Goal: Task Accomplishment & Management: Manage account settings

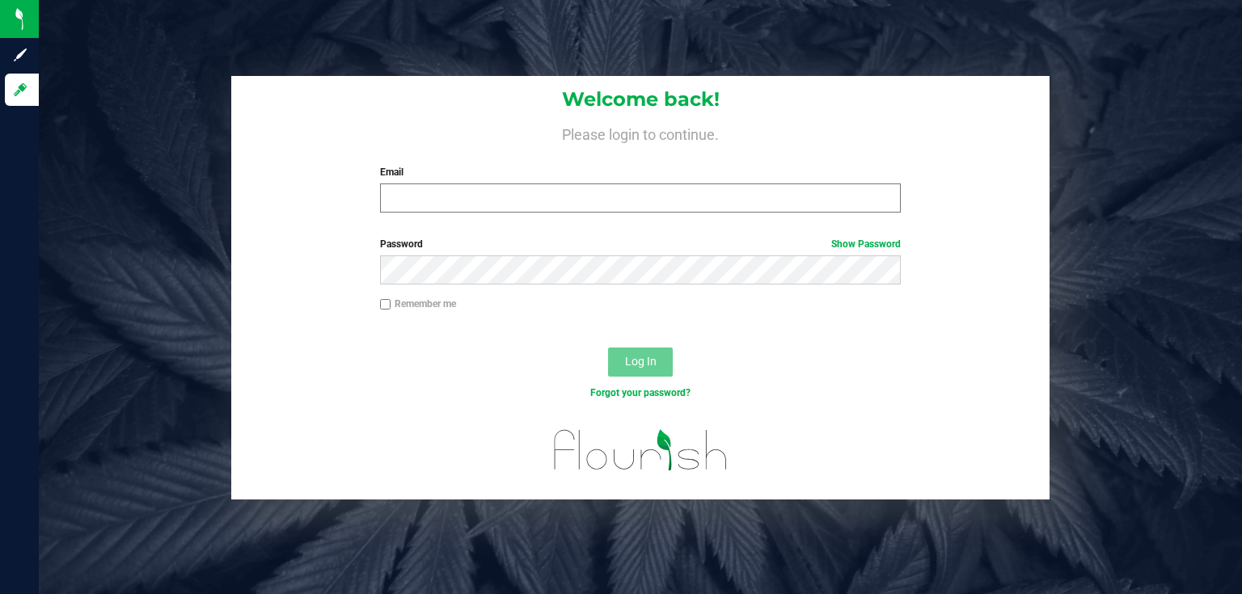
drag, startPoint x: 0, startPoint y: 0, endPoint x: 405, endPoint y: 198, distance: 450.8
click at [385, 220] on div "Welcome back! Please login to continue. Email Required Please format your email…" at bounding box center [640, 151] width 818 height 150
click at [405, 198] on input "Email" at bounding box center [640, 197] width 521 height 29
type input "[EMAIL_ADDRESS][DOMAIN_NAME]"
click at [608, 348] on button "Log In" at bounding box center [640, 362] width 65 height 29
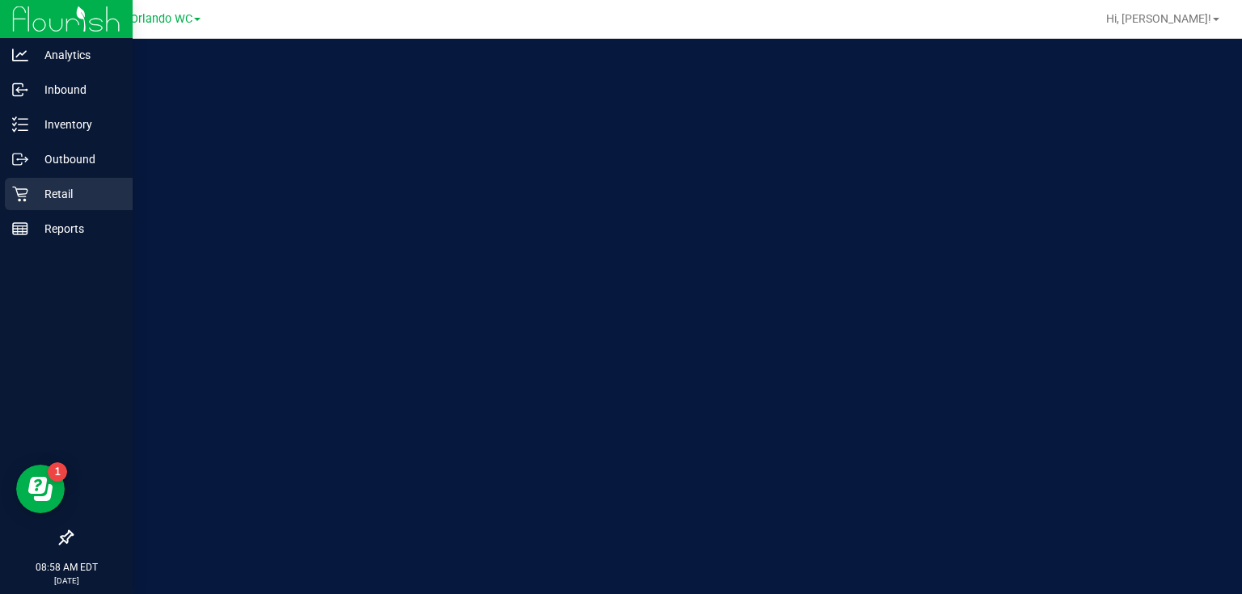
click at [16, 200] on icon at bounding box center [20, 194] width 16 height 16
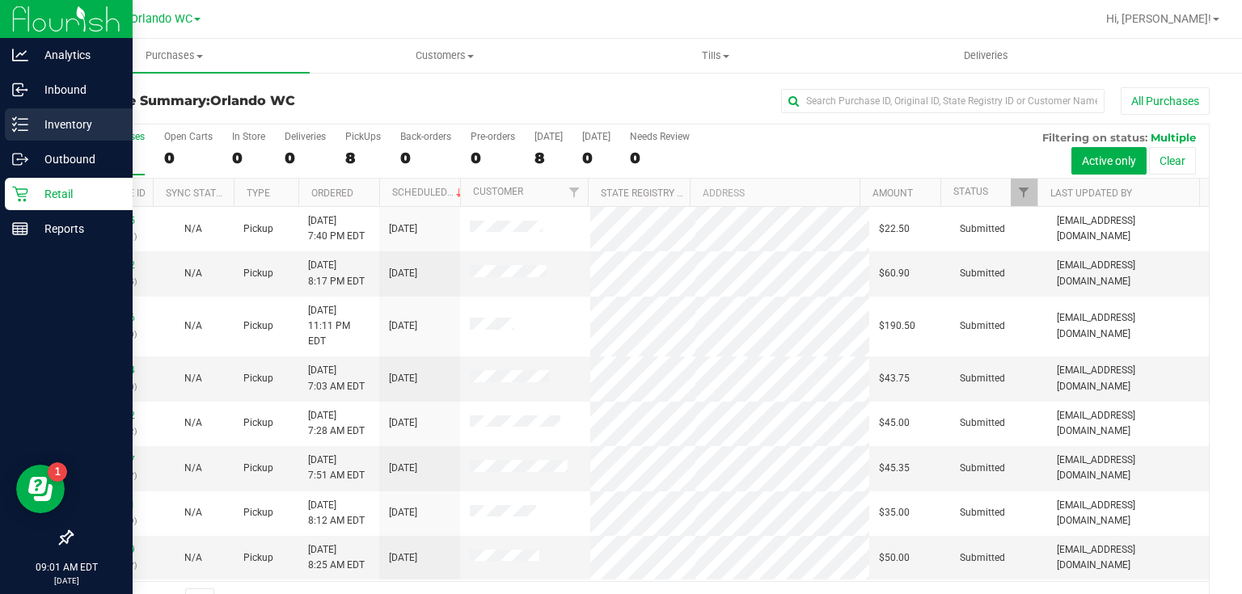
click at [0, 116] on link "Inventory" at bounding box center [66, 125] width 133 height 35
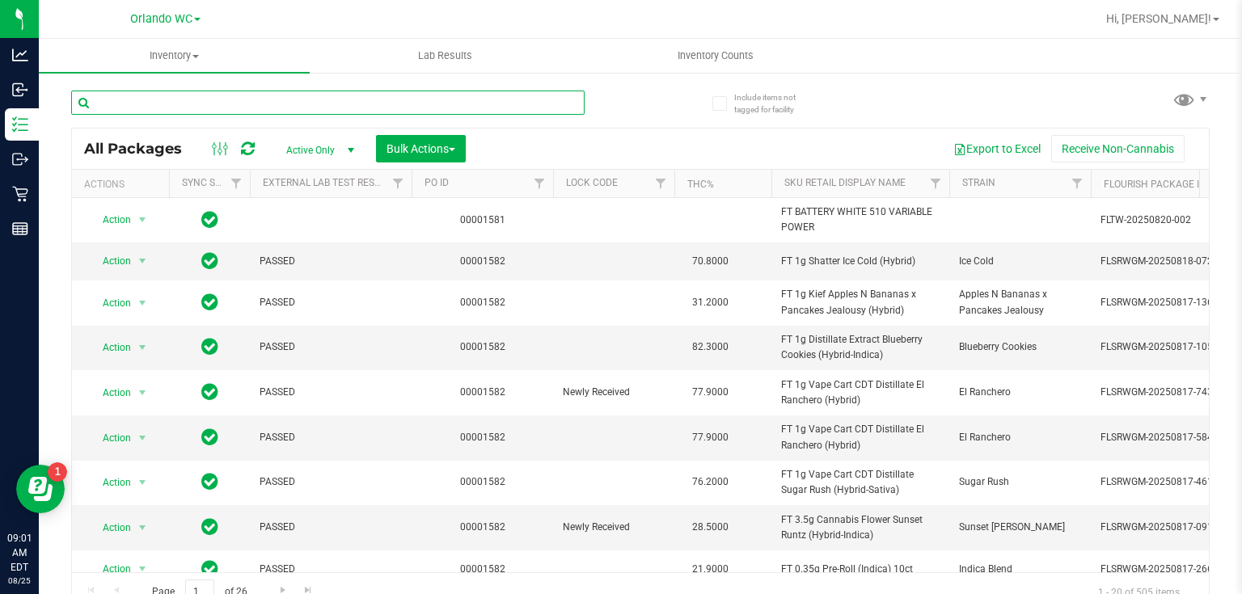
click at [184, 104] on input "text" at bounding box center [327, 103] width 513 height 24
type input "o"
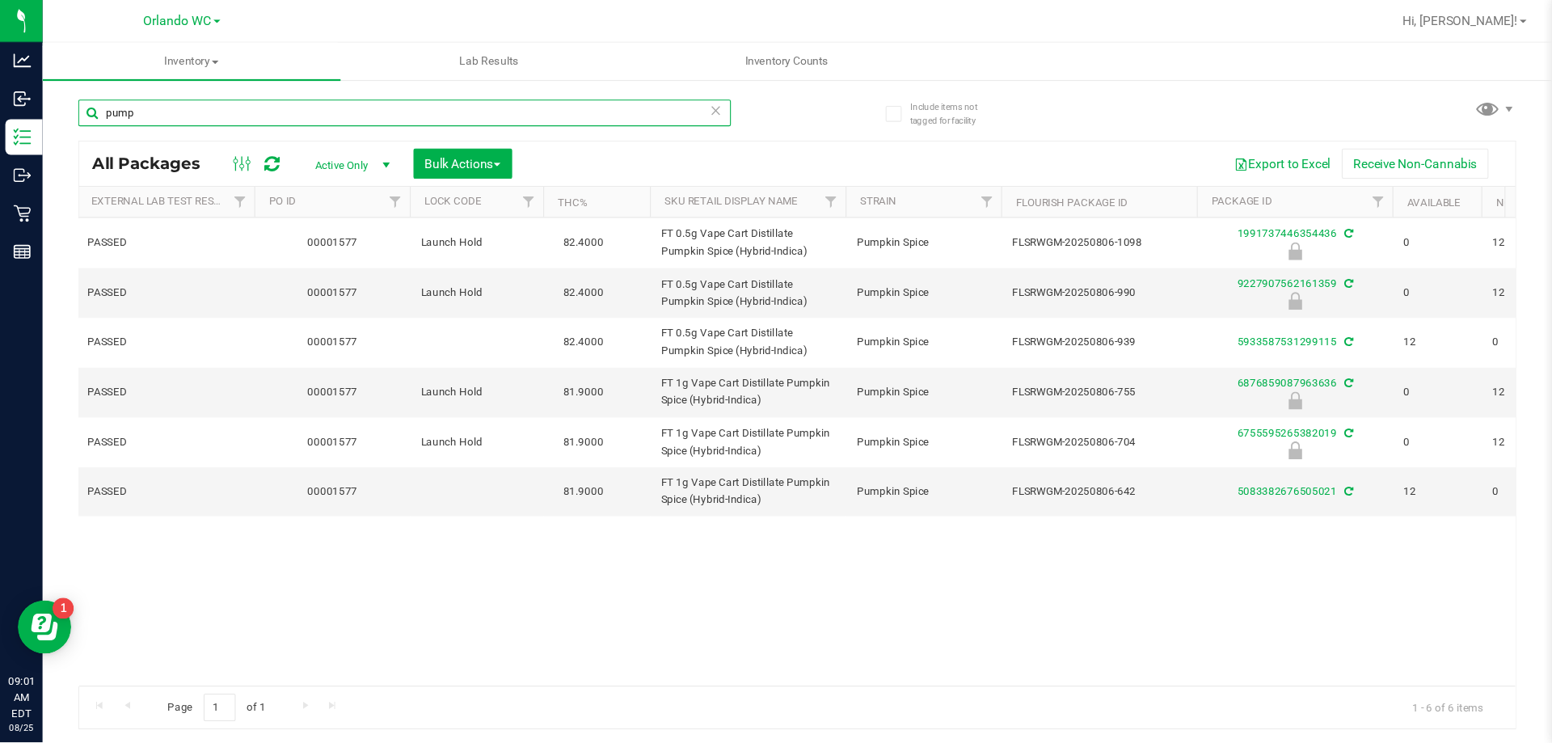
scroll to position [0, 181]
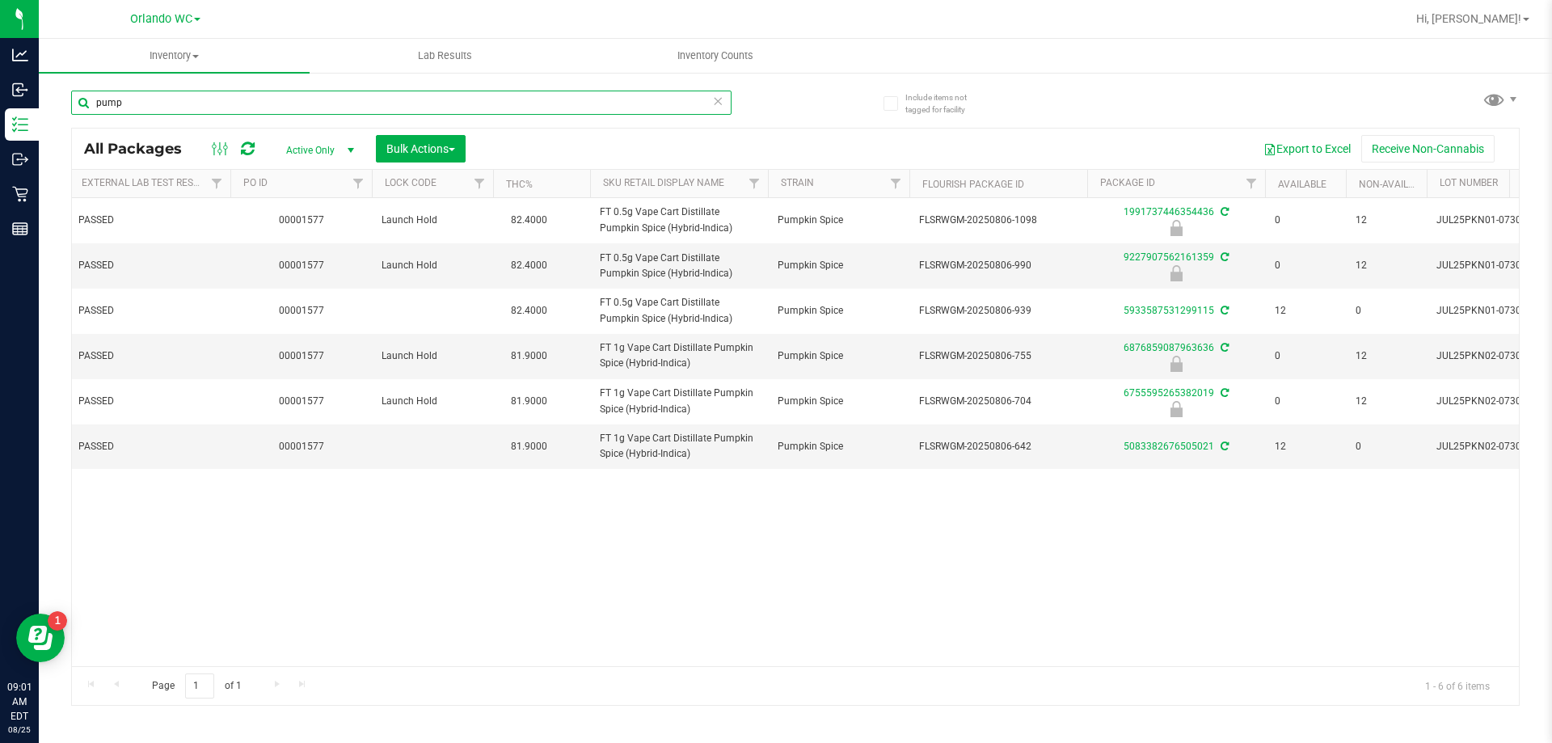
type input "pump"
drag, startPoint x: 1241, startPoint y: 3, endPoint x: 1025, endPoint y: 551, distance: 589.0
click at [1035, 550] on div "Action Action Edit attributes Global inventory Locate package Package audit log…" at bounding box center [795, 432] width 1447 height 468
click at [395, 142] on span "Bulk Actions" at bounding box center [420, 148] width 69 height 13
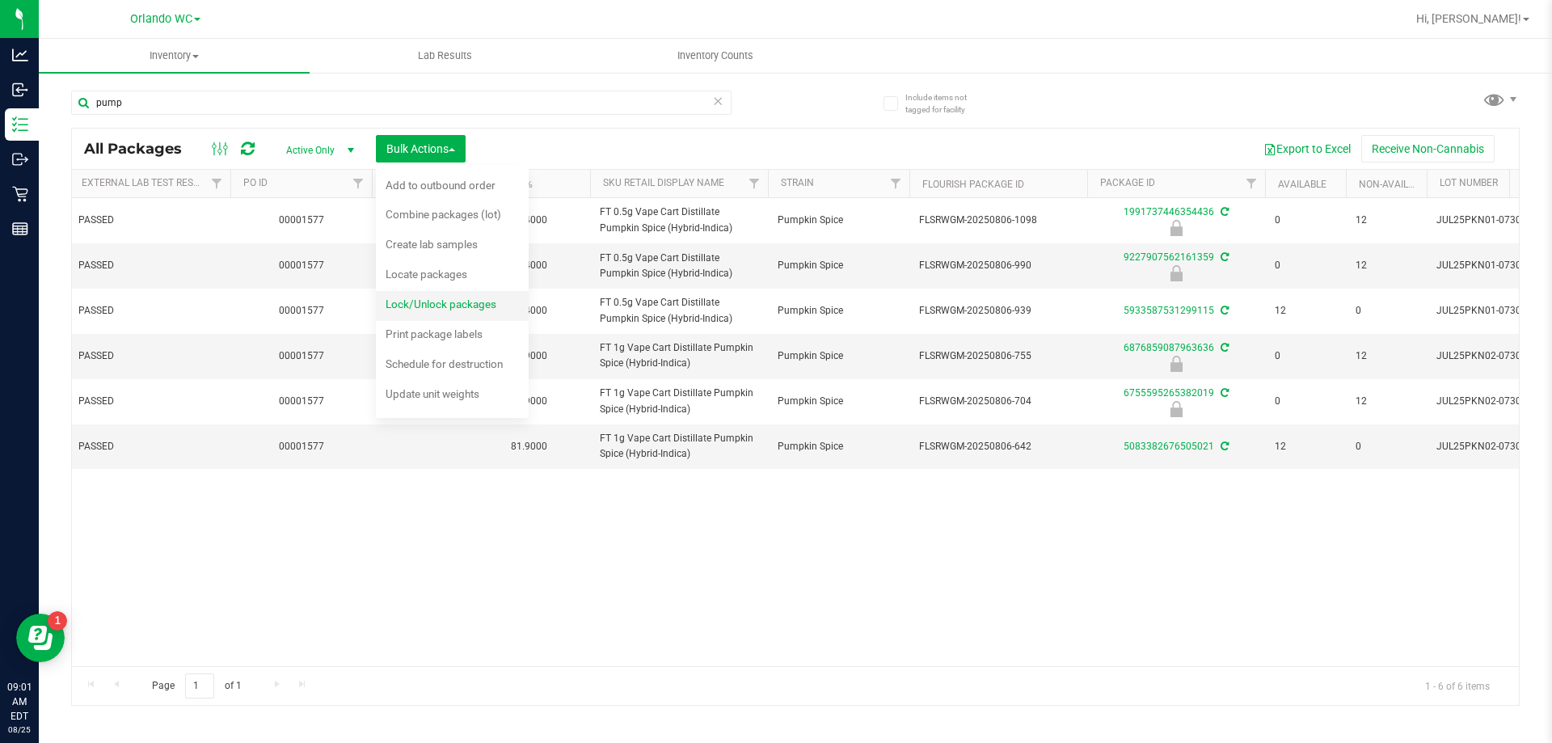
click at [441, 297] on span "Lock/Unlock packages" at bounding box center [441, 303] width 111 height 13
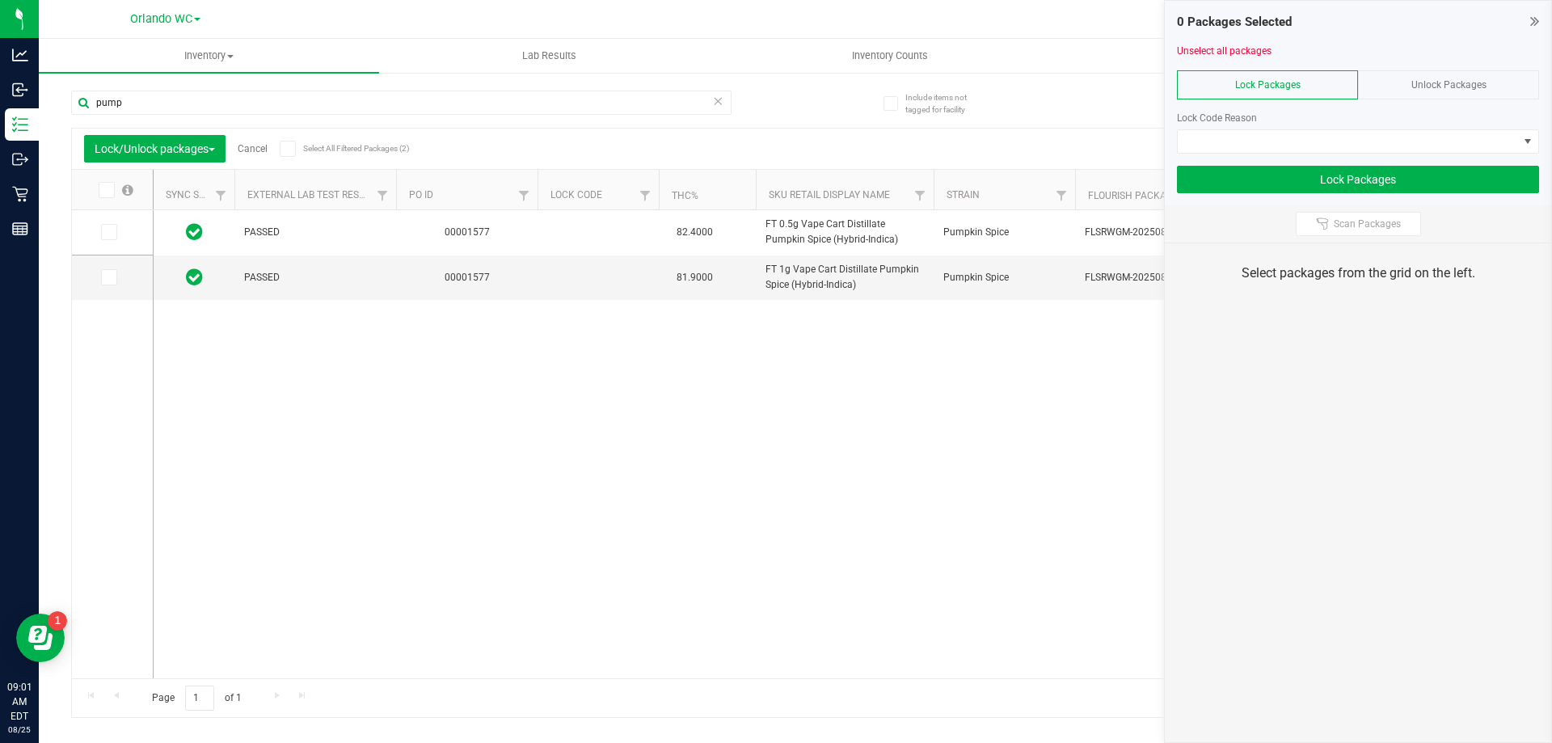
click at [1241, 86] on span "Unlock Packages" at bounding box center [1448, 84] width 75 height 11
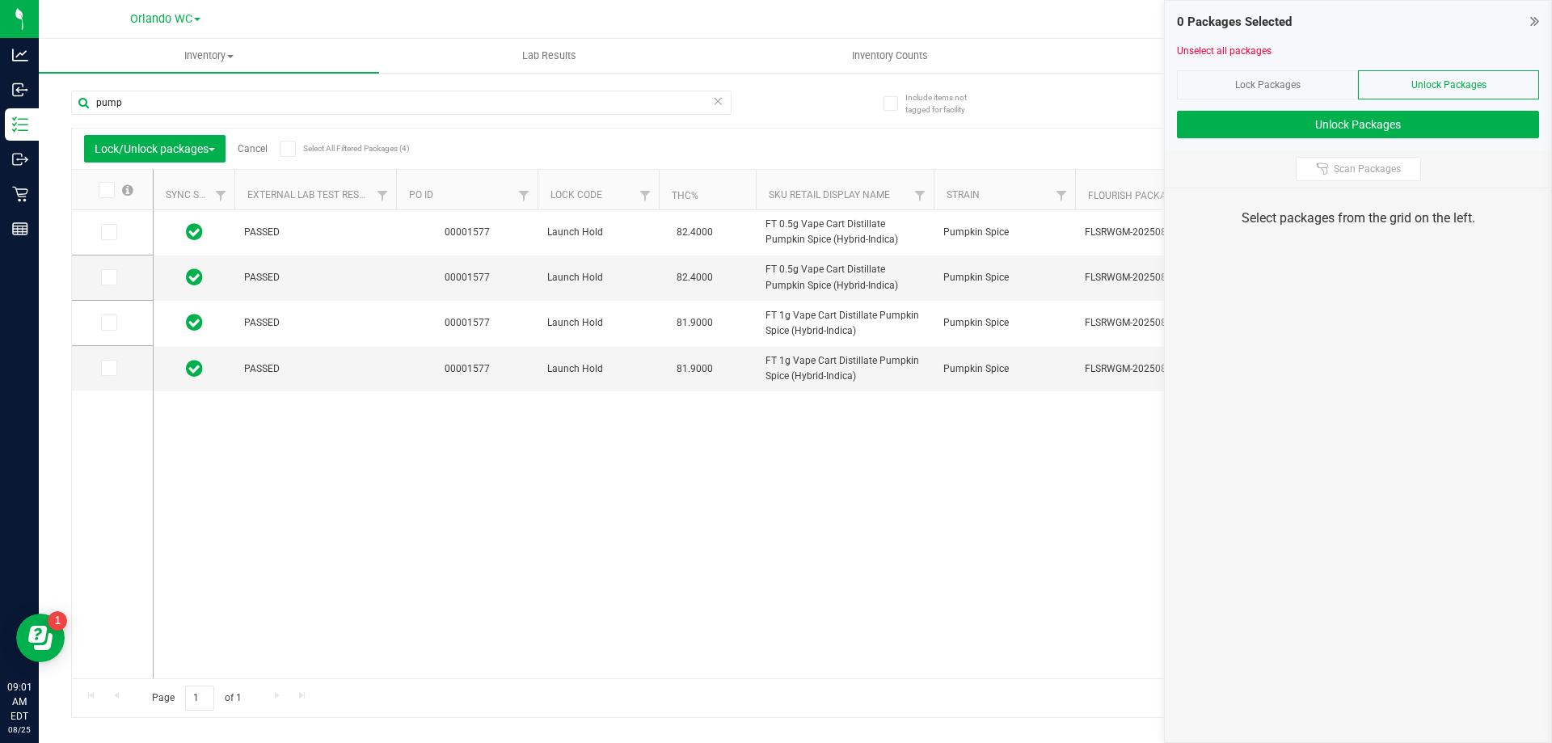
click at [283, 145] on span at bounding box center [288, 149] width 16 height 16
click at [0, 0] on input "Select All Filtered Packages (4)" at bounding box center [0, 0] width 0 height 0
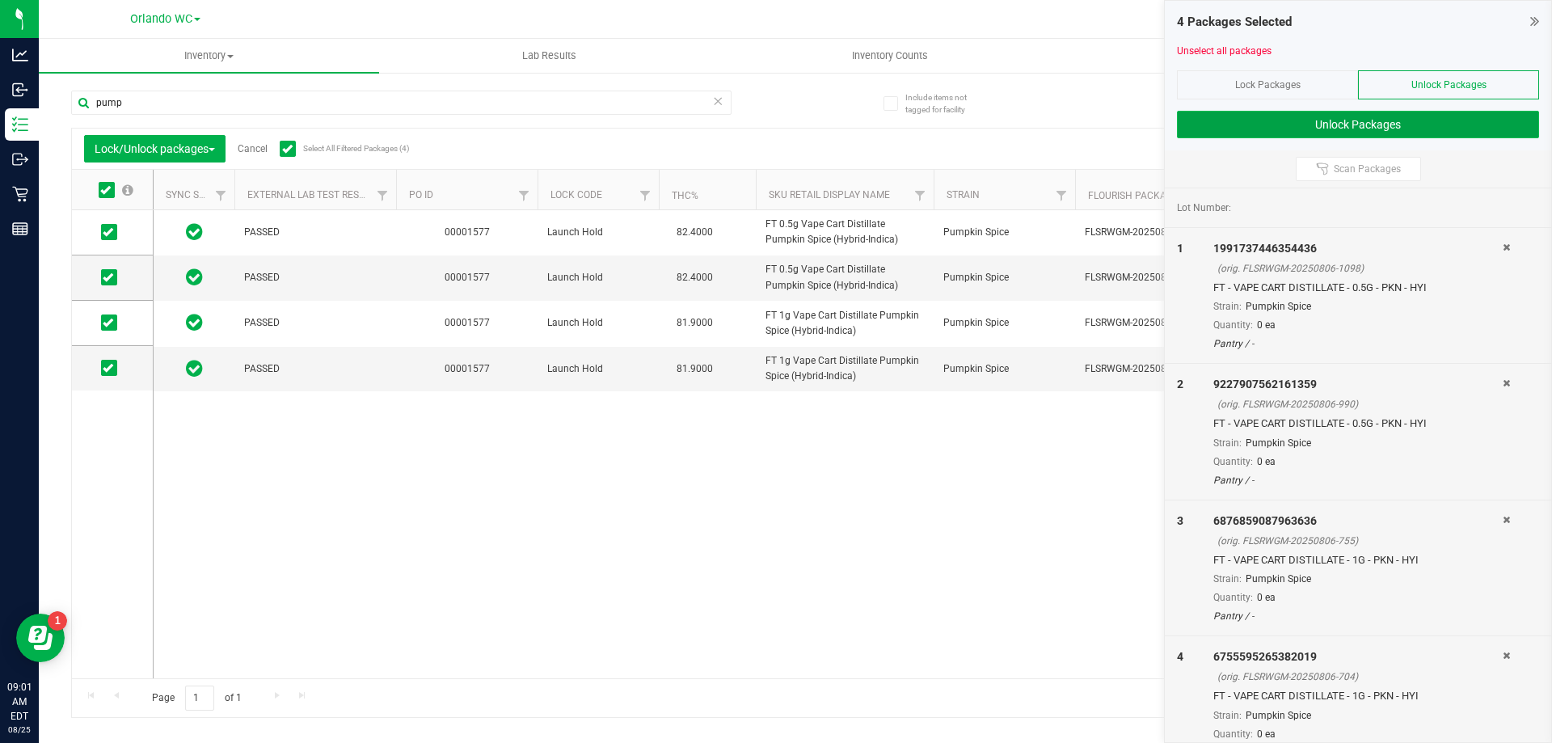
click at [1241, 126] on button "Unlock Packages" at bounding box center [1358, 124] width 362 height 27
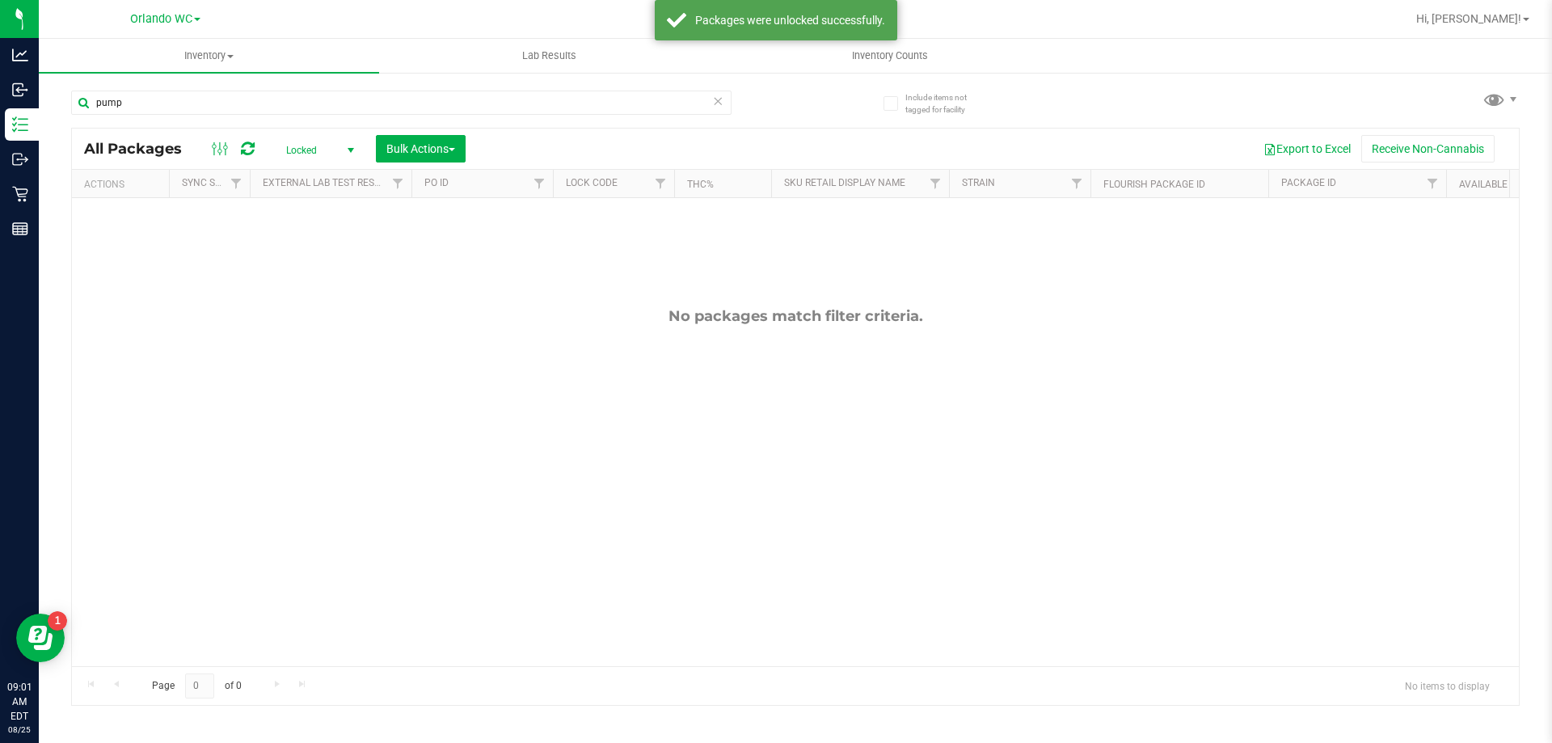
drag, startPoint x: 335, startPoint y: 135, endPoint x: 344, endPoint y: 175, distance: 41.4
click at [334, 135] on div "Locked Active Only Lab Samples Locked All External Internal Bulk Actions Add to…" at bounding box center [374, 148] width 205 height 27
click at [344, 177] on link "External Lab Test Result" at bounding box center [326, 182] width 127 height 11
click at [340, 149] on div at bounding box center [795, 417] width 1447 height 576
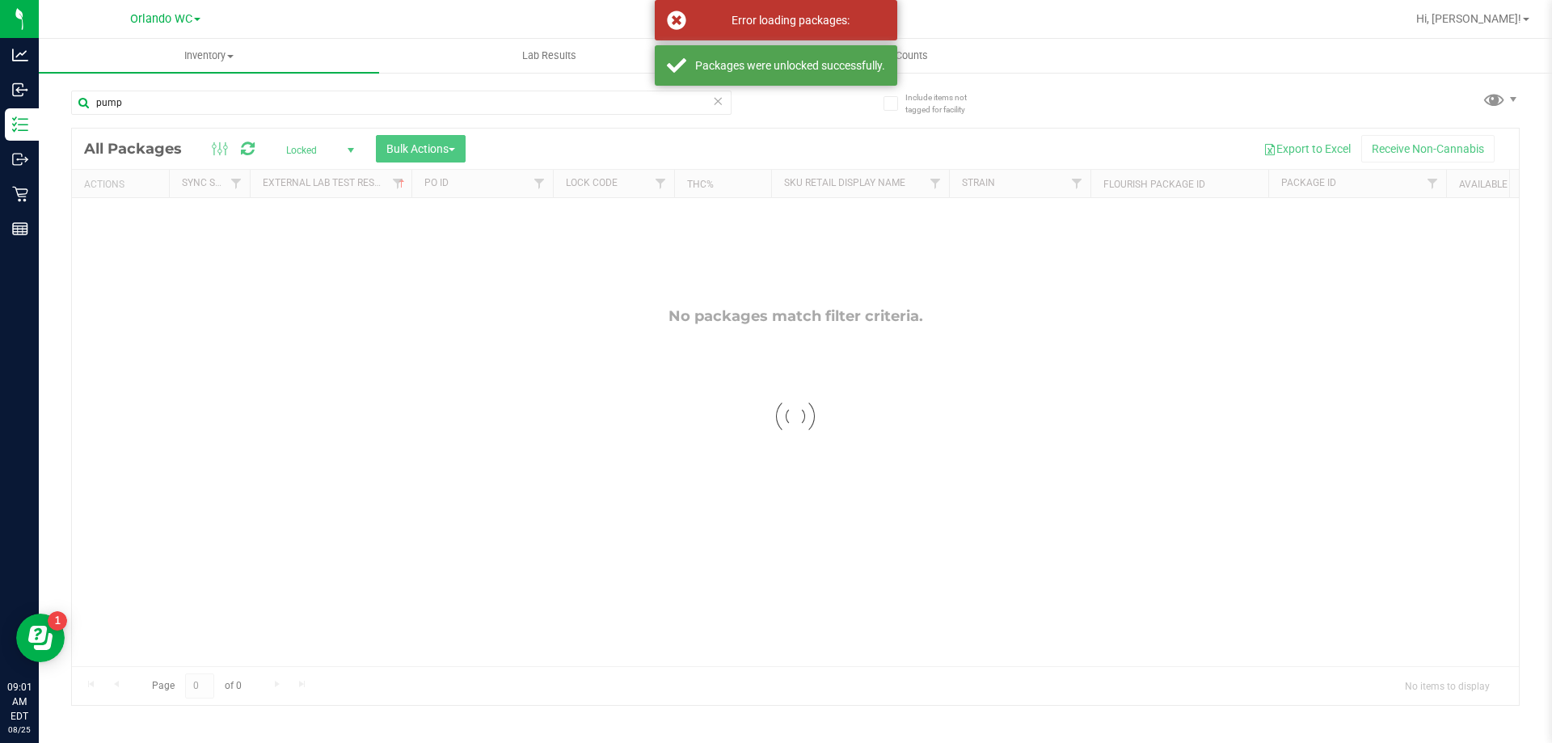
click at [337, 149] on div at bounding box center [795, 417] width 1447 height 576
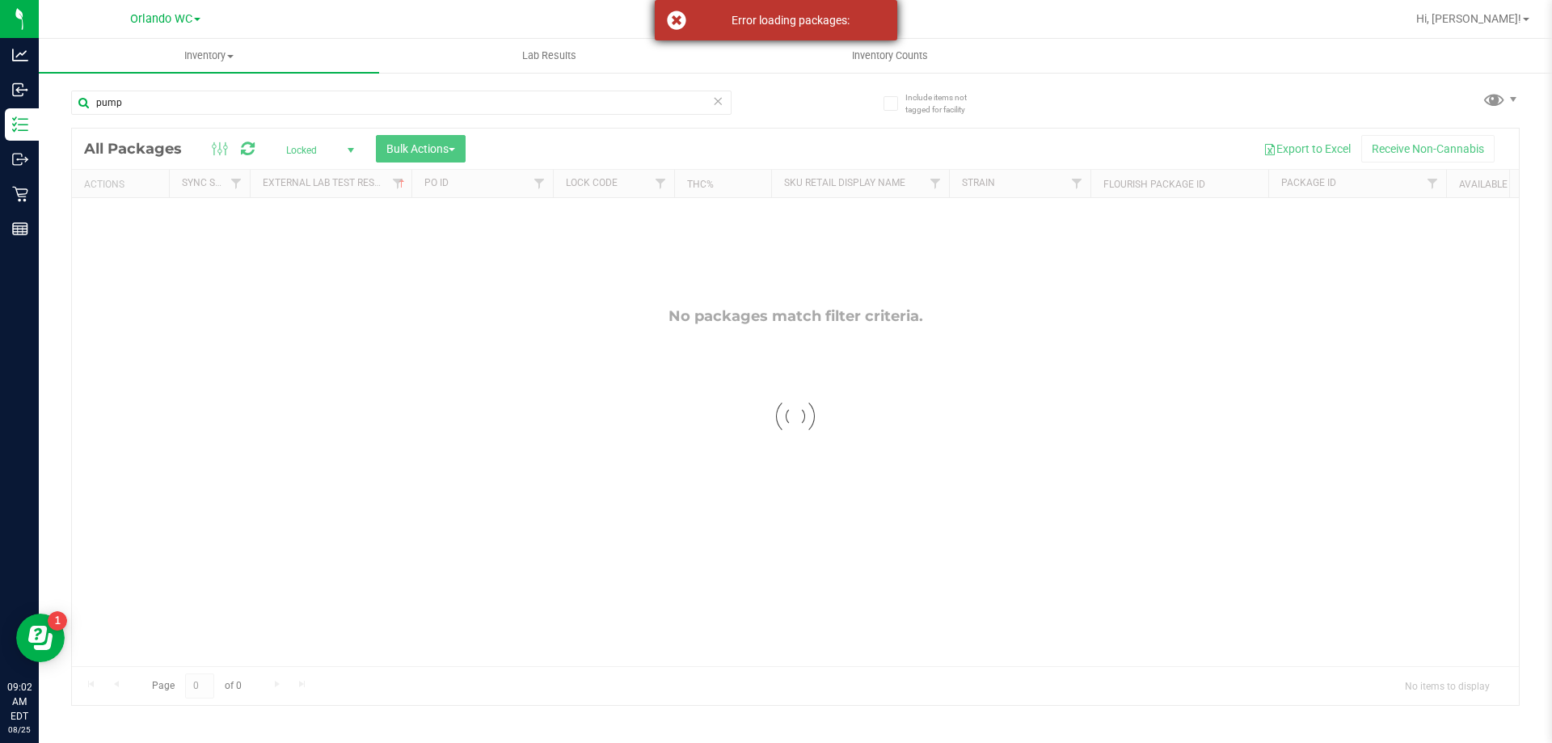
click at [815, 14] on div "Error loading packages:" at bounding box center [790, 20] width 190 height 16
click at [335, 154] on div at bounding box center [795, 417] width 1447 height 576
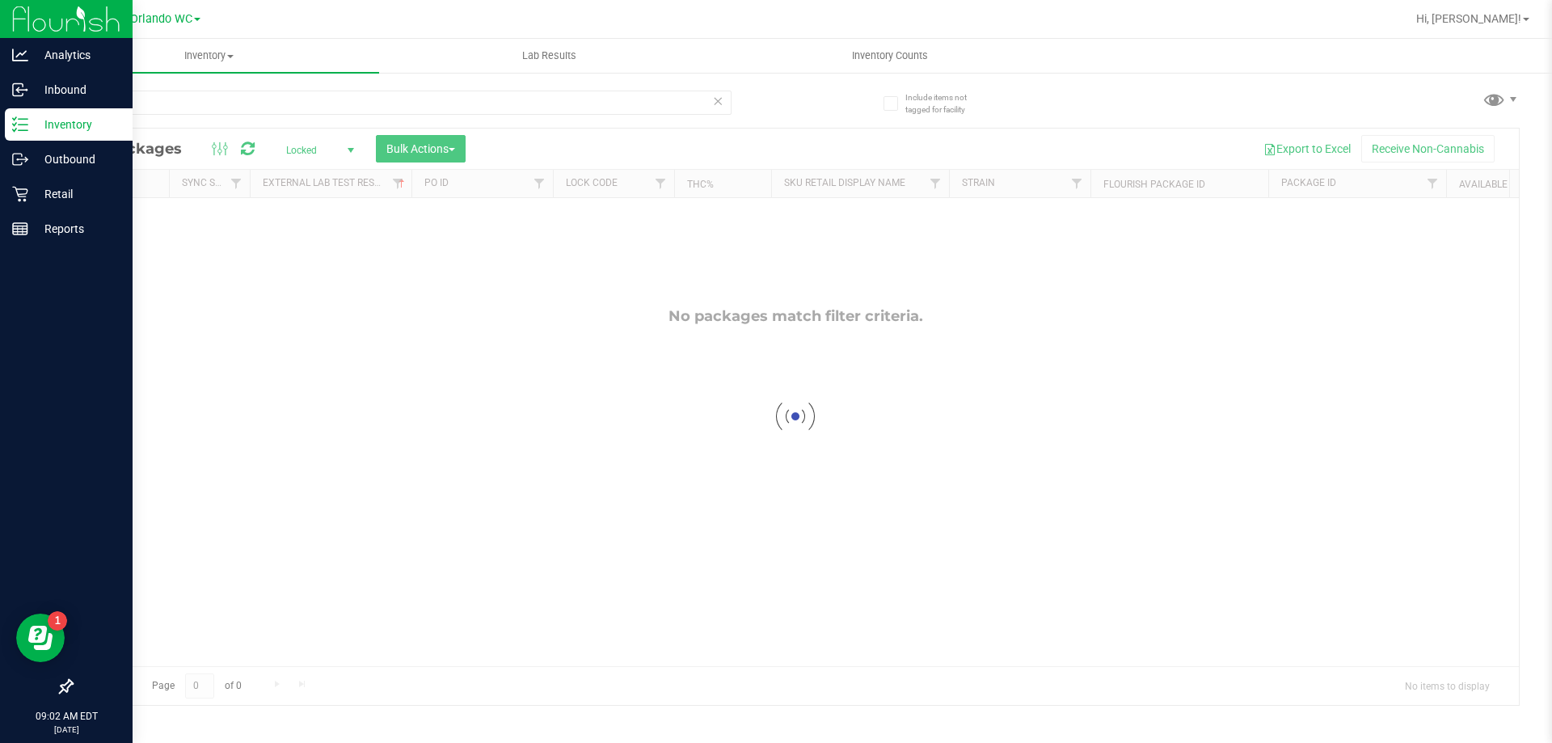
click at [29, 126] on p "Inventory" at bounding box center [76, 124] width 97 height 19
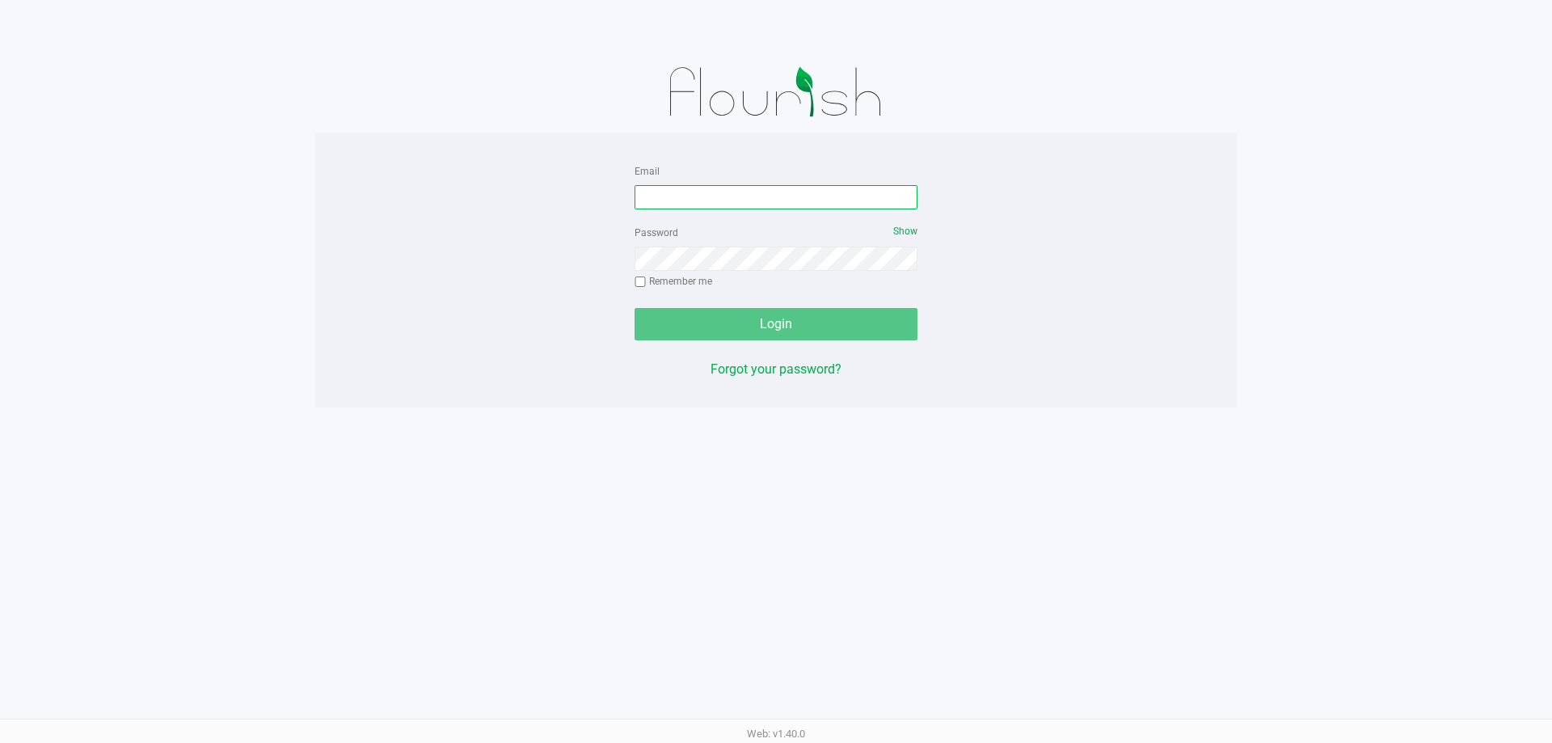
click at [719, 193] on input "Email" at bounding box center [776, 197] width 283 height 24
type input "[EMAIL_ADDRESS][DOMAIN_NAME]"
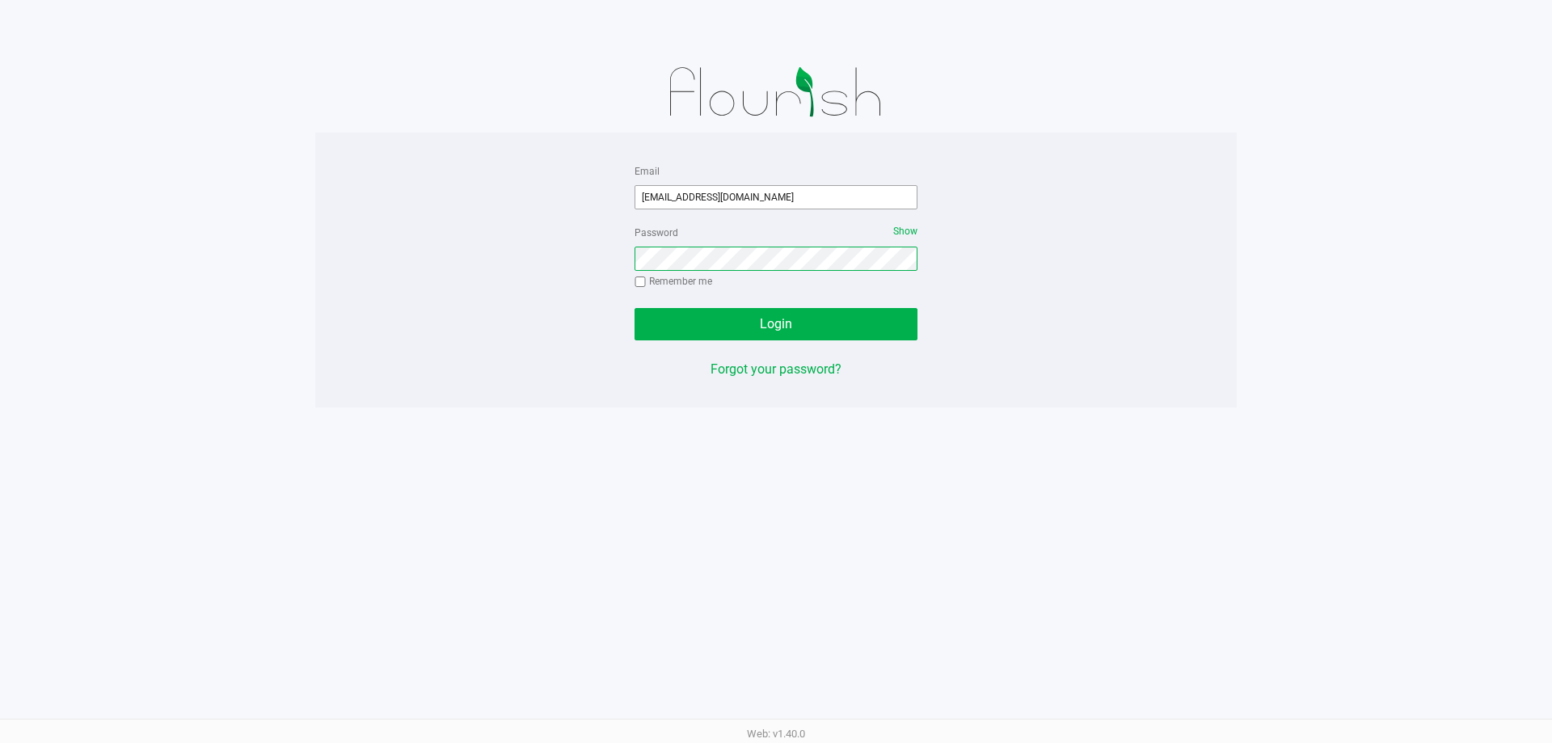
click at [635, 308] on button "Login" at bounding box center [776, 324] width 283 height 32
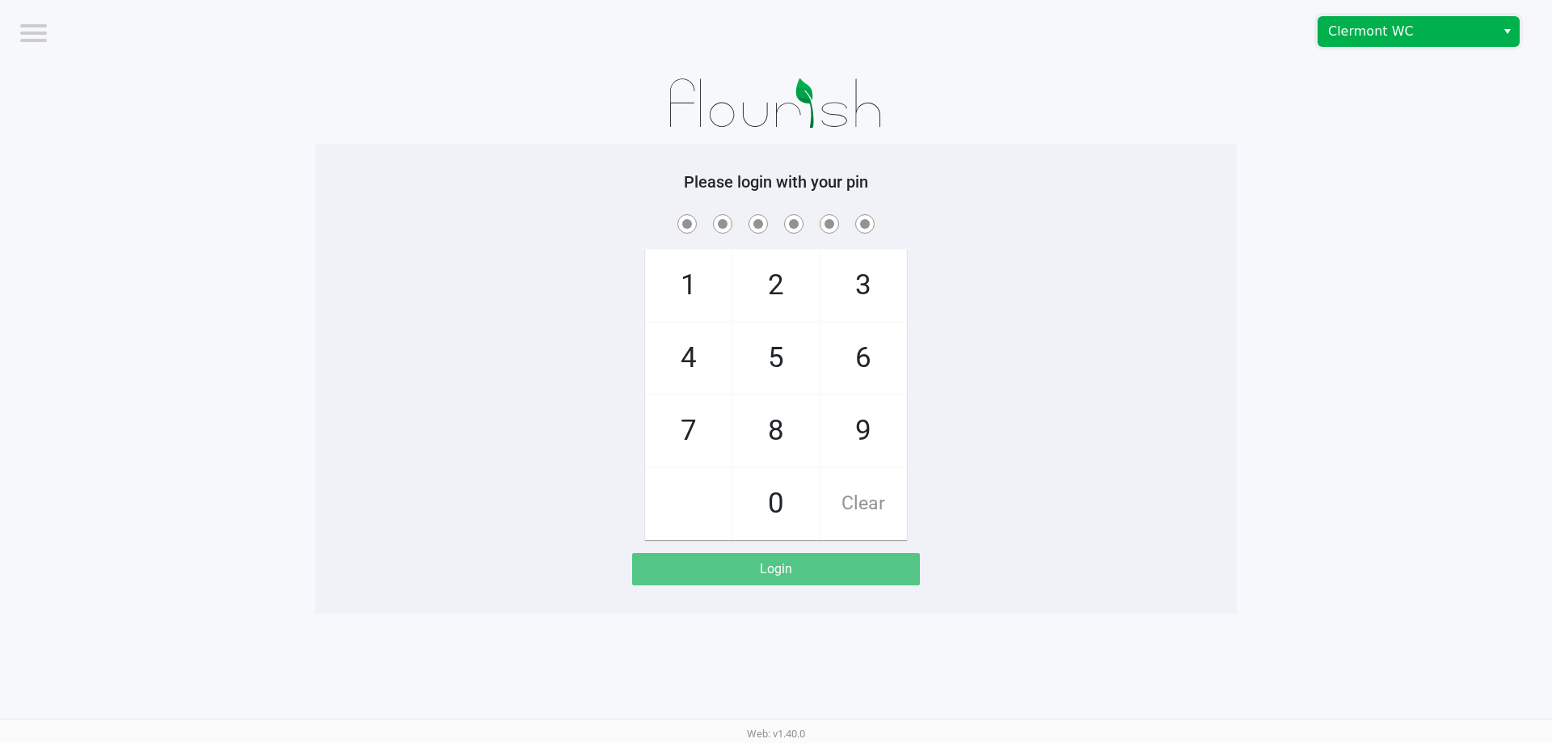
click at [1329, 37] on span "Clermont WC" at bounding box center [1407, 31] width 158 height 19
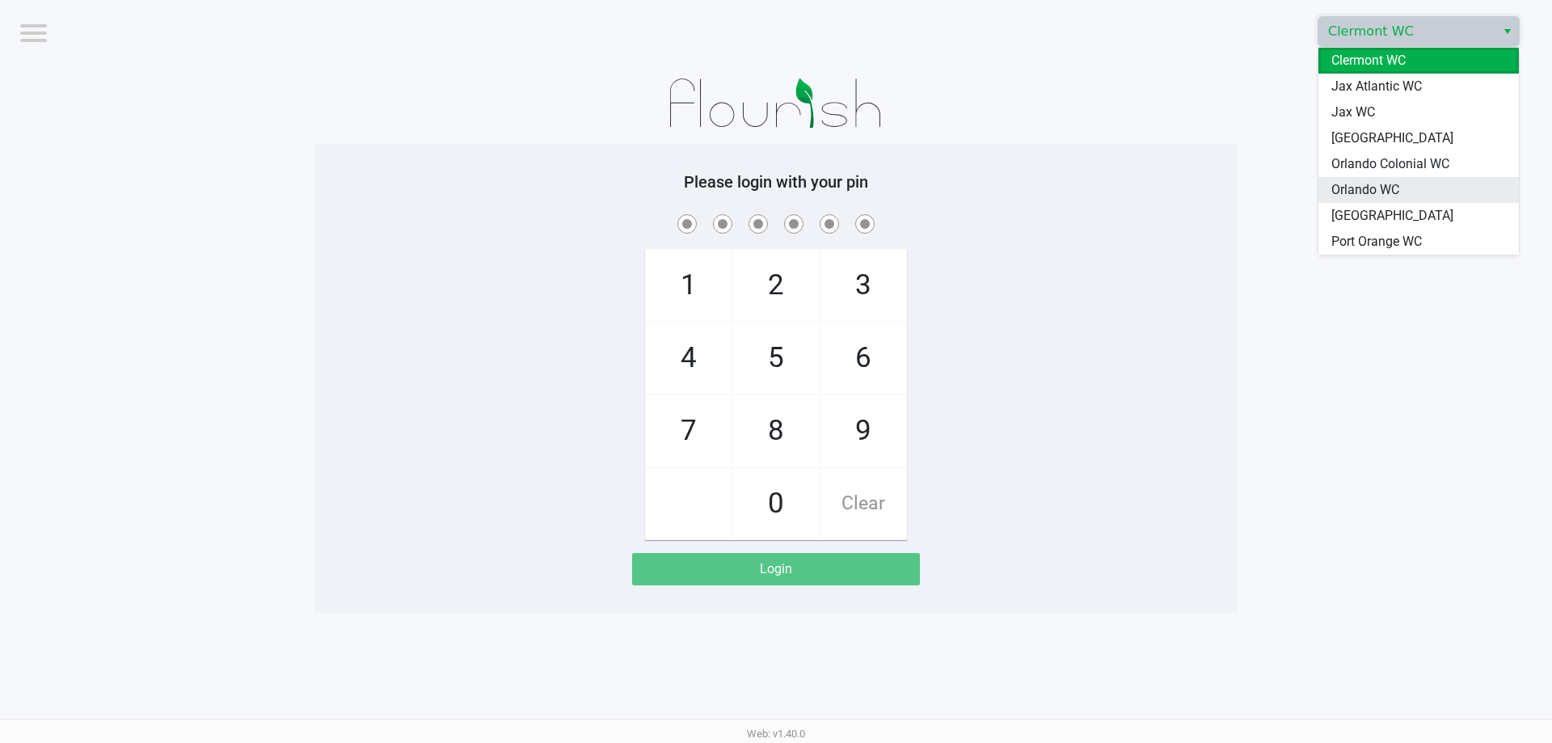
click at [1345, 182] on span "Orlando WC" at bounding box center [1365, 189] width 68 height 19
click at [1292, 189] on app-pos-login-wrapper "Logout Clermont WC Please login with your pin 1 4 7 2 5 8 0 3 6 9 Clear Login" at bounding box center [776, 307] width 1552 height 614
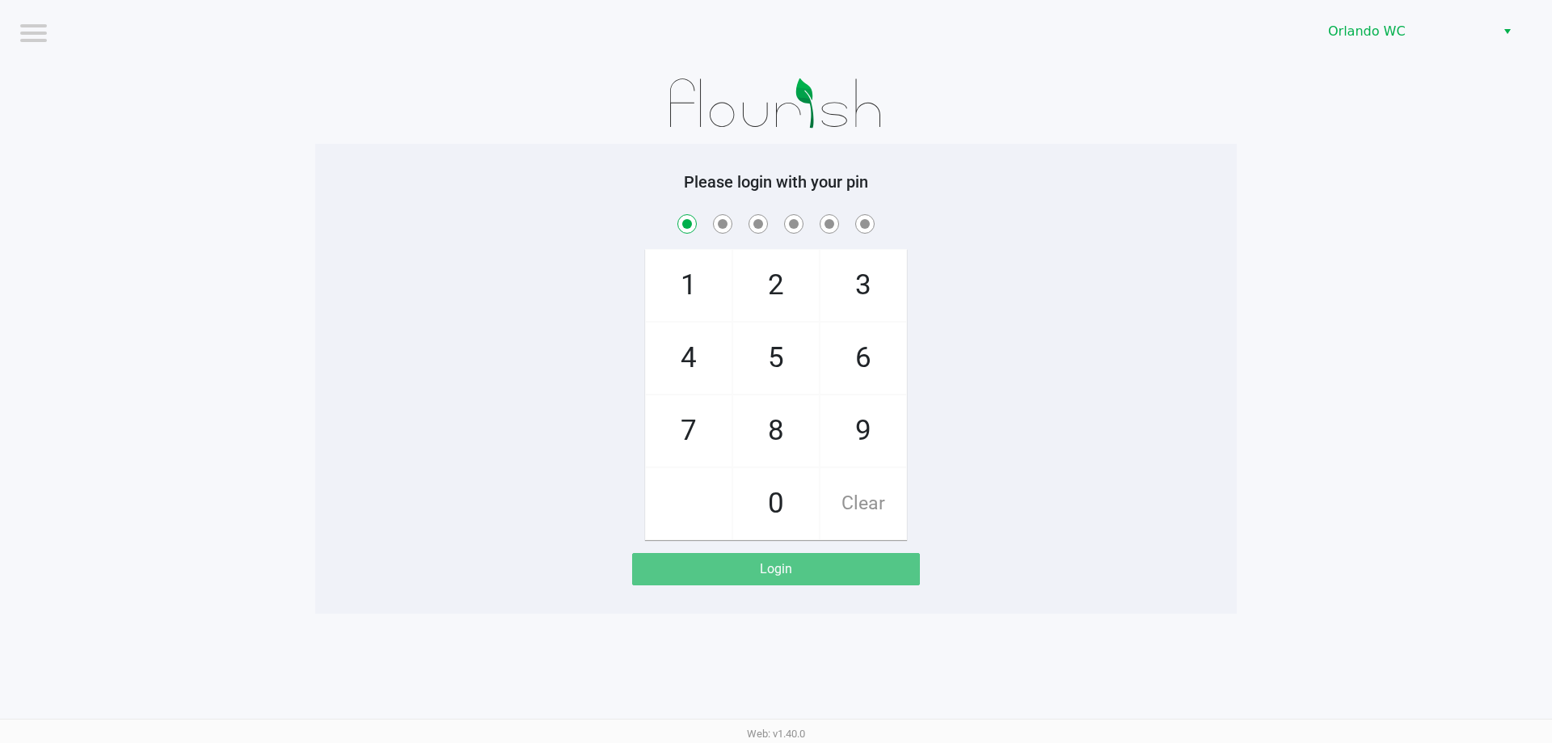
checkbox input "true"
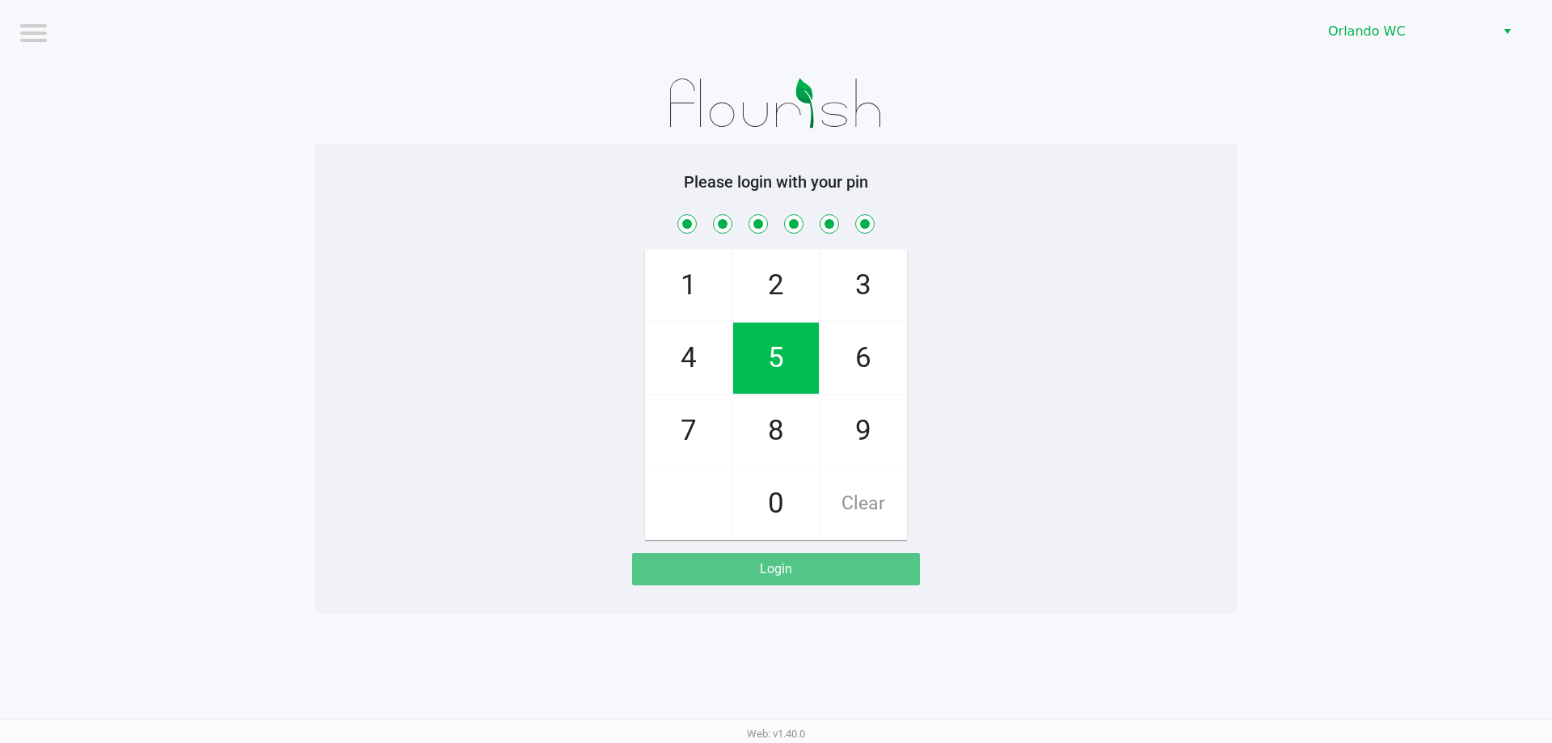
checkbox input "true"
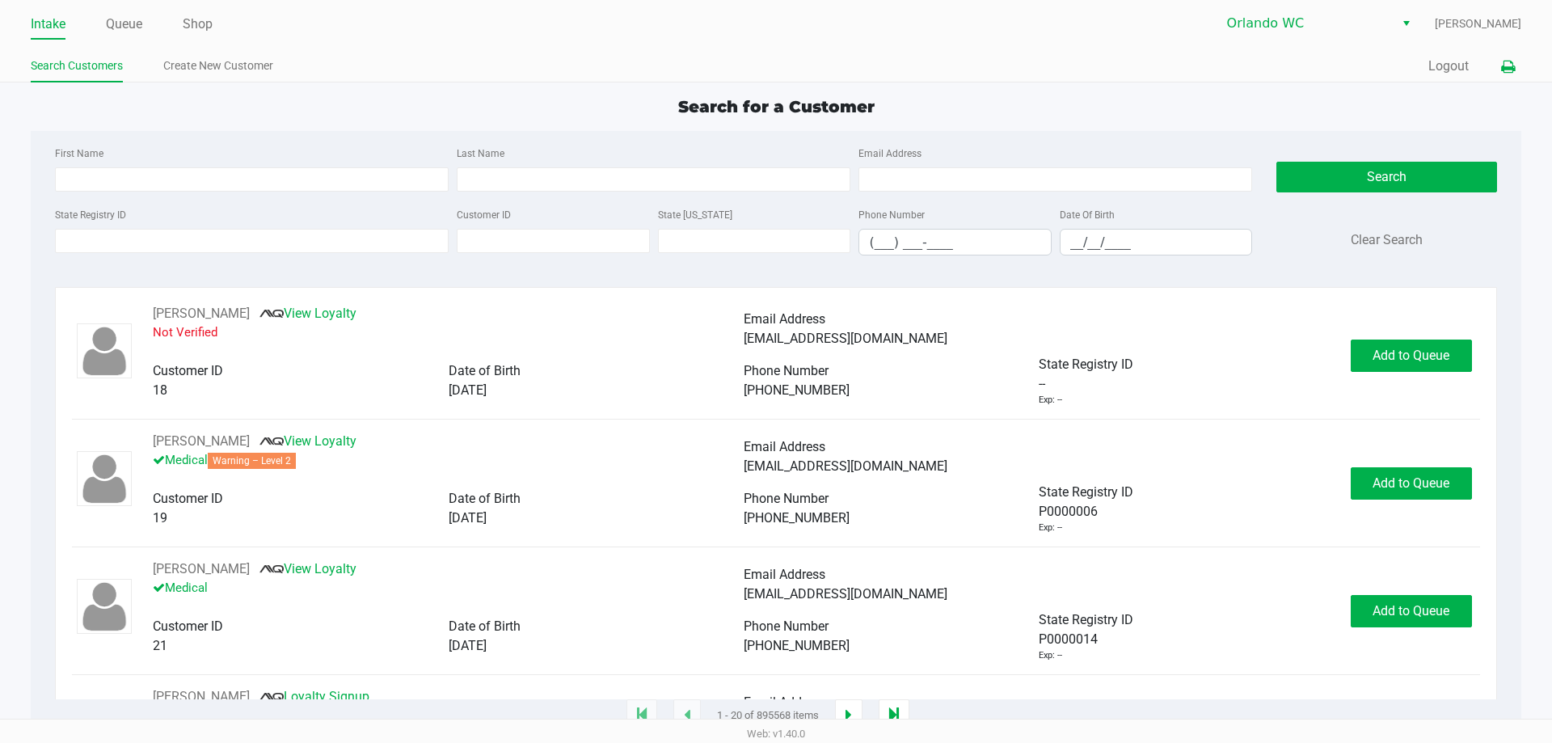
click at [1508, 68] on icon at bounding box center [1508, 66] width 14 height 11
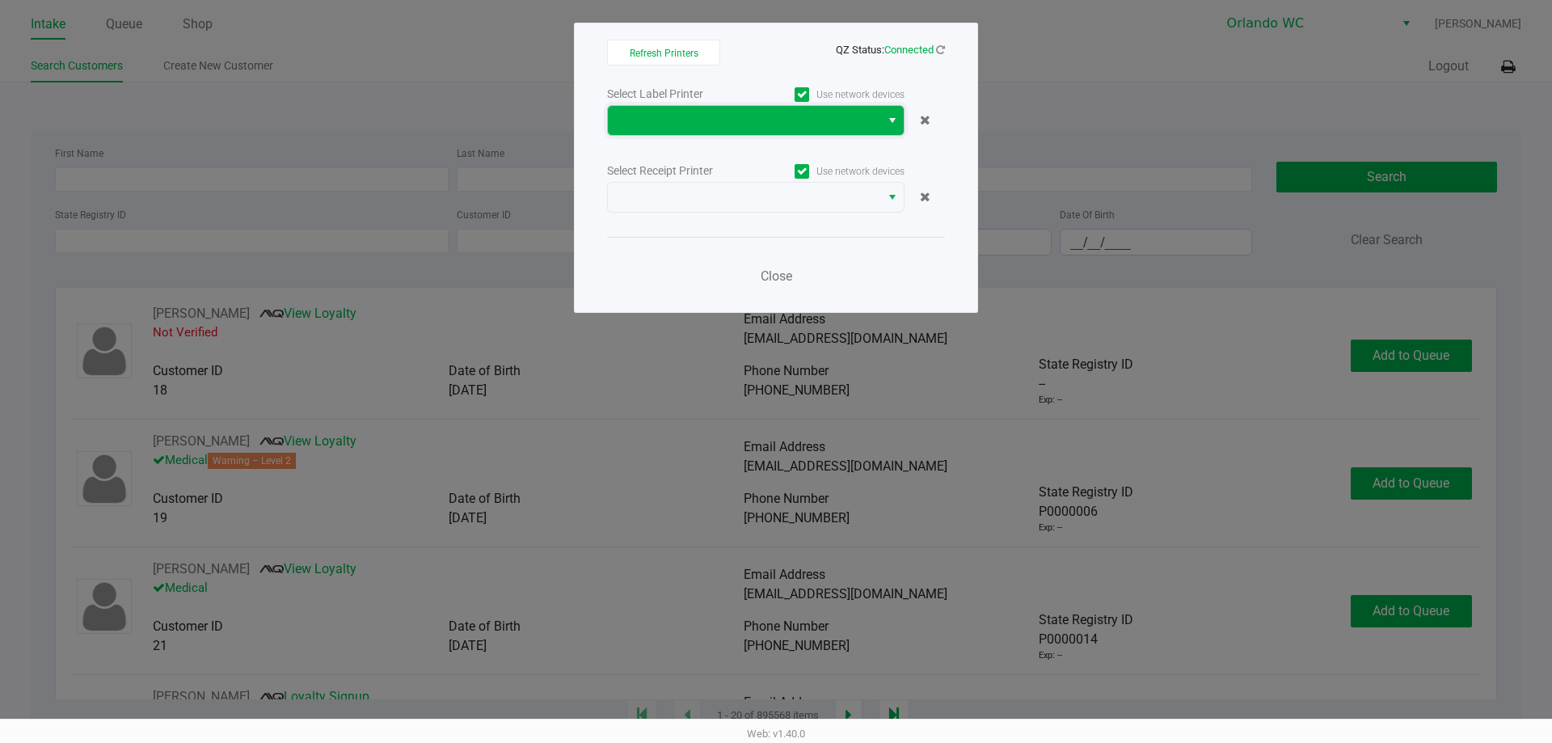
click at [652, 129] on span at bounding box center [744, 120] width 253 height 19
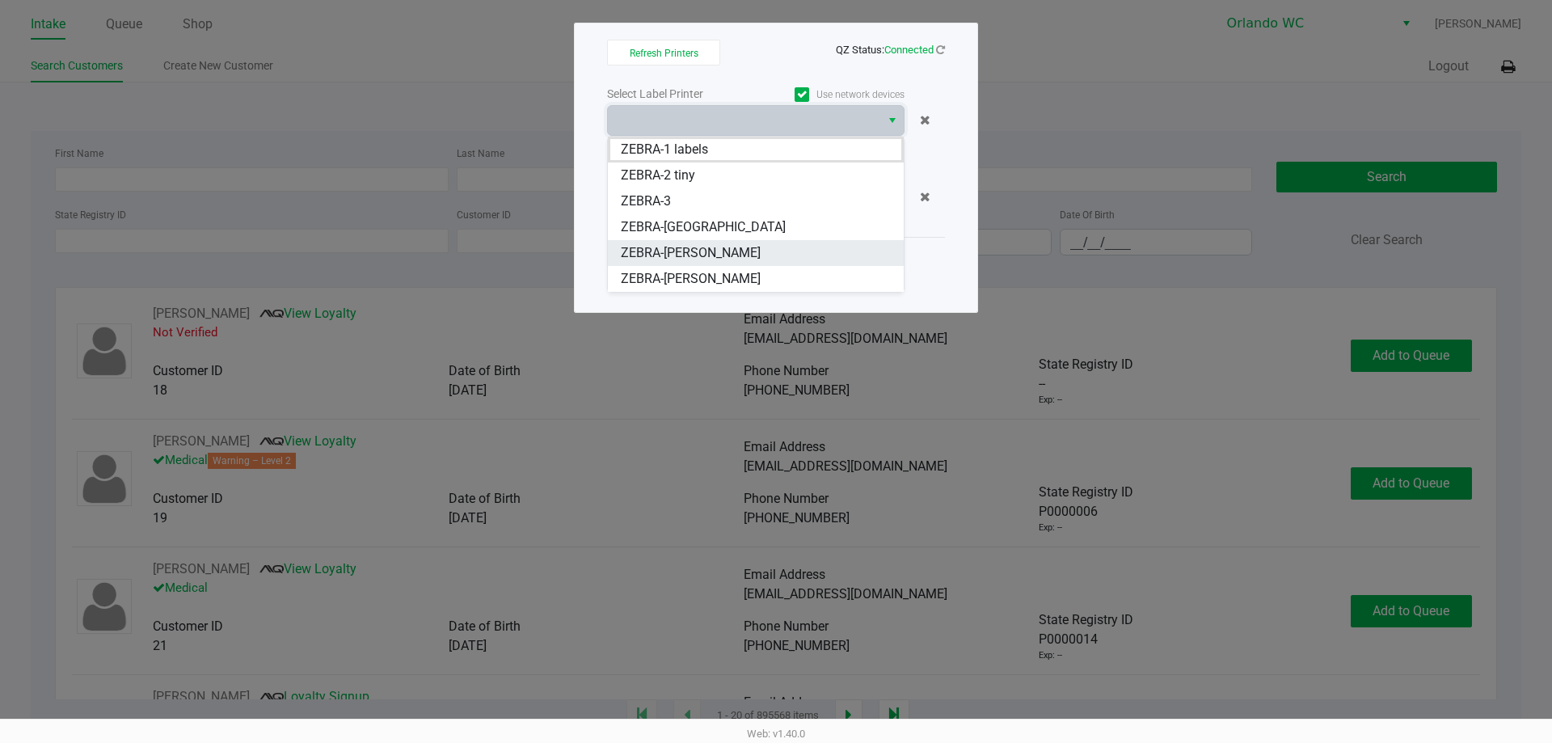
click at [685, 248] on span "ZEBRA-RODNEY-ATKINS" at bounding box center [691, 252] width 140 height 19
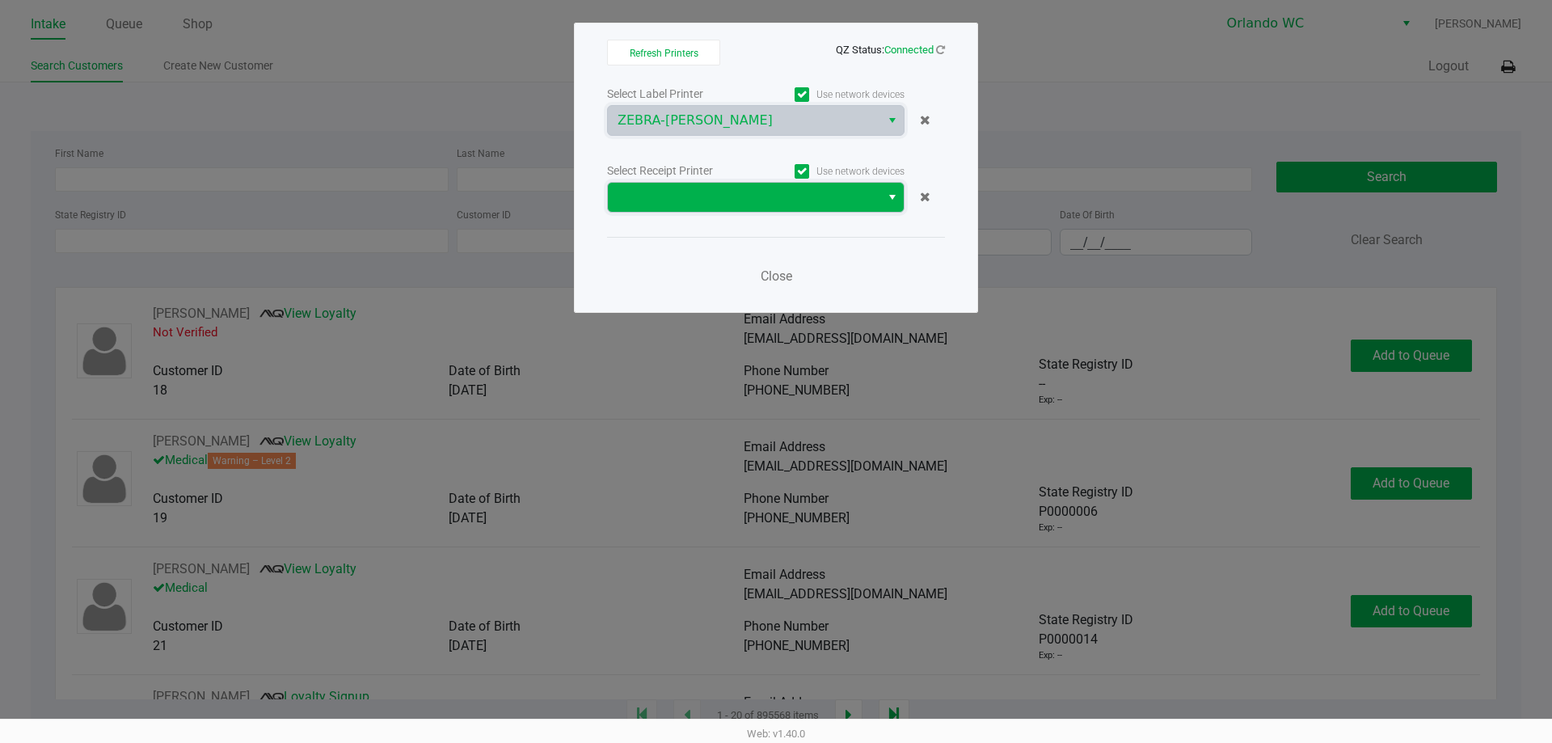
click at [696, 193] on span at bounding box center [744, 197] width 253 height 19
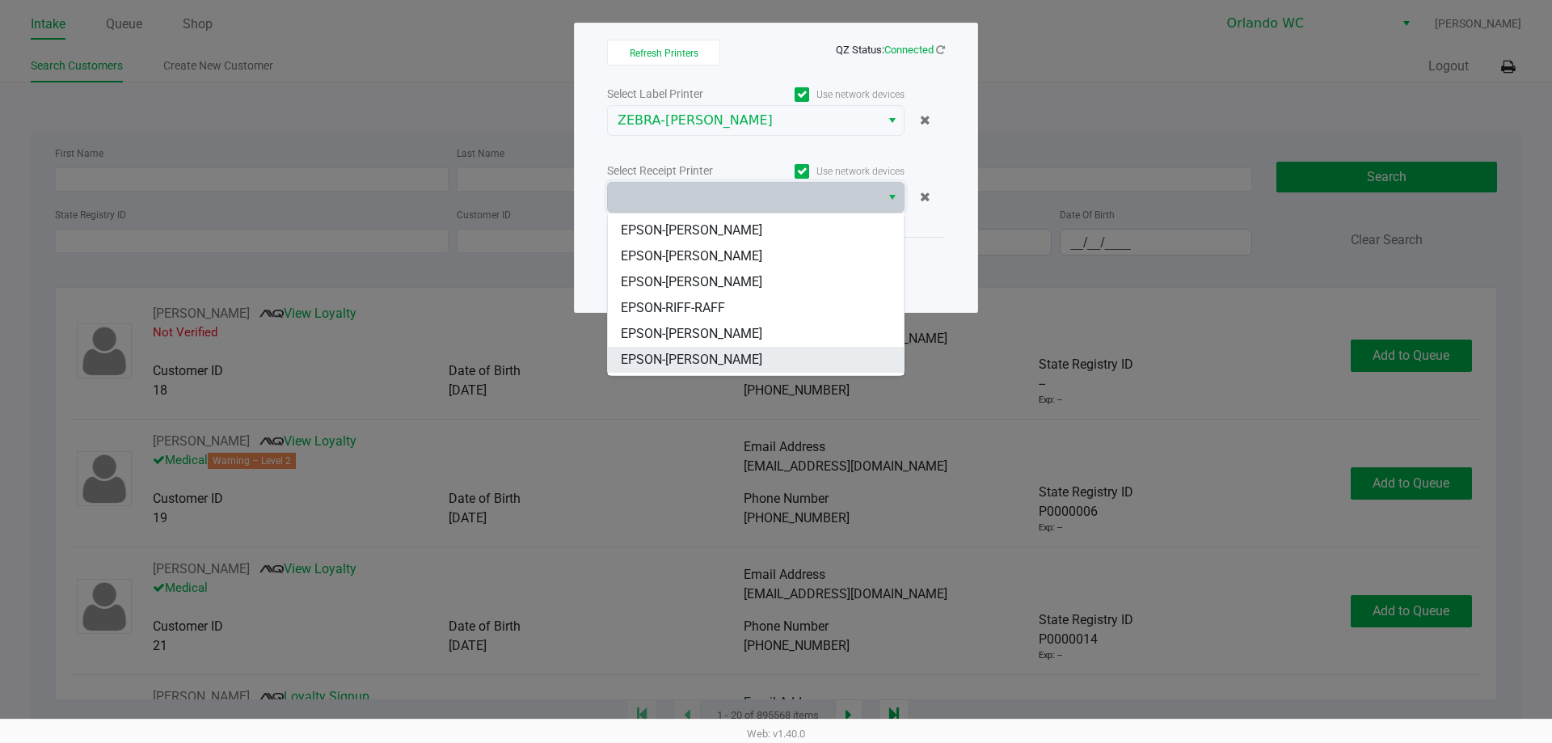
scroll to position [71, 0]
click at [763, 323] on li "EPSON-TYWIN-LANNISTER" at bounding box center [756, 336] width 296 height 26
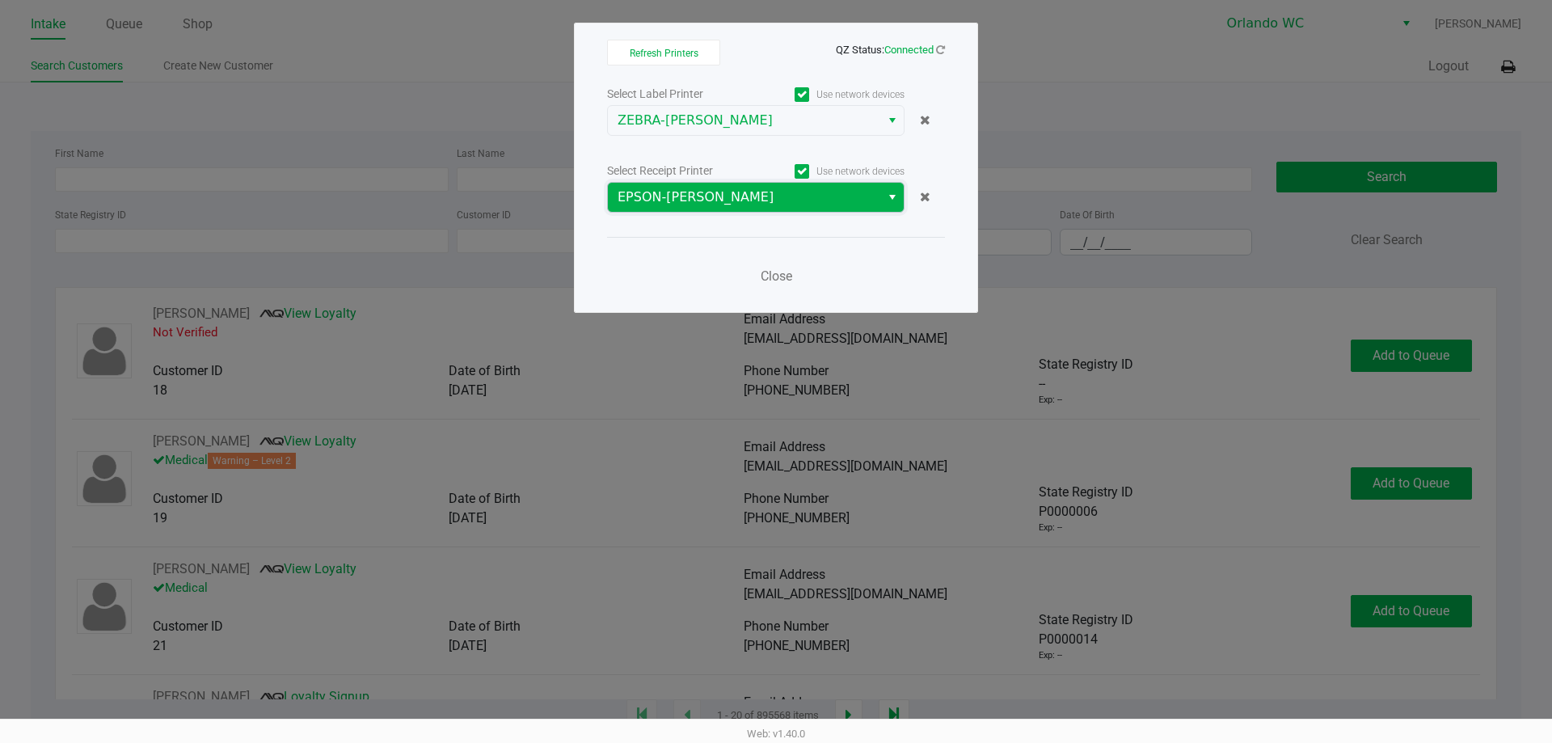
click at [743, 211] on span "EPSON-TYWIN-LANNISTER" at bounding box center [744, 197] width 272 height 29
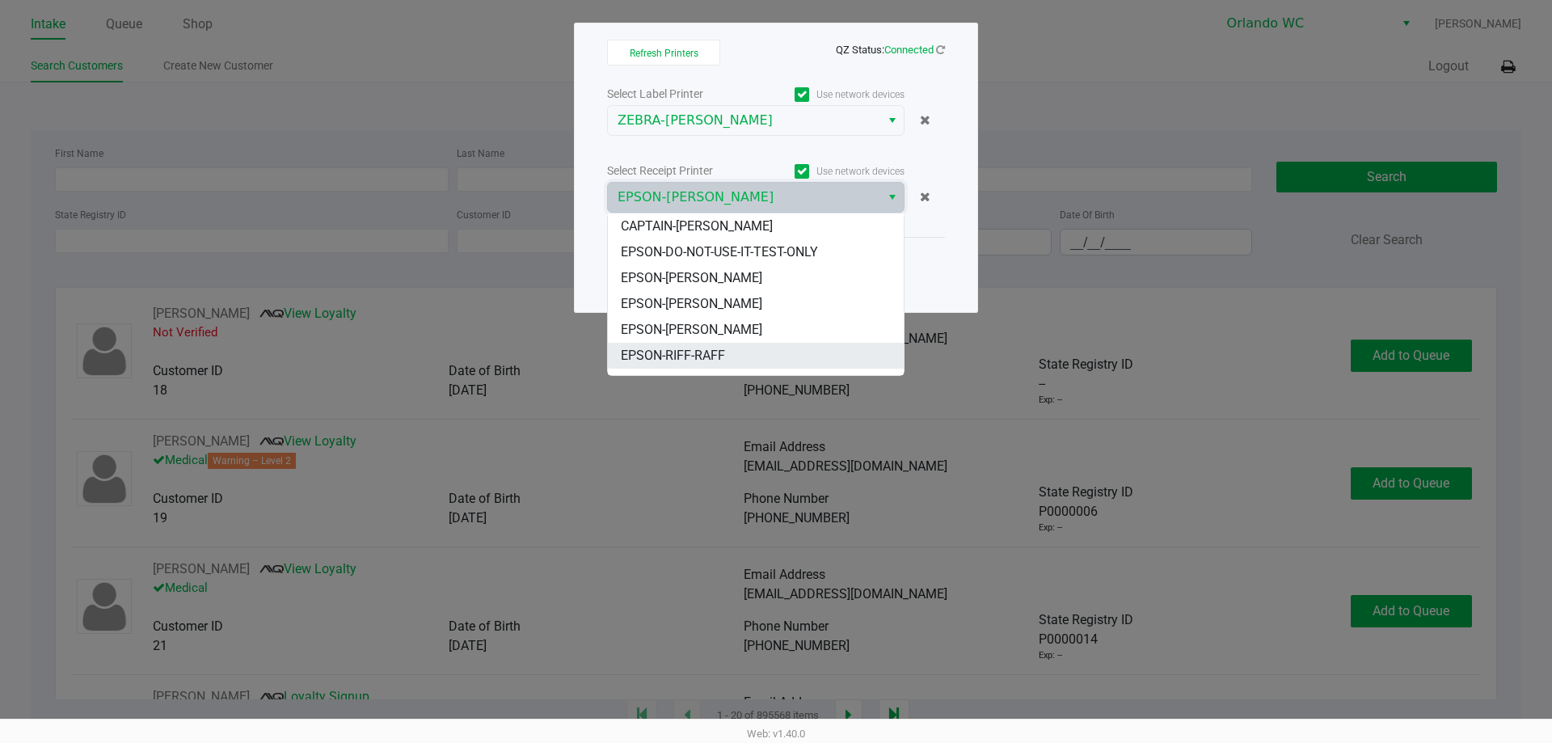
scroll to position [45, 0]
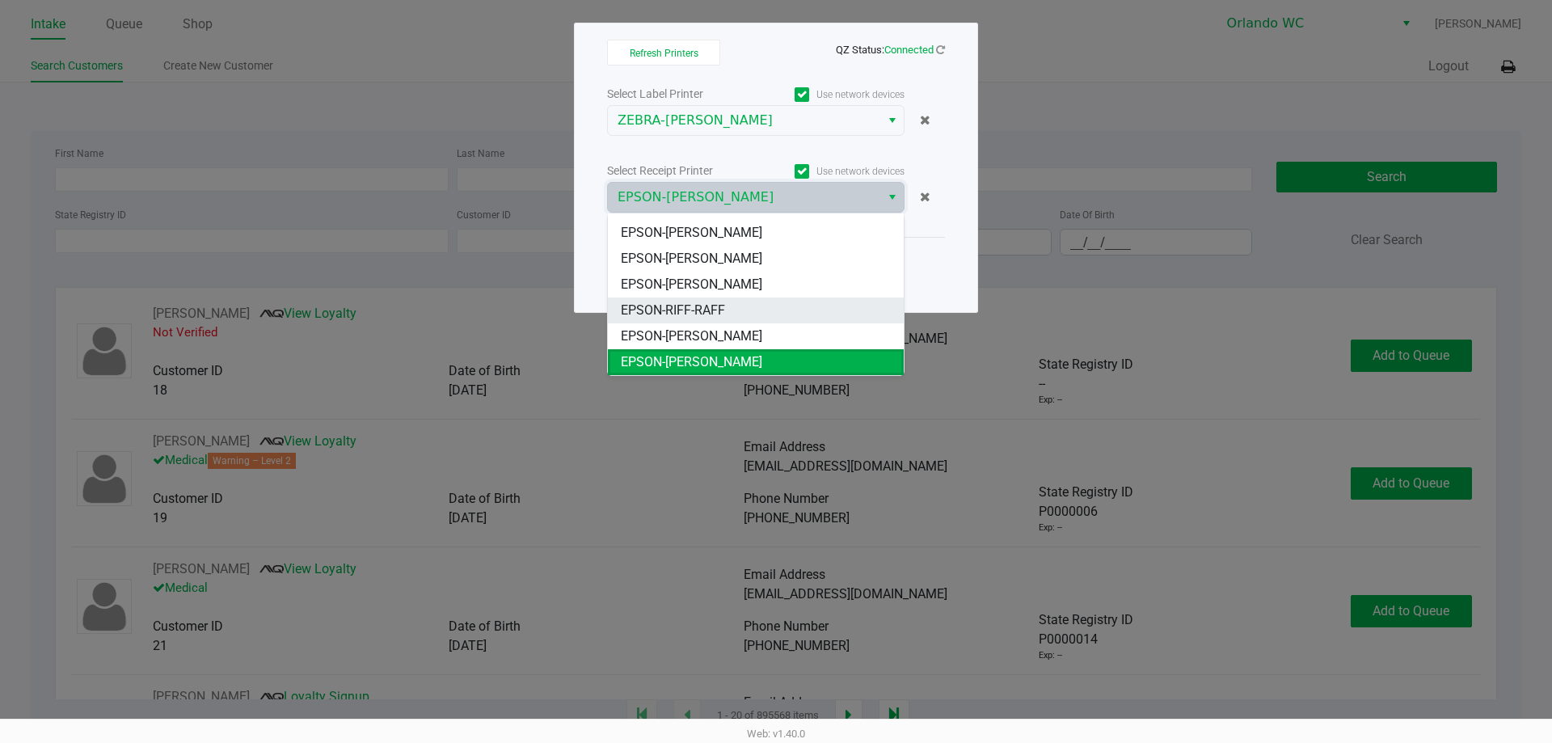
click at [734, 317] on li "EPSON-RIFF-RAFF" at bounding box center [756, 310] width 296 height 26
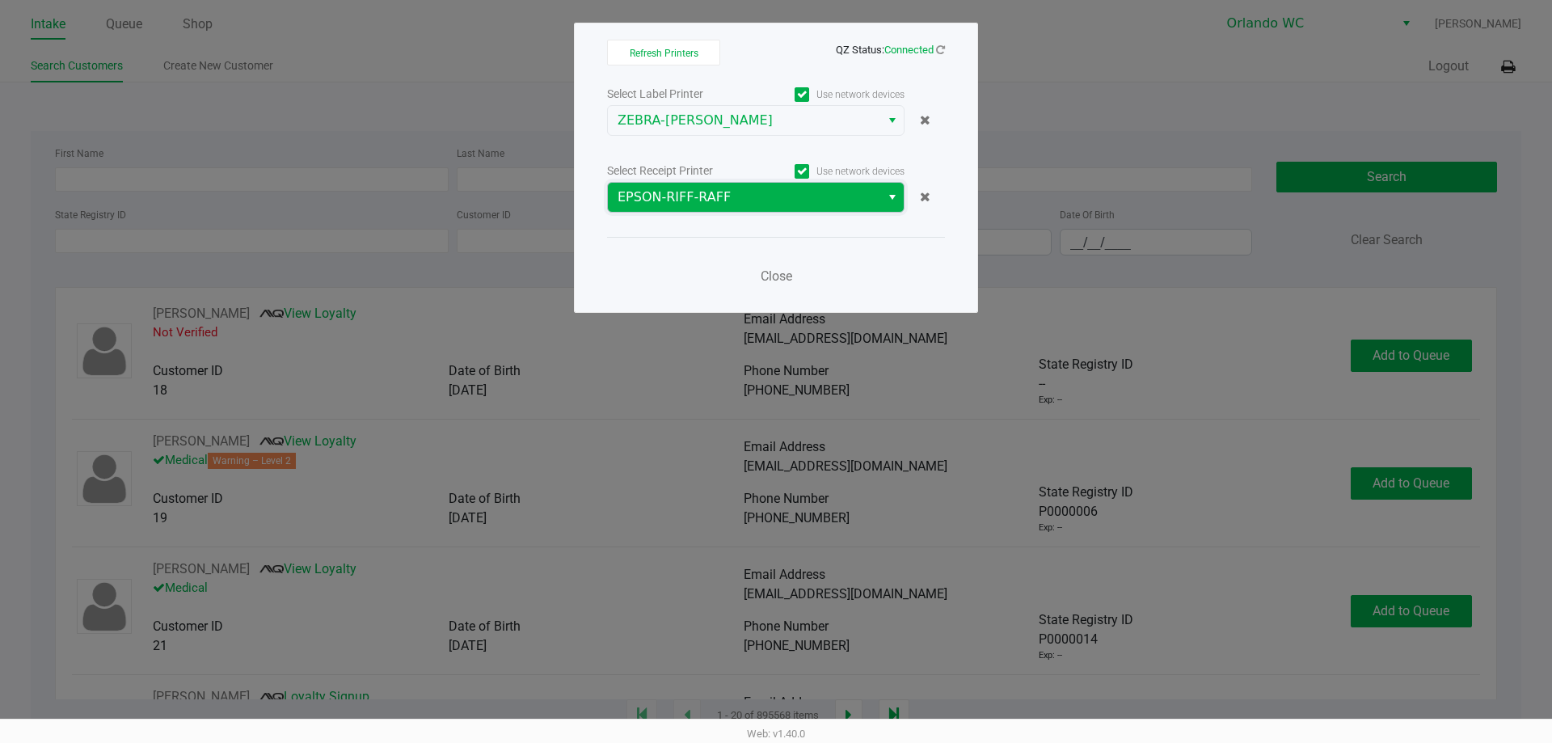
click at [692, 187] on span "EPSON-RIFF-RAFF" at bounding box center [744, 197] width 272 height 29
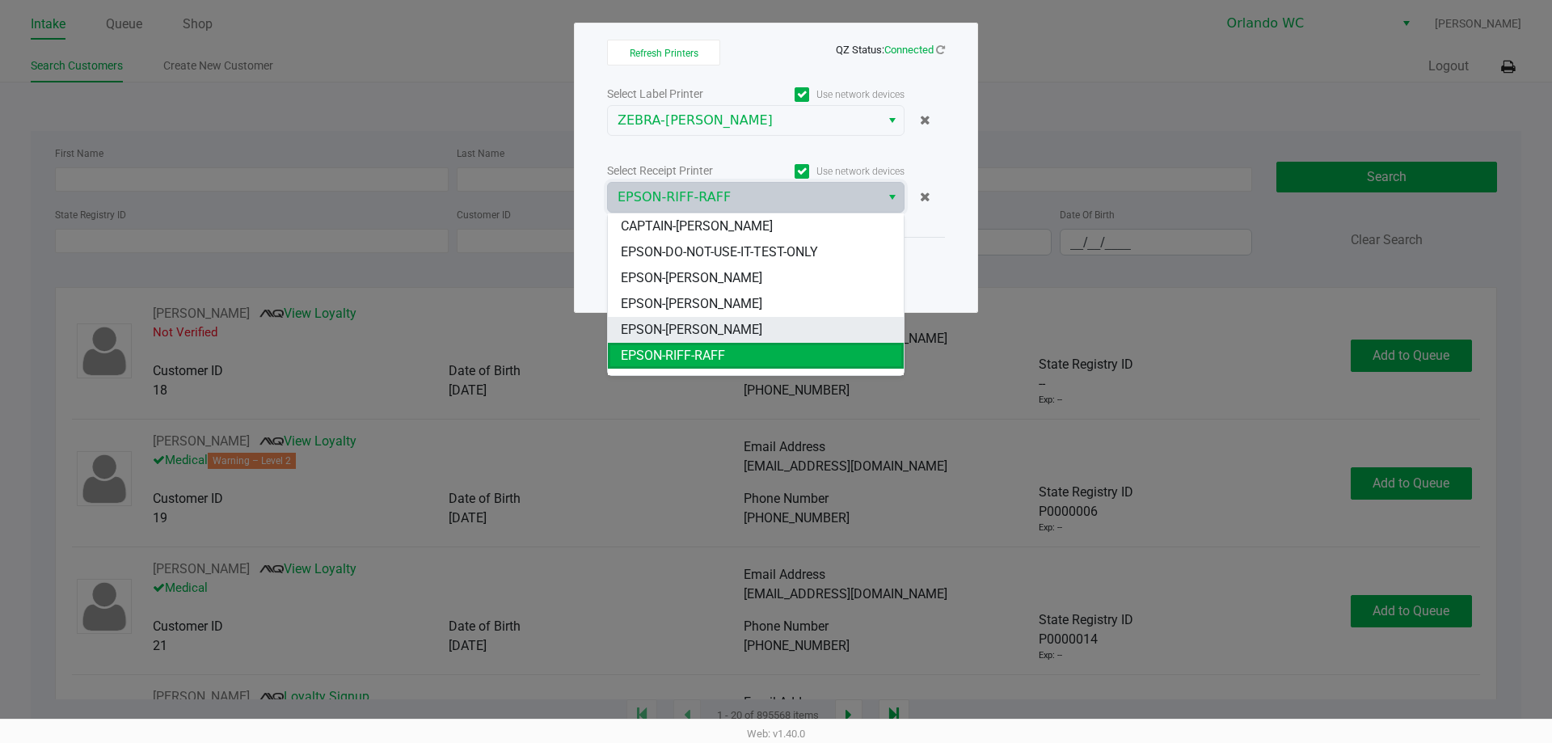
click at [717, 323] on span "EPSON-JESSICA-SIMPSON" at bounding box center [691, 329] width 141 height 19
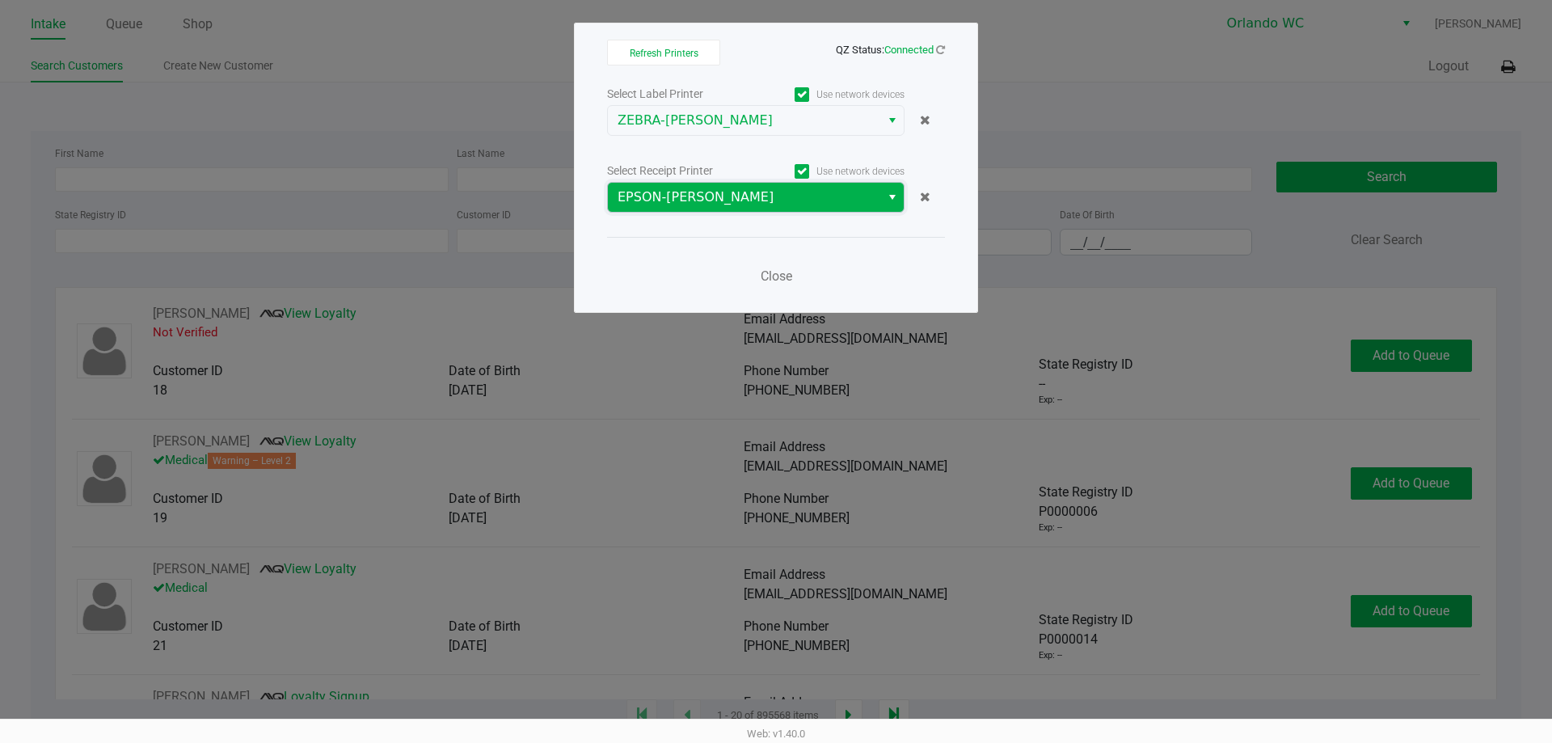
click at [707, 196] on span "EPSON-JESSICA-SIMPSON" at bounding box center [744, 197] width 253 height 19
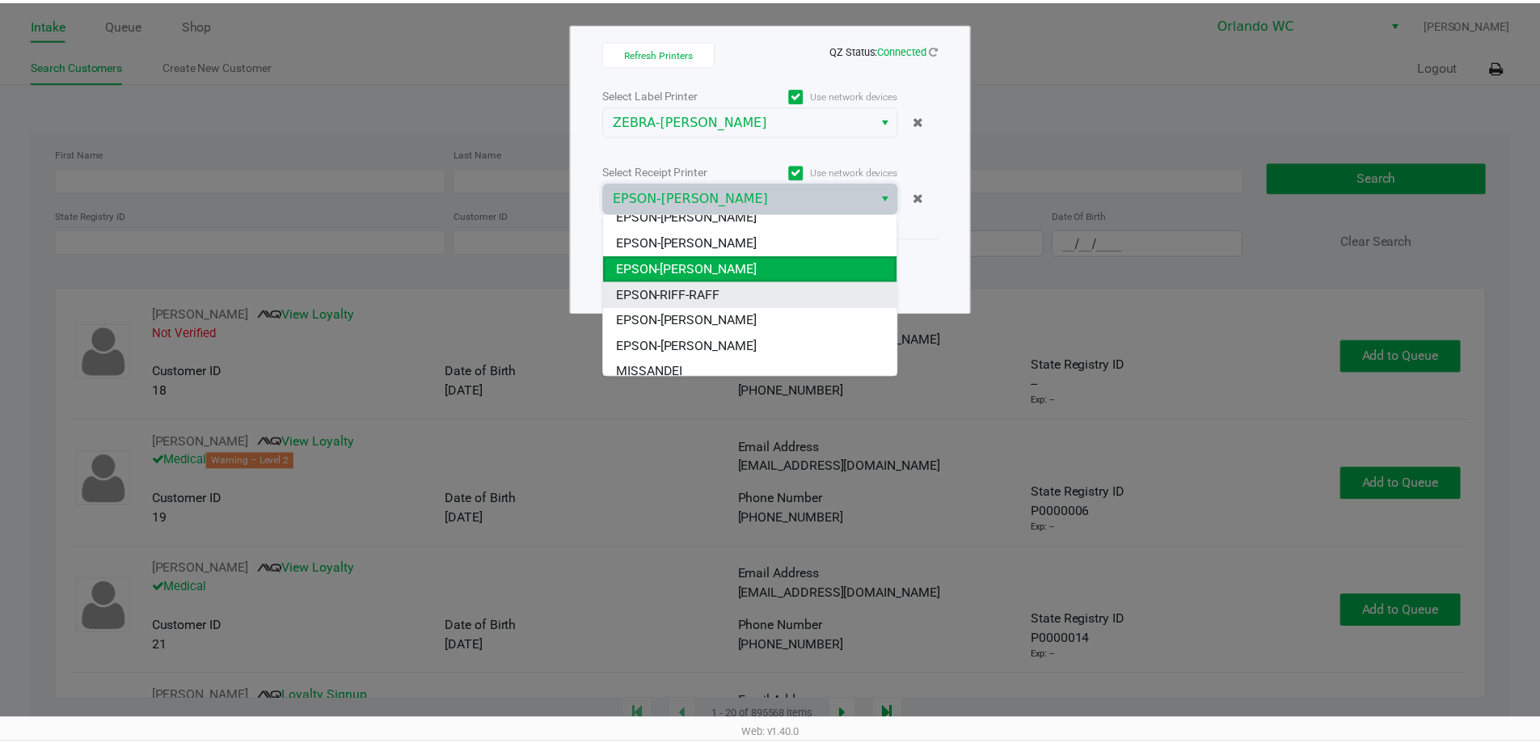
scroll to position [71, 0]
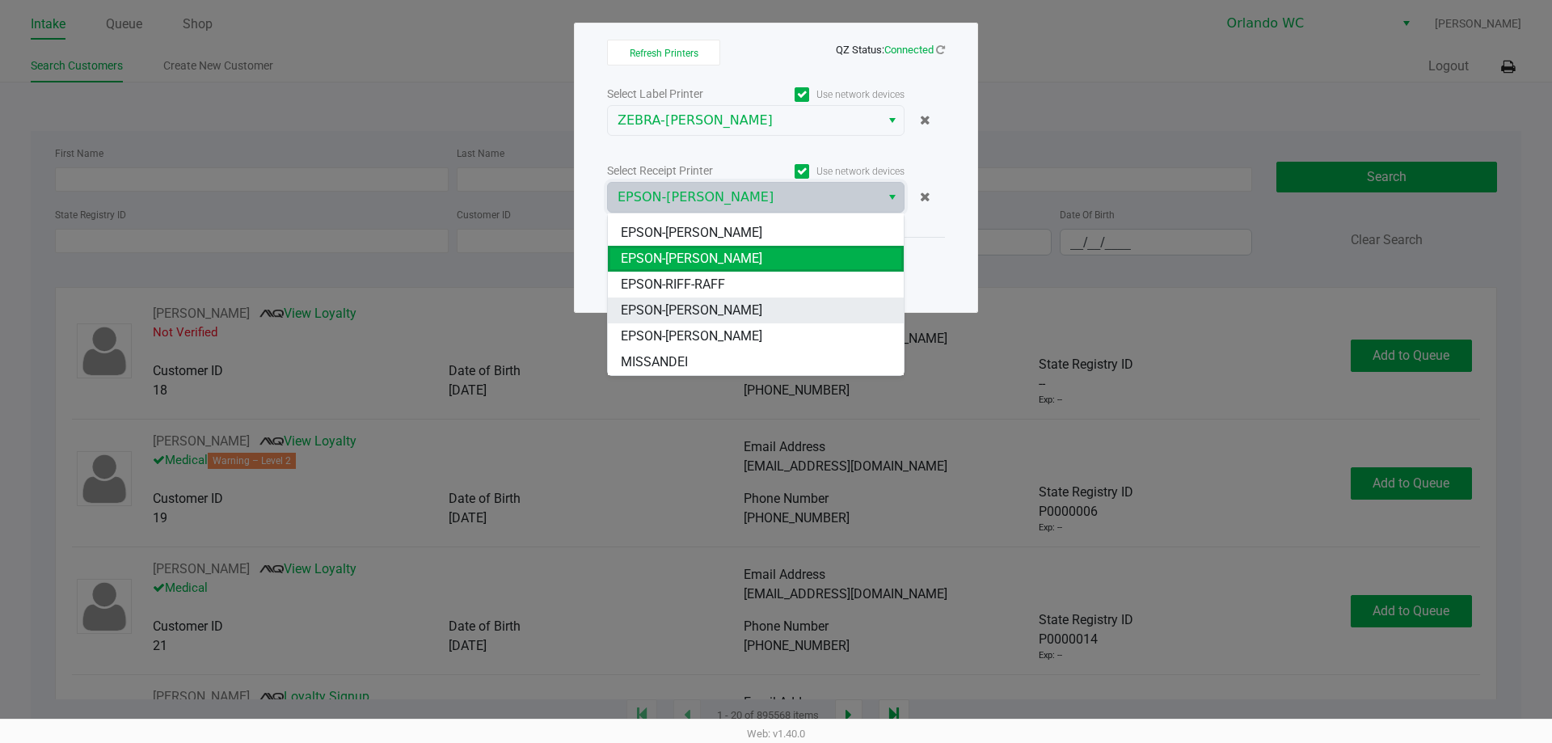
click at [719, 306] on span "EPSON-RODNEY-ATKINS" at bounding box center [691, 310] width 141 height 19
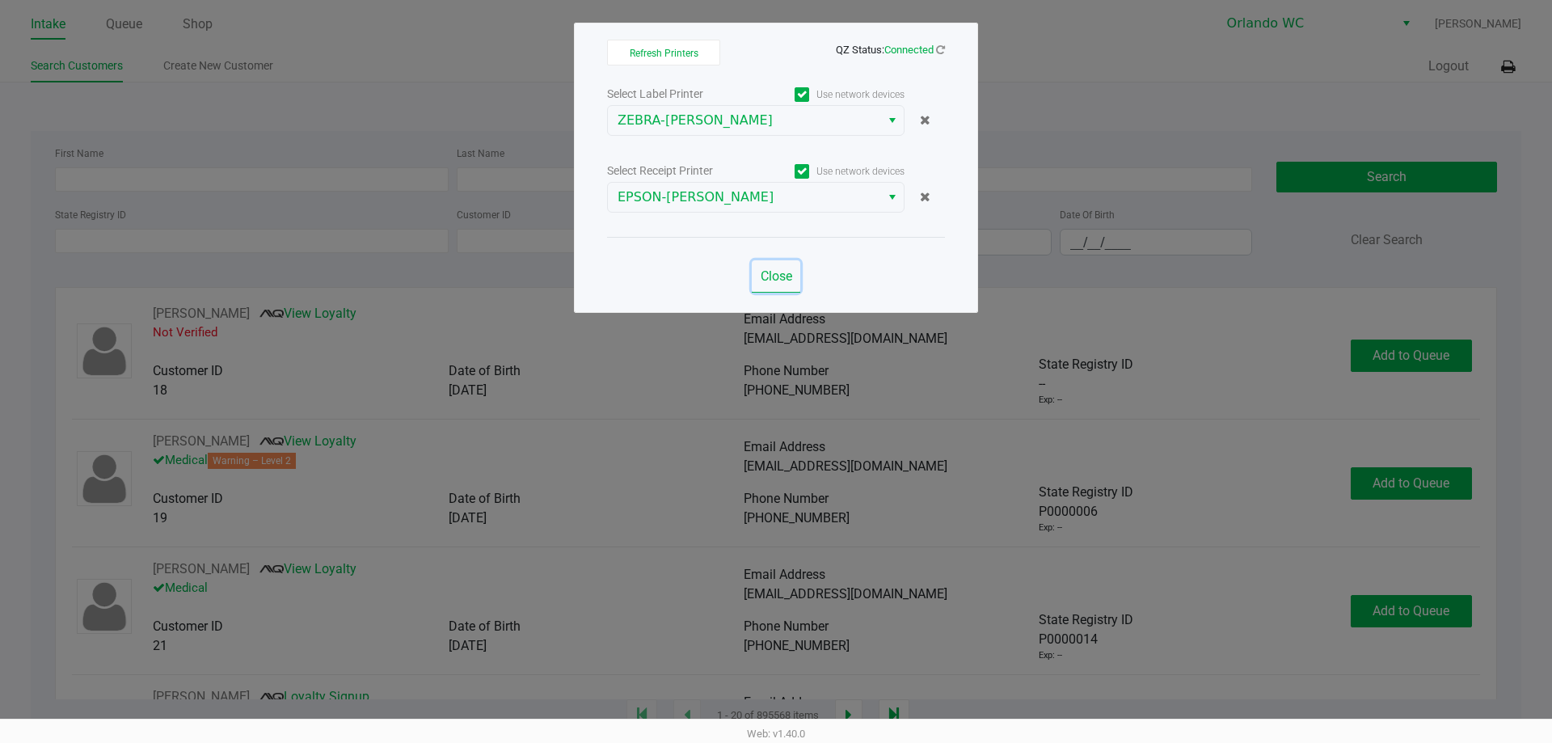
click at [776, 276] on span "Close" at bounding box center [777, 275] width 32 height 15
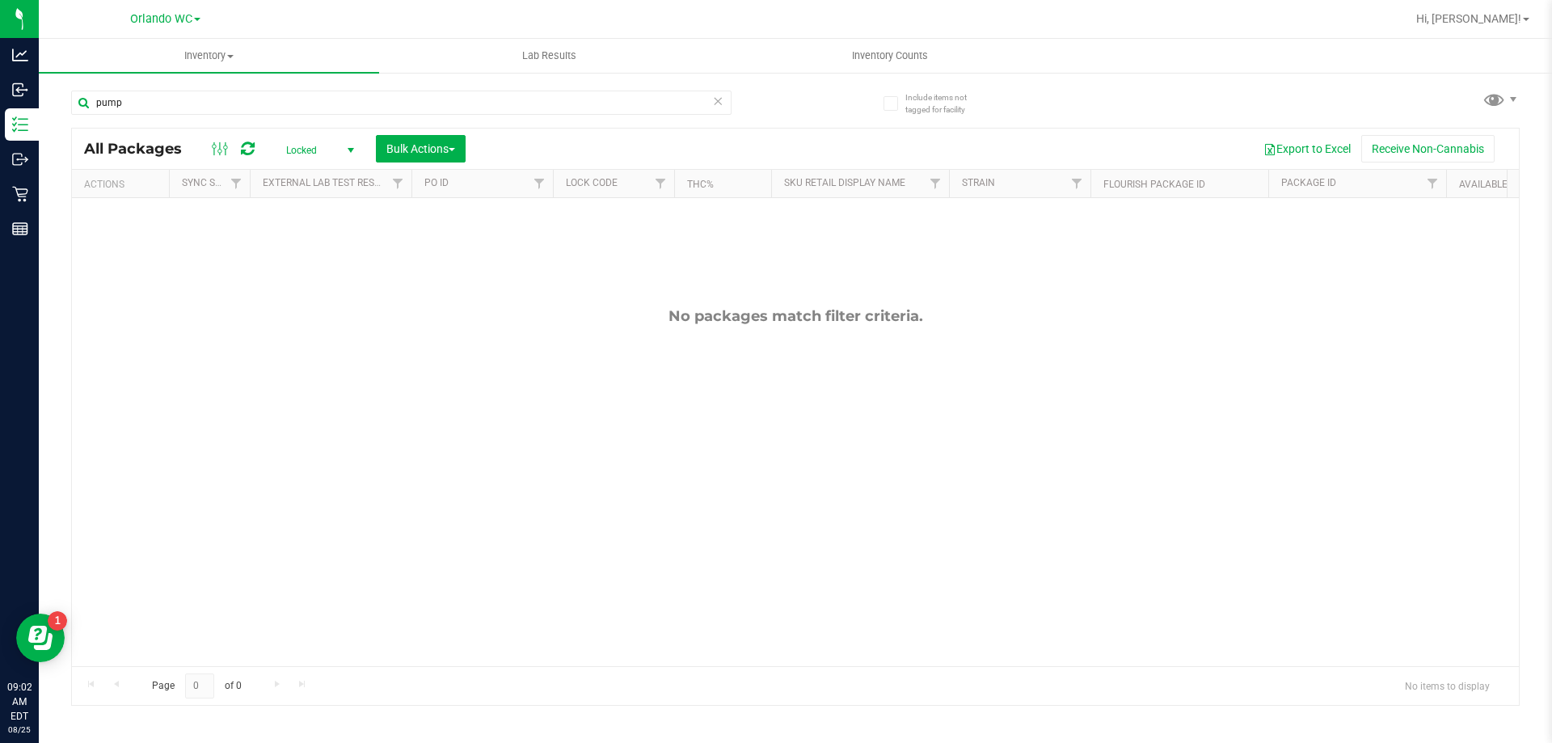
click at [334, 154] on span "Locked" at bounding box center [316, 150] width 89 height 23
click at [295, 167] on li "Active Only" at bounding box center [315, 176] width 87 height 24
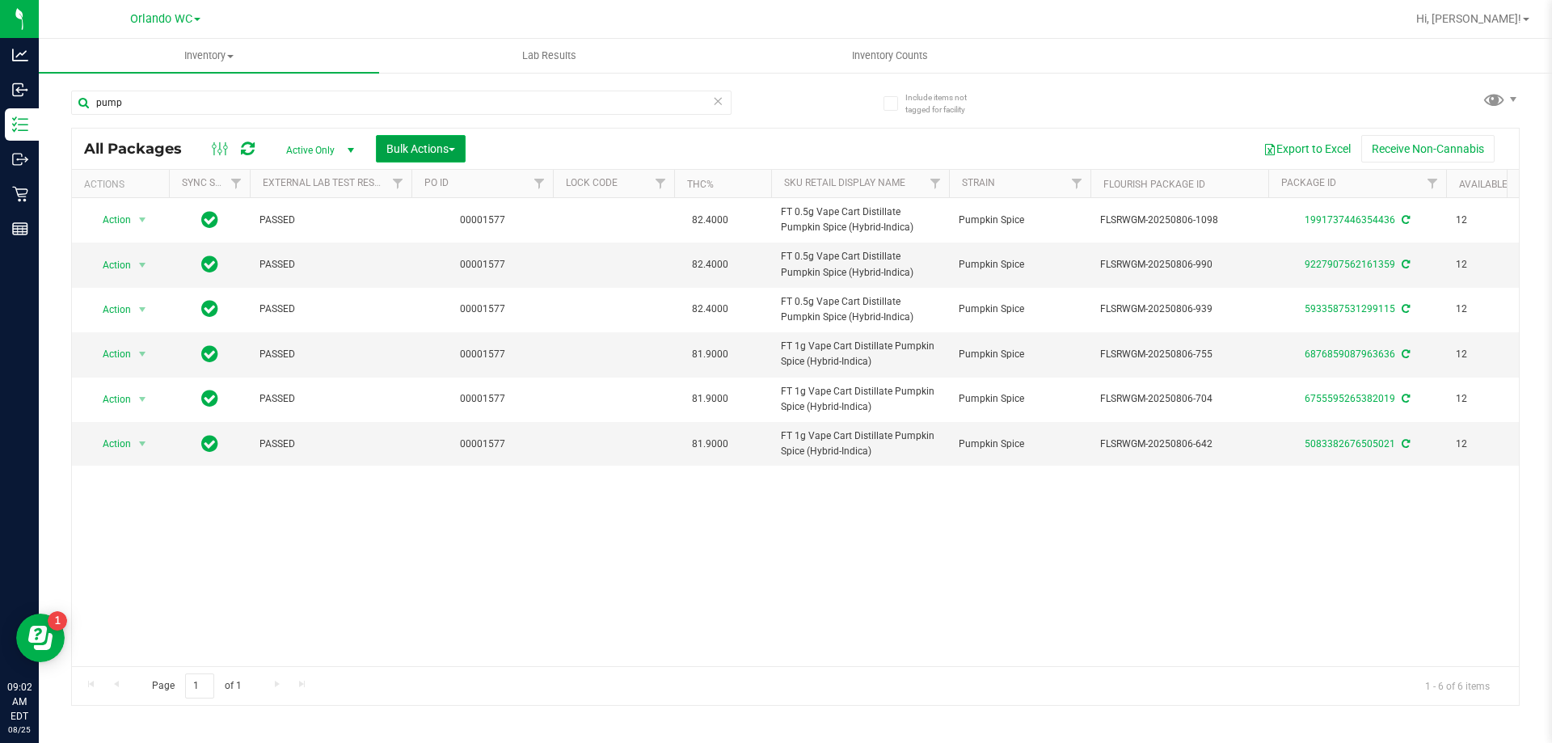
click at [415, 137] on button "Bulk Actions" at bounding box center [421, 148] width 90 height 27
click at [430, 295] on div "Lock/Unlock packages" at bounding box center [452, 306] width 133 height 26
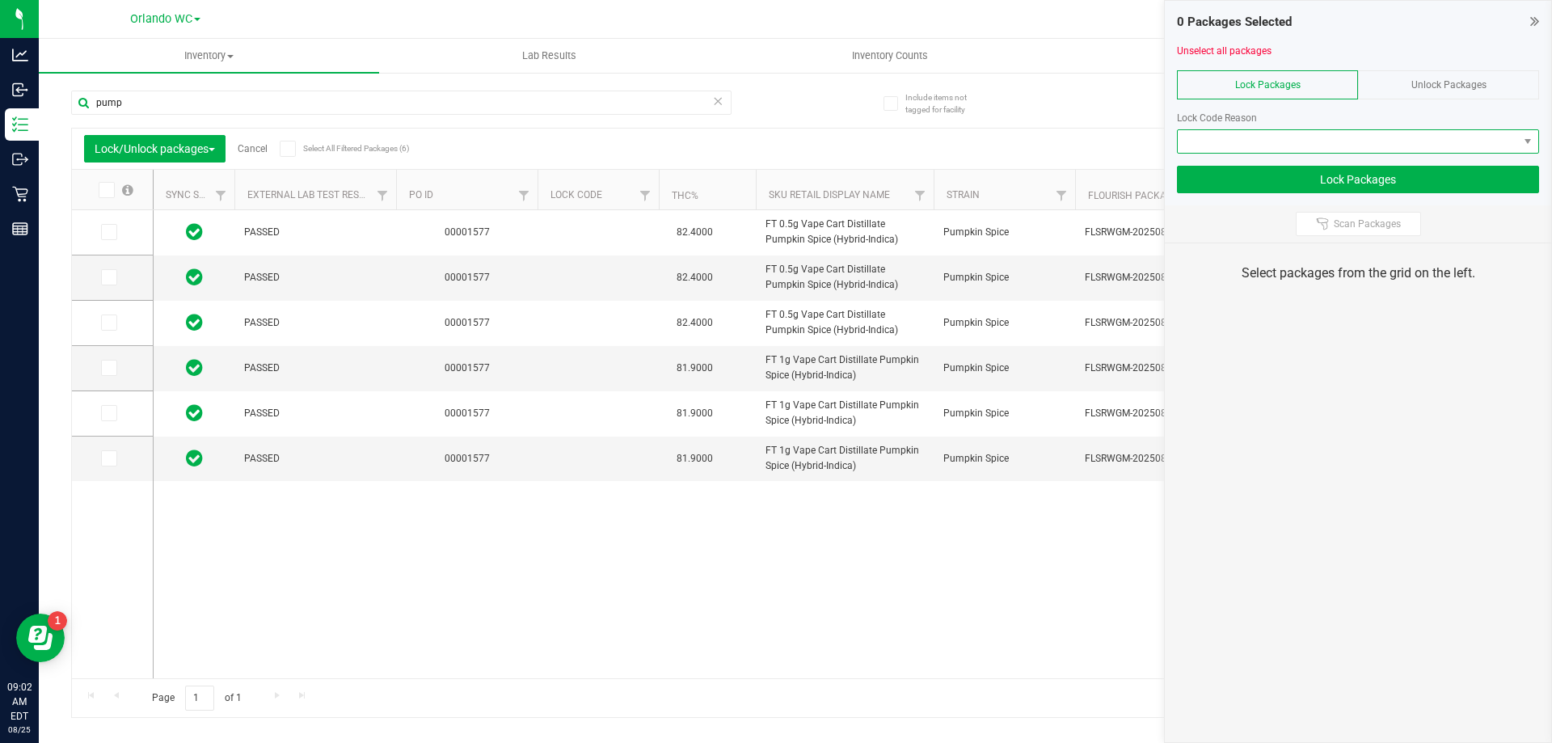
click at [1281, 153] on span at bounding box center [1358, 141] width 362 height 24
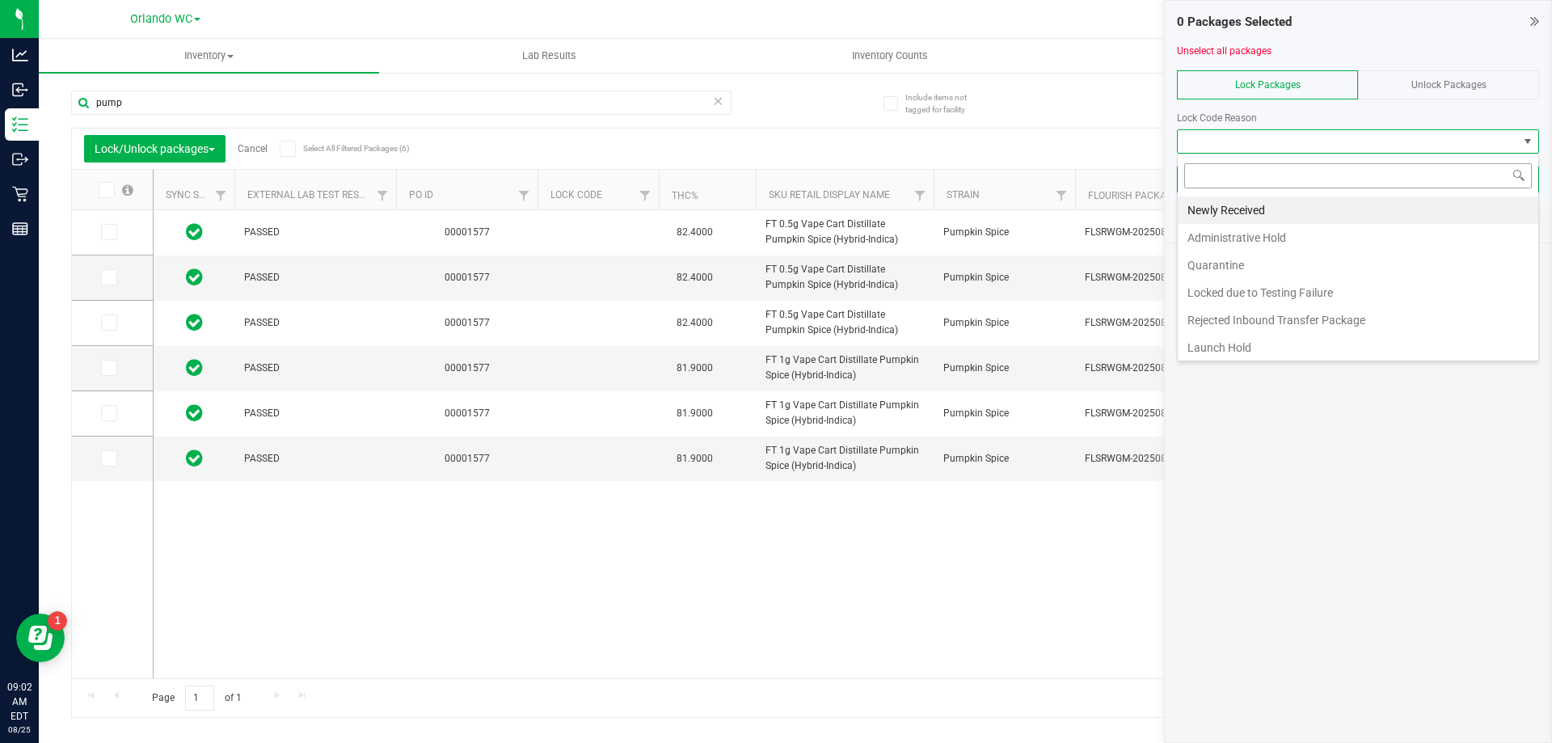
scroll to position [24, 362]
click at [1242, 209] on li "Newly Received" at bounding box center [1358, 209] width 361 height 27
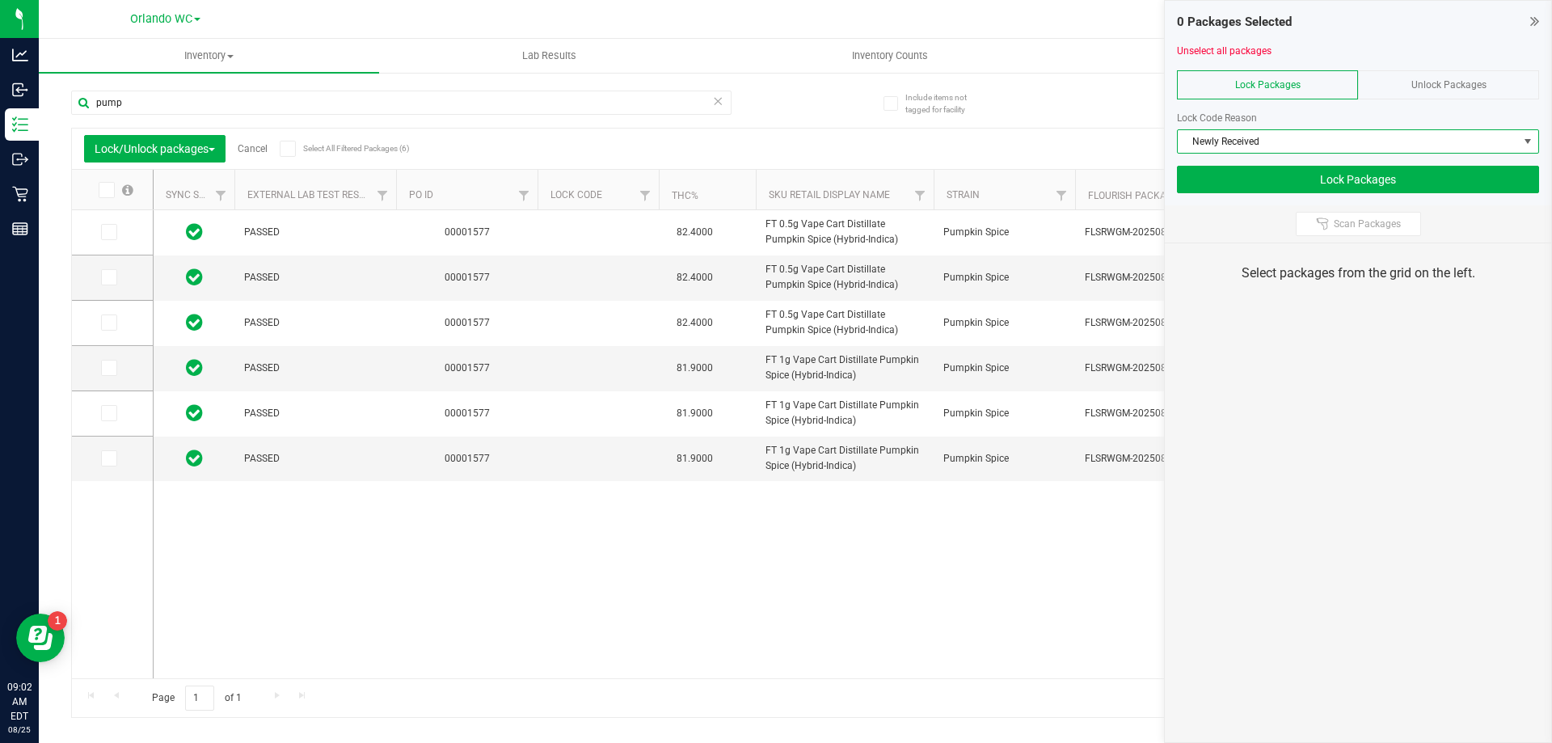
click at [299, 150] on label "Select All Filtered Packages (6)" at bounding box center [332, 149] width 104 height 16
click at [0, 0] on input "Select All Filtered Packages (6)" at bounding box center [0, 0] width 0 height 0
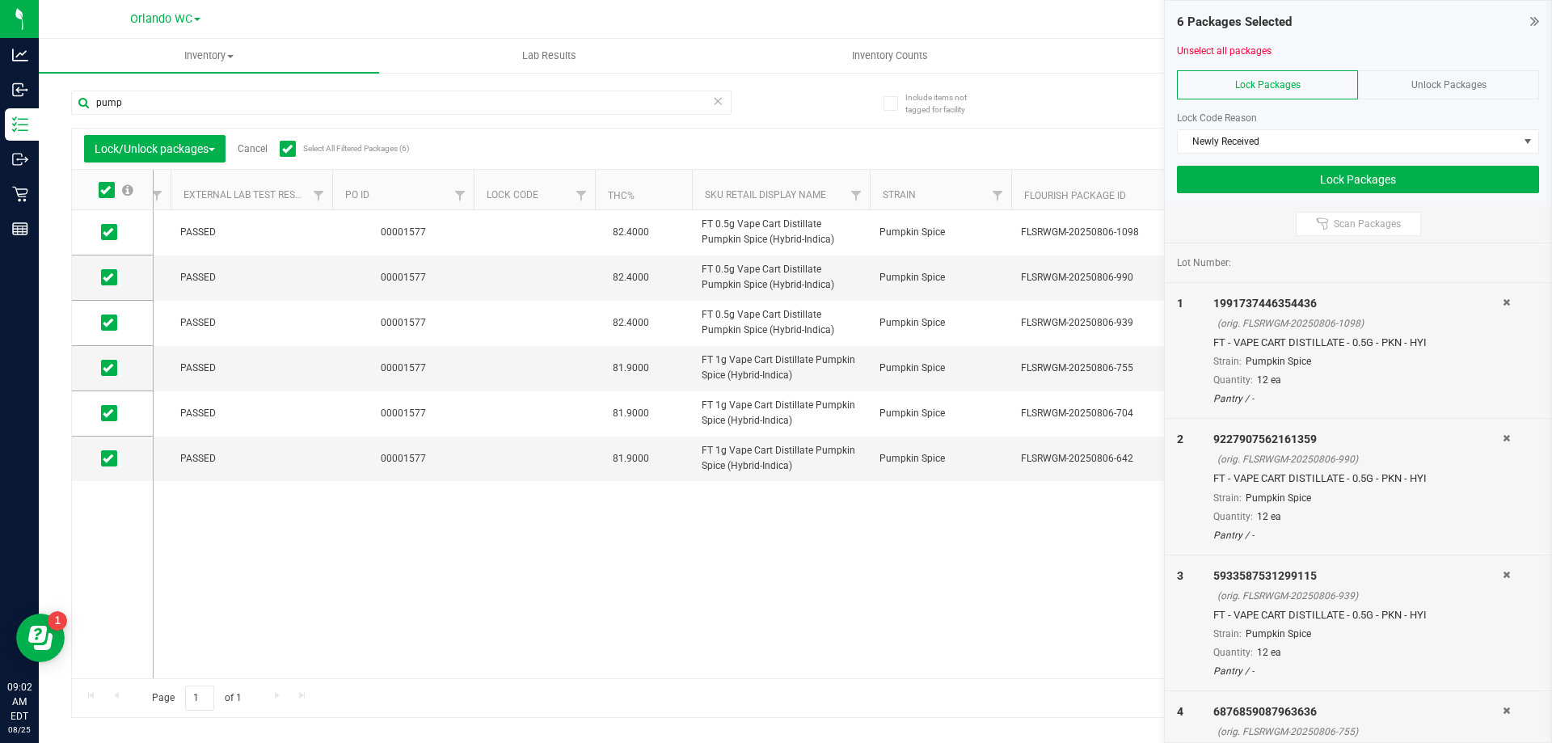
scroll to position [0, 95]
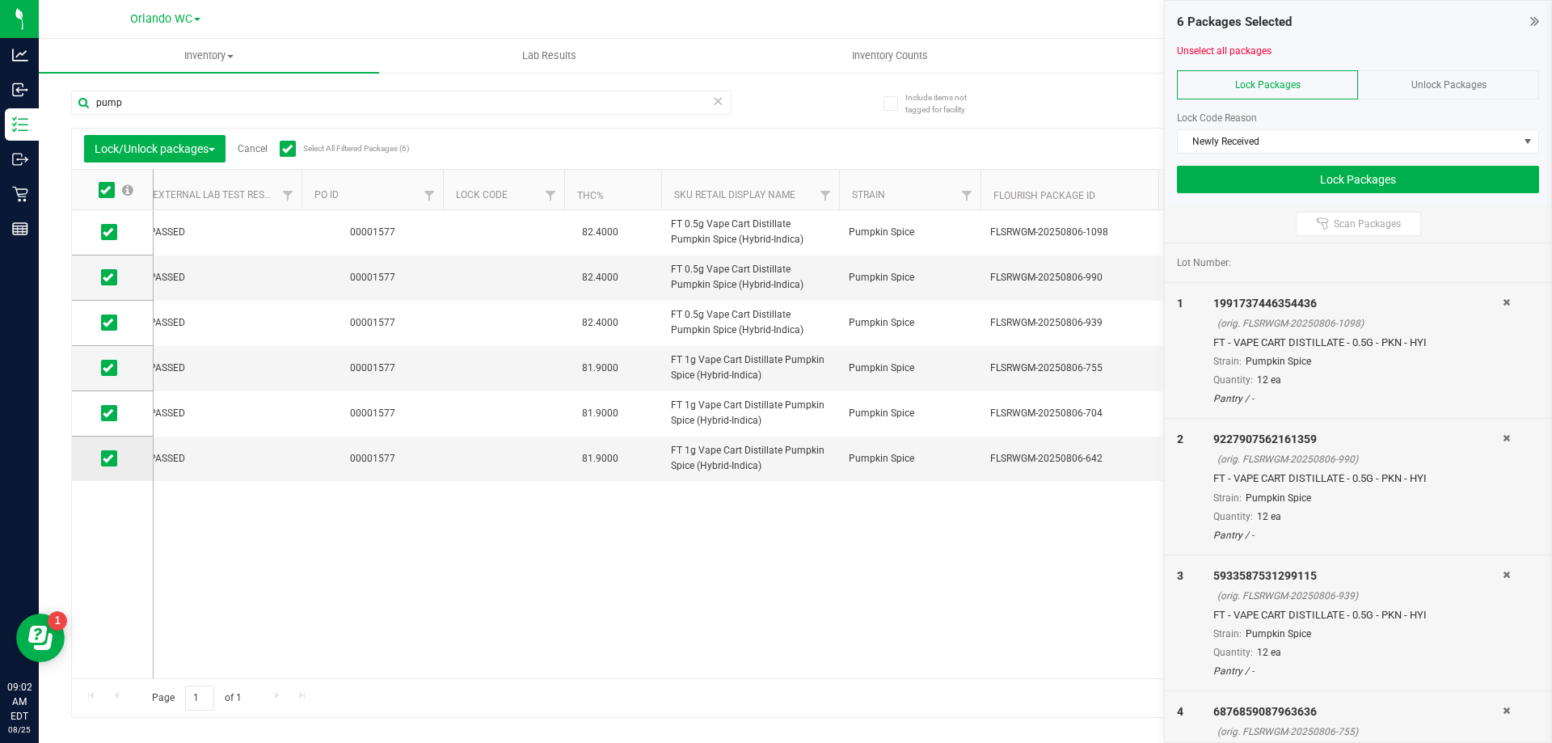
click at [104, 464] on span at bounding box center [109, 458] width 16 height 16
click at [0, 0] on input "checkbox" at bounding box center [0, 0] width 0 height 0
click at [103, 323] on icon at bounding box center [108, 323] width 11 height 0
click at [0, 0] on input "checkbox" at bounding box center [0, 0] width 0 height 0
click at [1351, 175] on button "Lock Packages" at bounding box center [1358, 179] width 362 height 27
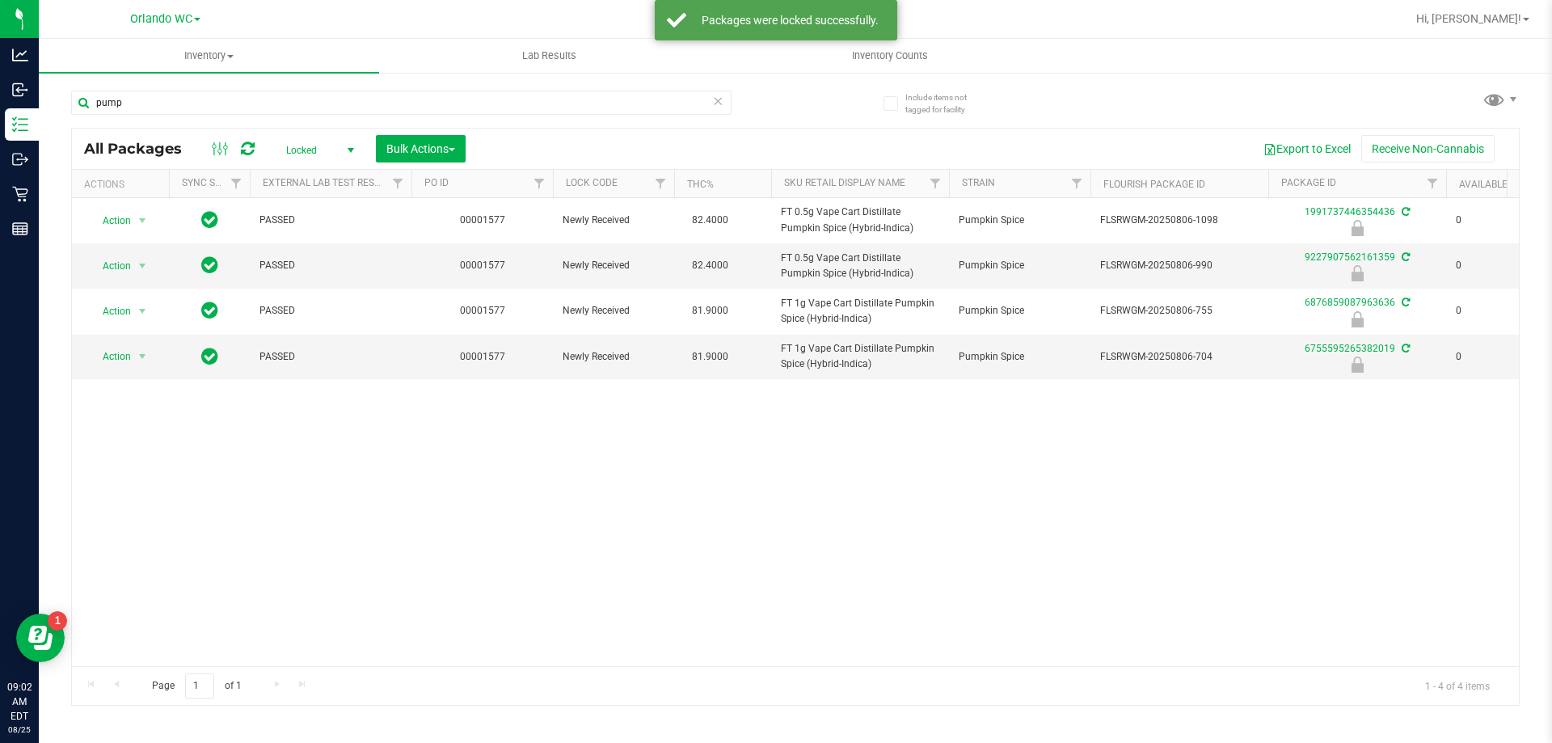
click at [356, 150] on span "select" at bounding box center [350, 150] width 13 height 13
click at [308, 163] on div "Active Only Lab Samples Locked All External Internal No data found." at bounding box center [316, 236] width 89 height 151
click at [308, 176] on li "Active Only" at bounding box center [315, 176] width 87 height 24
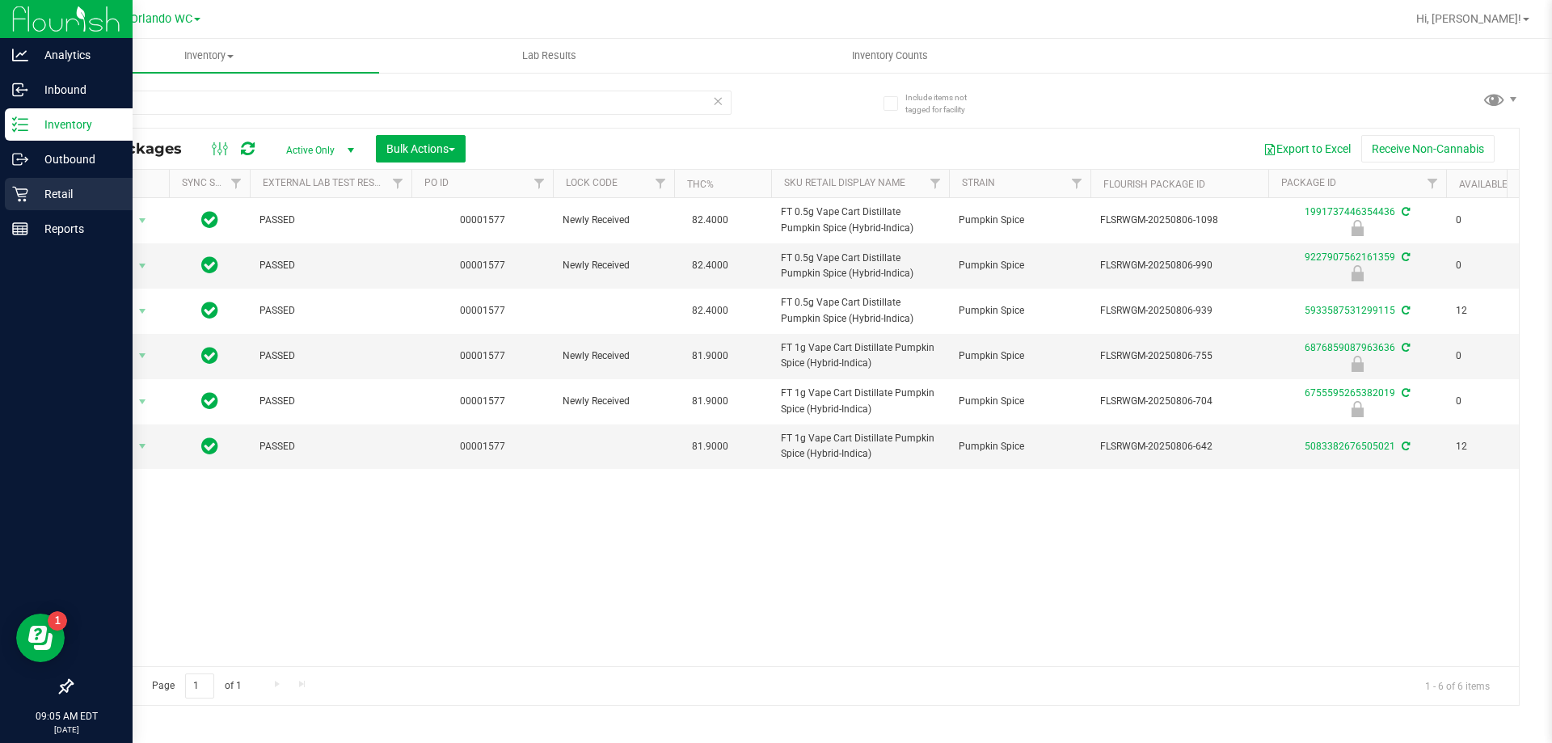
click at [0, 183] on link "Retail" at bounding box center [66, 195] width 133 height 35
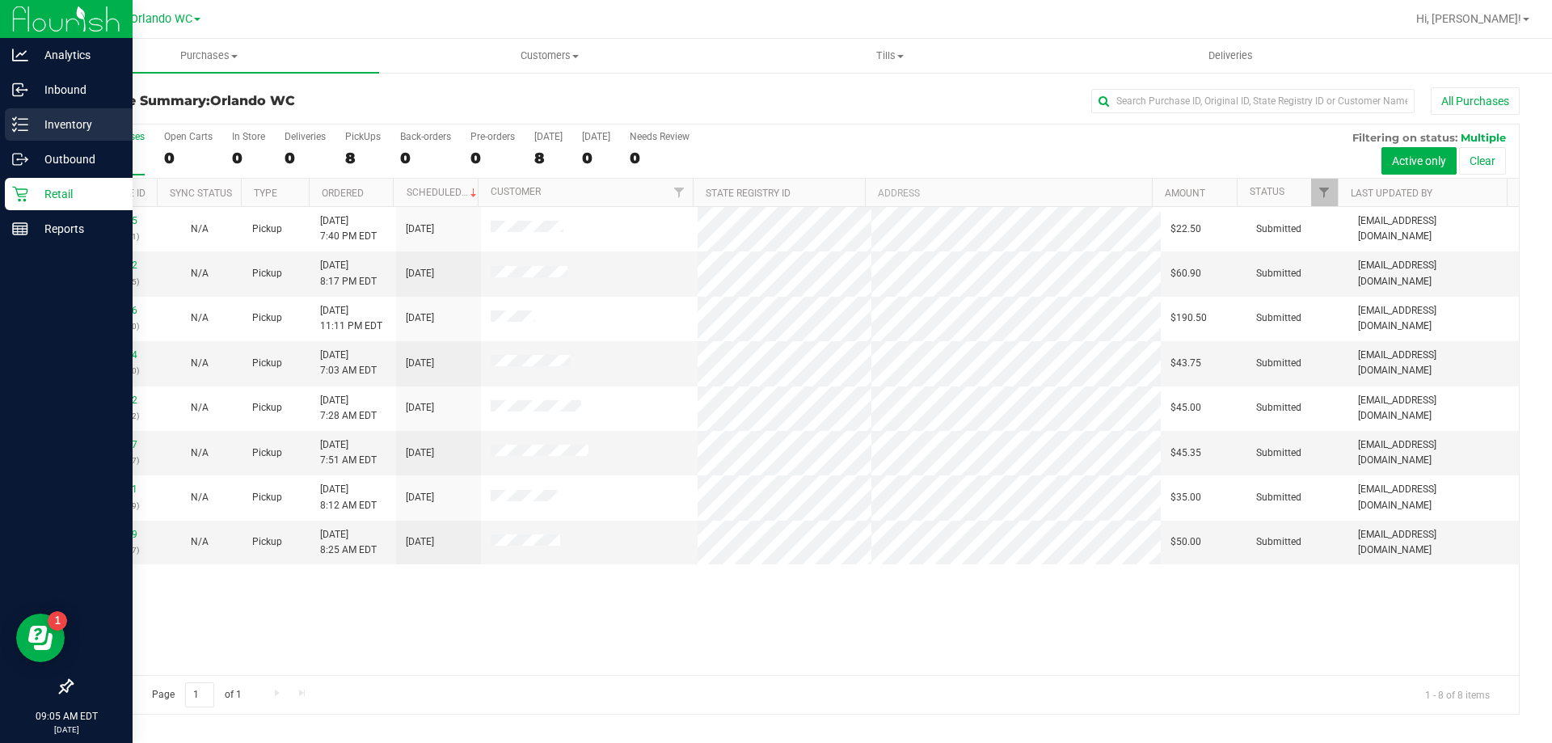
click at [1, 136] on link "Inventory" at bounding box center [66, 125] width 133 height 35
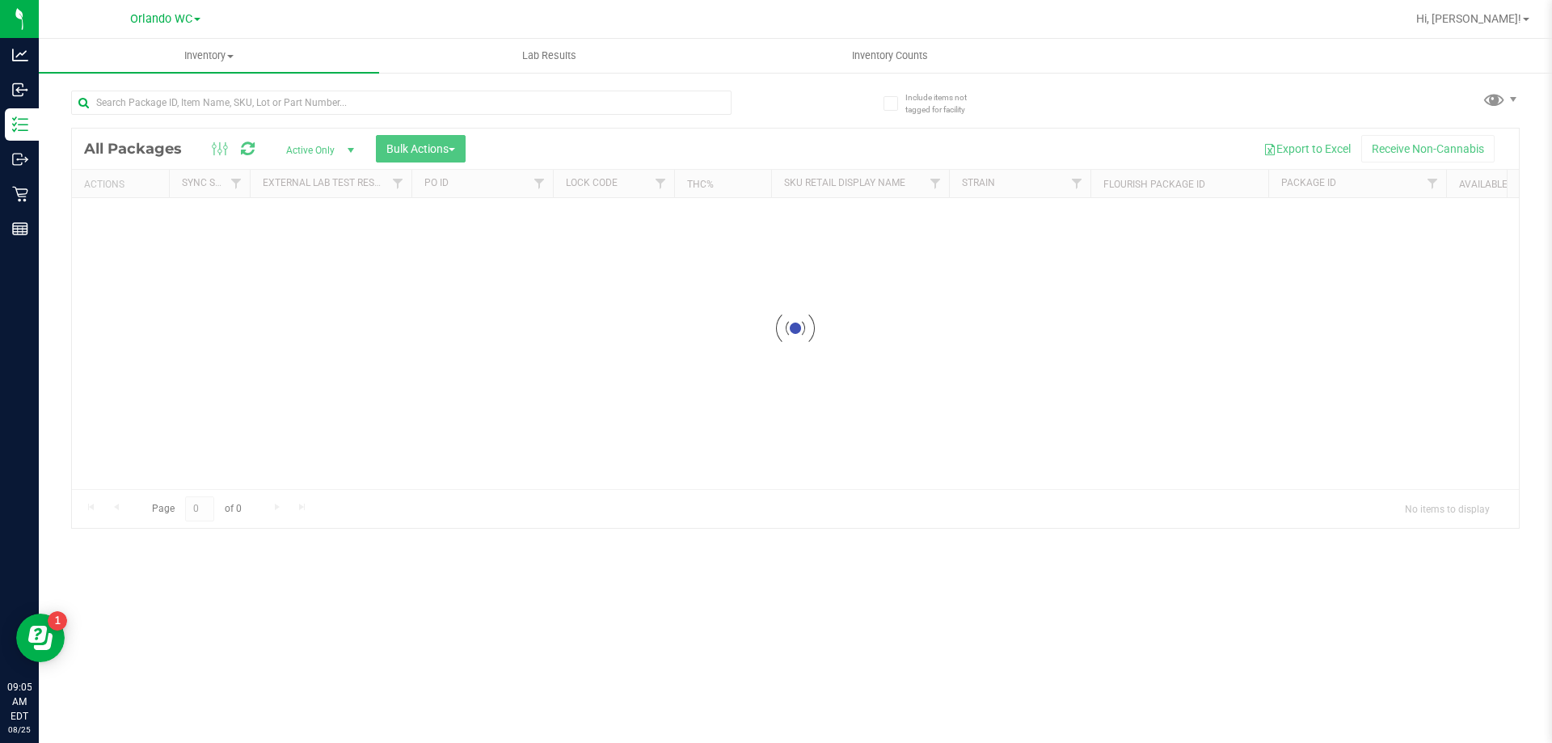
click at [260, 122] on div at bounding box center [401, 109] width 660 height 37
click at [259, 116] on div "Inventory All packages All inventory Waste log Create inventory Lab Results Inv…" at bounding box center [795, 391] width 1513 height 704
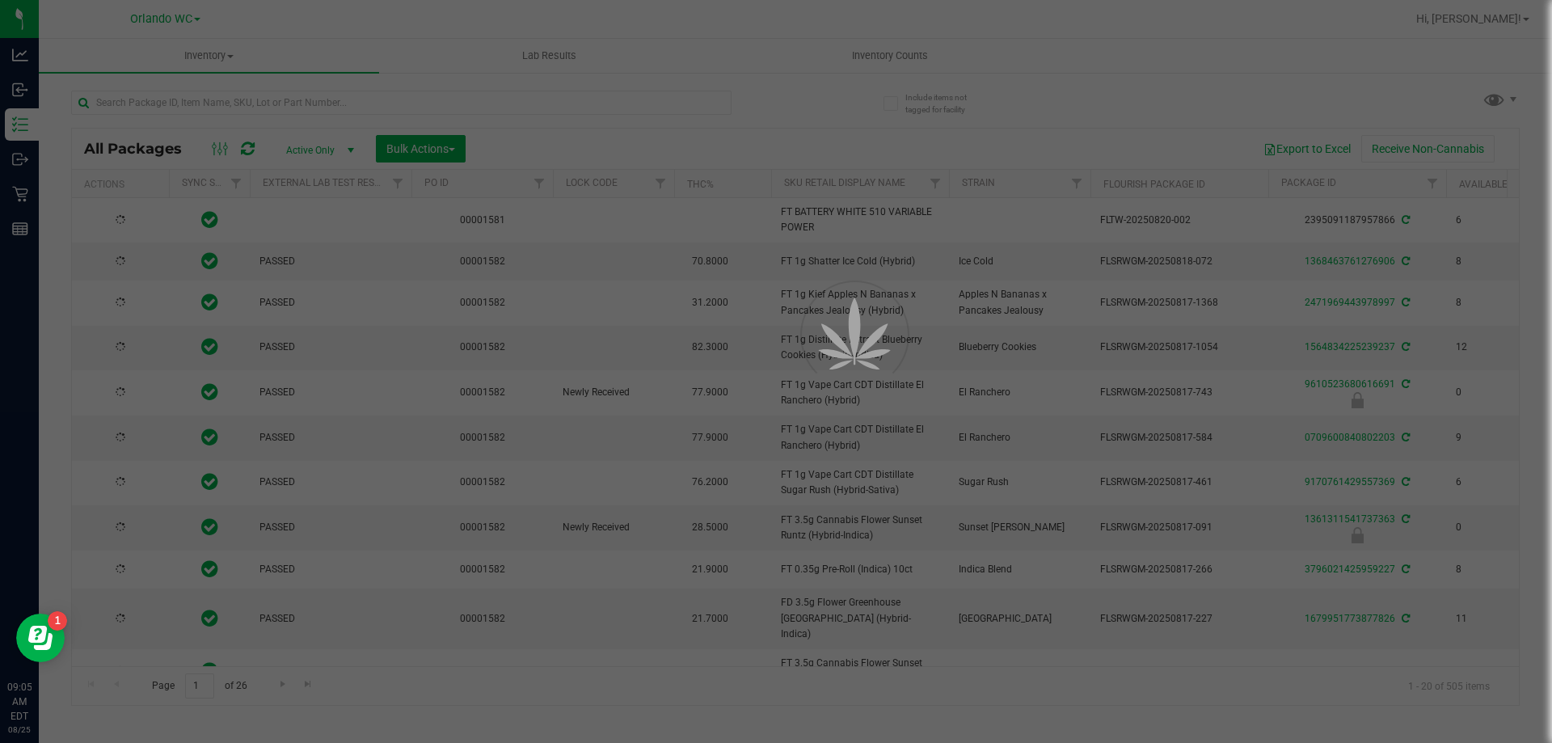
click at [255, 107] on div at bounding box center [776, 371] width 1552 height 743
type input "[DATE]"
click at [255, 107] on input "text" at bounding box center [401, 103] width 660 height 24
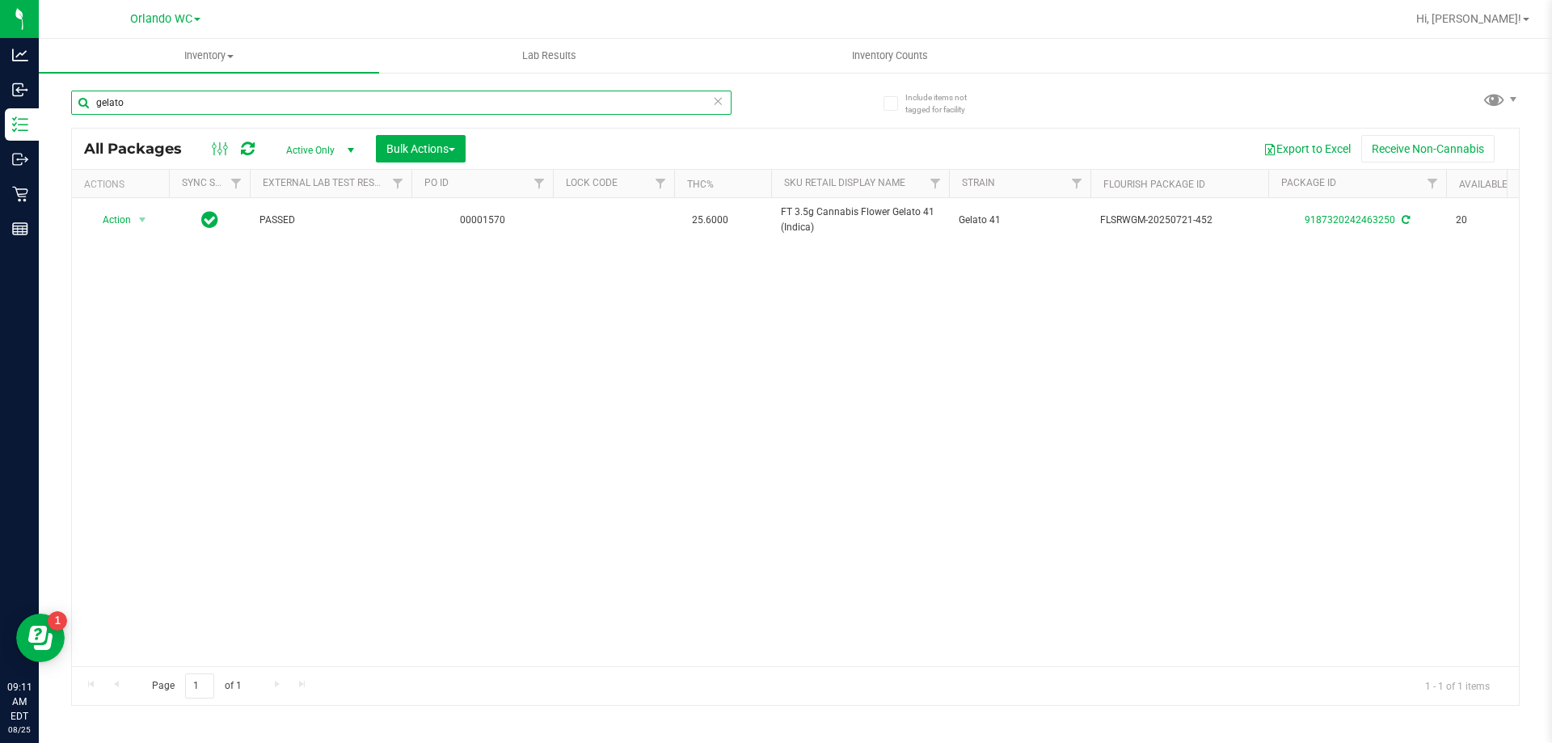
click at [192, 100] on input "gelato" at bounding box center [401, 103] width 660 height 24
paste input "FT 0.5g Vape Cart Distillate Amnesia (Hybrid)"
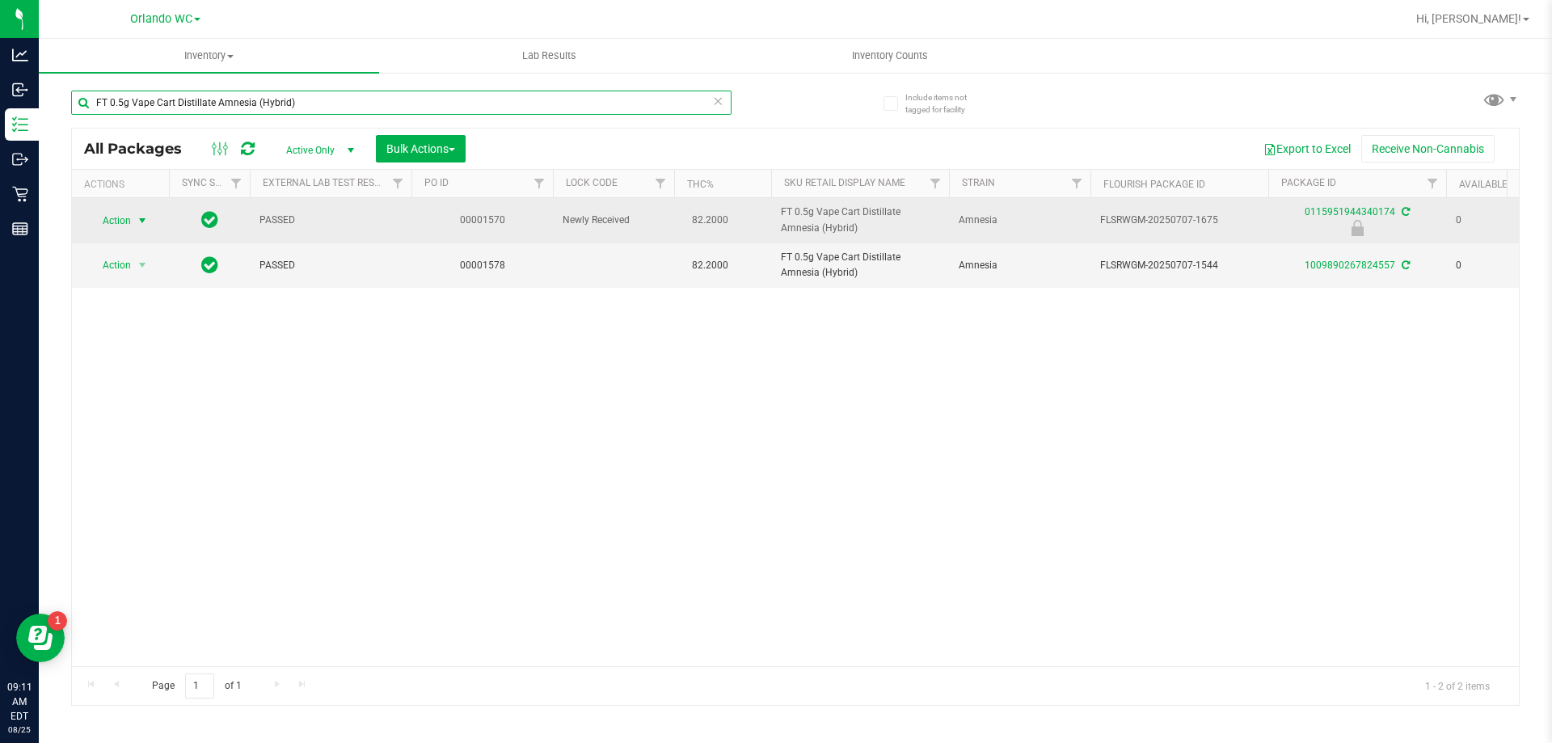
type input "FT 0.5g Vape Cart Distillate Amnesia (Hybrid)"
click at [145, 221] on span "select" at bounding box center [142, 220] width 13 height 13
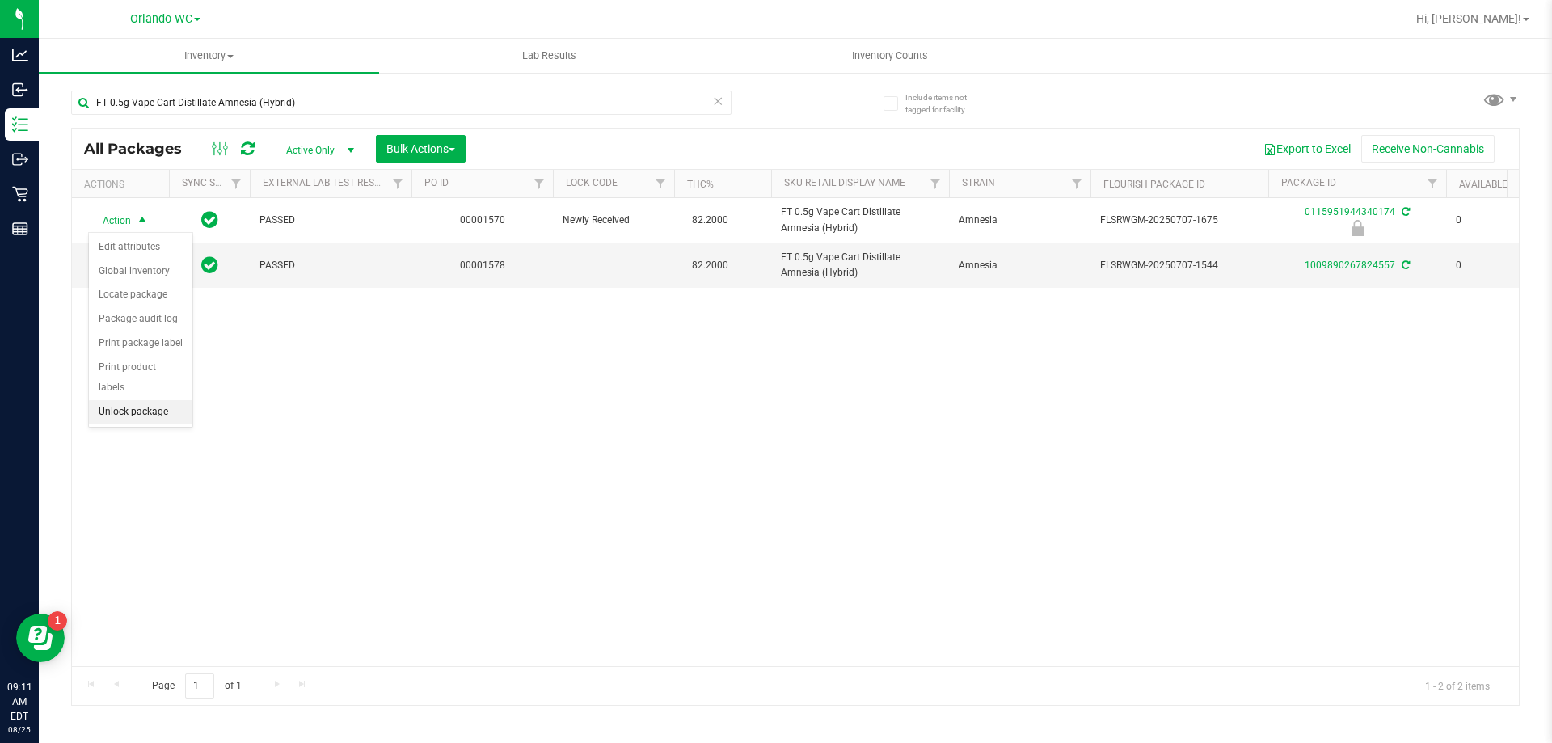
click at [161, 400] on li "Unlock package" at bounding box center [140, 412] width 103 height 24
click at [556, 466] on div "Action Action Adjust qty Create package Edit attributes Global inventory Locate…" at bounding box center [795, 432] width 1447 height 468
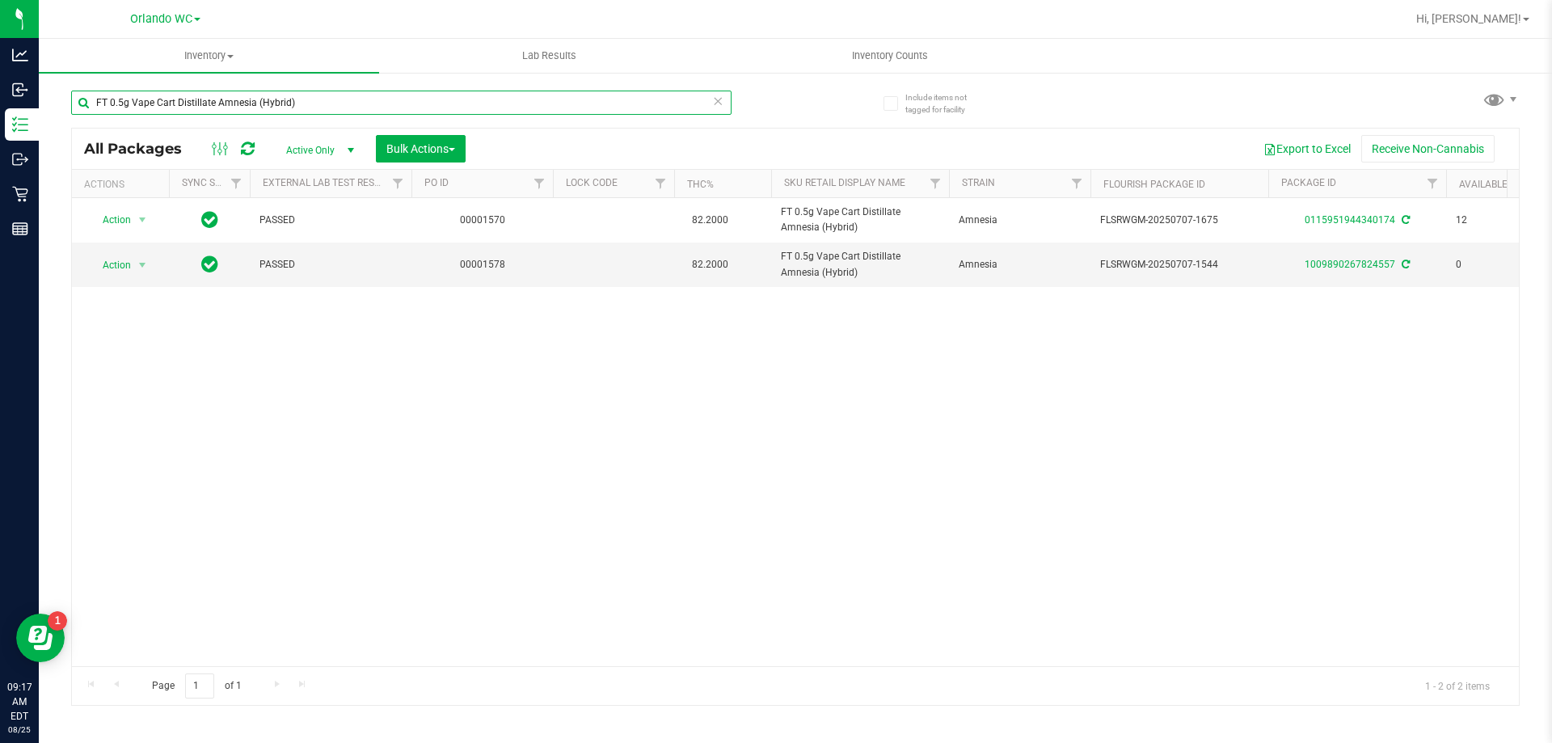
click at [166, 102] on input "FT 0.5g Vape Cart Distillate Amnesia (Hybrid)" at bounding box center [401, 103] width 660 height 24
paste input "1g Distillate Extract Kush Mintz"
type input "FT 1g Distillate Extract Kush Mintz (Hybrid)"
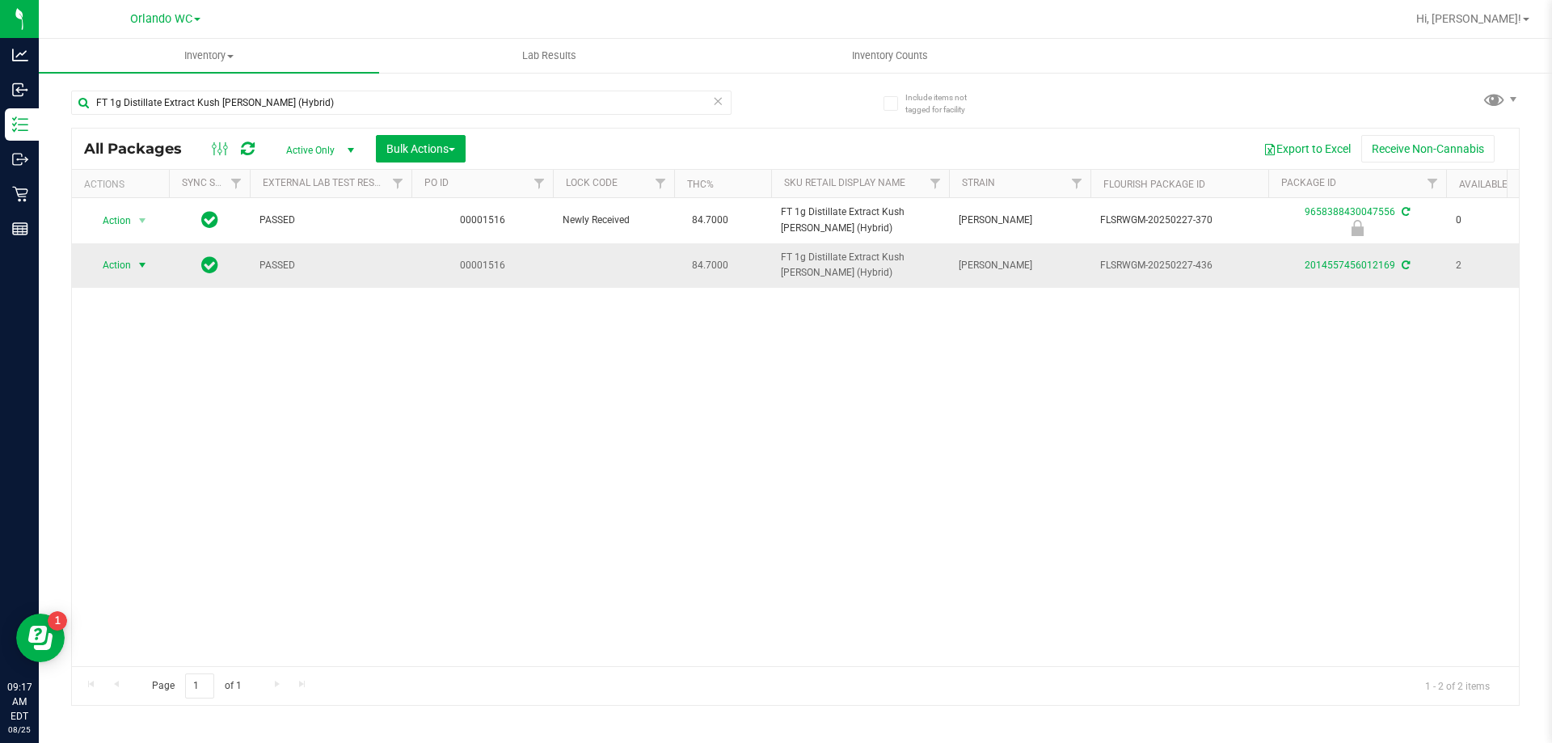
click at [100, 264] on span "Action" at bounding box center [110, 265] width 44 height 23
click at [170, 480] on li "Print product labels" at bounding box center [151, 485] width 125 height 24
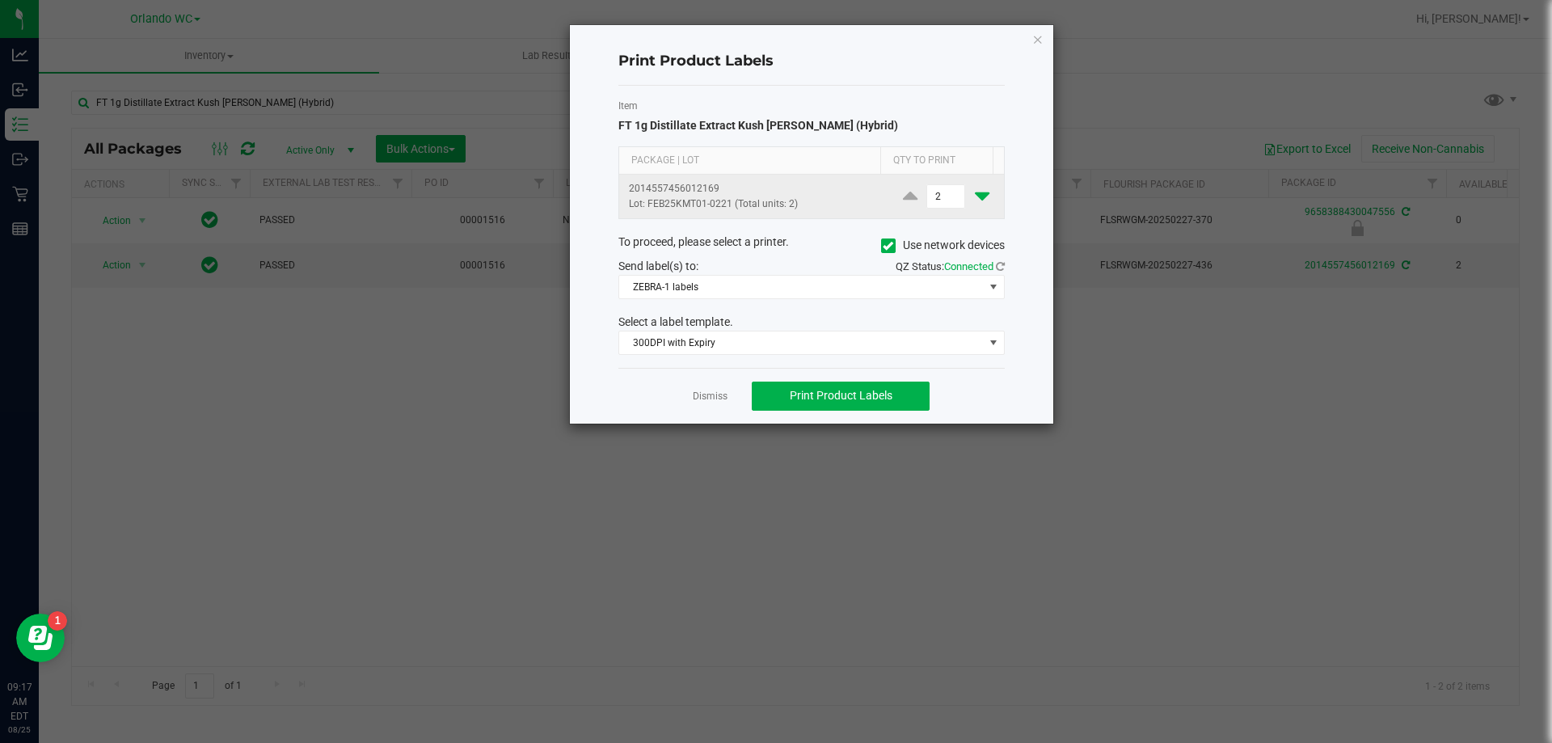
click at [975, 188] on icon at bounding box center [982, 196] width 15 height 20
type input "1"
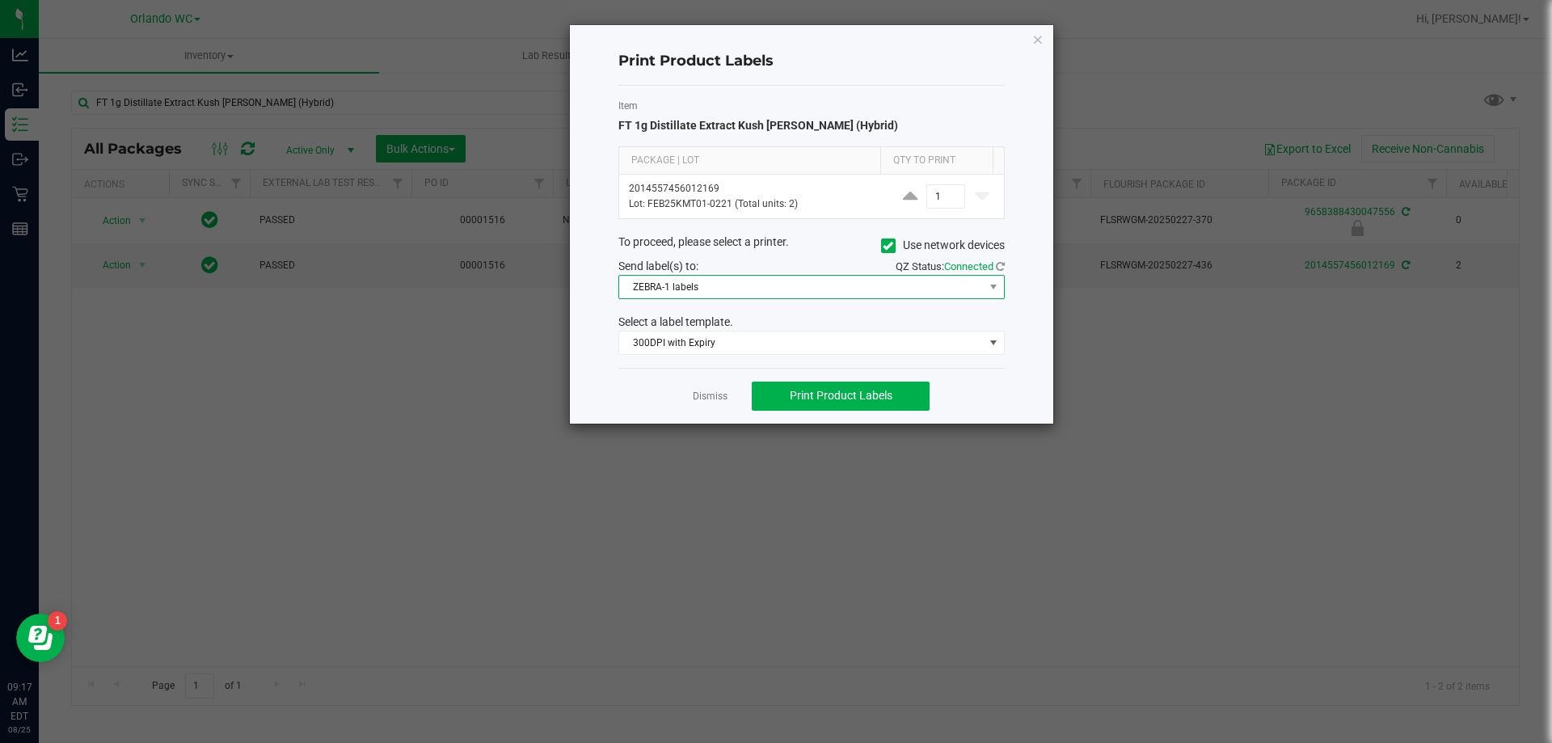
click at [777, 283] on span "ZEBRA-1 labels" at bounding box center [801, 287] width 365 height 23
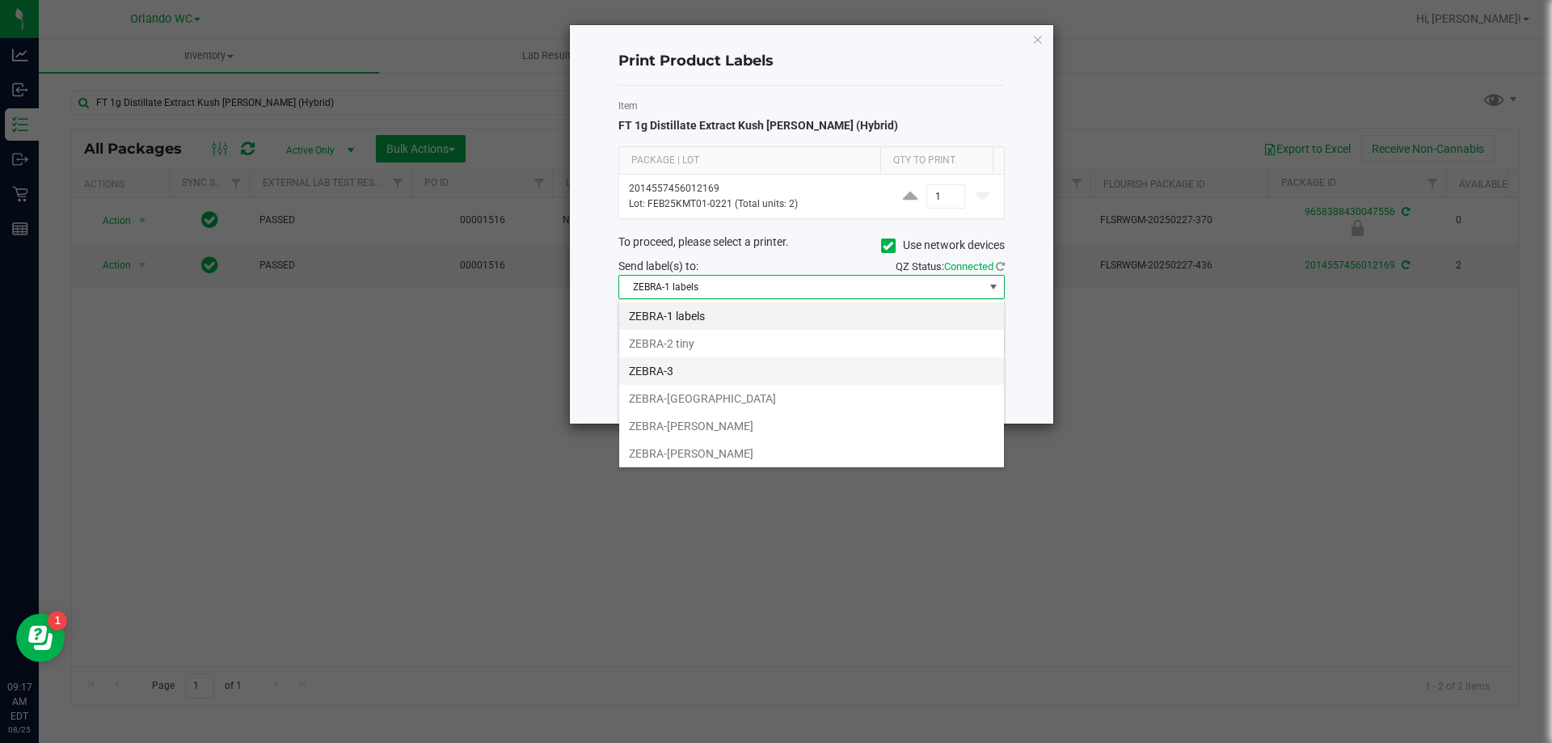
scroll to position [24, 386]
click at [689, 450] on li "ZEBRA-TYWIN-LANNISTER" at bounding box center [811, 453] width 385 height 27
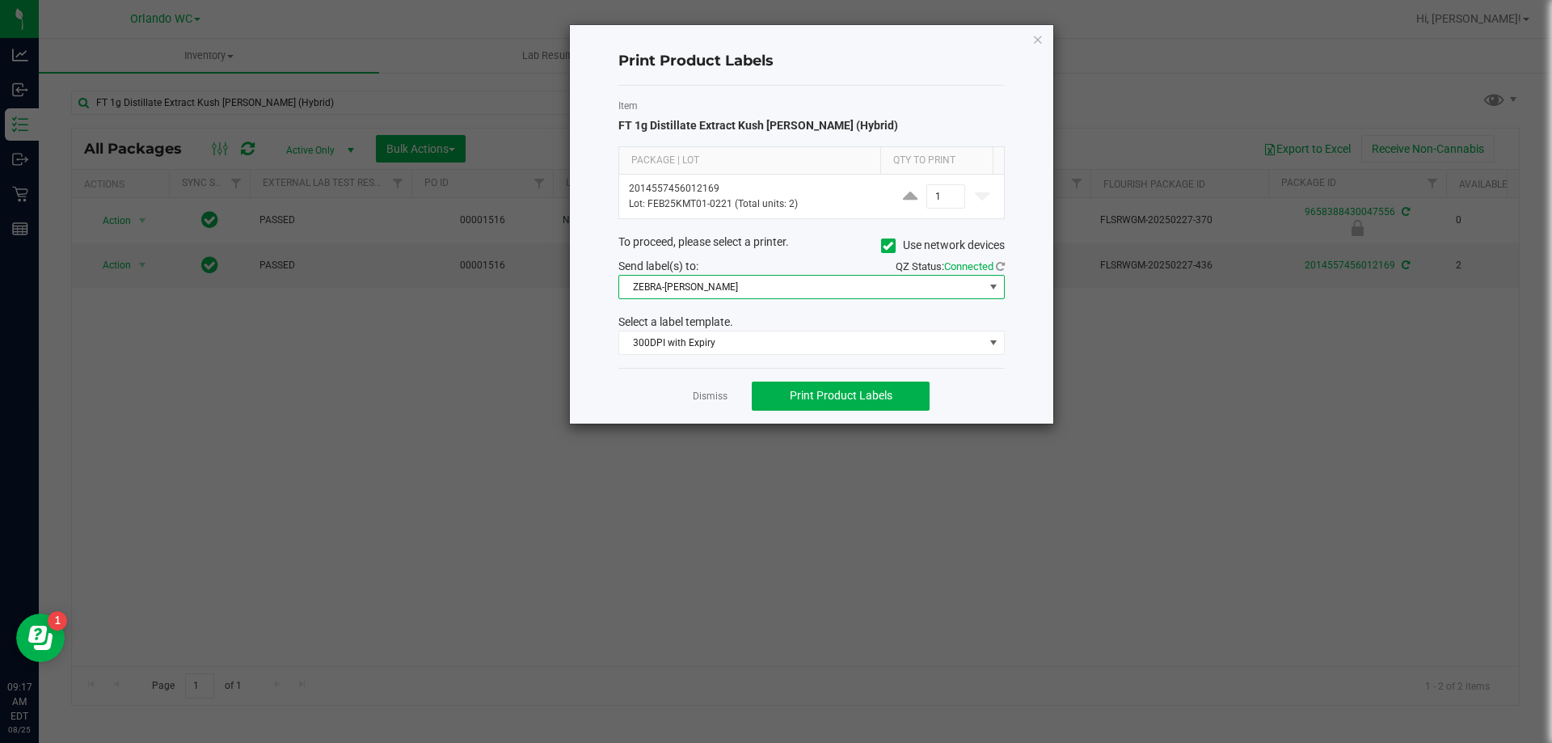
click at [696, 286] on span "ZEBRA-TYWIN-LANNISTER" at bounding box center [801, 287] width 365 height 23
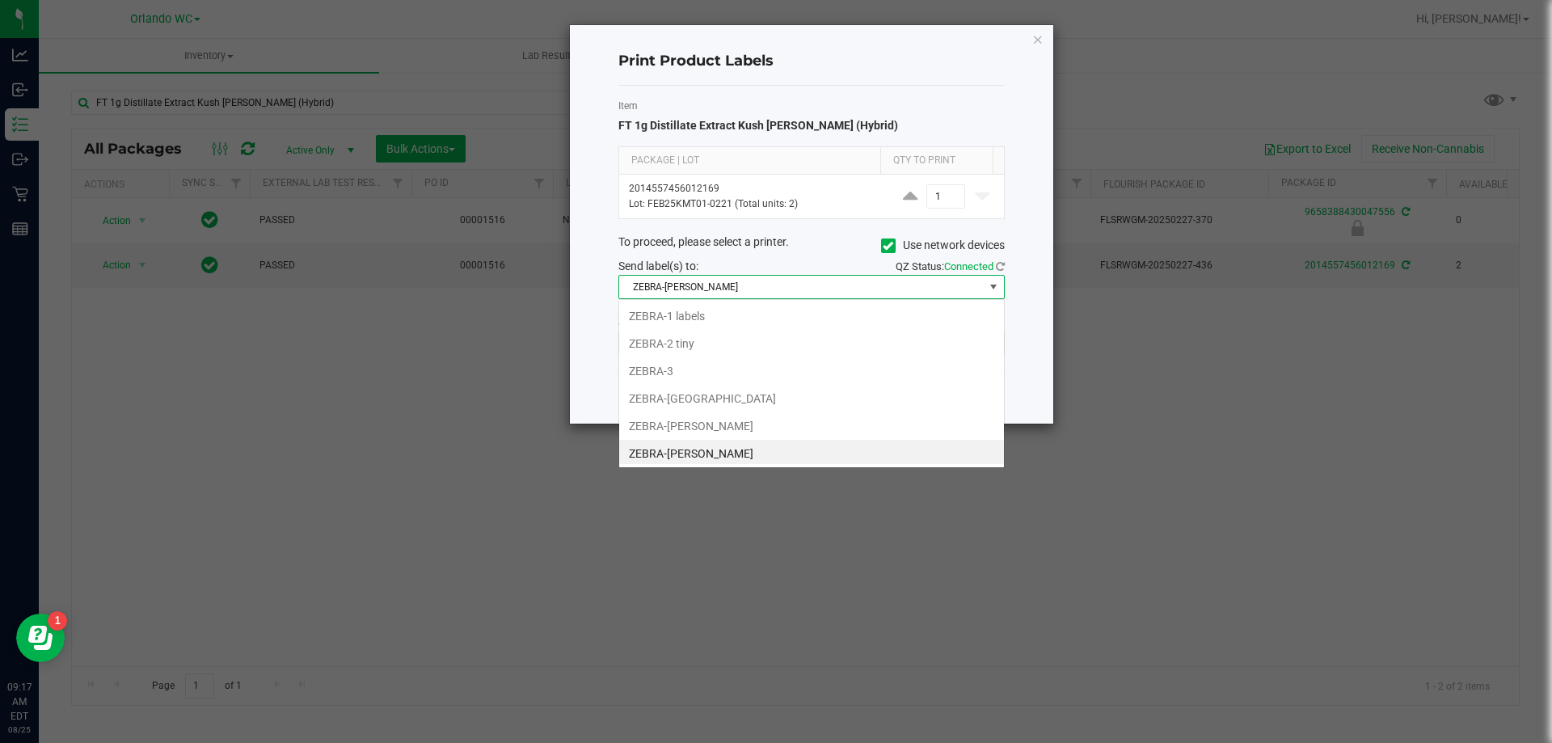
scroll to position [3, 0]
click at [696, 417] on li "ZEBRA-RODNEY-ATKINS" at bounding box center [811, 422] width 385 height 27
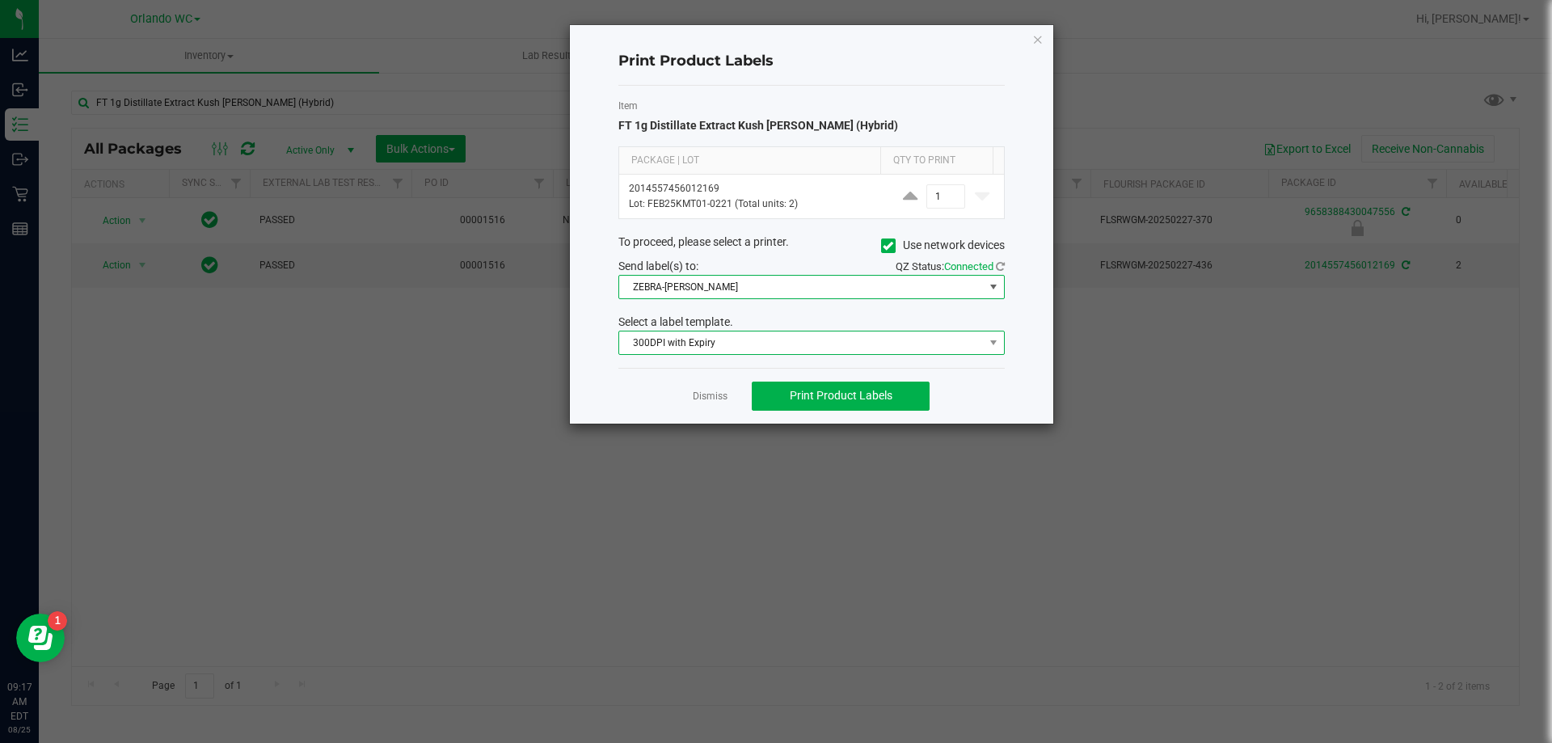
click at [713, 344] on span "300DPI with Expiry" at bounding box center [801, 342] width 365 height 23
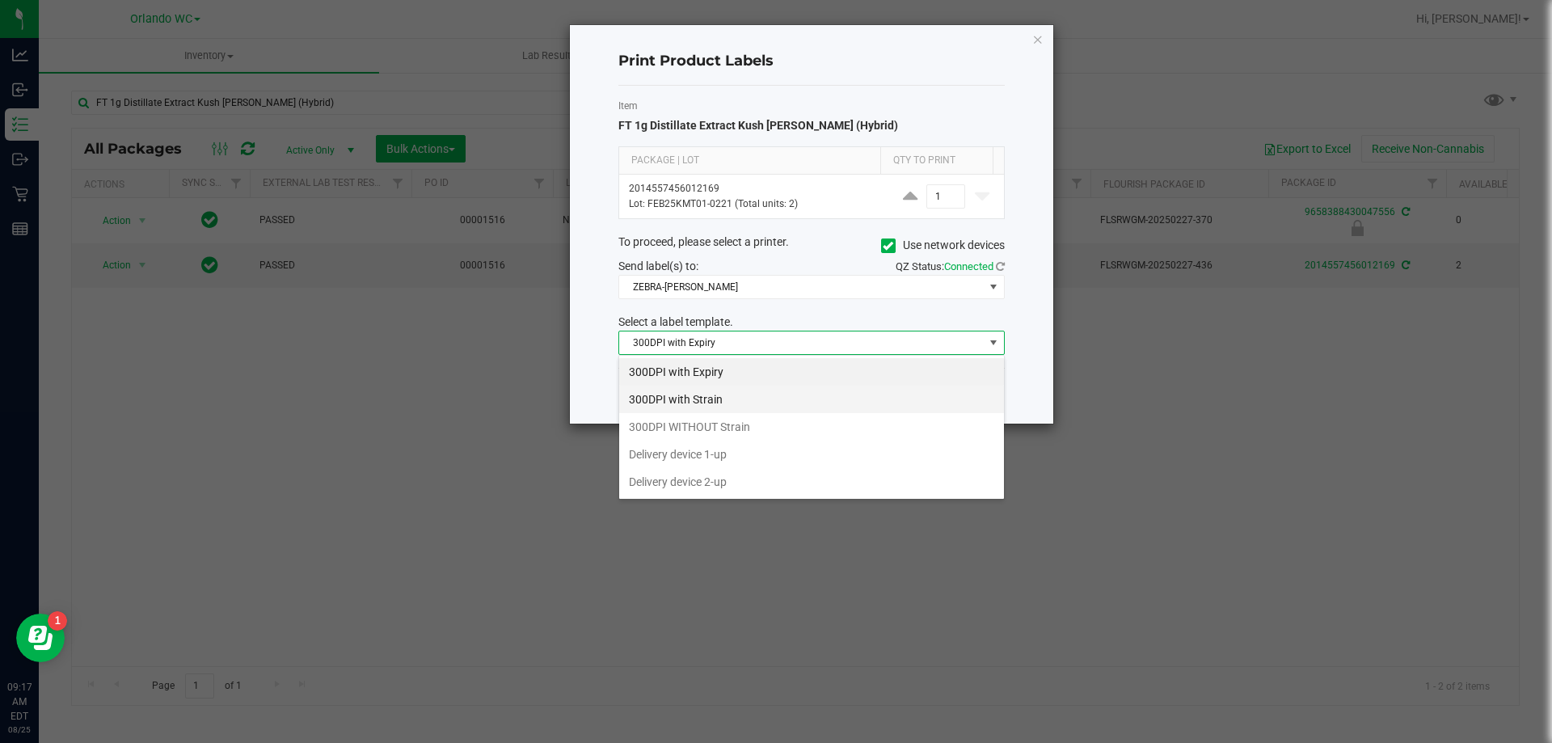
scroll to position [24, 386]
click at [728, 411] on li "300DPI with Strain" at bounding box center [811, 399] width 385 height 27
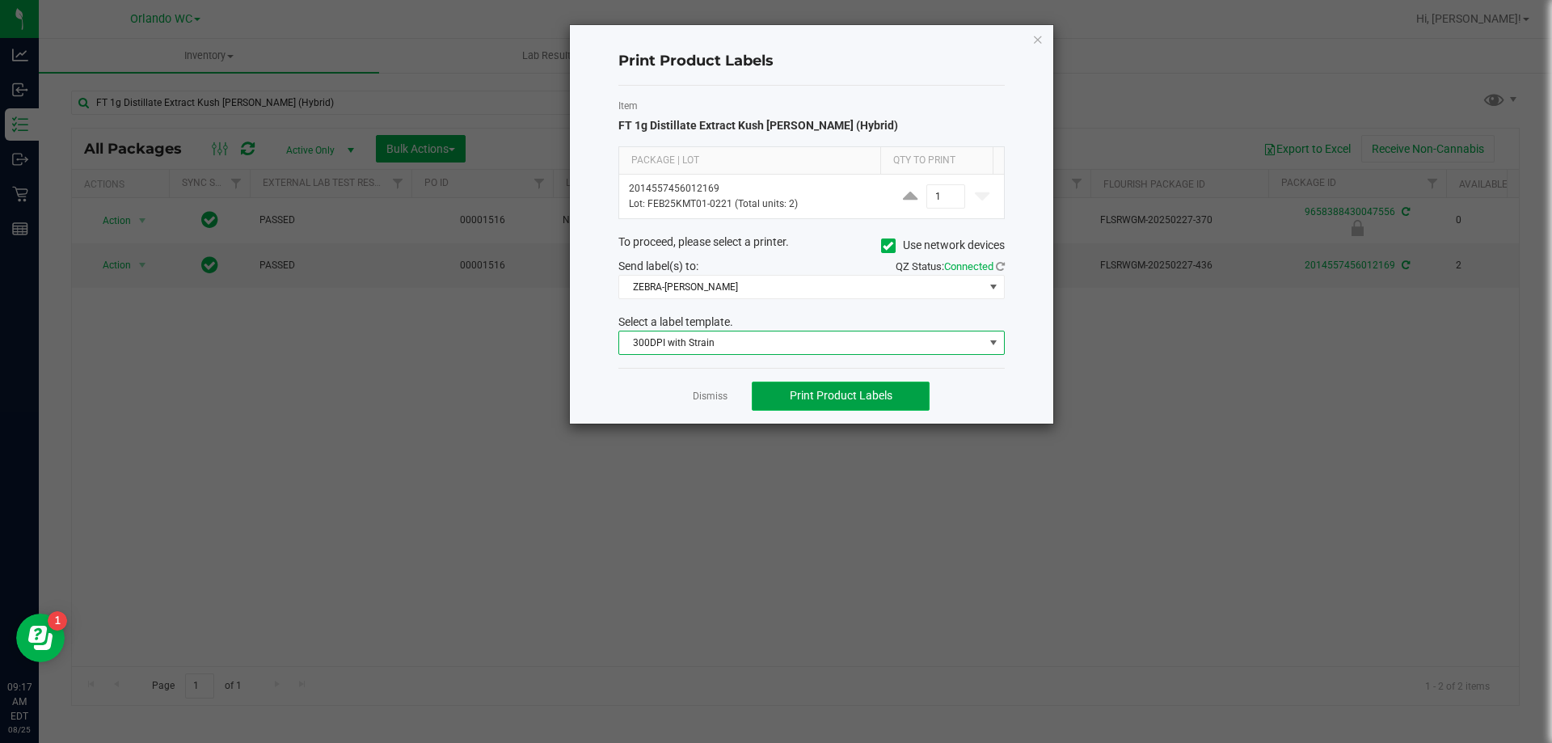
click at [787, 383] on button "Print Product Labels" at bounding box center [841, 396] width 178 height 29
click at [727, 400] on link "Dismiss" at bounding box center [710, 397] width 35 height 14
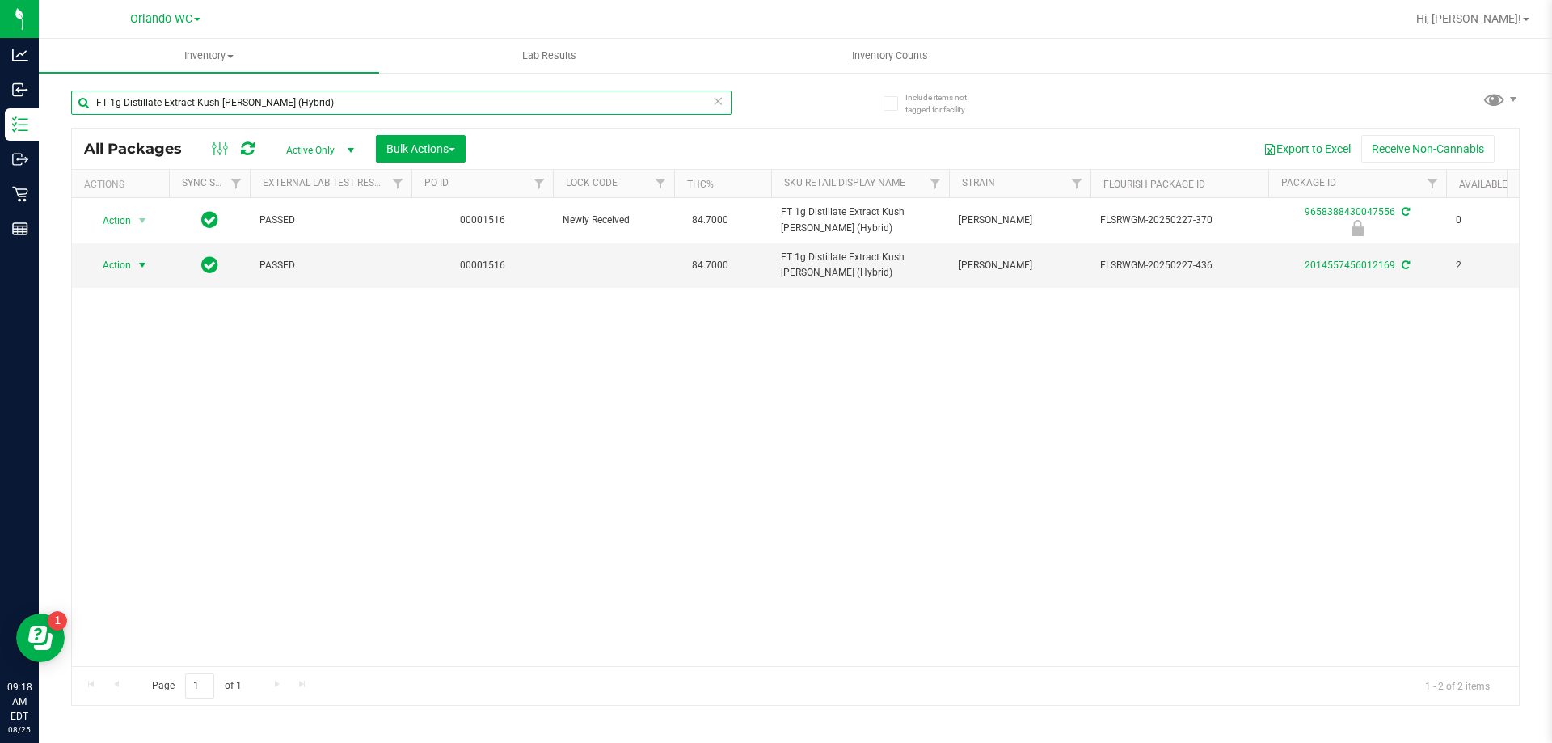
click at [326, 111] on input "FT 1g Distillate Extract Kush Mintz (Hybrid)" at bounding box center [401, 103] width 660 height 24
paste input "FT 1g Distillate Extract Purple Punch (Indica"
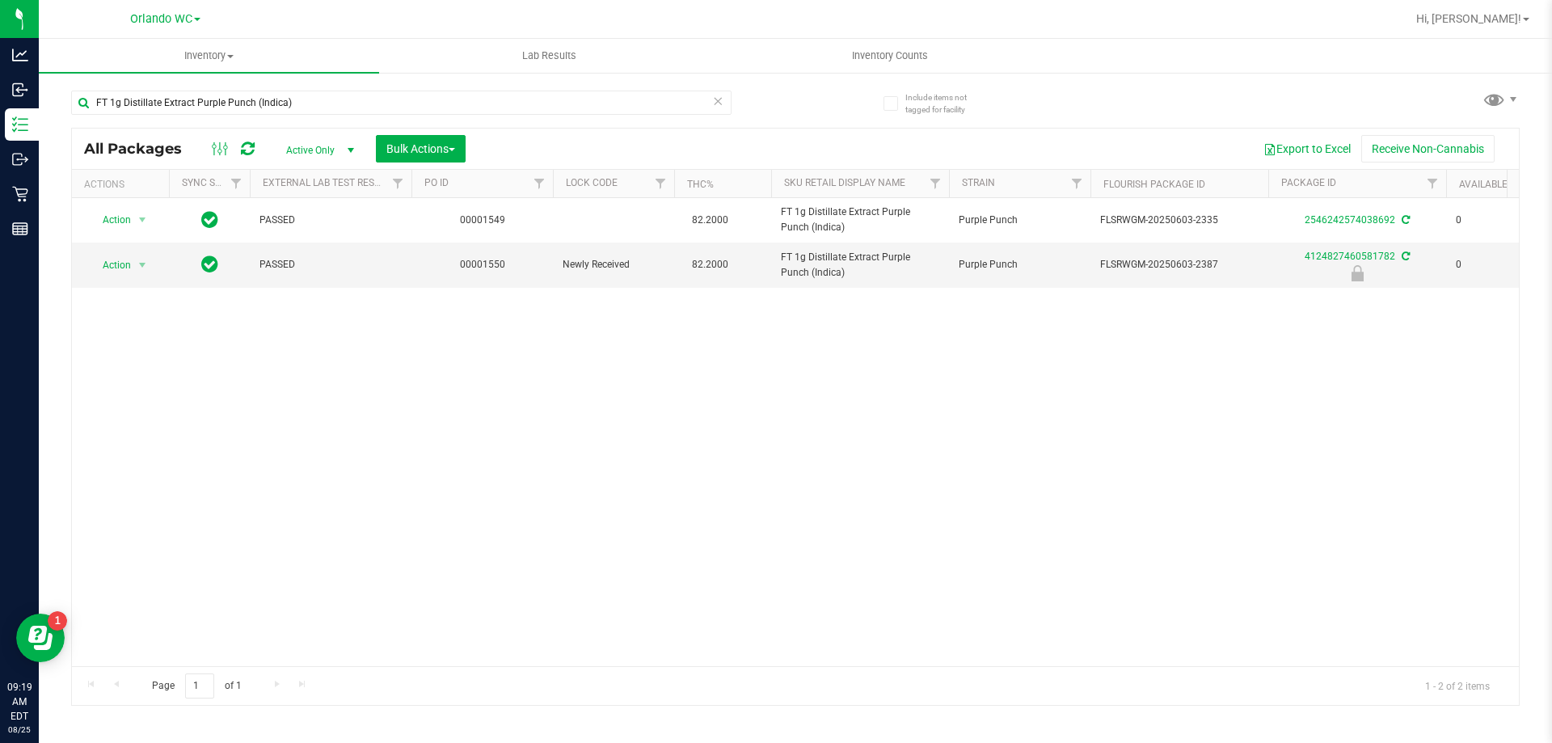
click at [694, 450] on div "Action Action Adjust qty Create package Edit attributes Global inventory Locate…" at bounding box center [795, 432] width 1447 height 468
click at [132, 101] on input "FT 1g Distillate Extract Purple Punch (Indica)" at bounding box center [401, 103] width 660 height 24
paste input "SW 0.3g Vape Pen Distillate Dream (1:9 CBD:THC"
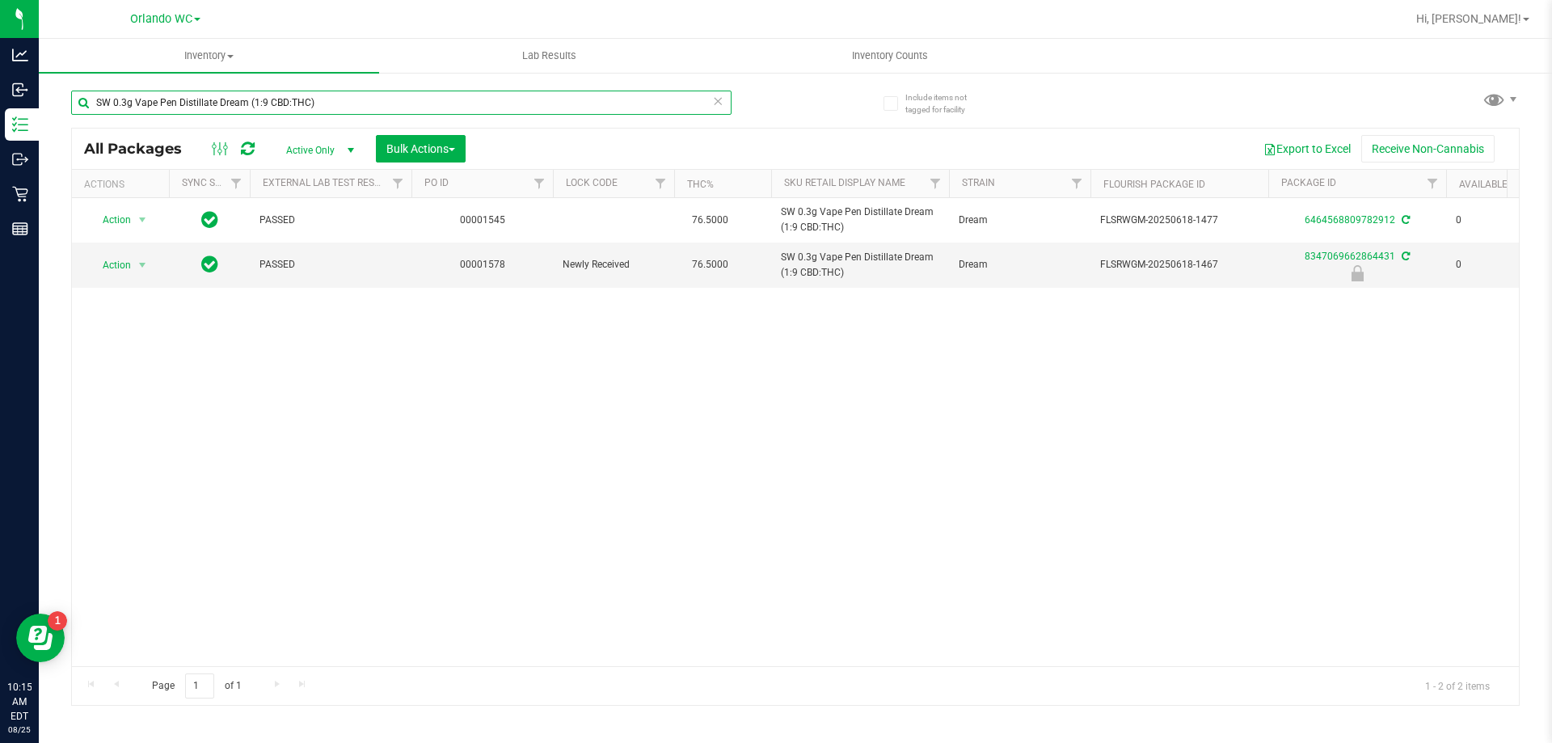
click at [338, 100] on input "SW 0.3g Vape Pen Distillate Dream (1:9 CBD:THC)" at bounding box center [401, 103] width 660 height 24
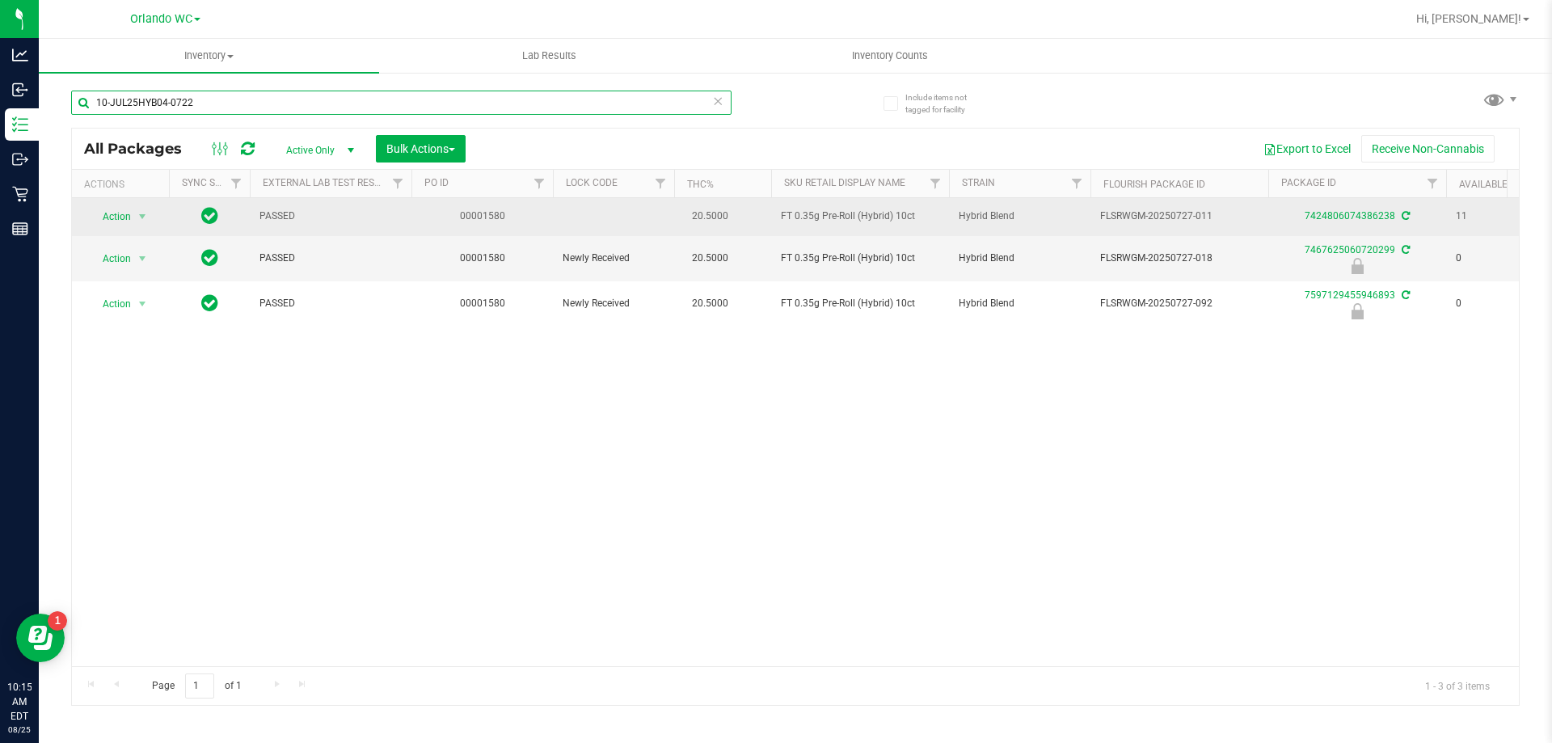
type input "10-JUL25HYB04-0722"
click at [127, 213] on span "Action" at bounding box center [110, 216] width 44 height 23
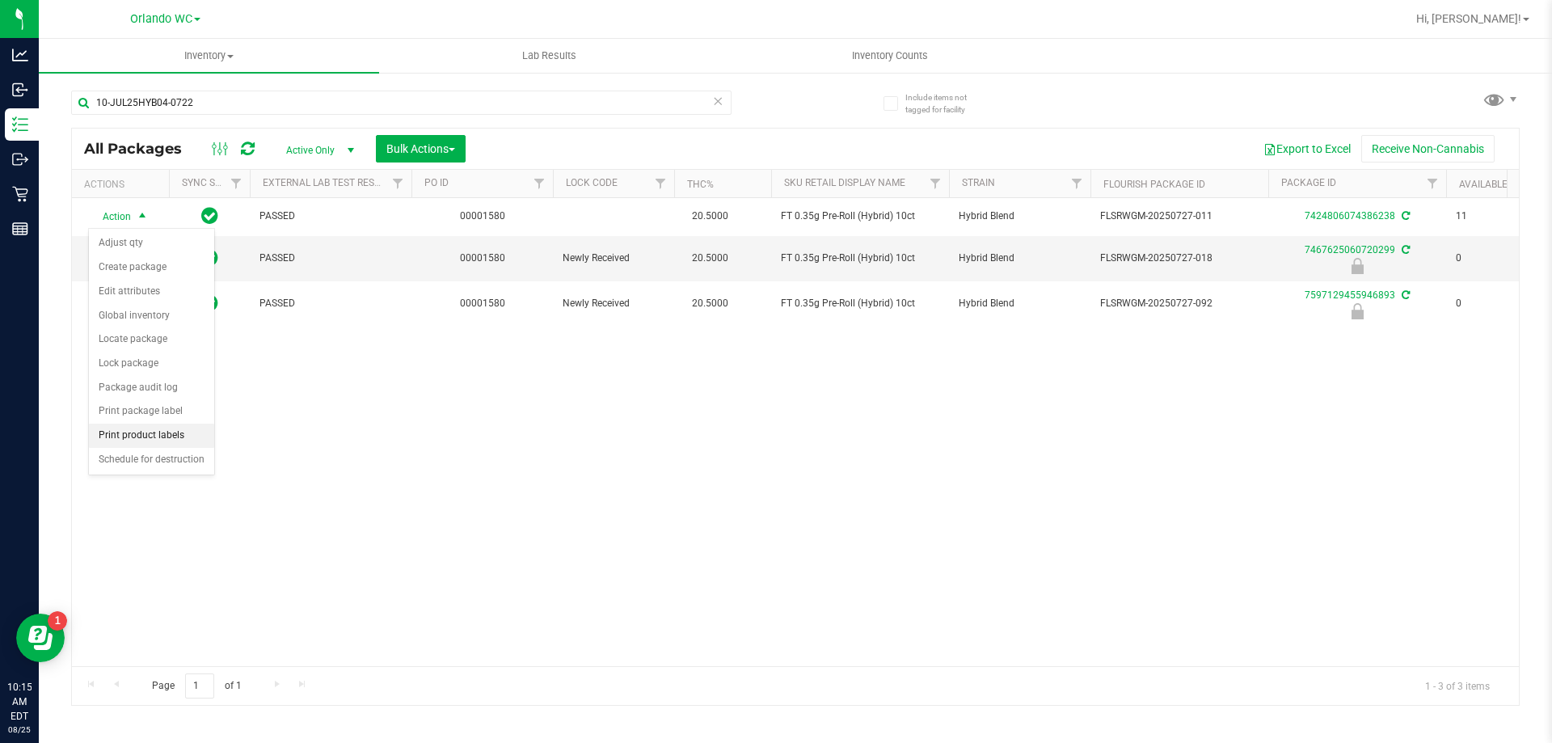
click at [155, 440] on li "Print product labels" at bounding box center [151, 436] width 125 height 24
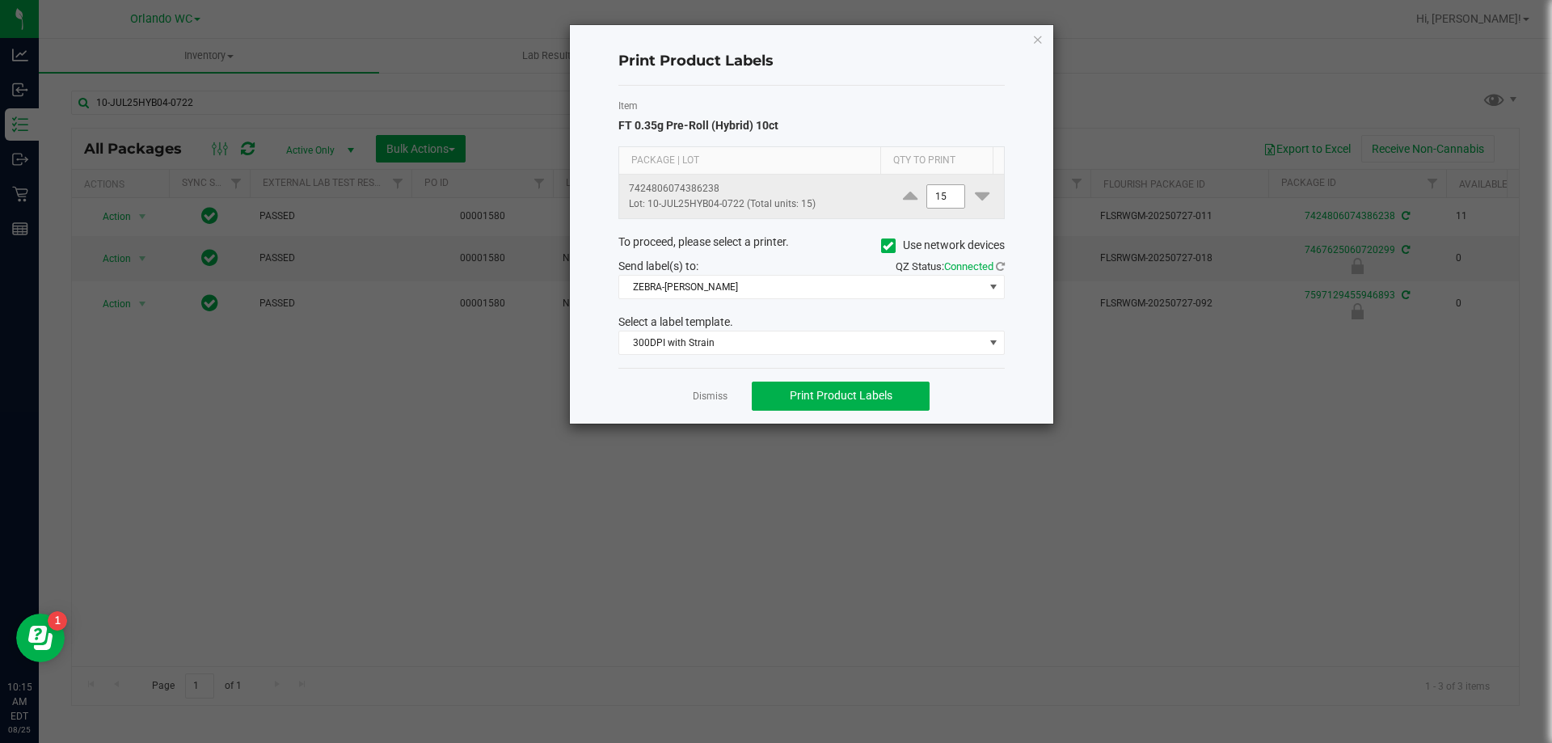
click at [951, 199] on input "15" at bounding box center [945, 196] width 37 height 23
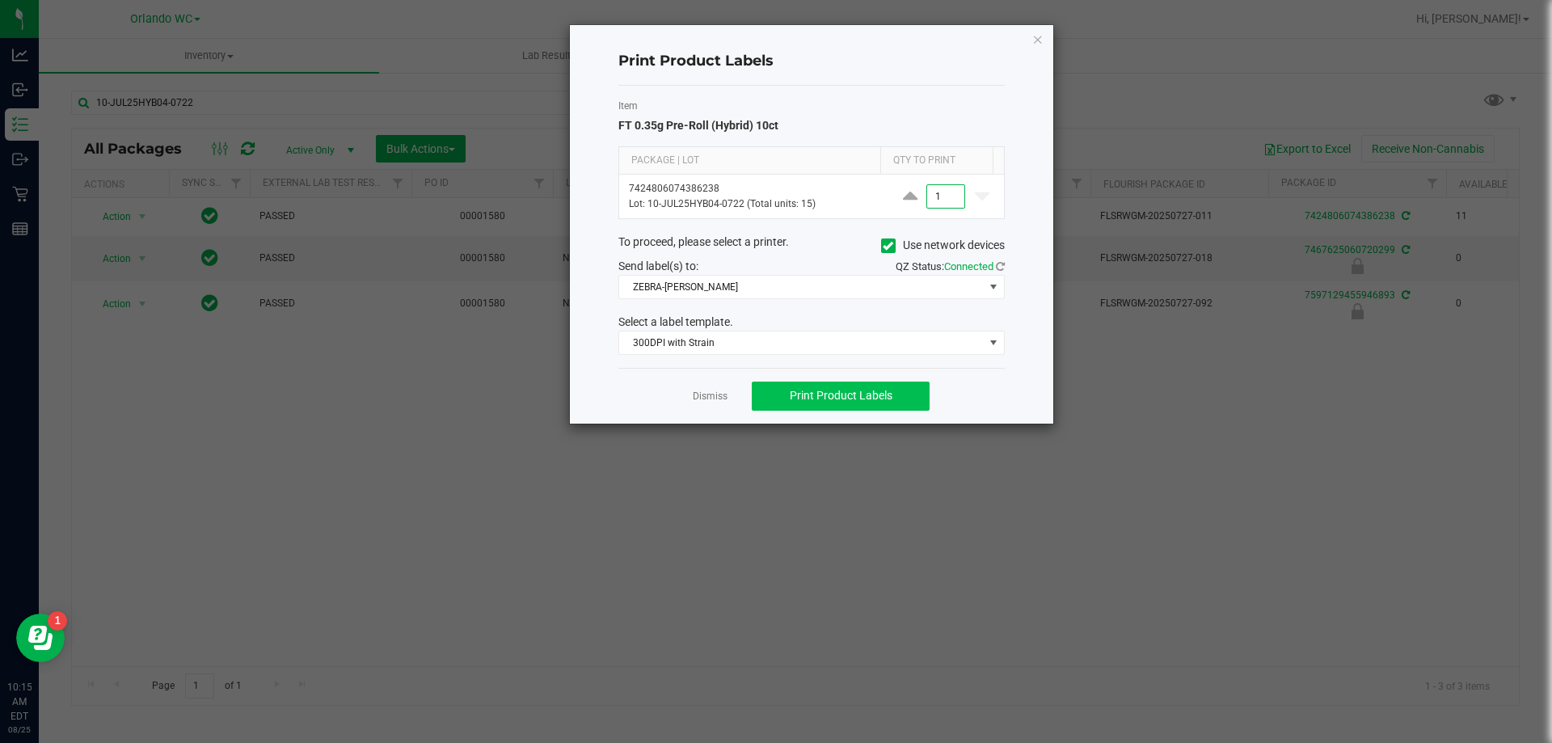
type input "1"
click at [844, 387] on button "Print Product Labels" at bounding box center [841, 396] width 178 height 29
click at [1040, 40] on icon "button" at bounding box center [1037, 38] width 11 height 19
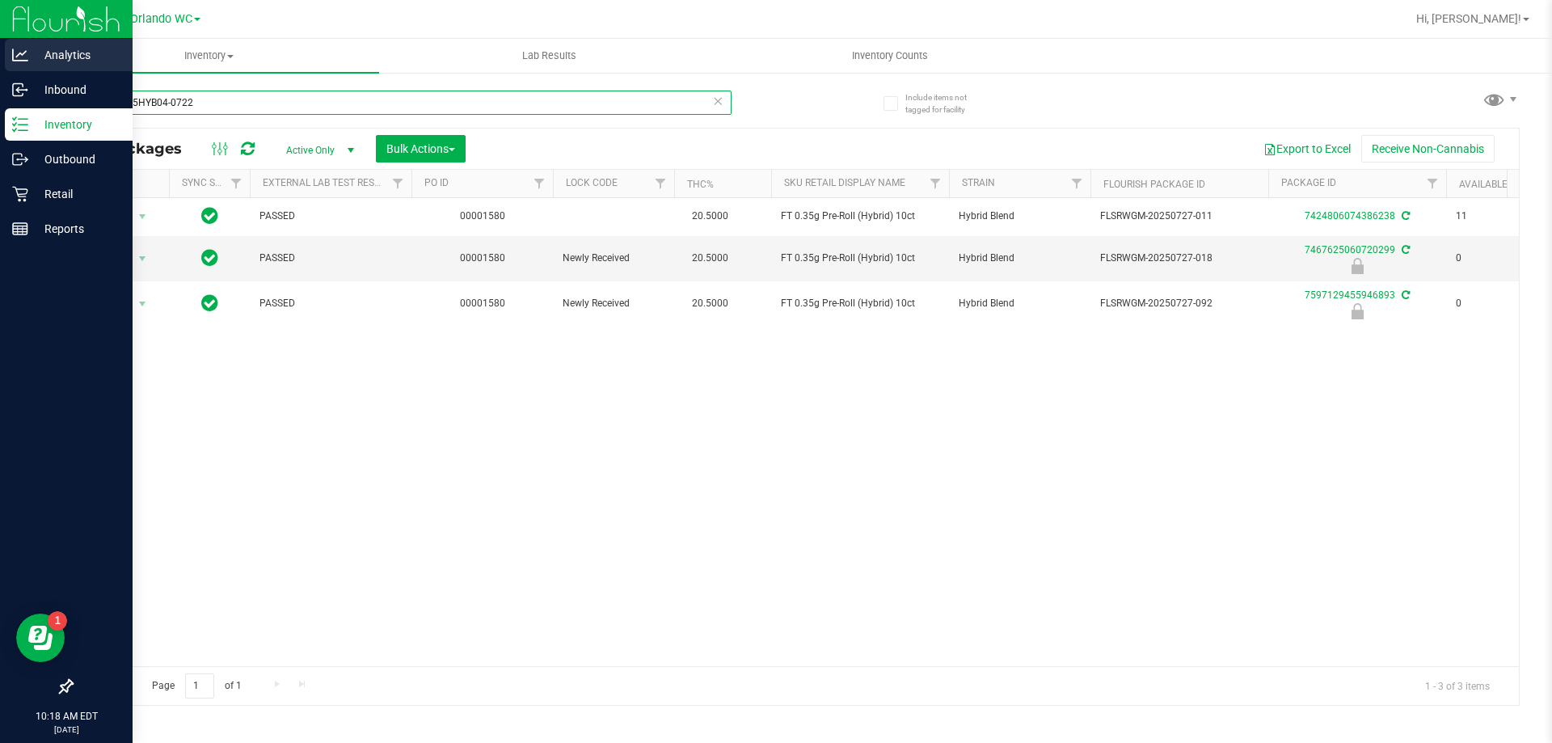
drag, startPoint x: 466, startPoint y: 98, endPoint x: 0, endPoint y: 40, distance: 470.0
click at [0, 48] on div "Analytics Inbound Inventory Outbound Retail Reports 10:18 AM EDT 08/25/2025 08/…" at bounding box center [776, 371] width 1552 height 743
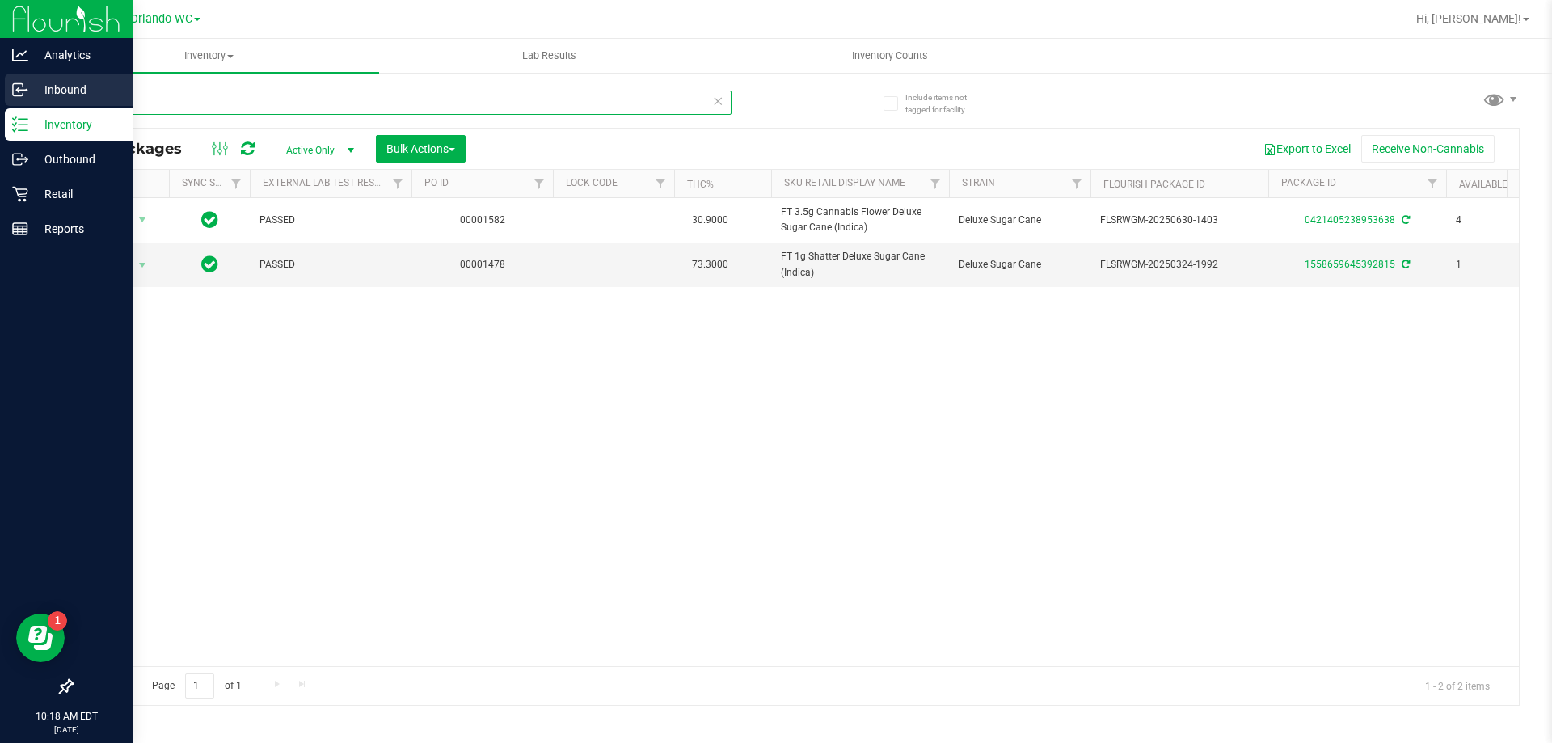
type input "dsc"
click at [35, 80] on p "Inbound" at bounding box center [76, 89] width 97 height 19
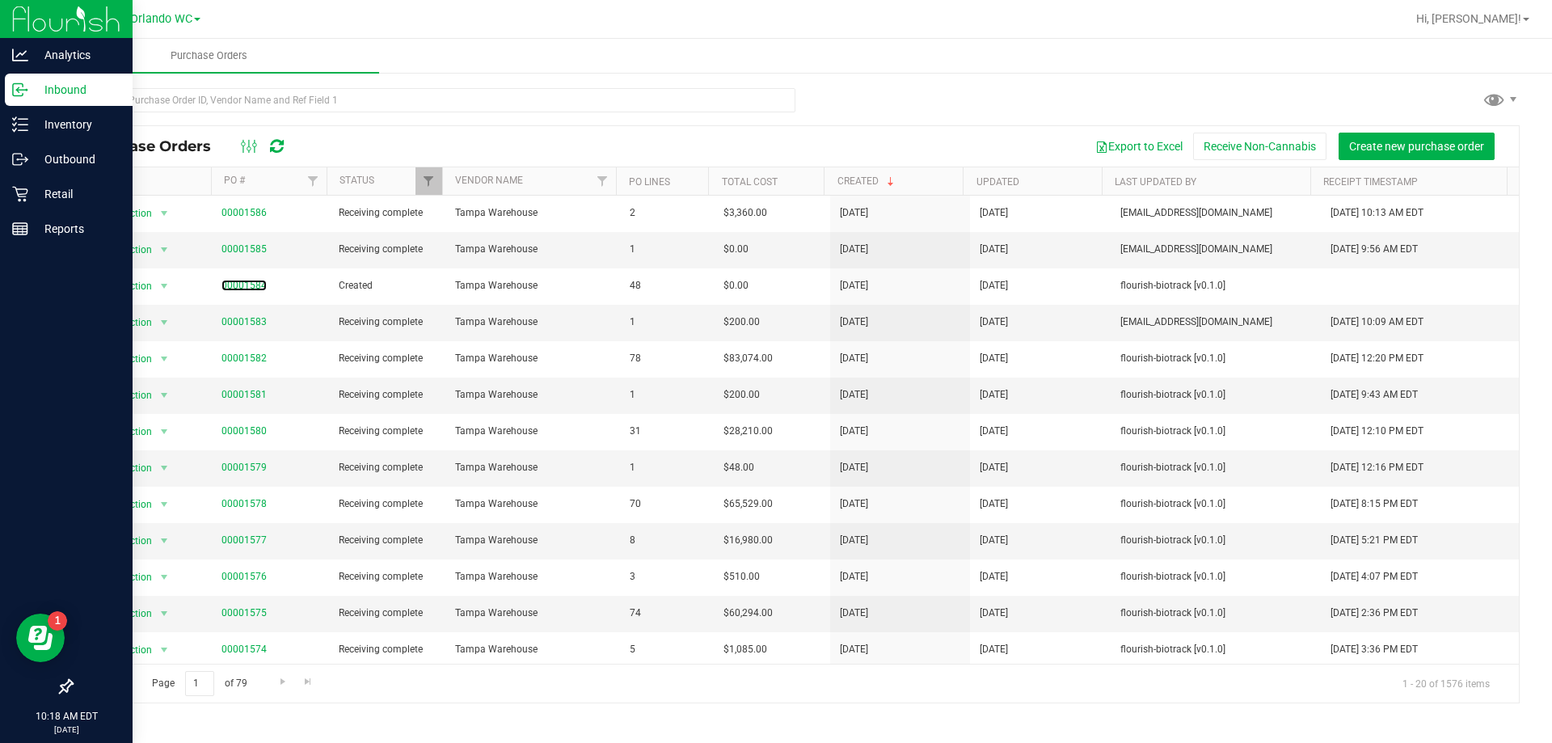
click at [230, 289] on link "00001584" at bounding box center [243, 285] width 45 height 11
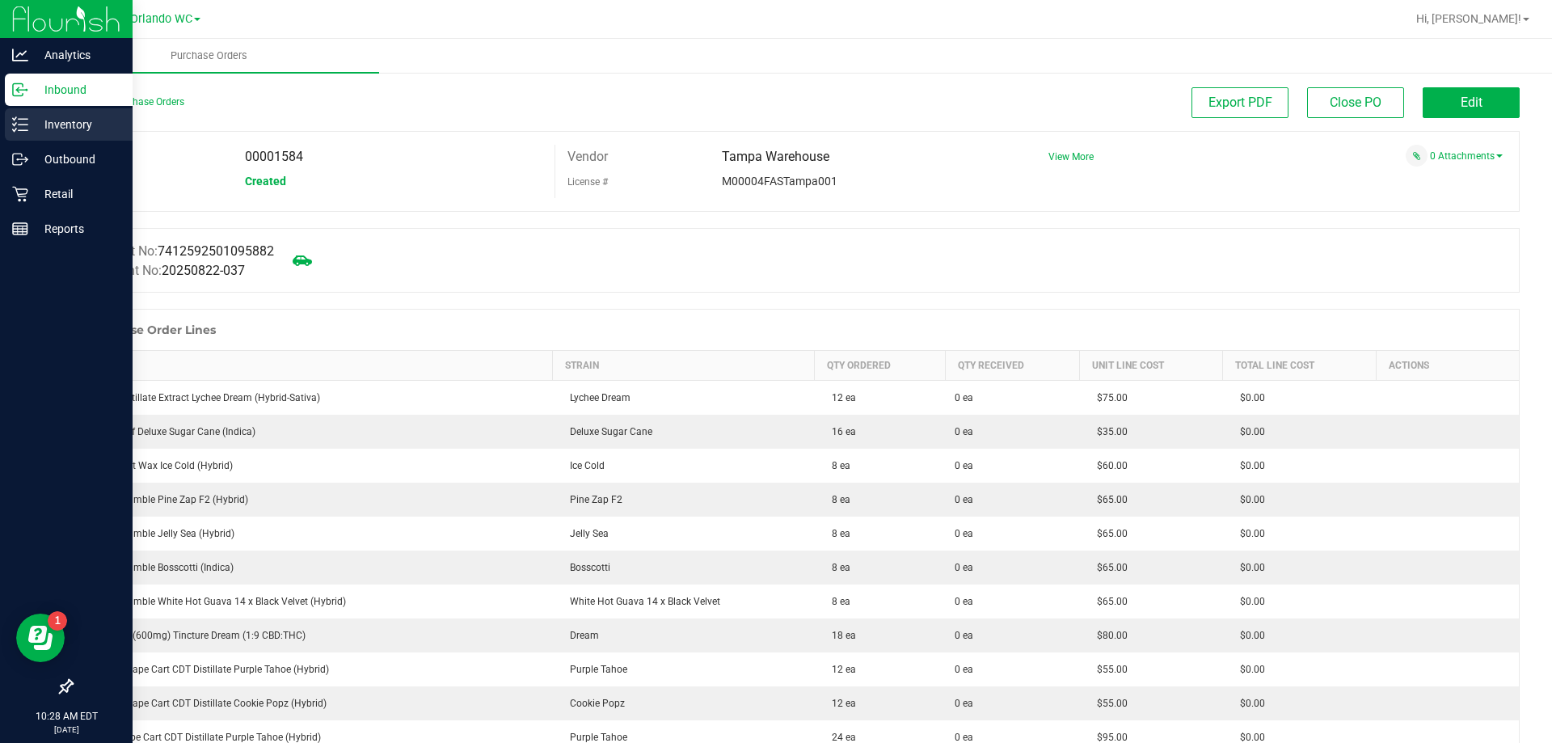
click at [18, 125] on icon at bounding box center [20, 124] width 16 height 16
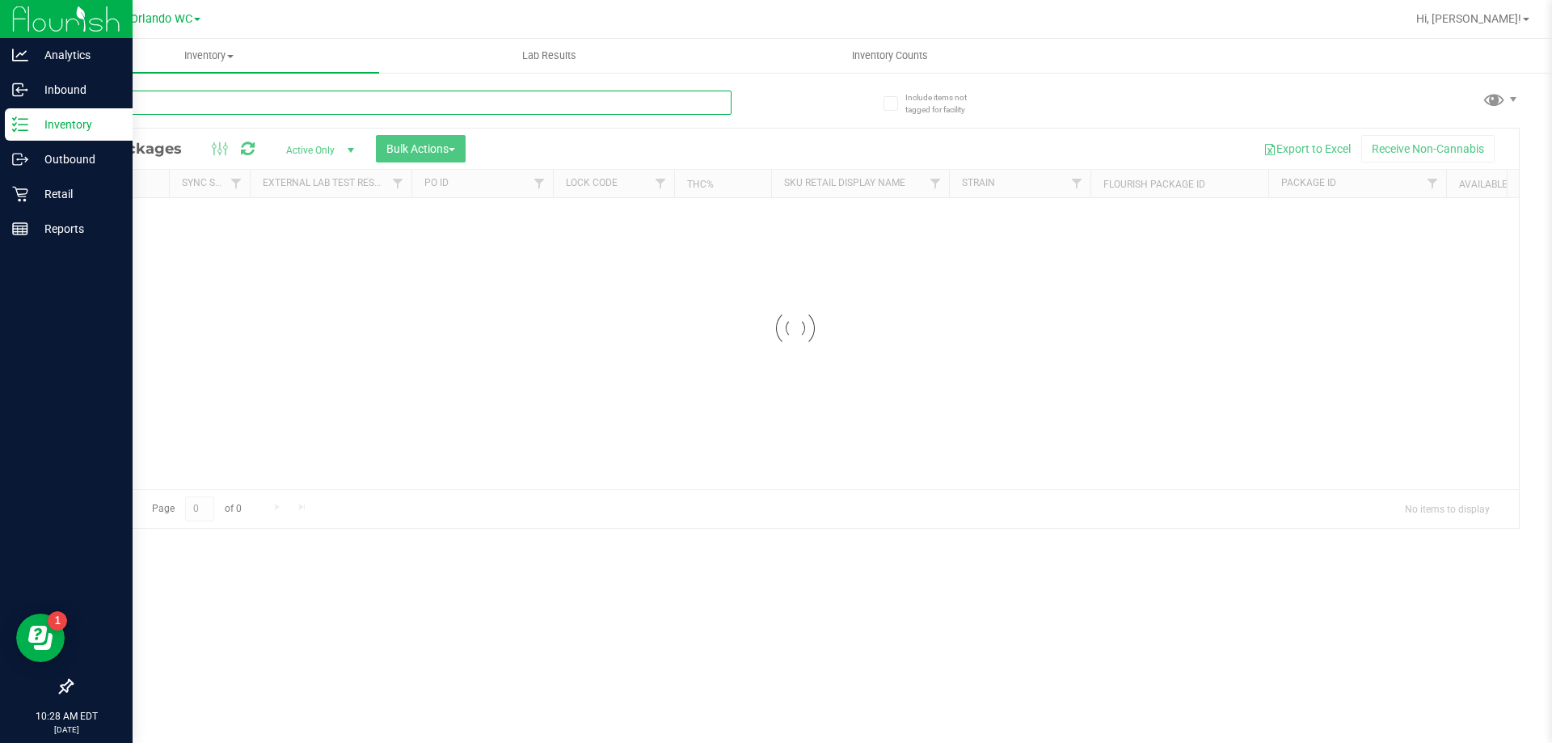
click at [204, 101] on input "text" at bounding box center [401, 103] width 660 height 24
paste input "FT 7g Ground Flower (Hybrid)"
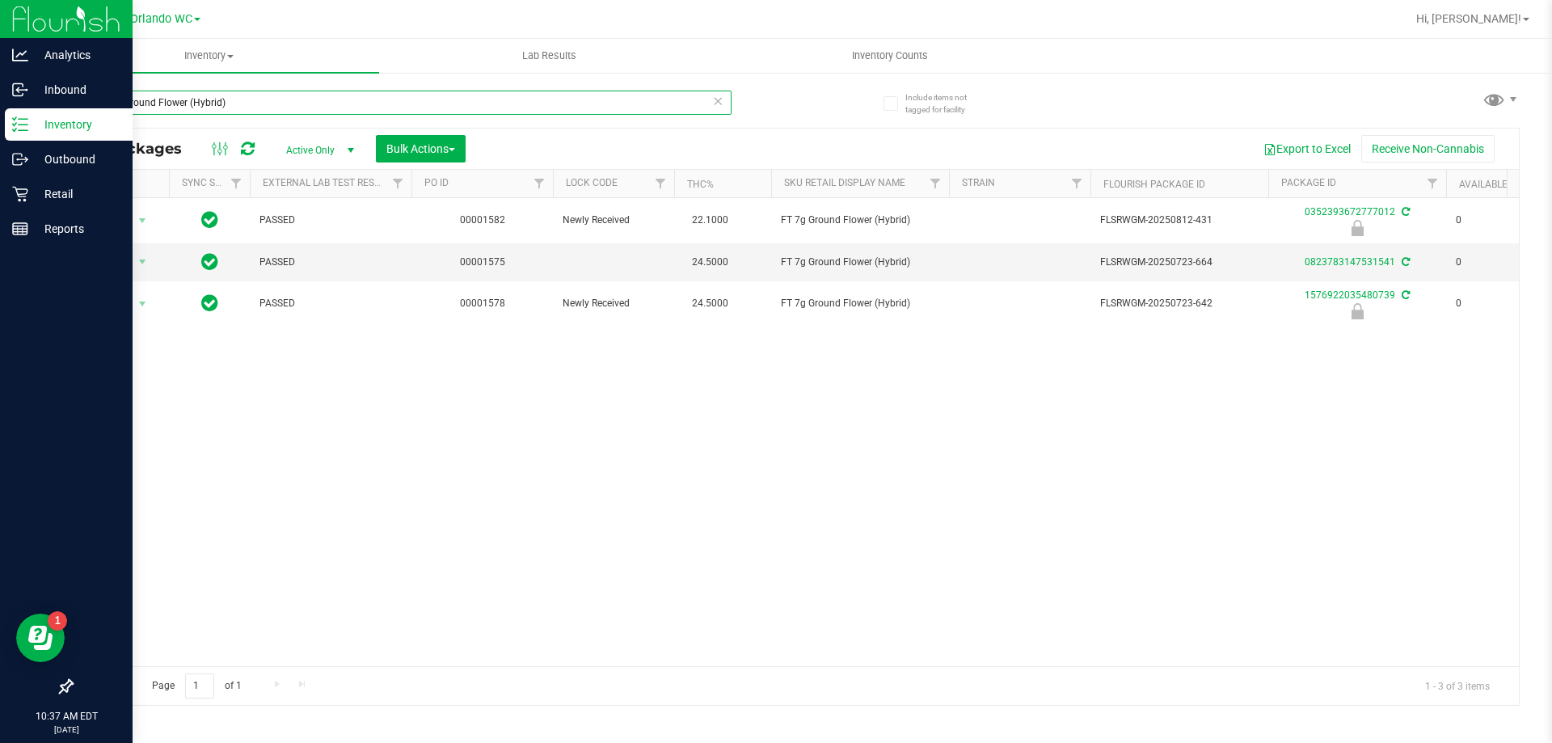
click at [242, 95] on input "FT 7g Ground Flower (Hybrid)" at bounding box center [401, 103] width 660 height 24
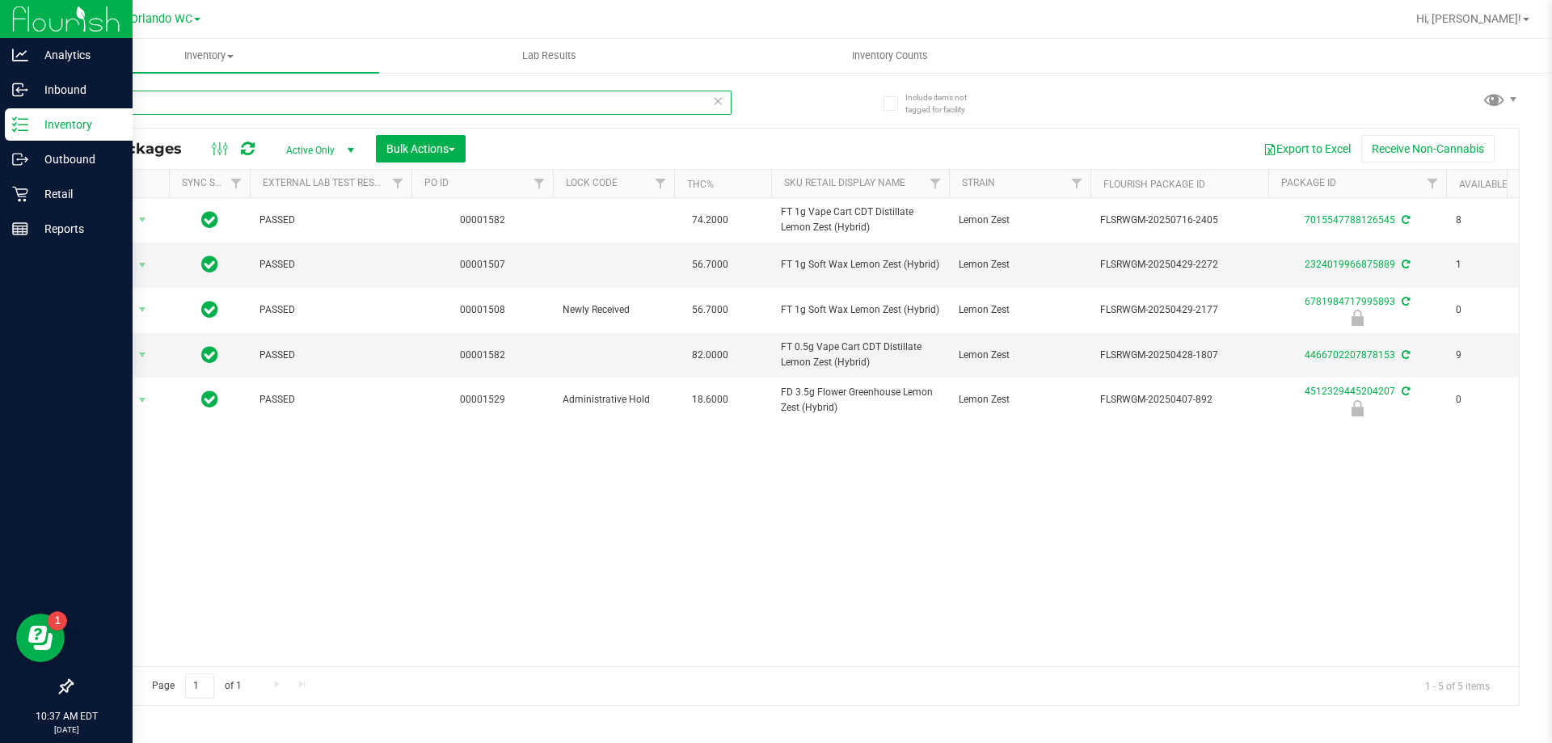
type input "lmz"
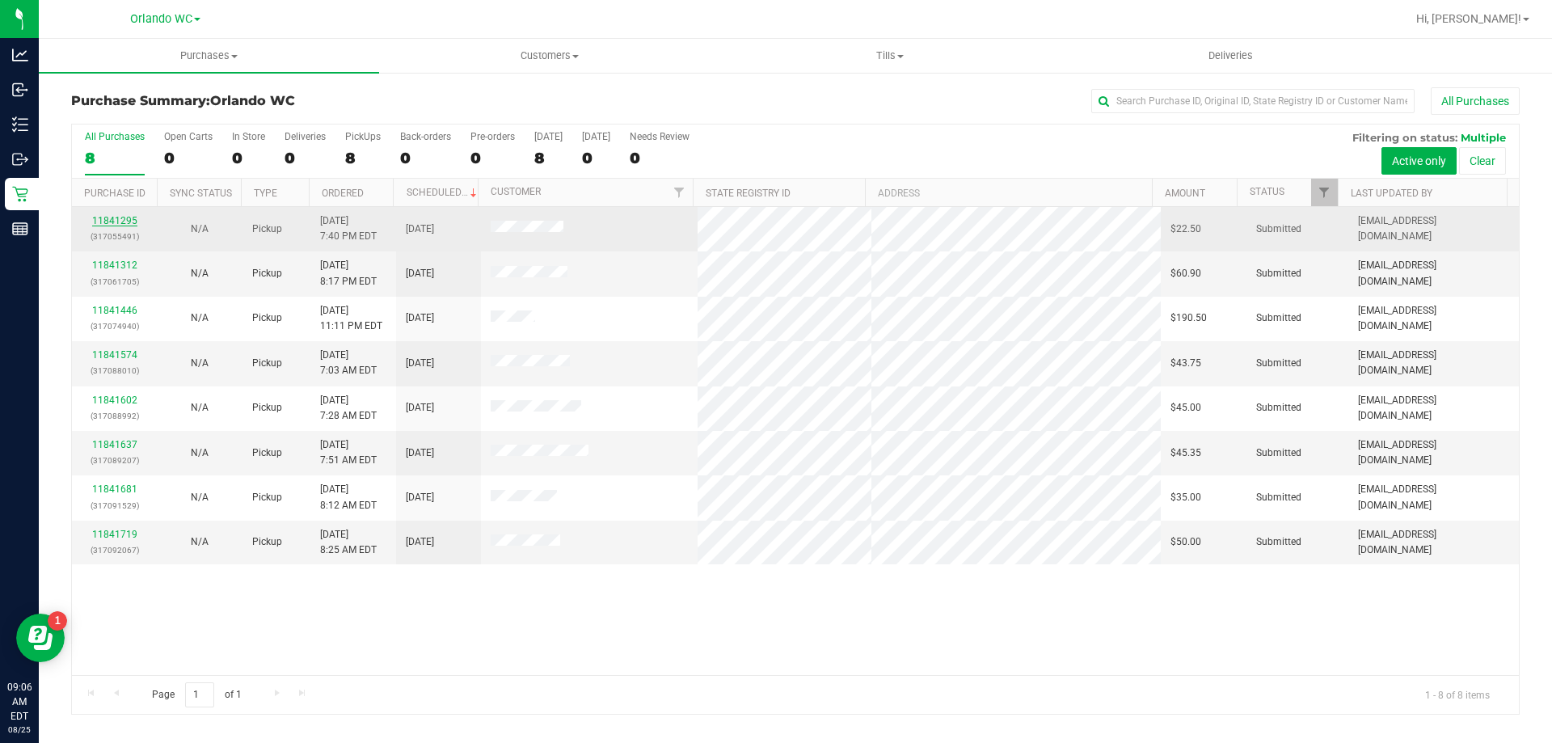
click at [118, 225] on link "11841295" at bounding box center [114, 220] width 45 height 11
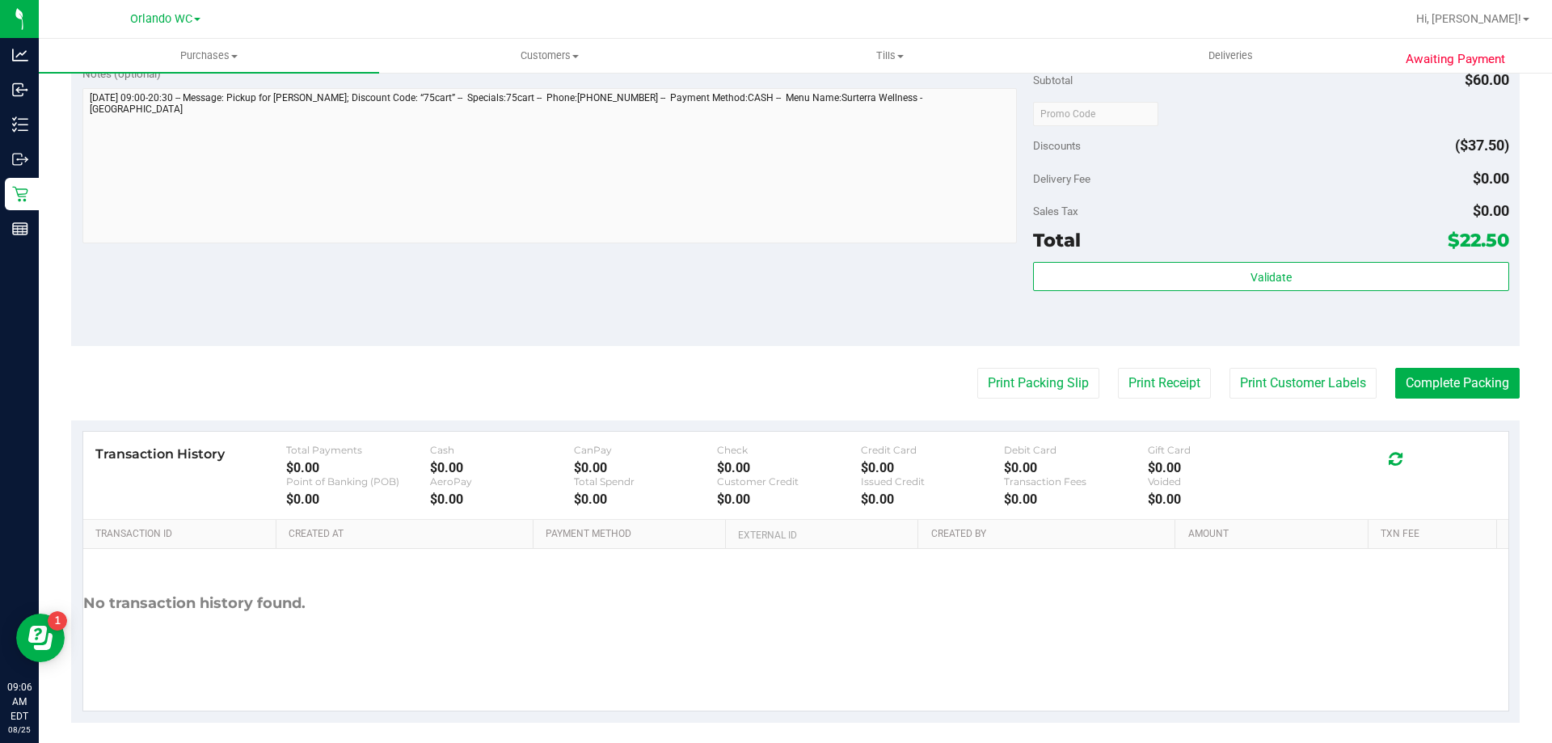
scroll to position [766, 0]
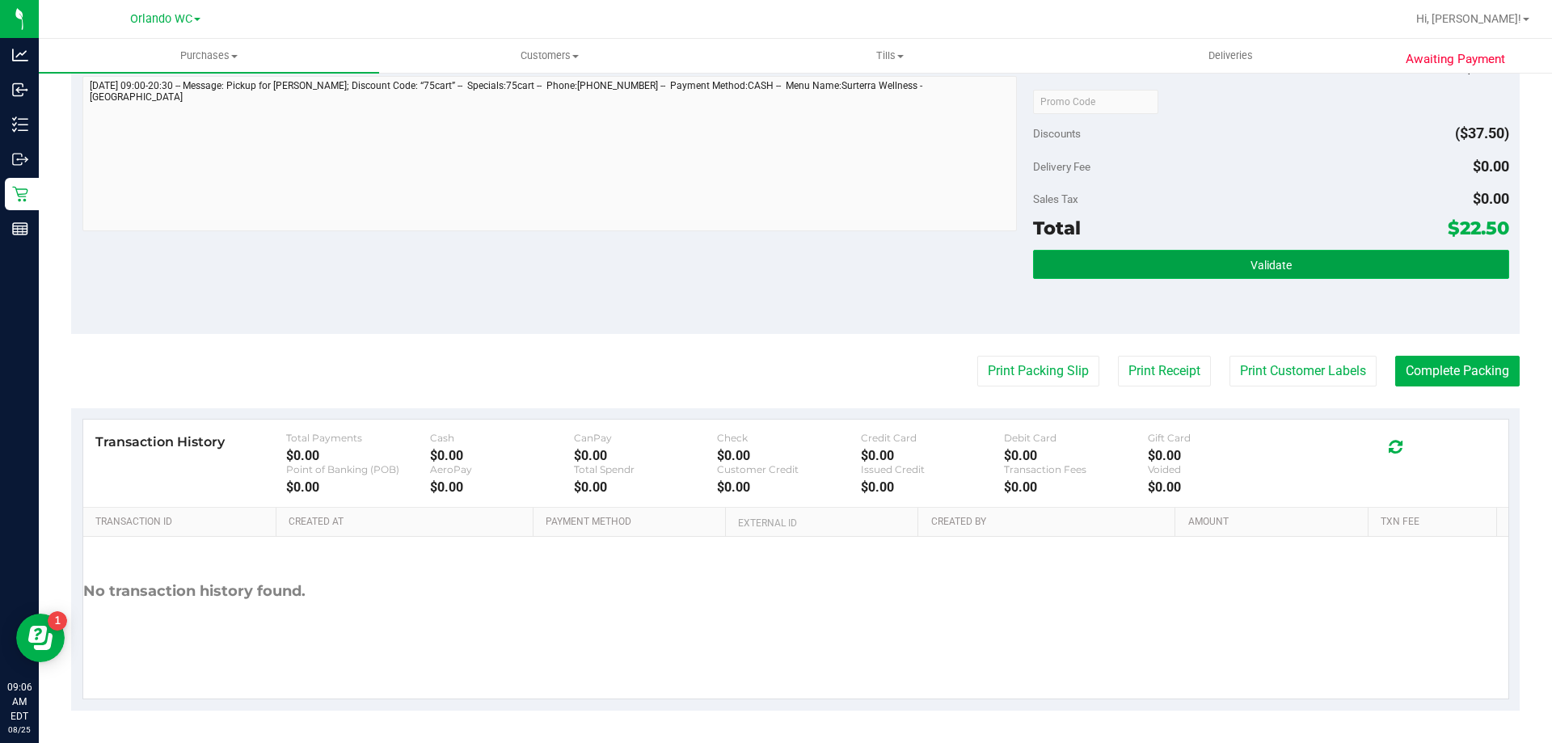
click at [1337, 259] on button "Validate" at bounding box center [1270, 264] width 475 height 29
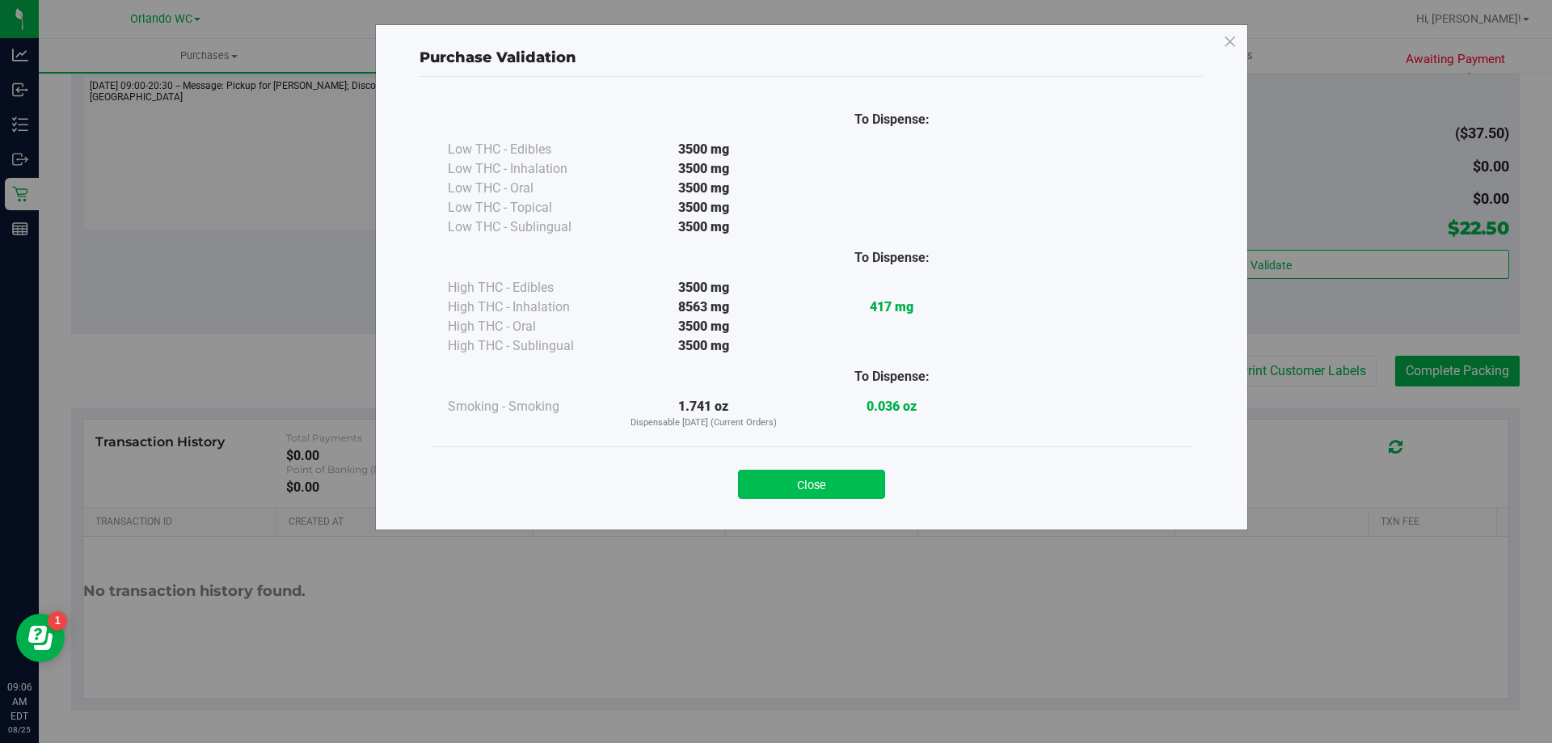
click at [856, 497] on button "Close" at bounding box center [811, 484] width 147 height 29
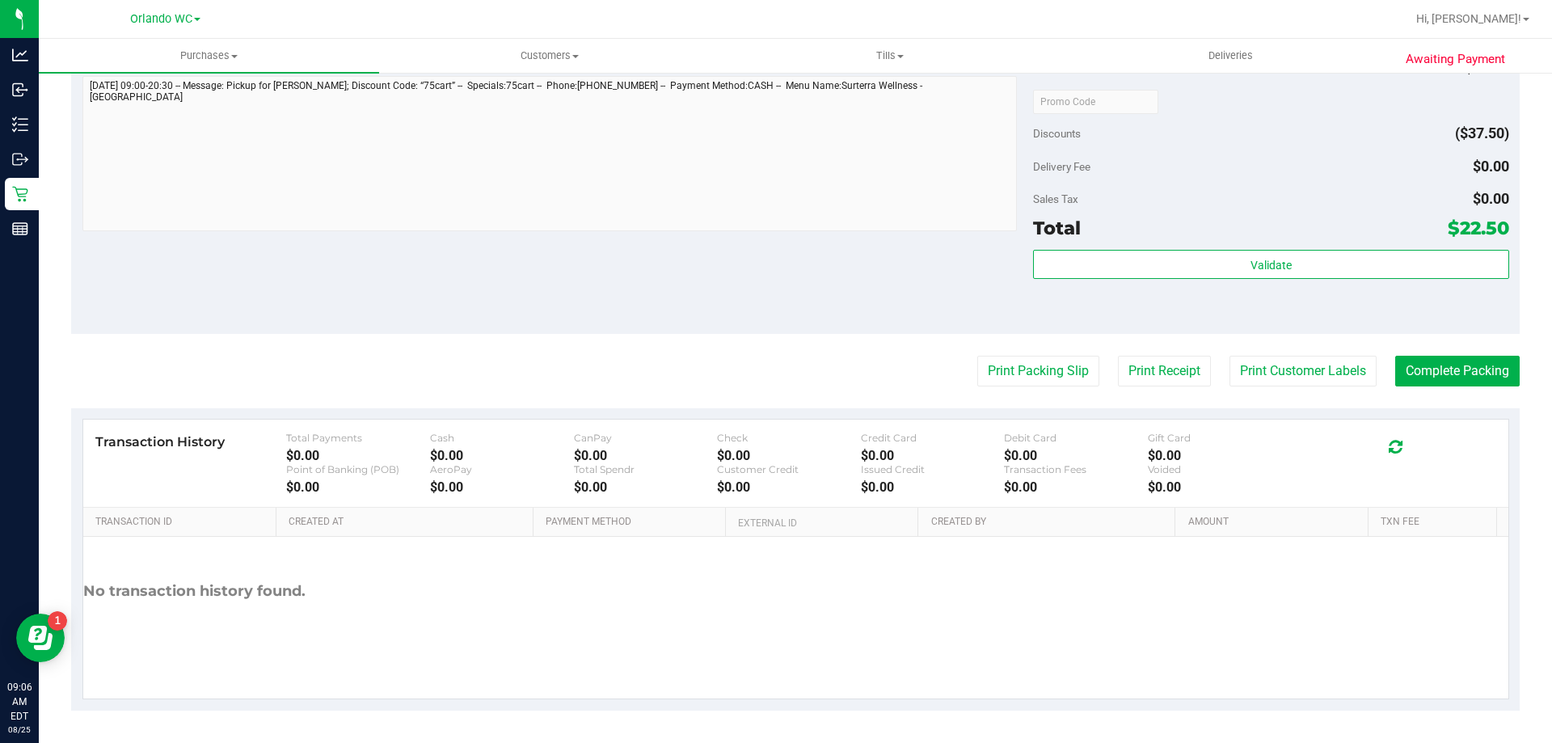
click at [1019, 389] on purchase-details "Back Edit Purchase Cancel Purchase View Profile # 11841295 BioTrack ID: - Submi…" at bounding box center [795, 16] width 1449 height 1390
click at [1019, 370] on button "Print Packing Slip" at bounding box center [1038, 371] width 122 height 31
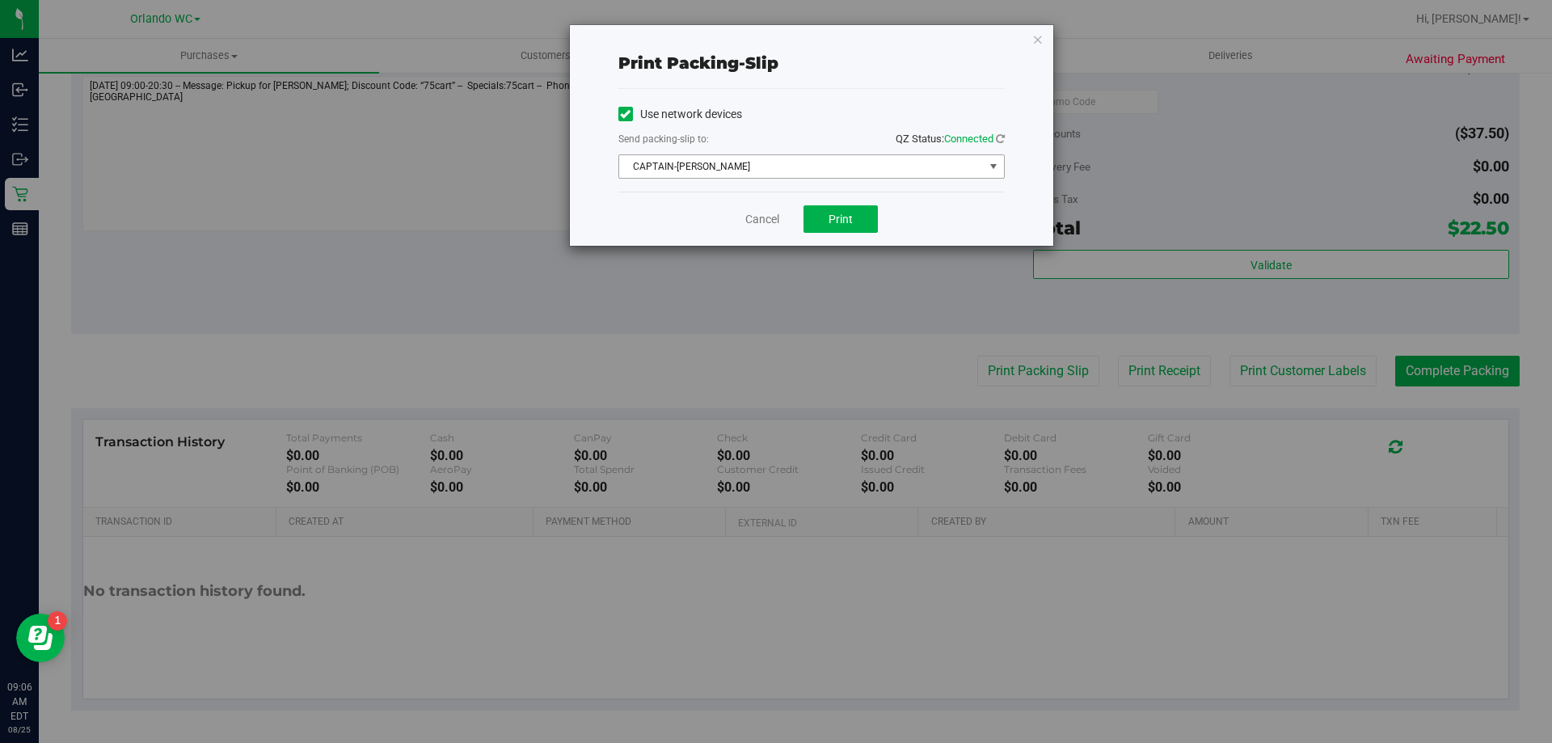
click at [822, 167] on span "CAPTAIN-KANGA" at bounding box center [801, 166] width 365 height 23
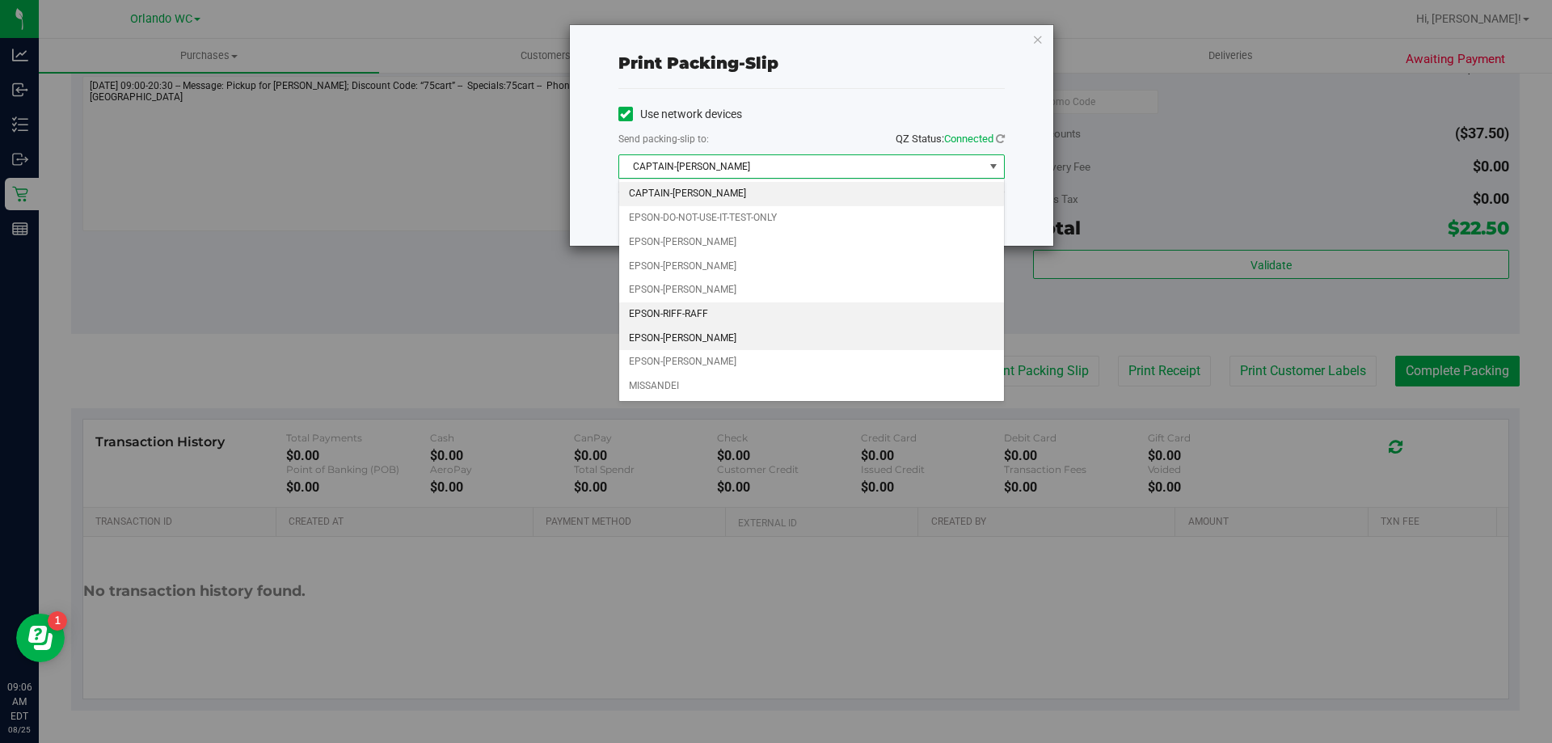
click at [718, 347] on li "EPSON-RODNEY-ATKINS" at bounding box center [811, 339] width 385 height 24
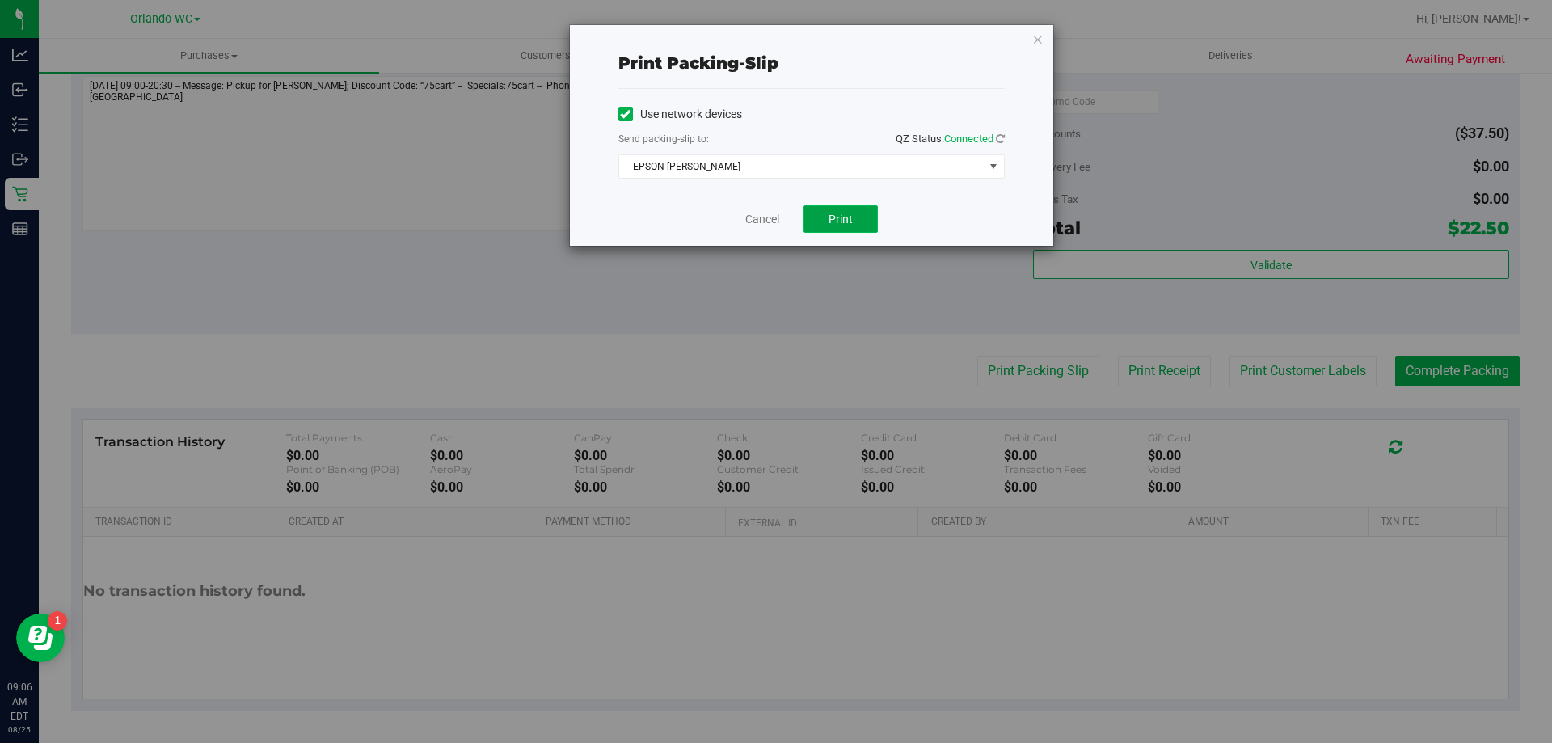
click at [831, 213] on span "Print" at bounding box center [841, 219] width 24 height 13
click at [748, 219] on link "Cancel" at bounding box center [762, 219] width 34 height 17
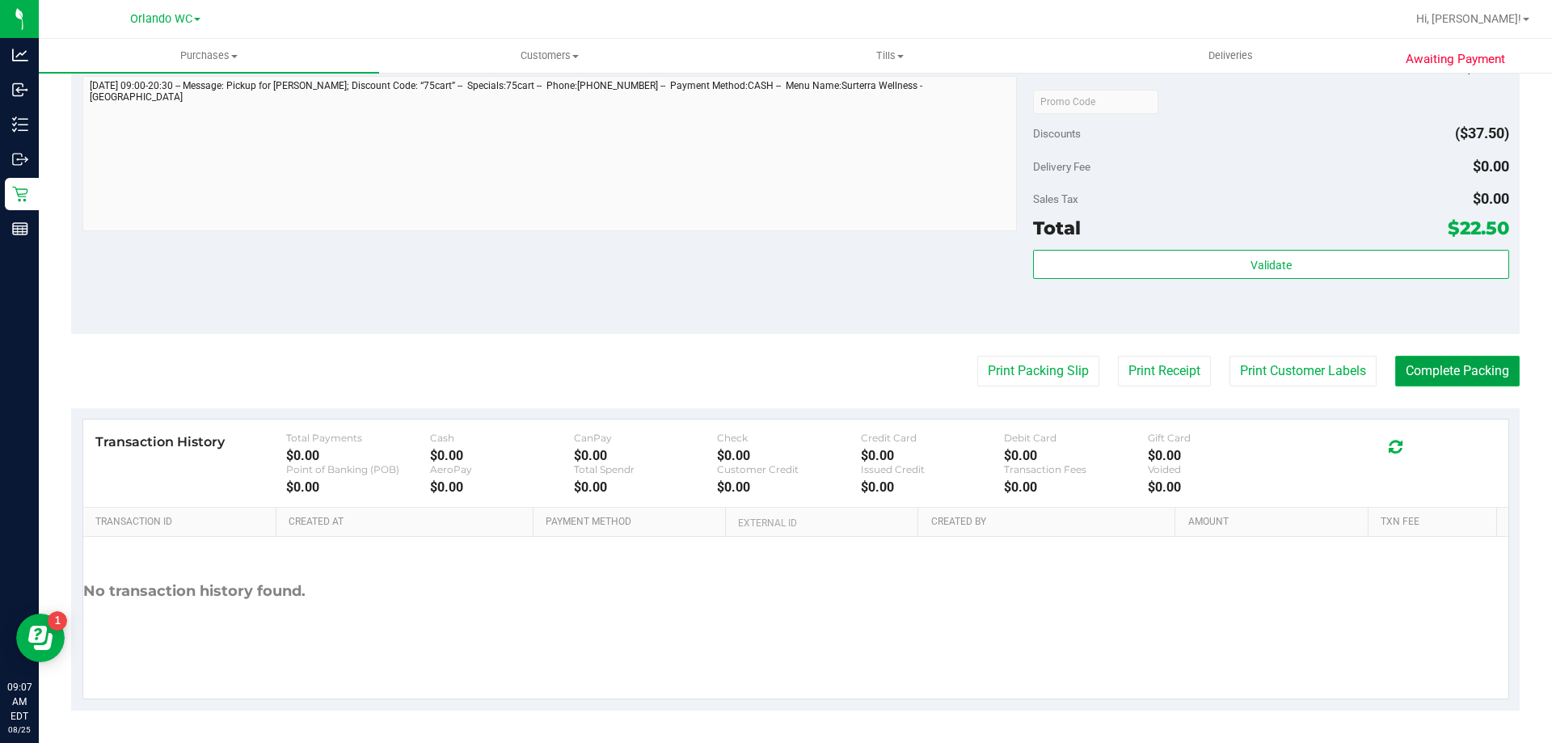
click at [1457, 361] on button "Complete Packing" at bounding box center [1457, 371] width 124 height 31
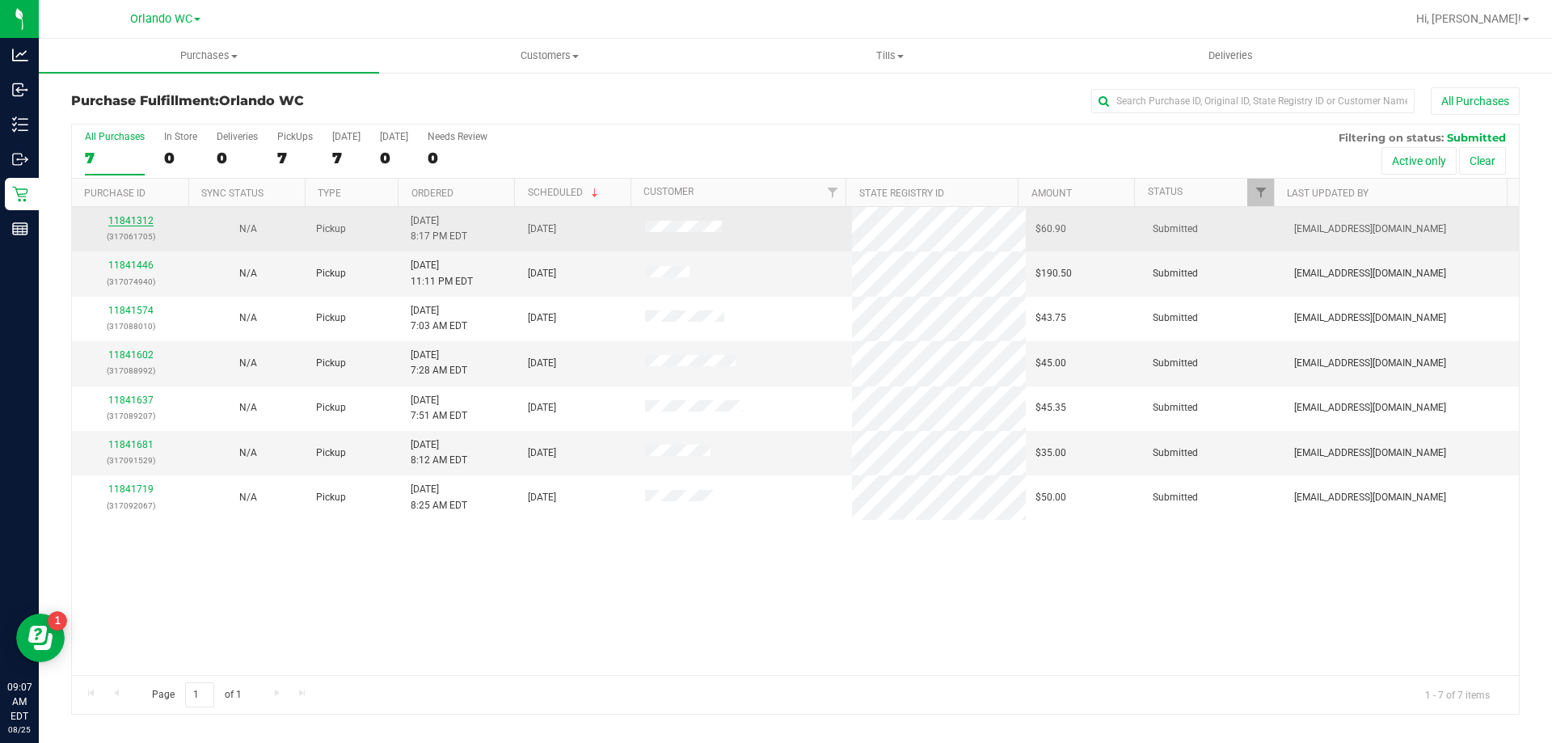
click at [132, 221] on link "11841312" at bounding box center [130, 220] width 45 height 11
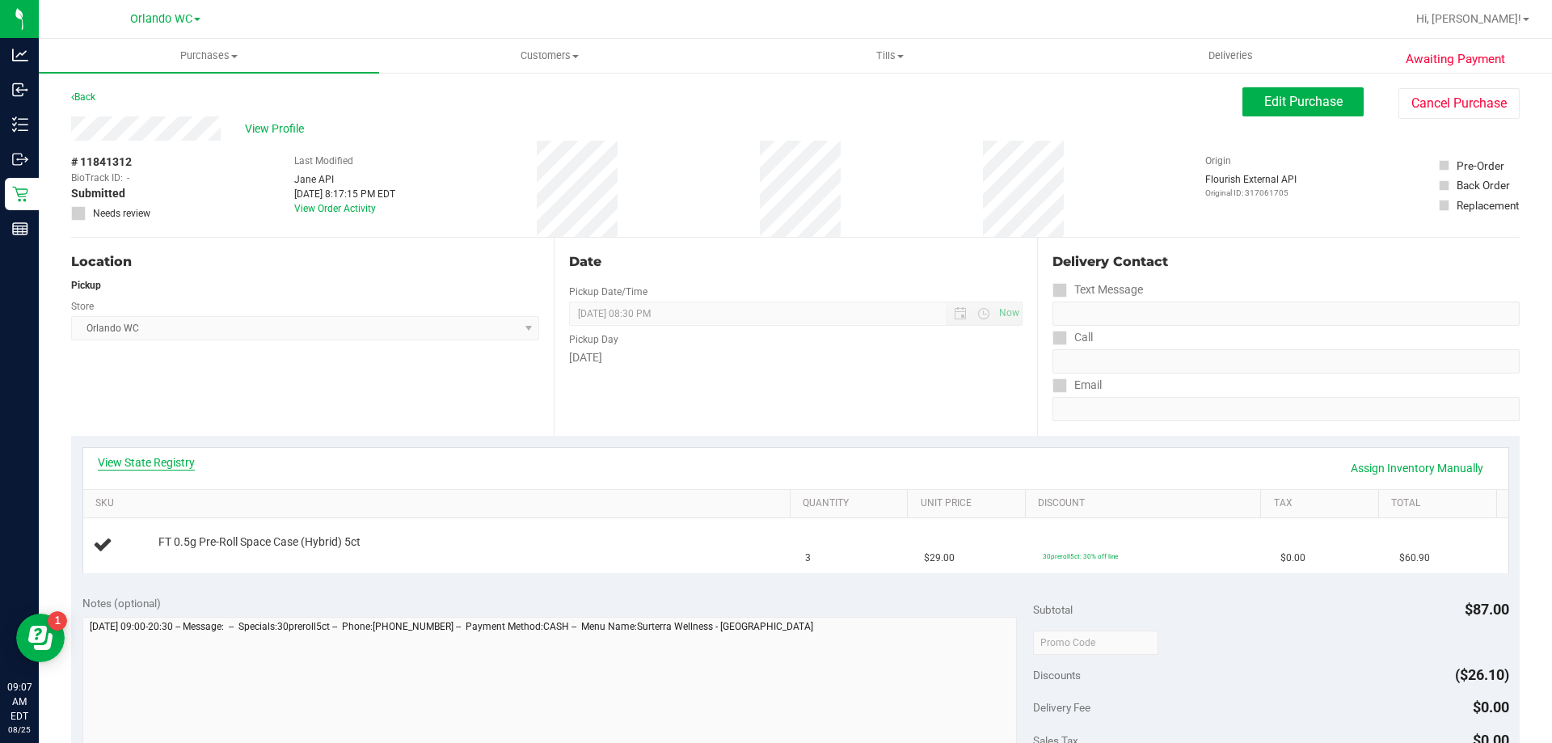
click at [149, 459] on link "View State Registry" at bounding box center [146, 462] width 97 height 16
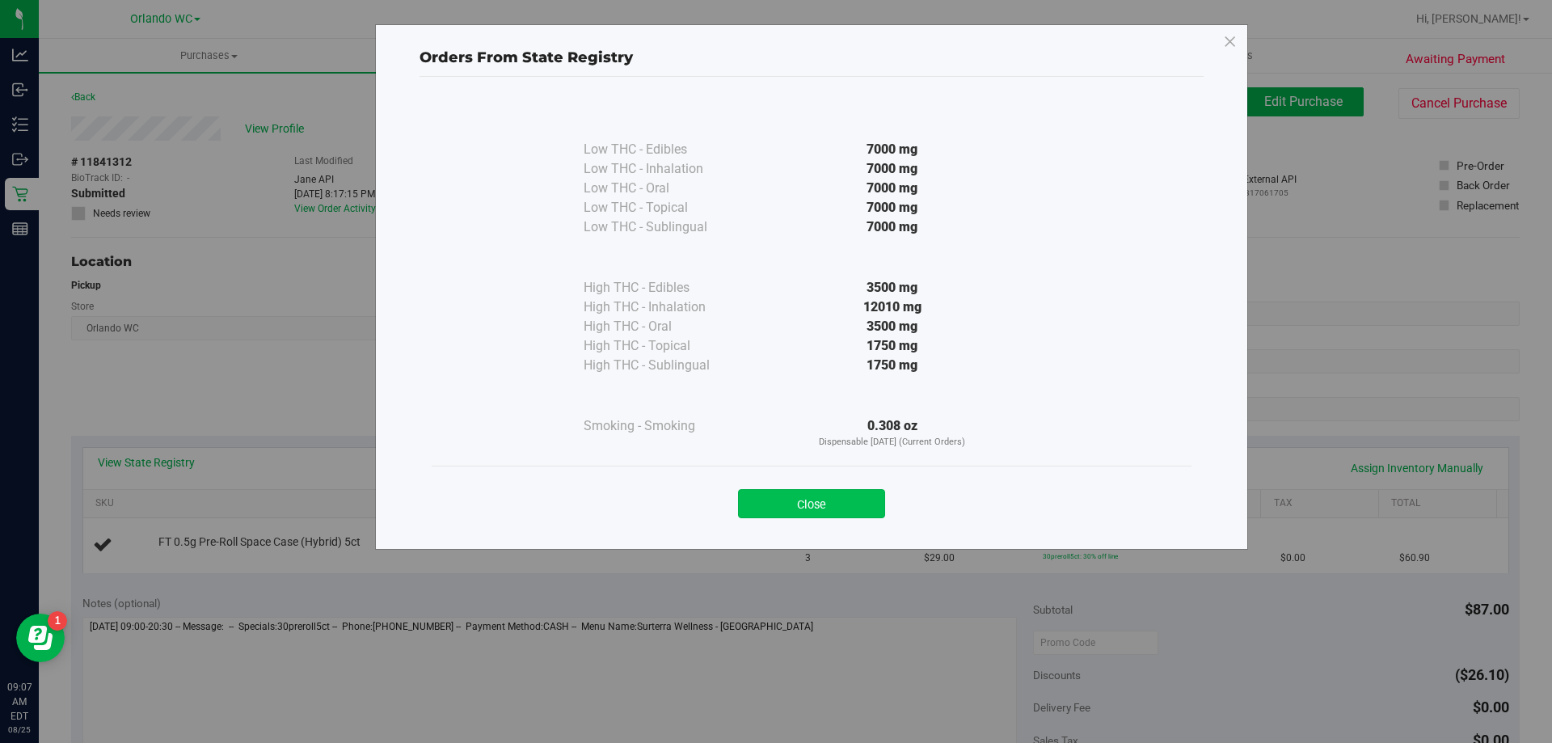
click at [815, 504] on button "Close" at bounding box center [811, 503] width 147 height 29
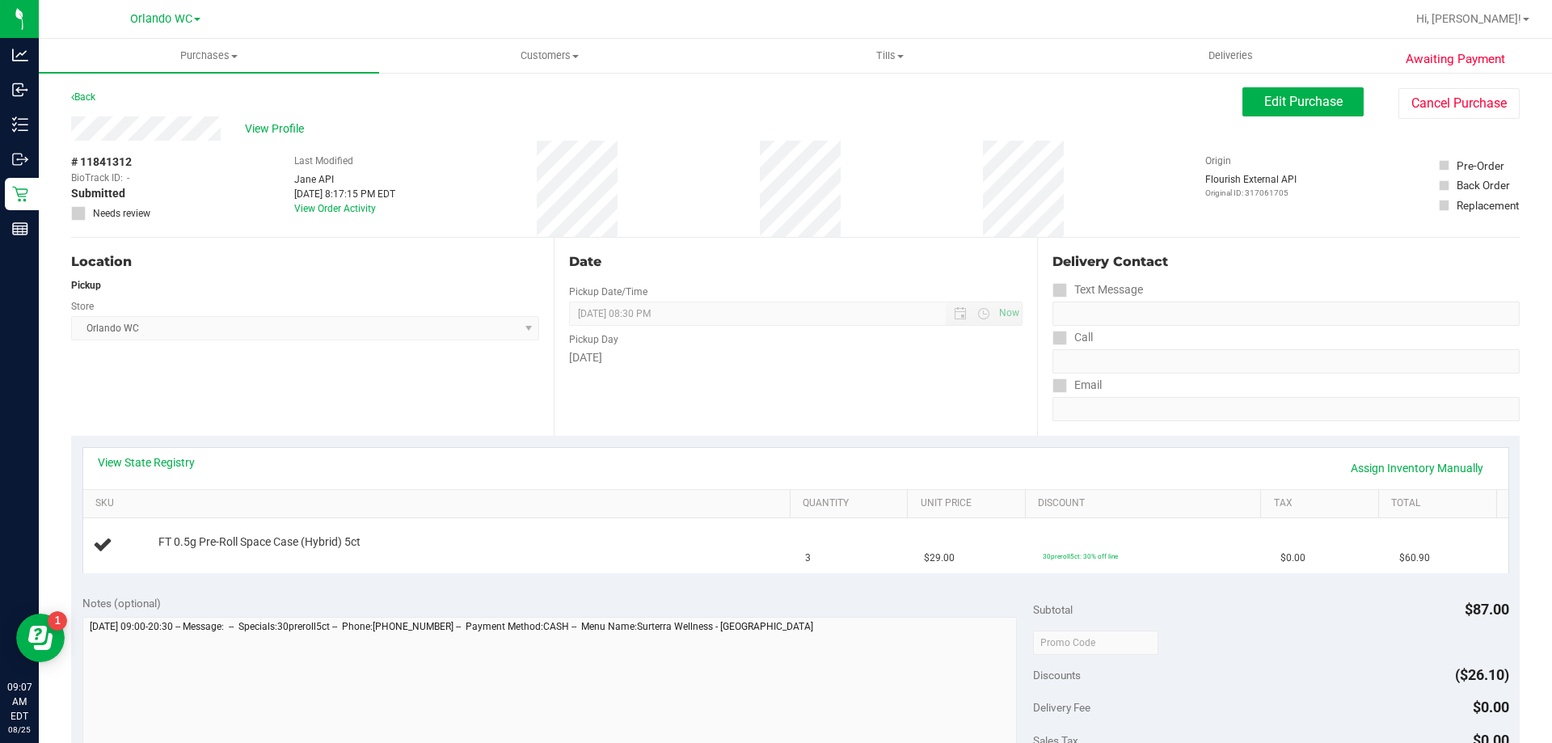
click at [673, 409] on div "Date Pickup Date/Time 08/25/2025 Now 08/25/2025 08:30 PM Now Pickup Day Monday" at bounding box center [795, 337] width 483 height 198
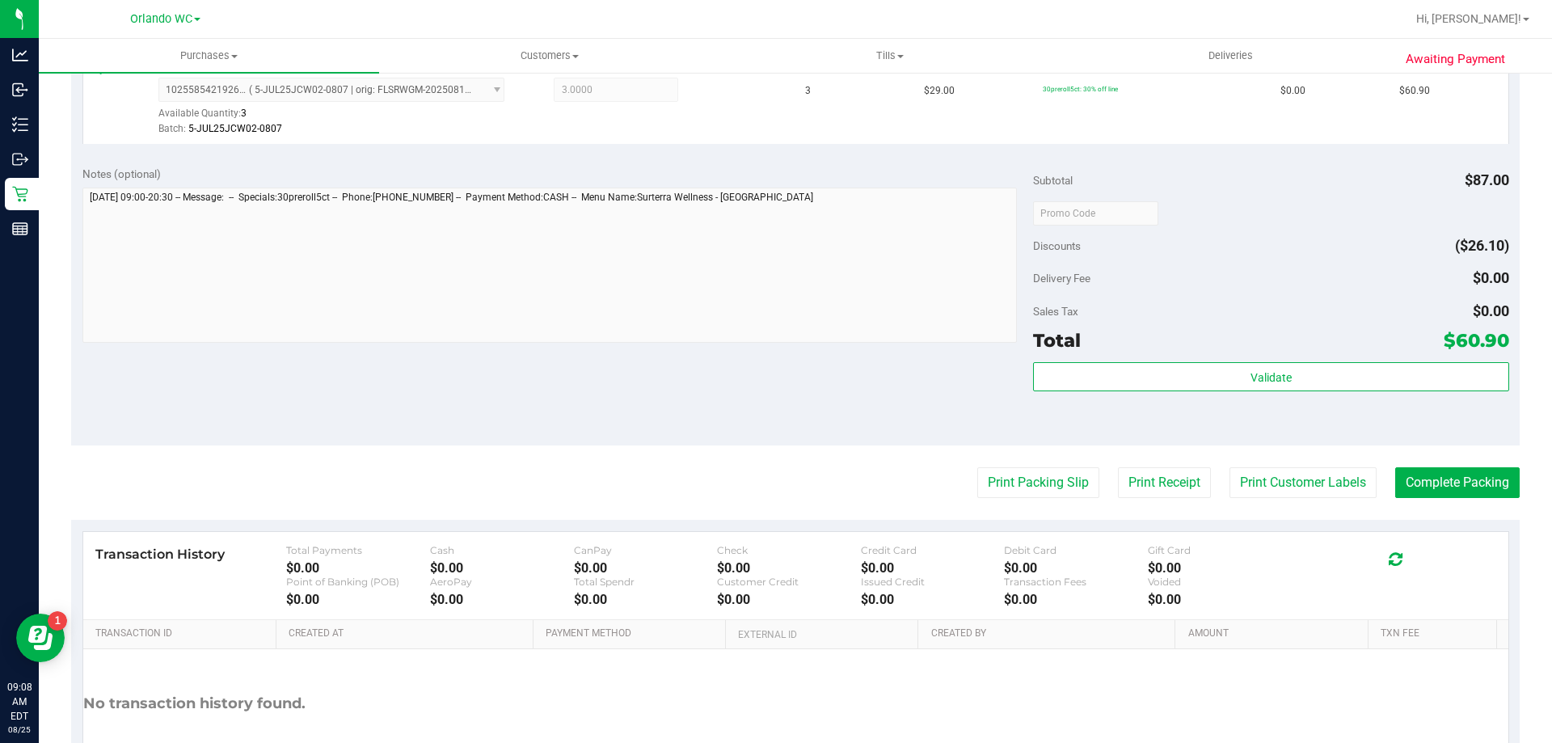
scroll to position [485, 0]
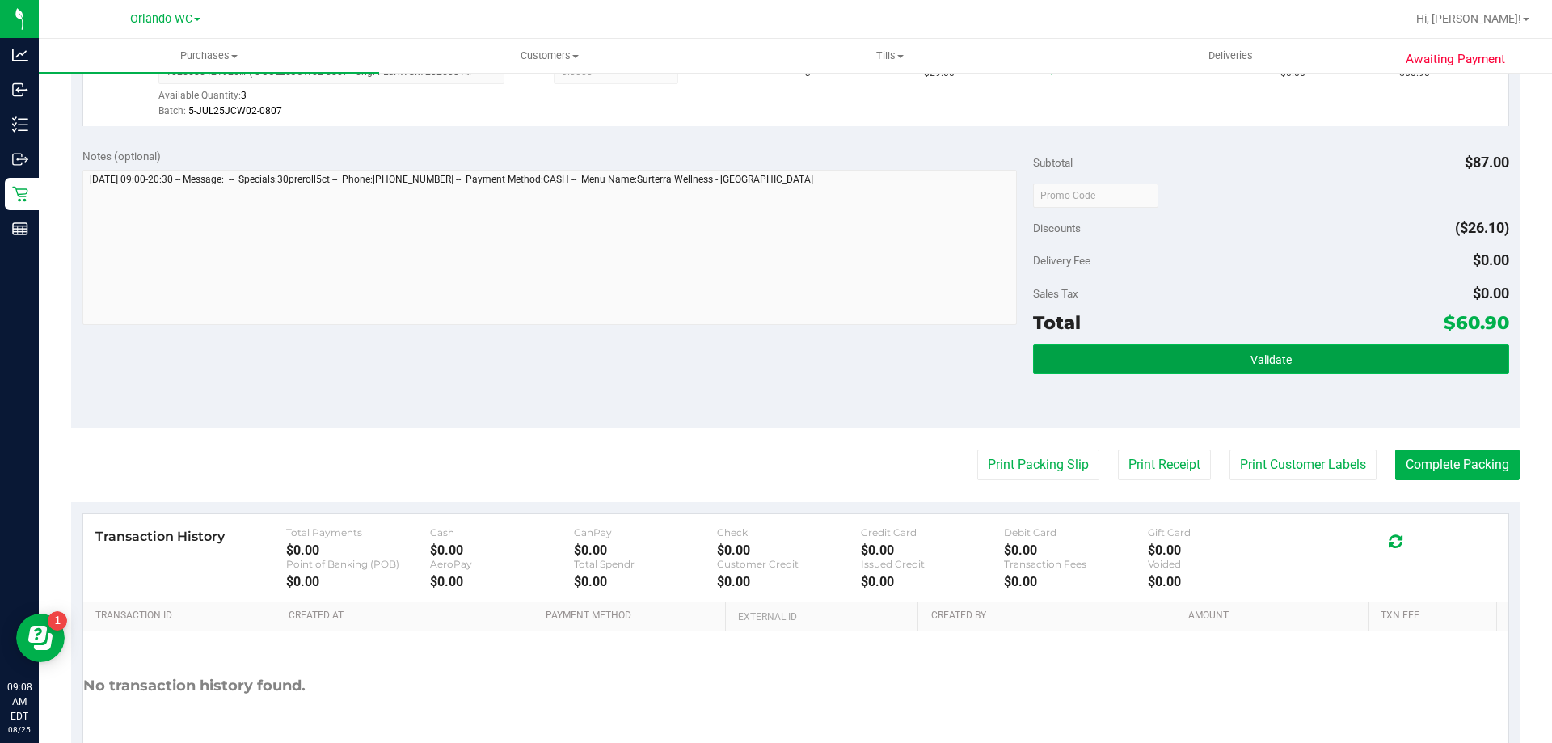
click at [1307, 361] on button "Validate" at bounding box center [1270, 358] width 475 height 29
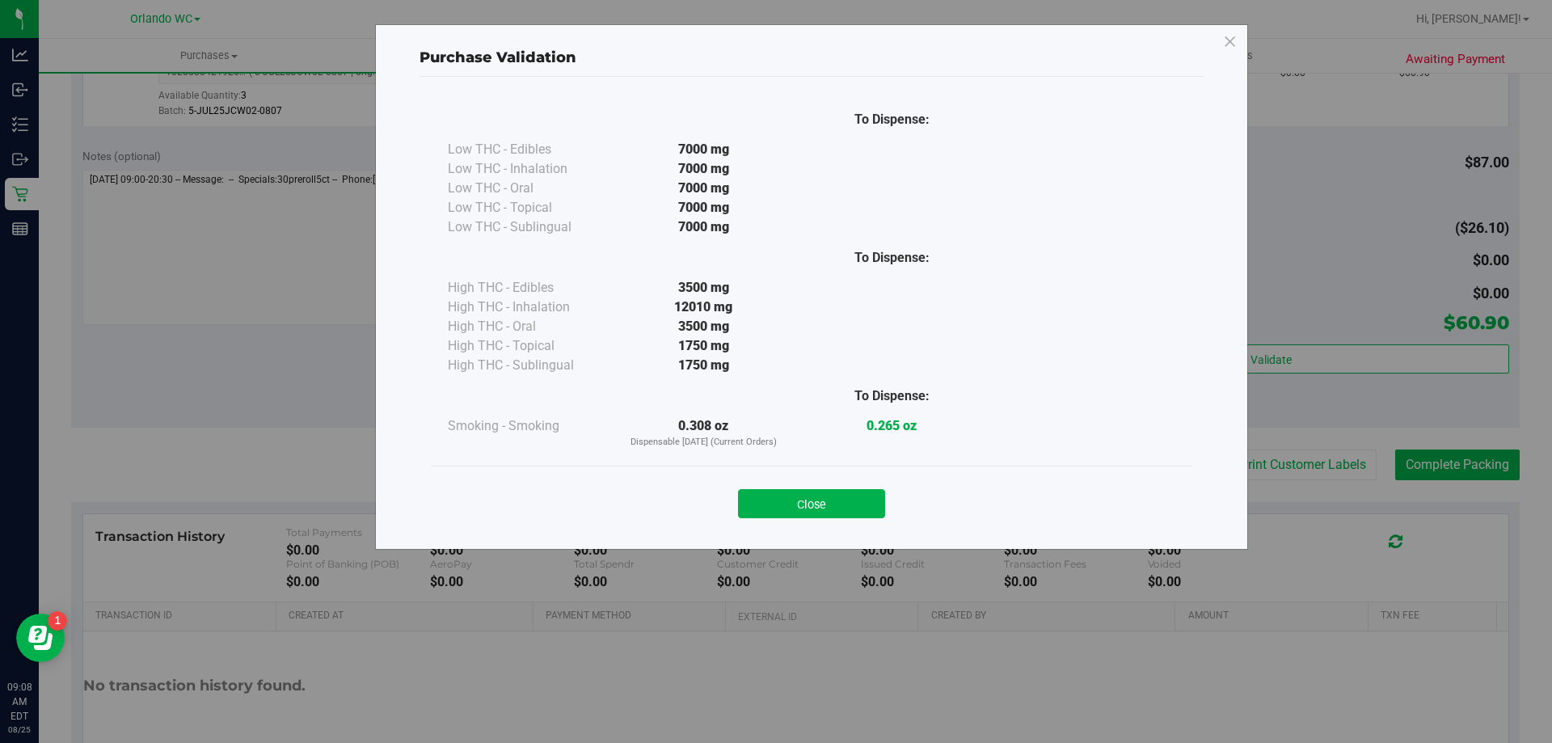
click at [848, 522] on div "Close" at bounding box center [812, 498] width 760 height 65
click at [844, 511] on button "Close" at bounding box center [811, 503] width 147 height 29
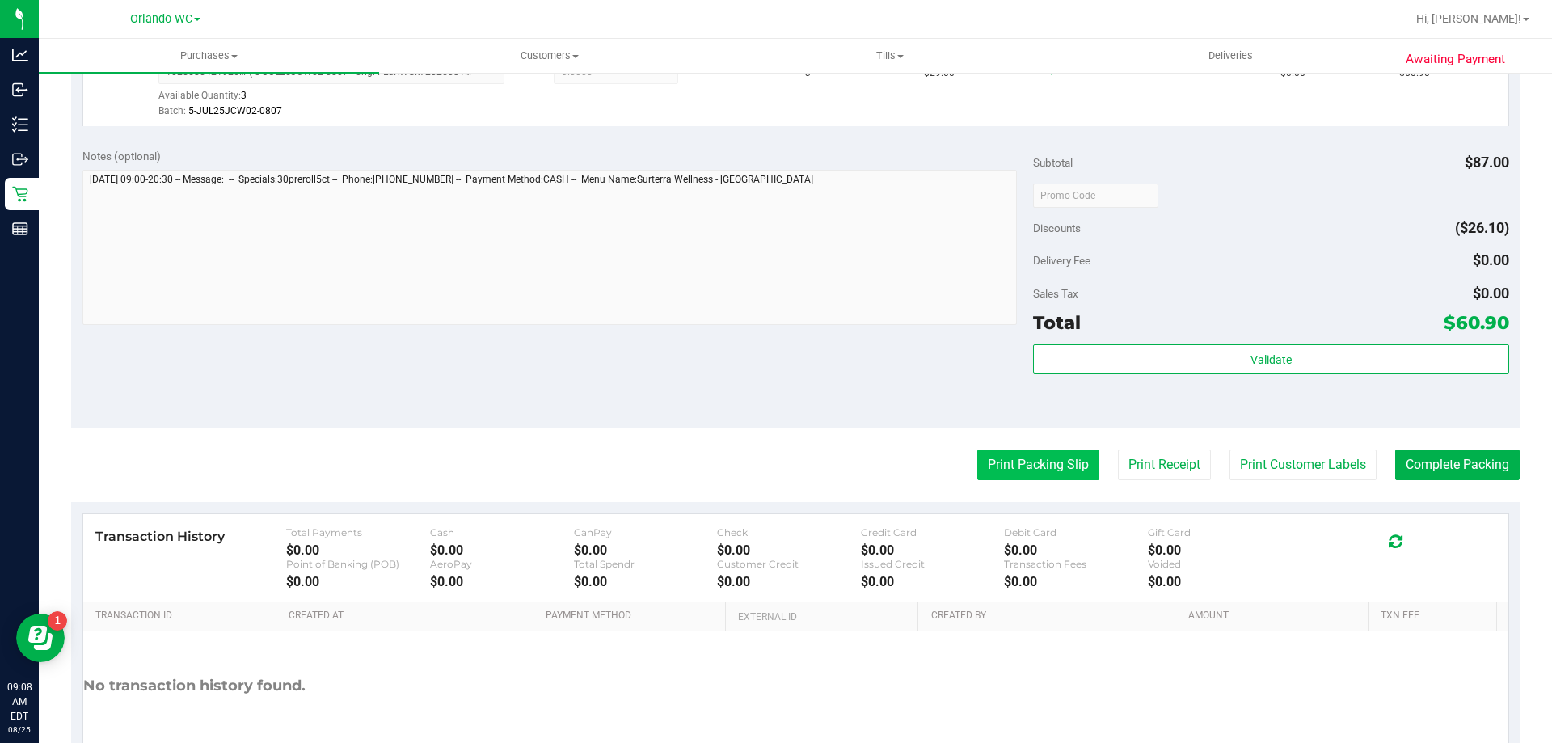
click at [1001, 464] on button "Print Packing Slip" at bounding box center [1038, 464] width 122 height 31
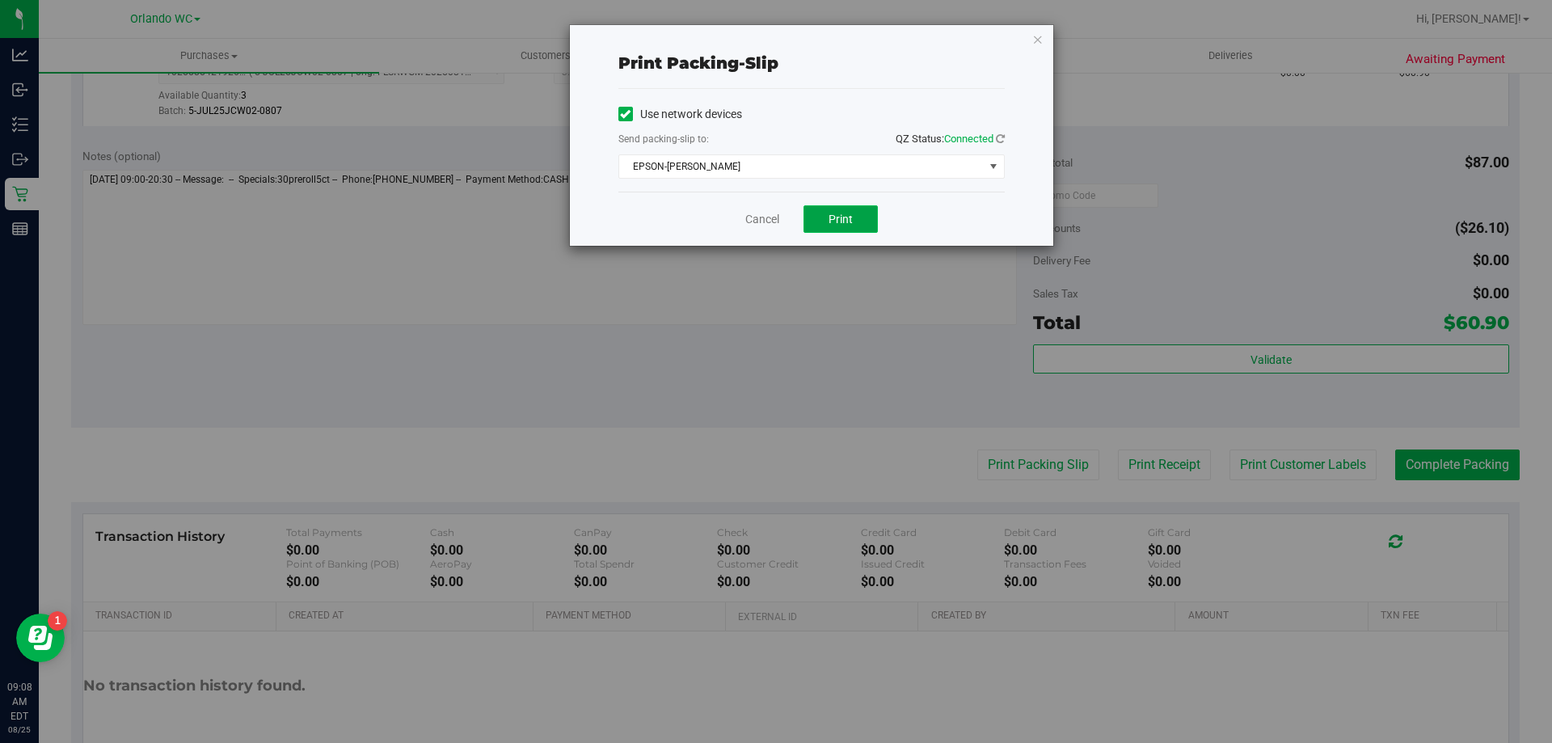
click at [837, 213] on span "Print" at bounding box center [841, 219] width 24 height 13
click at [752, 222] on link "Cancel" at bounding box center [762, 219] width 34 height 17
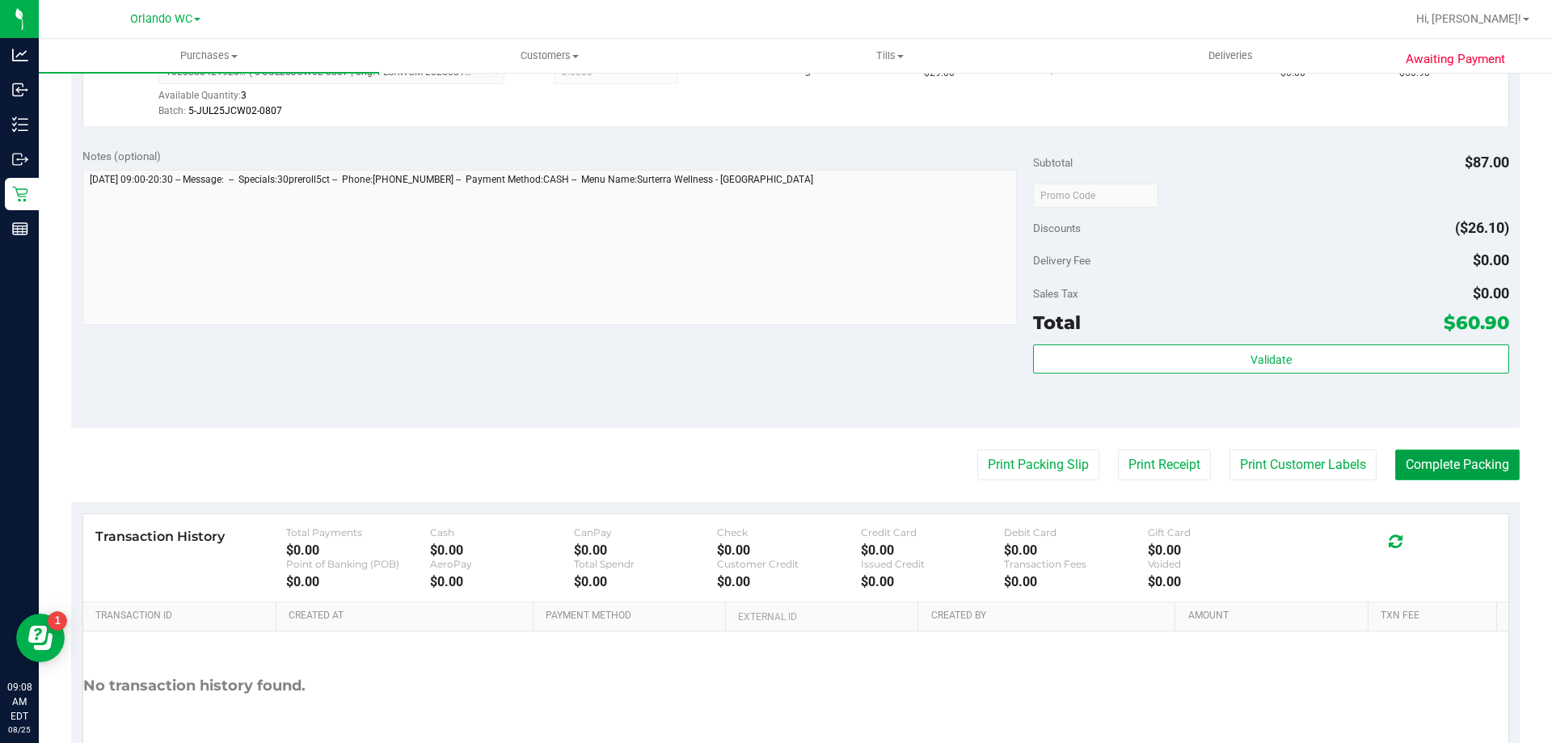
click at [1499, 451] on button "Complete Packing" at bounding box center [1457, 464] width 124 height 31
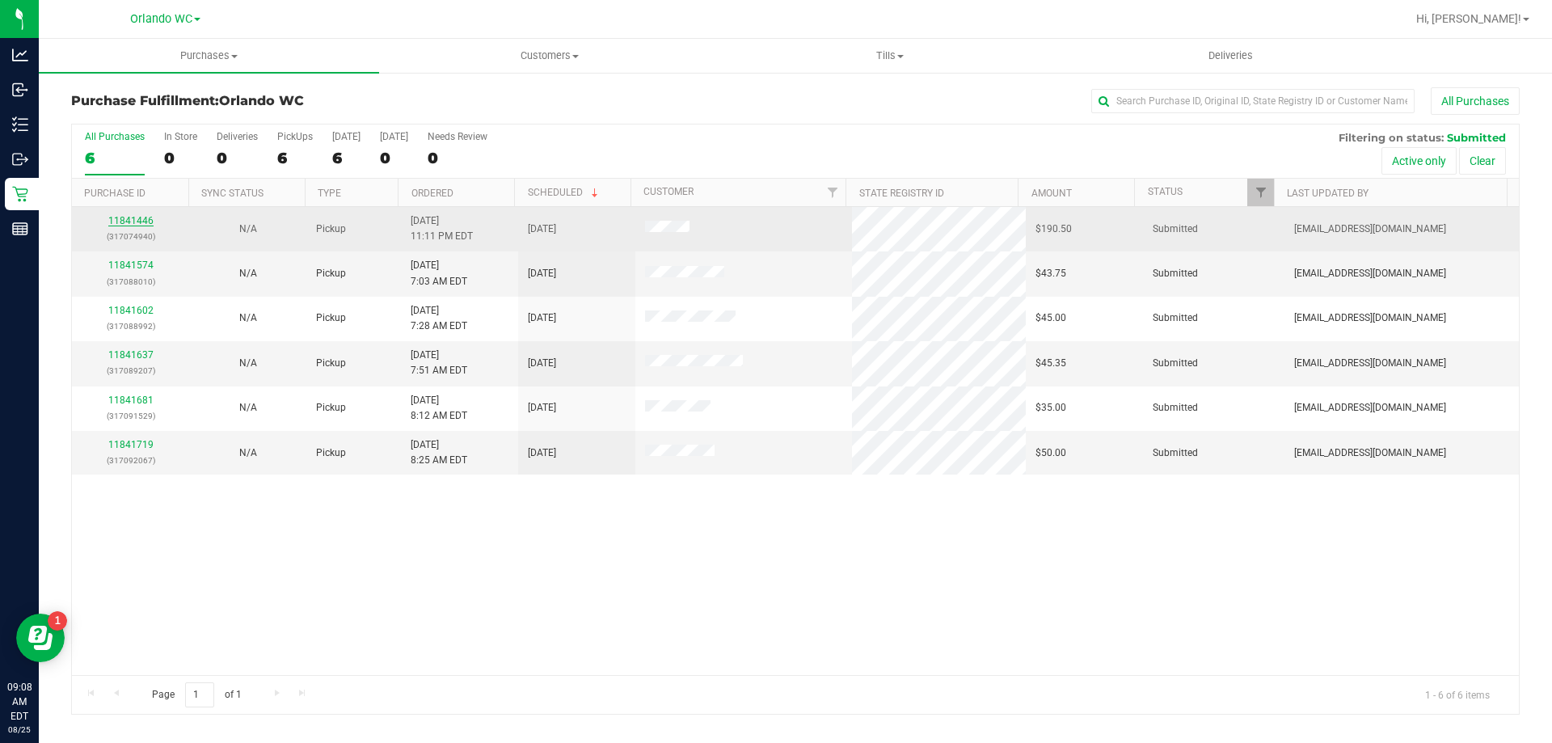
click at [134, 223] on link "11841446" at bounding box center [130, 220] width 45 height 11
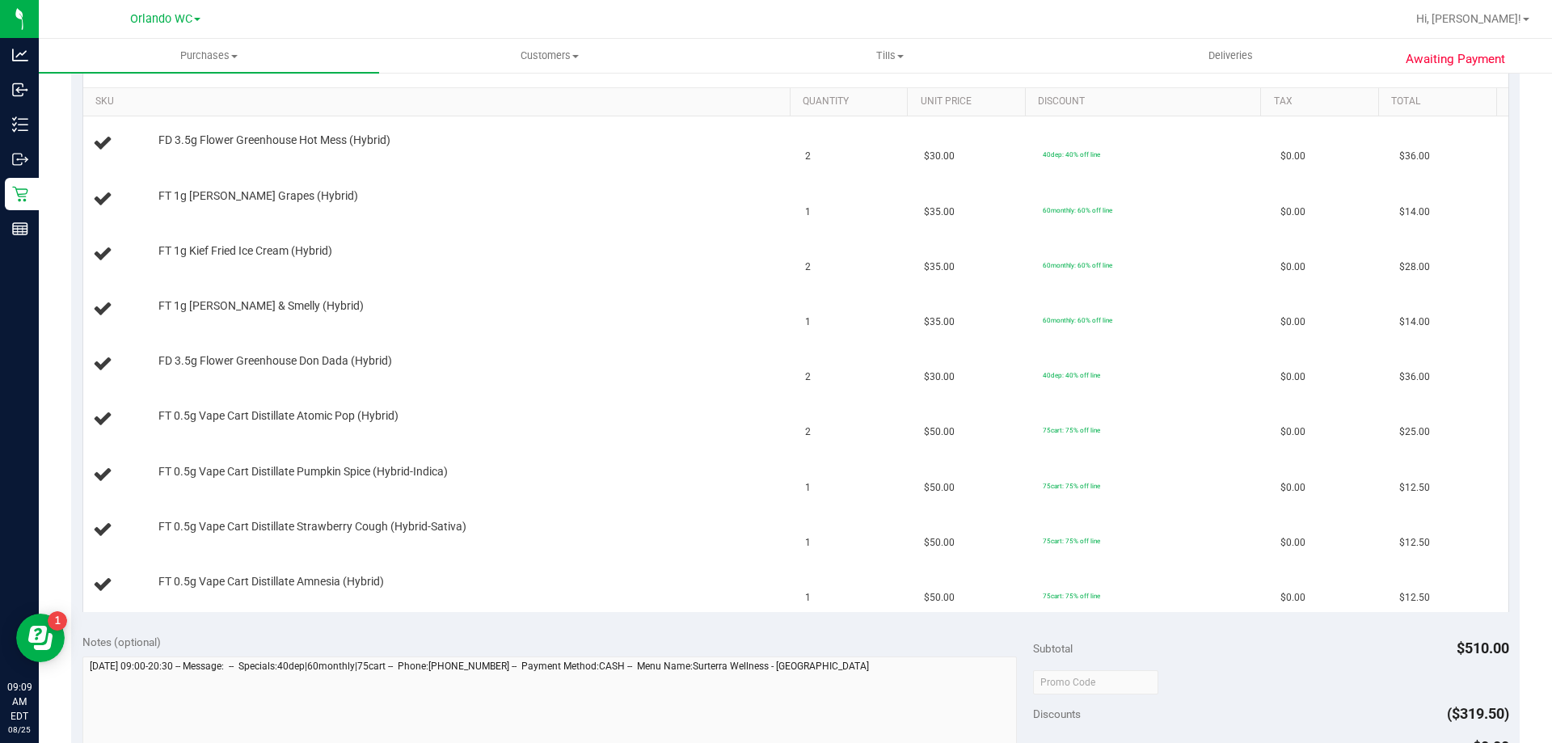
scroll to position [321, 0]
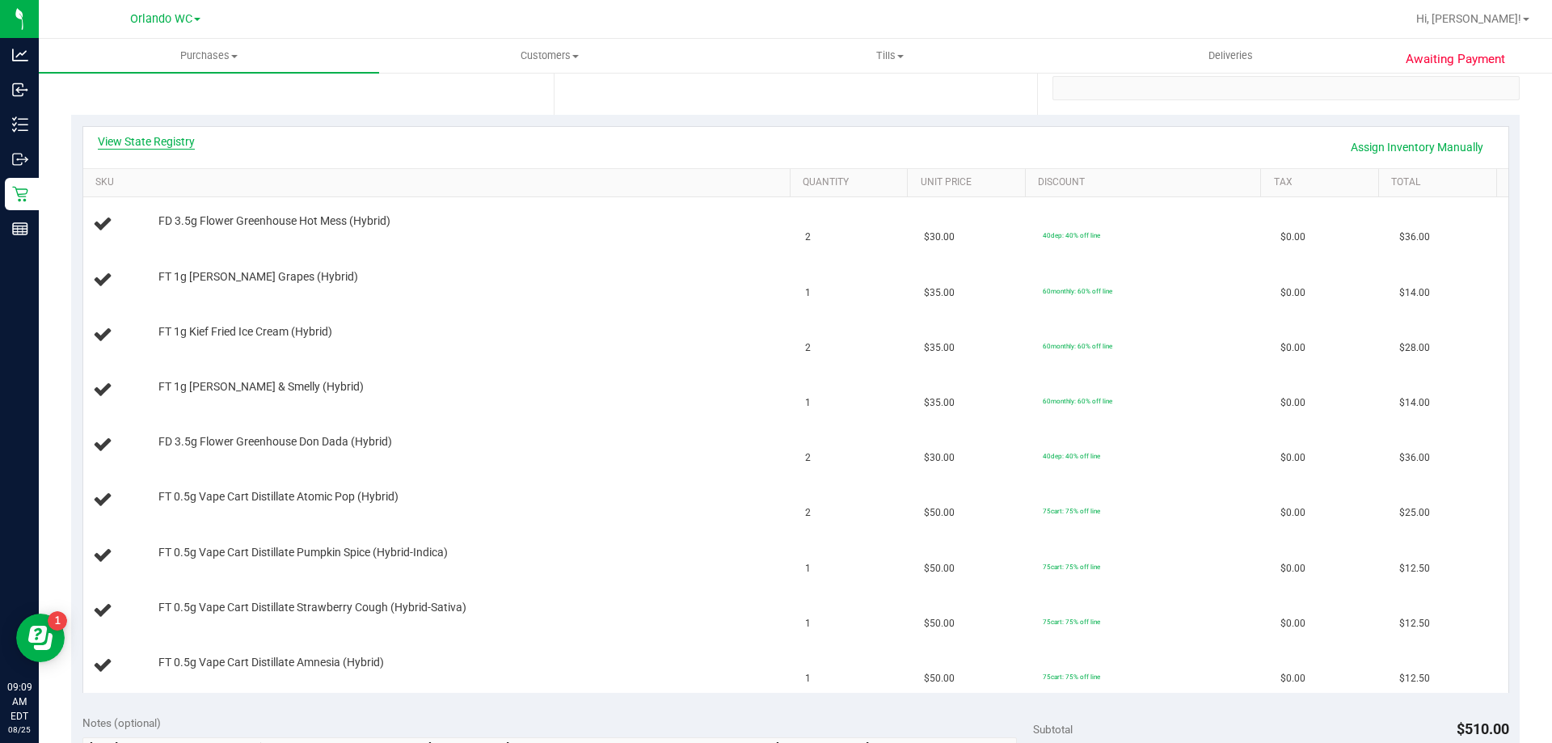
click at [166, 149] on div "View State Registry Assign Inventory Manually" at bounding box center [796, 146] width 1396 height 27
click at [166, 139] on link "View State Registry" at bounding box center [146, 141] width 97 height 16
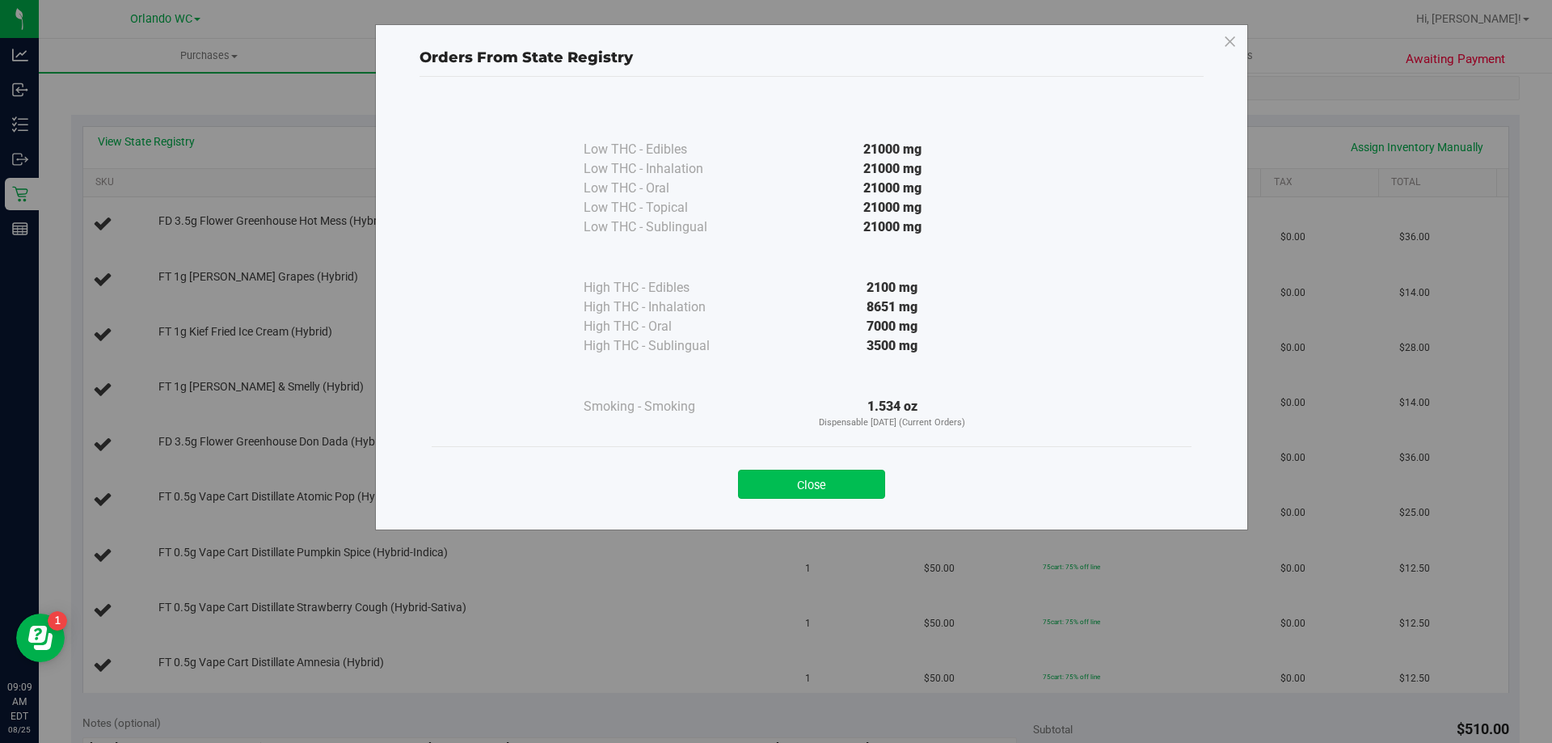
click at [793, 475] on button "Close" at bounding box center [811, 484] width 147 height 29
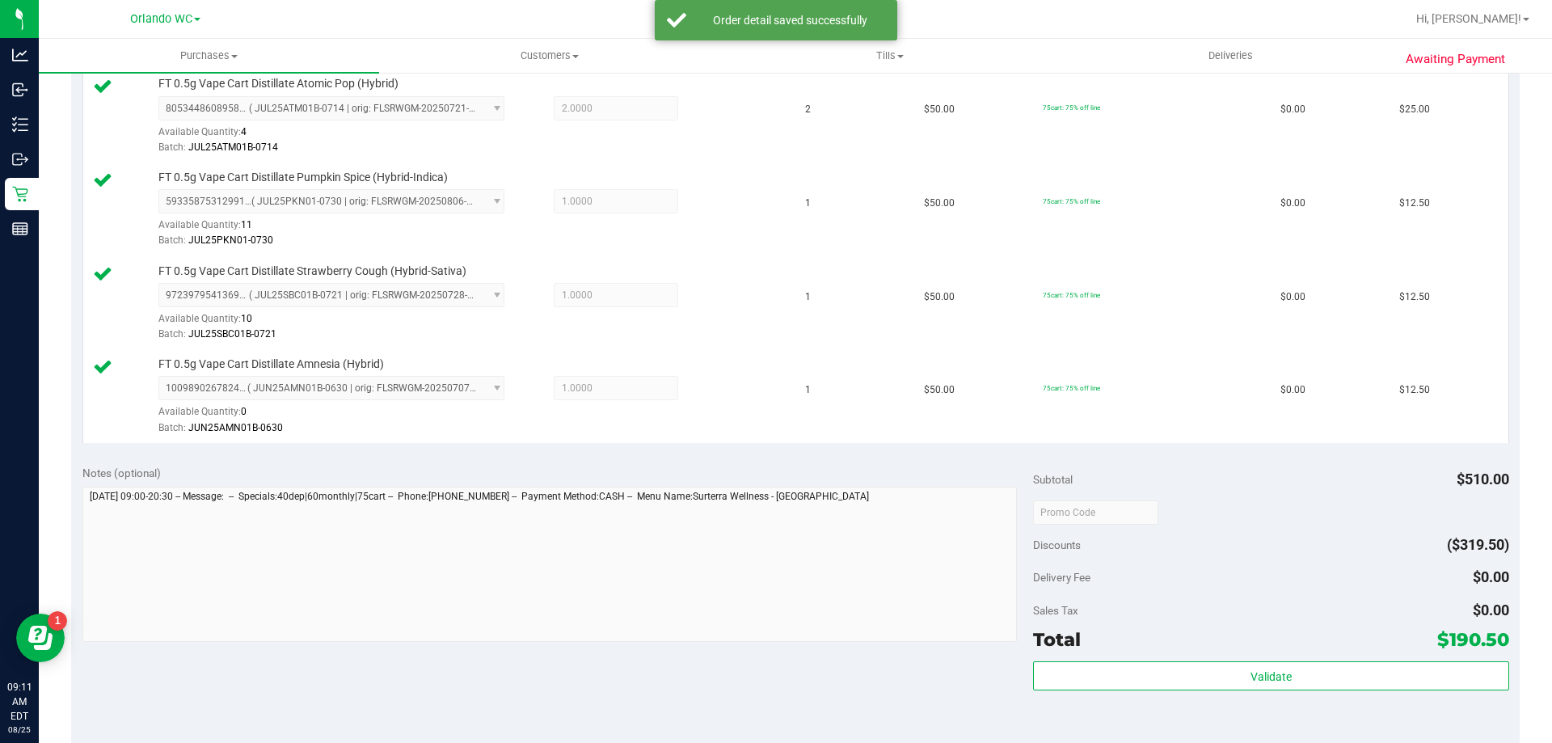
scroll to position [1017, 0]
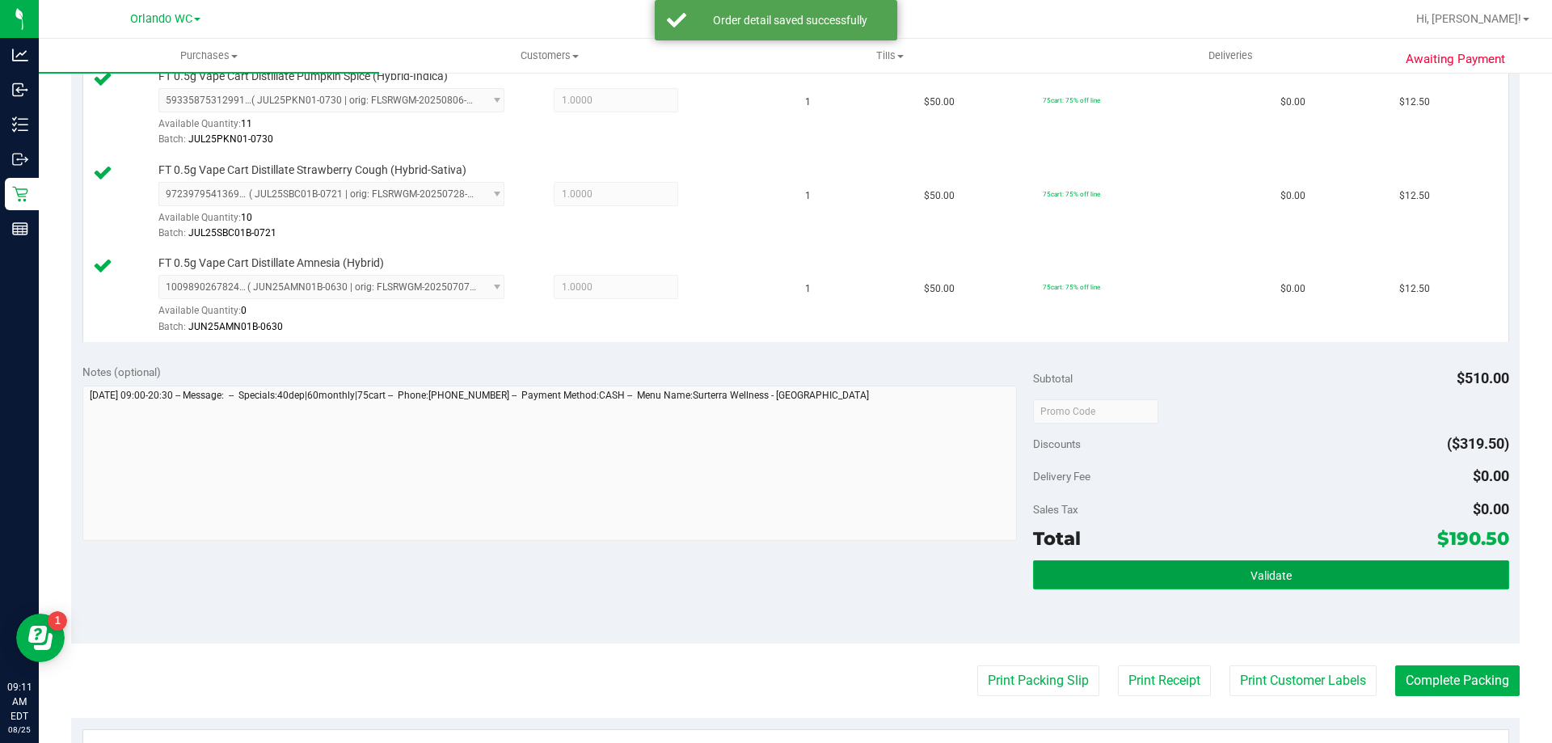
click at [1227, 572] on button "Validate" at bounding box center [1270, 574] width 475 height 29
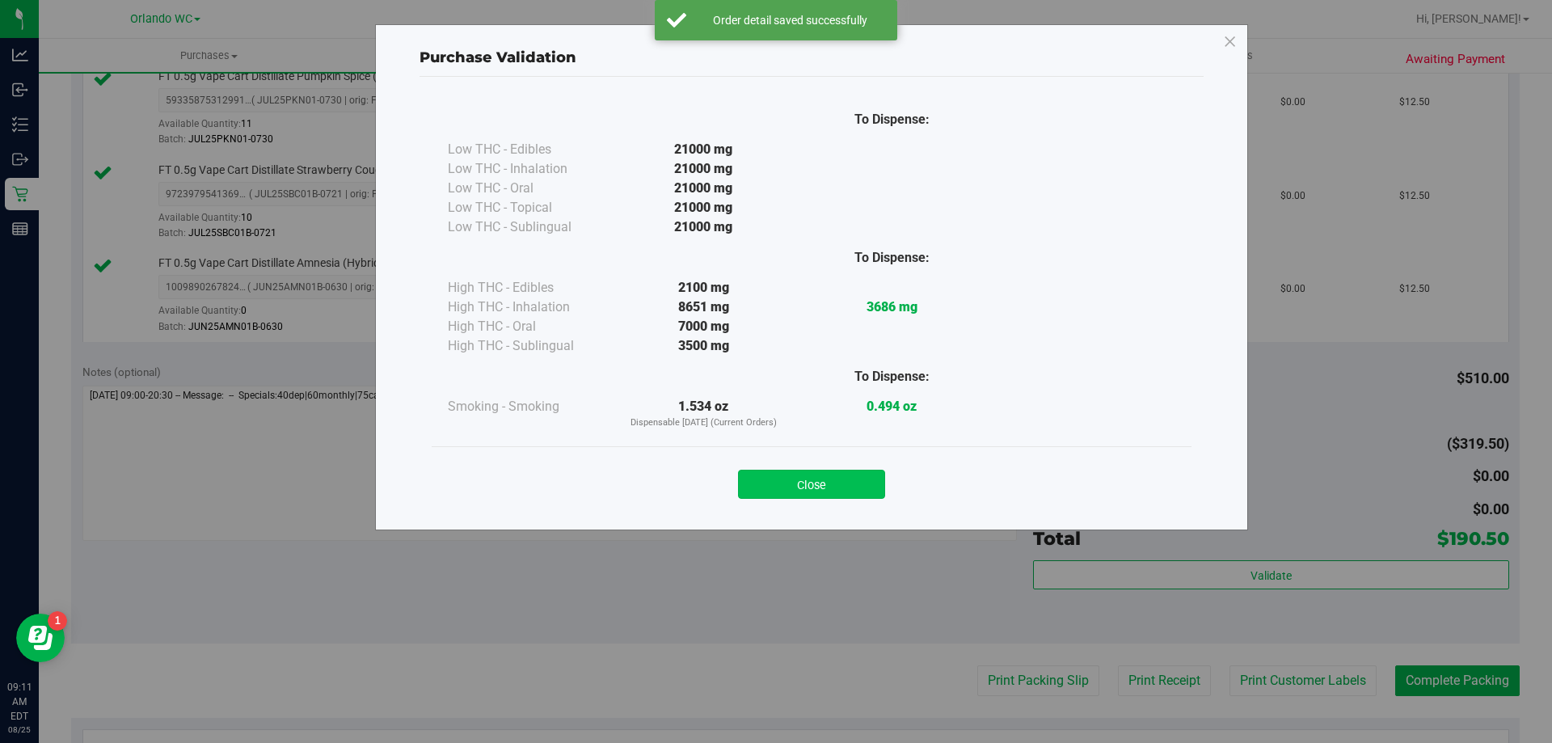
click at [786, 496] on button "Close" at bounding box center [811, 484] width 147 height 29
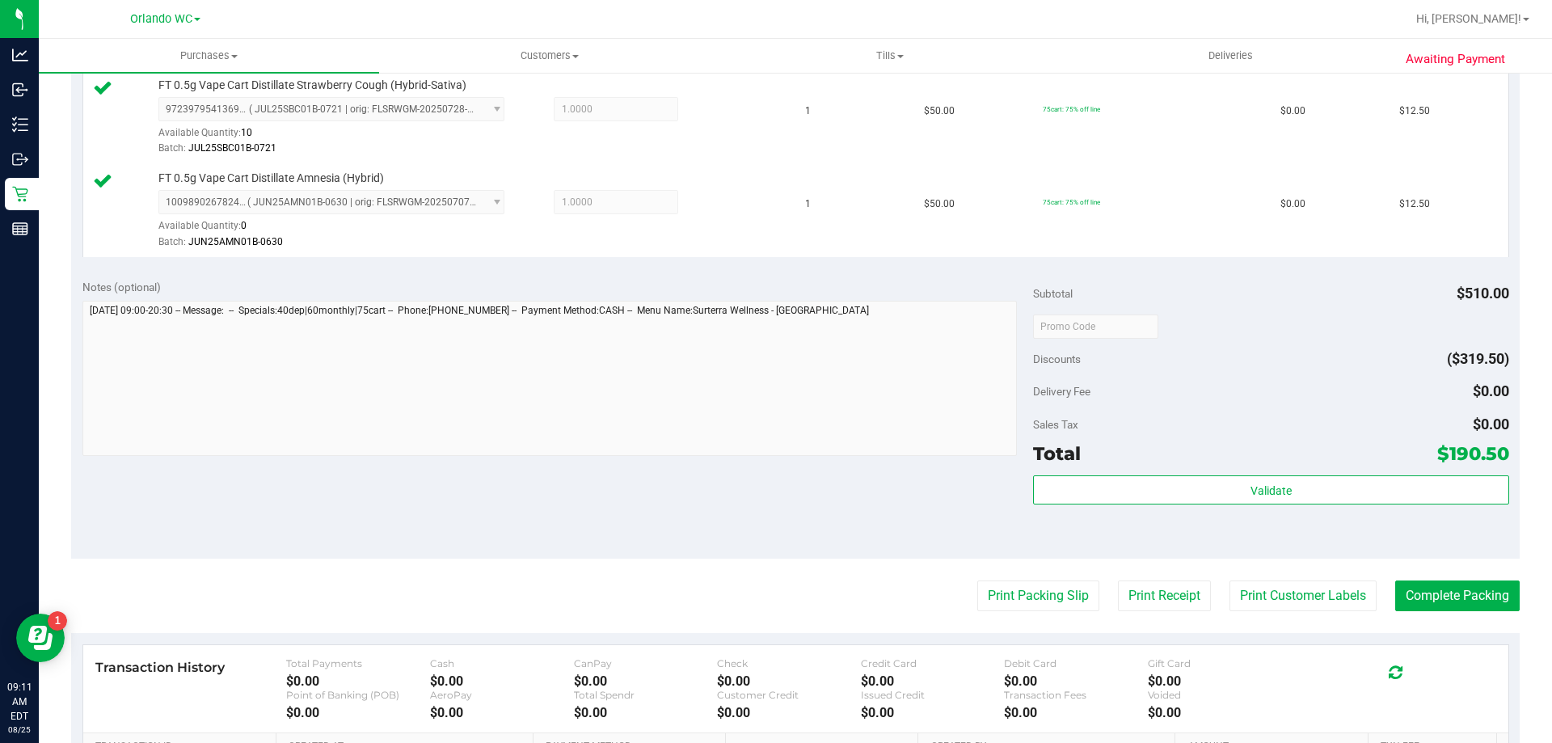
scroll to position [1327, 0]
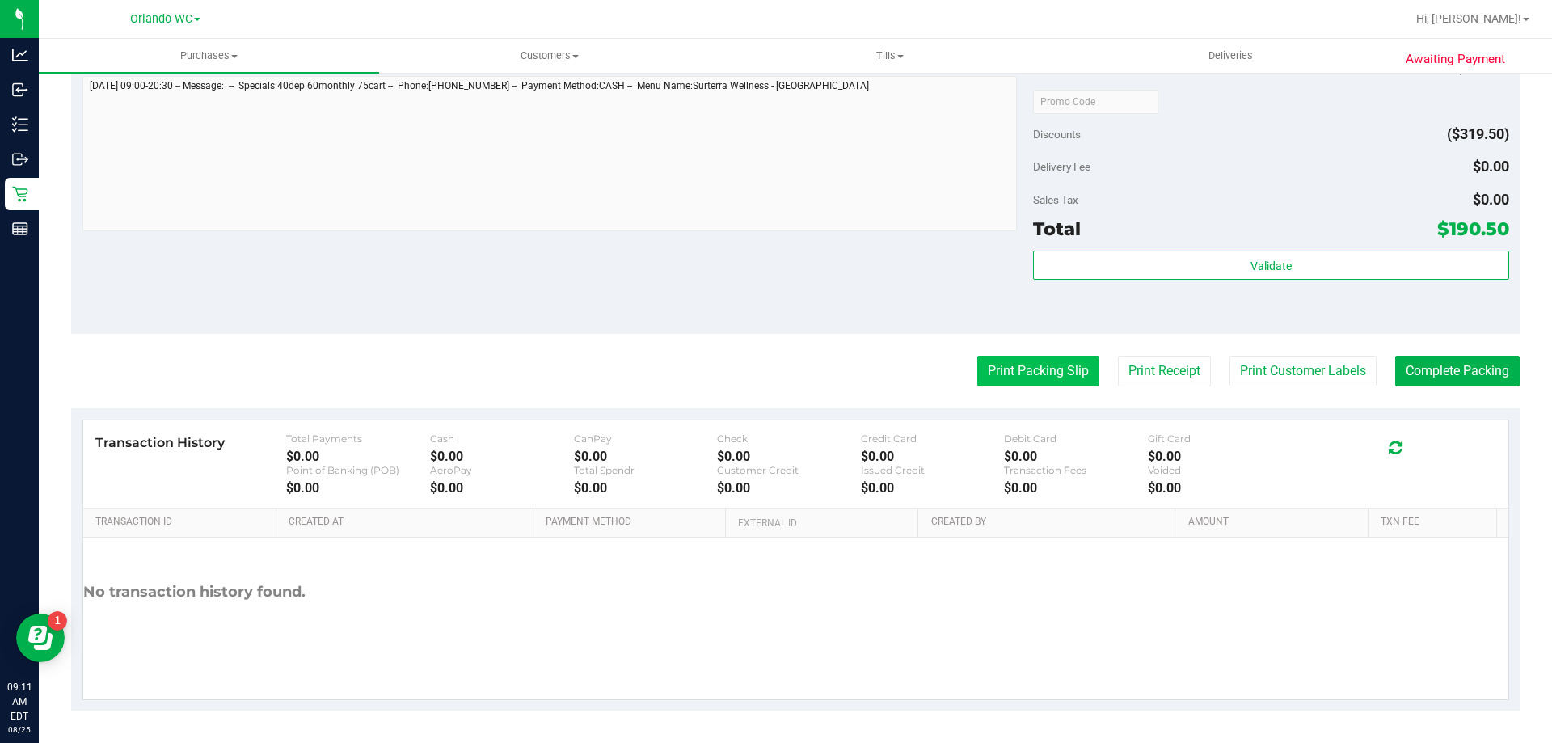
click at [1045, 367] on button "Print Packing Slip" at bounding box center [1038, 371] width 122 height 31
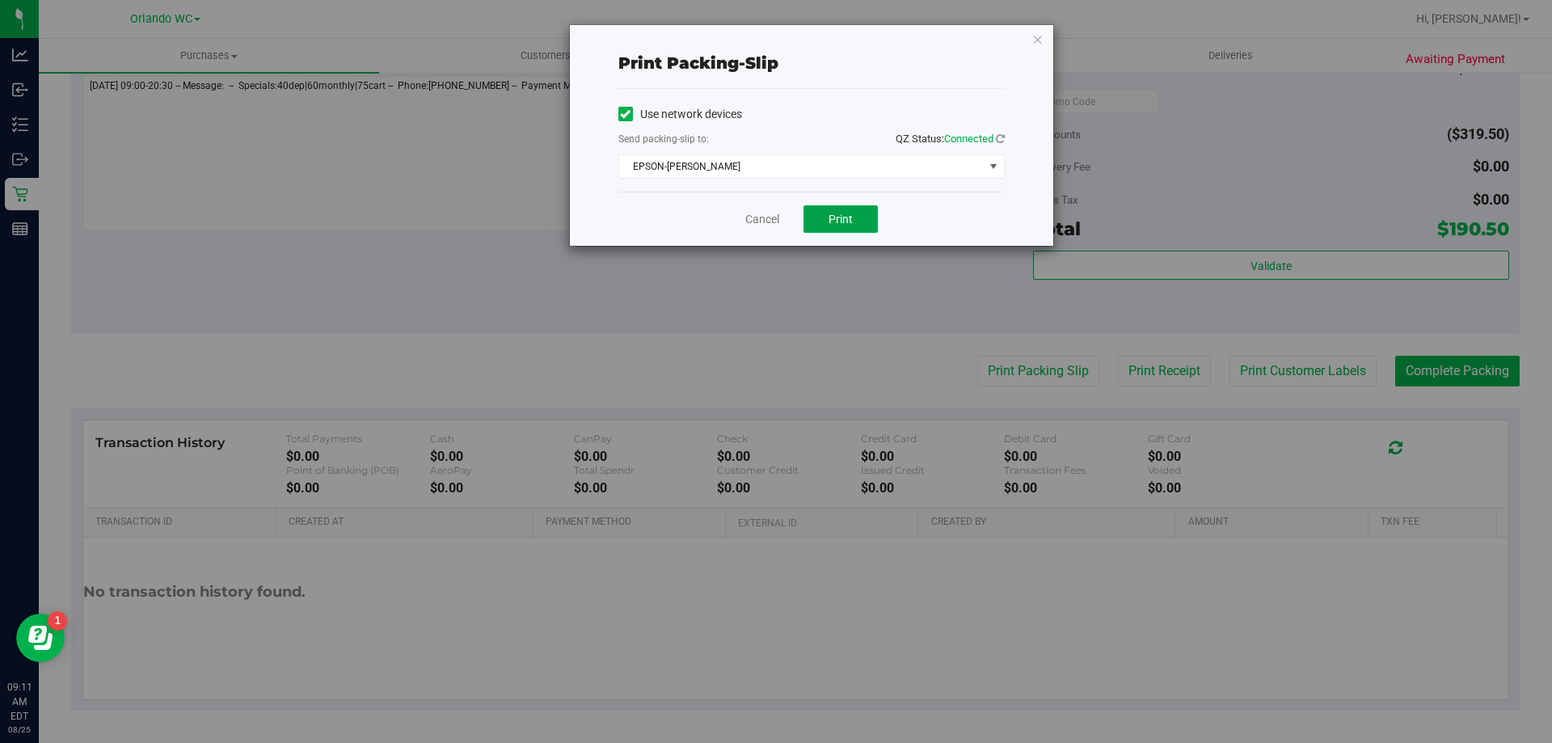
click at [833, 221] on span "Print" at bounding box center [841, 219] width 24 height 13
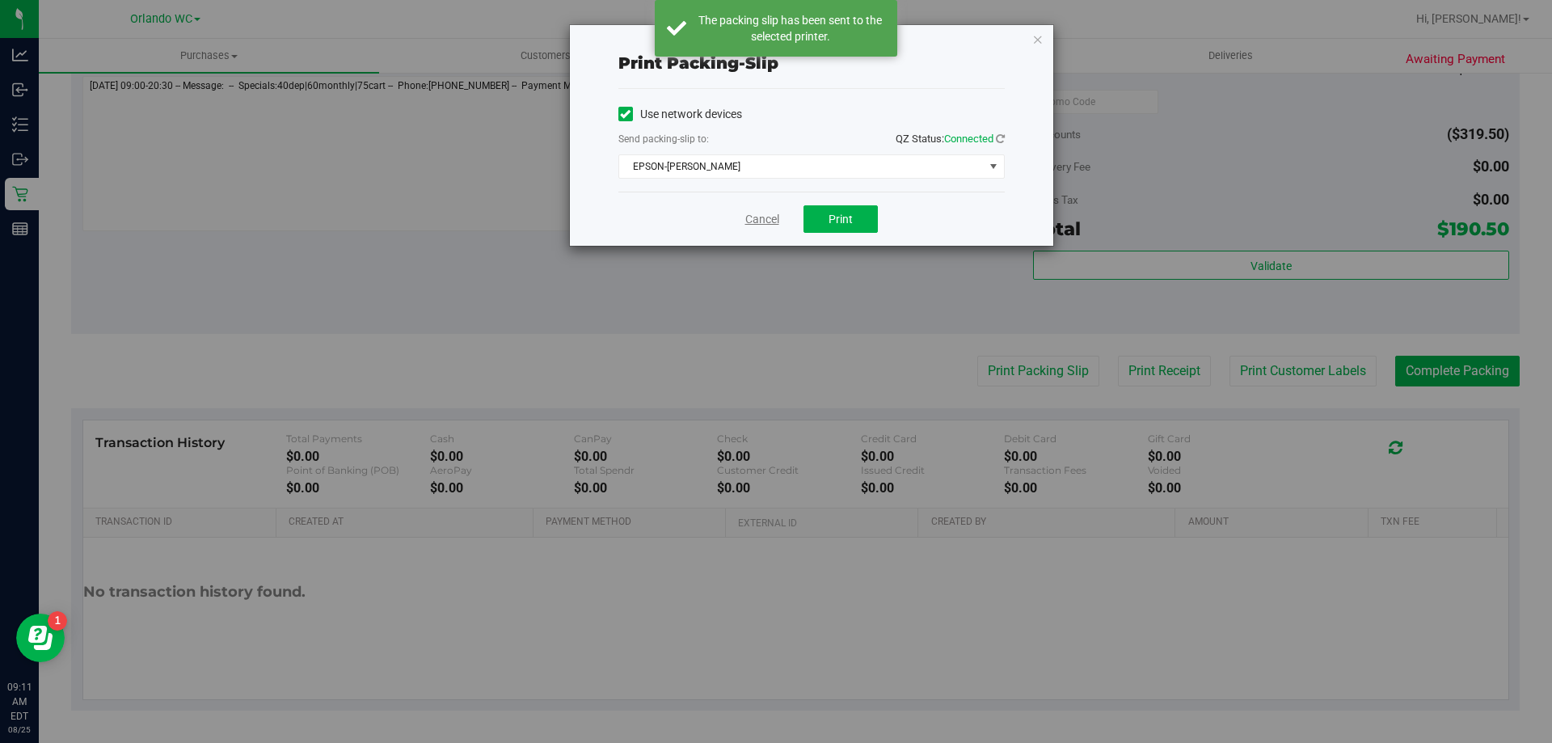
click at [767, 221] on link "Cancel" at bounding box center [762, 219] width 34 height 17
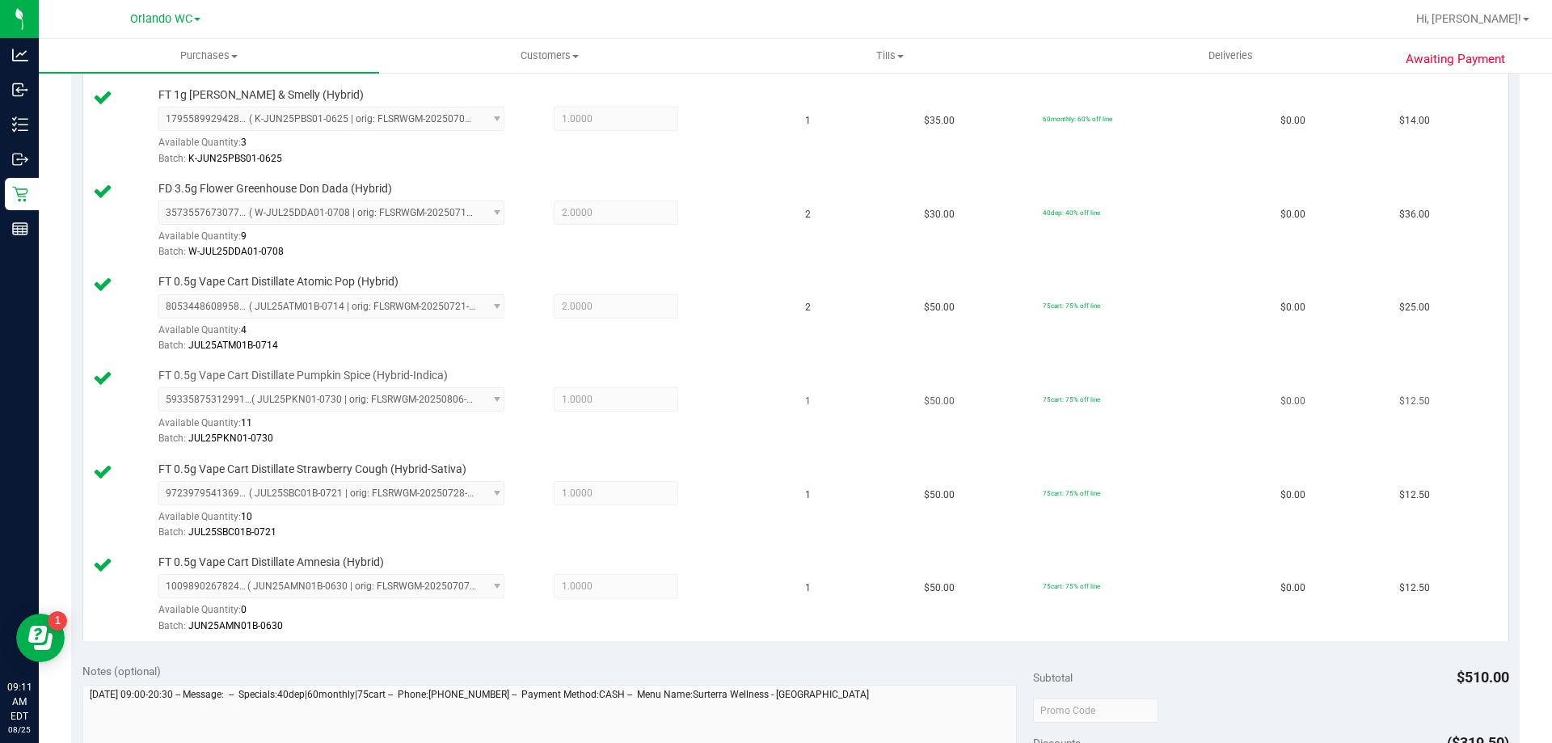
scroll to position [842, 0]
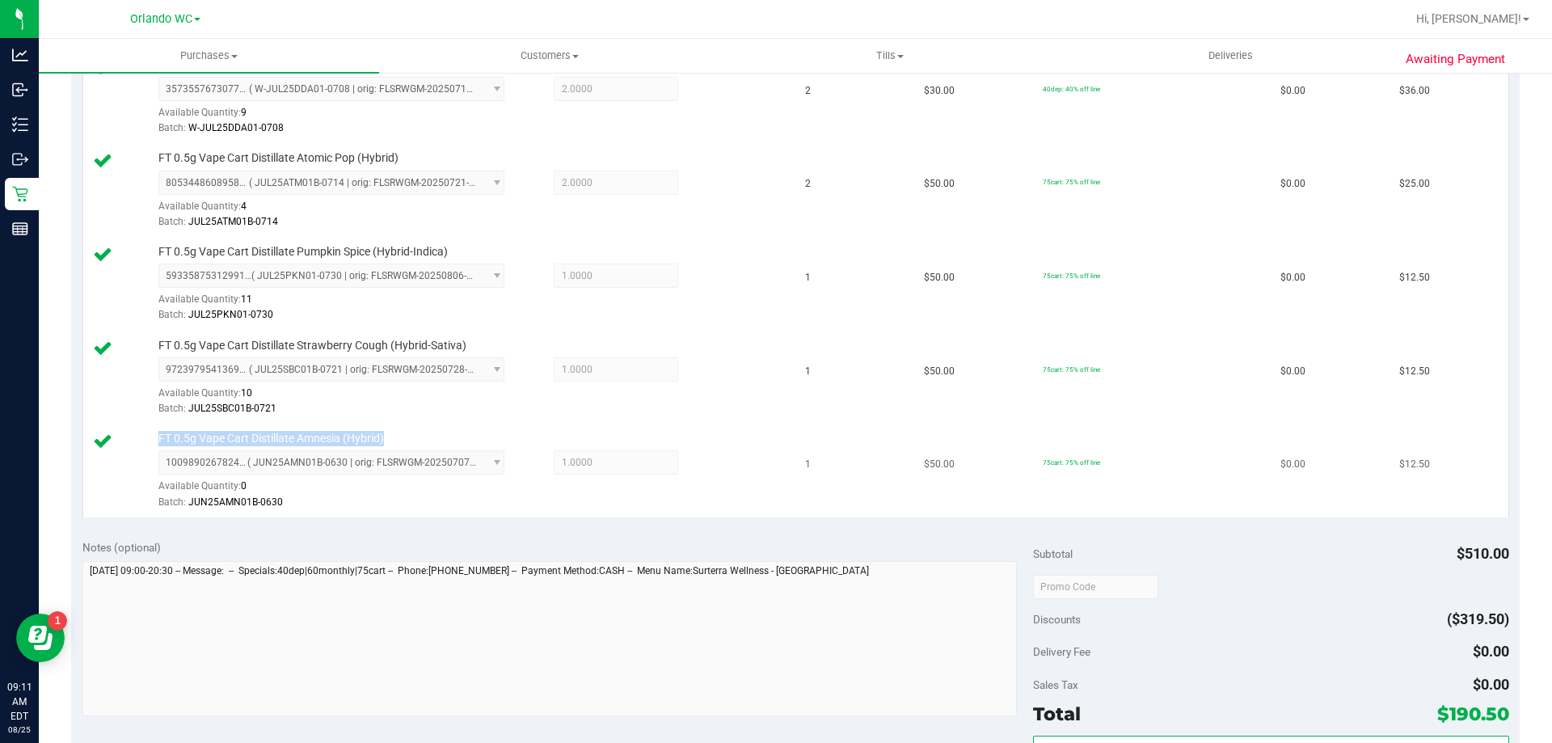
drag, startPoint x: 406, startPoint y: 436, endPoint x: 153, endPoint y: 432, distance: 253.1
click at [153, 432] on div "FT 0.5g Vape Cart Distillate Amnesia (Hybrid) 1009890267824557 ( JUN25AMN01B-06…" at bounding box center [466, 471] width 632 height 80
copy span "FT 0.5g Vape Cart Distillate Amnesia (Hybrid)"
click at [627, 373] on span "1.0000 1" at bounding box center [616, 369] width 124 height 24
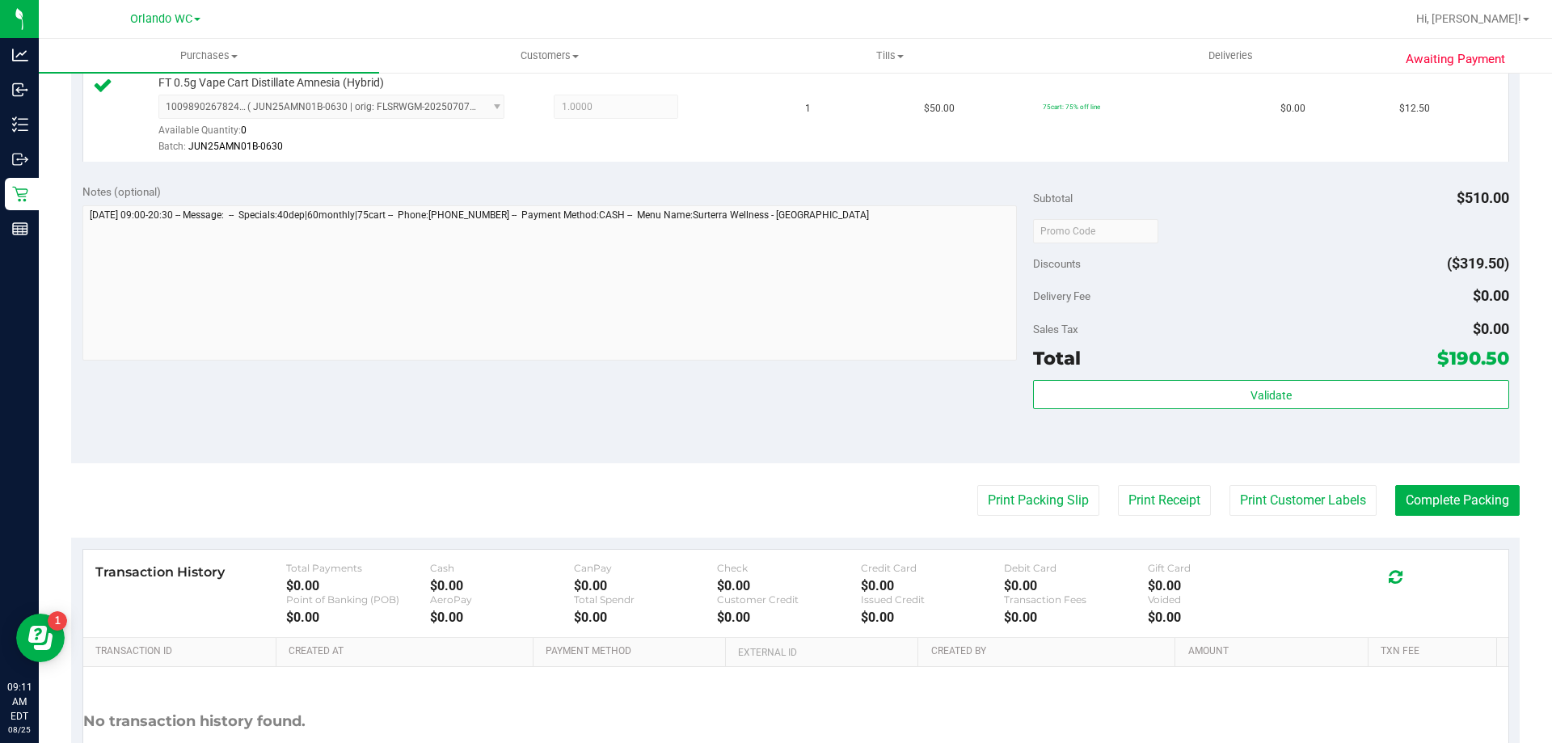
scroll to position [1293, 0]
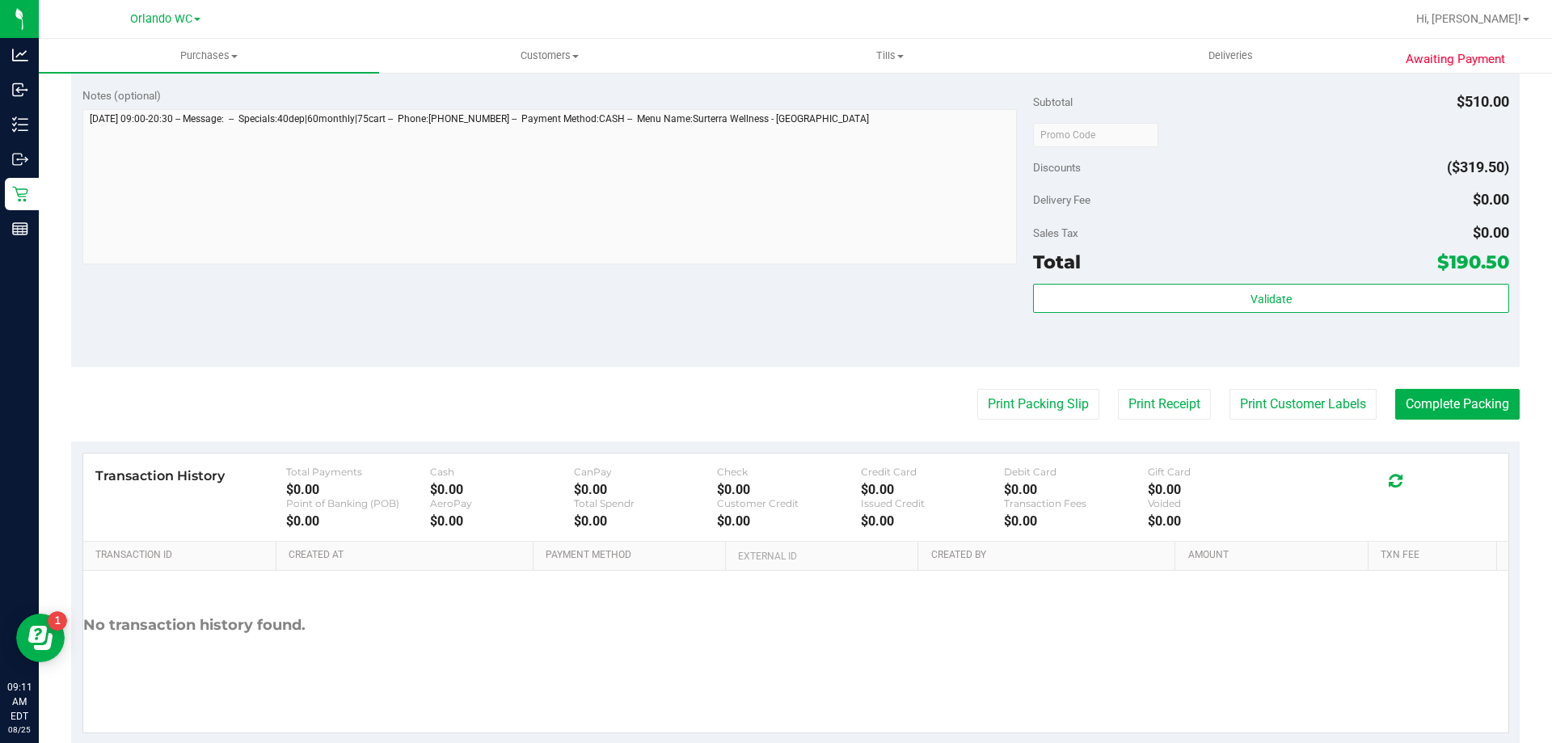
click at [1430, 391] on button "Complete Packing" at bounding box center [1457, 404] width 124 height 31
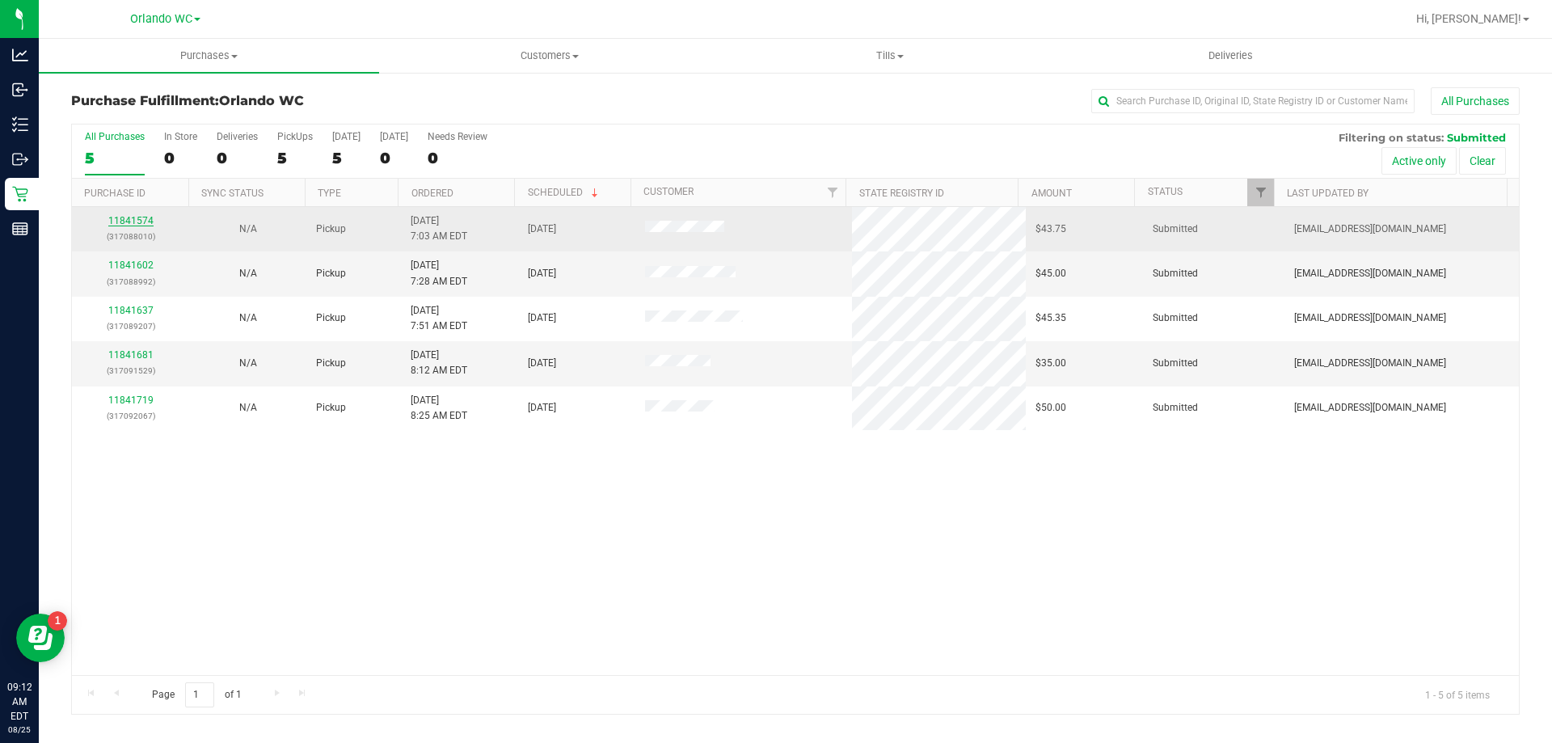
click at [143, 224] on link "11841574" at bounding box center [130, 220] width 45 height 11
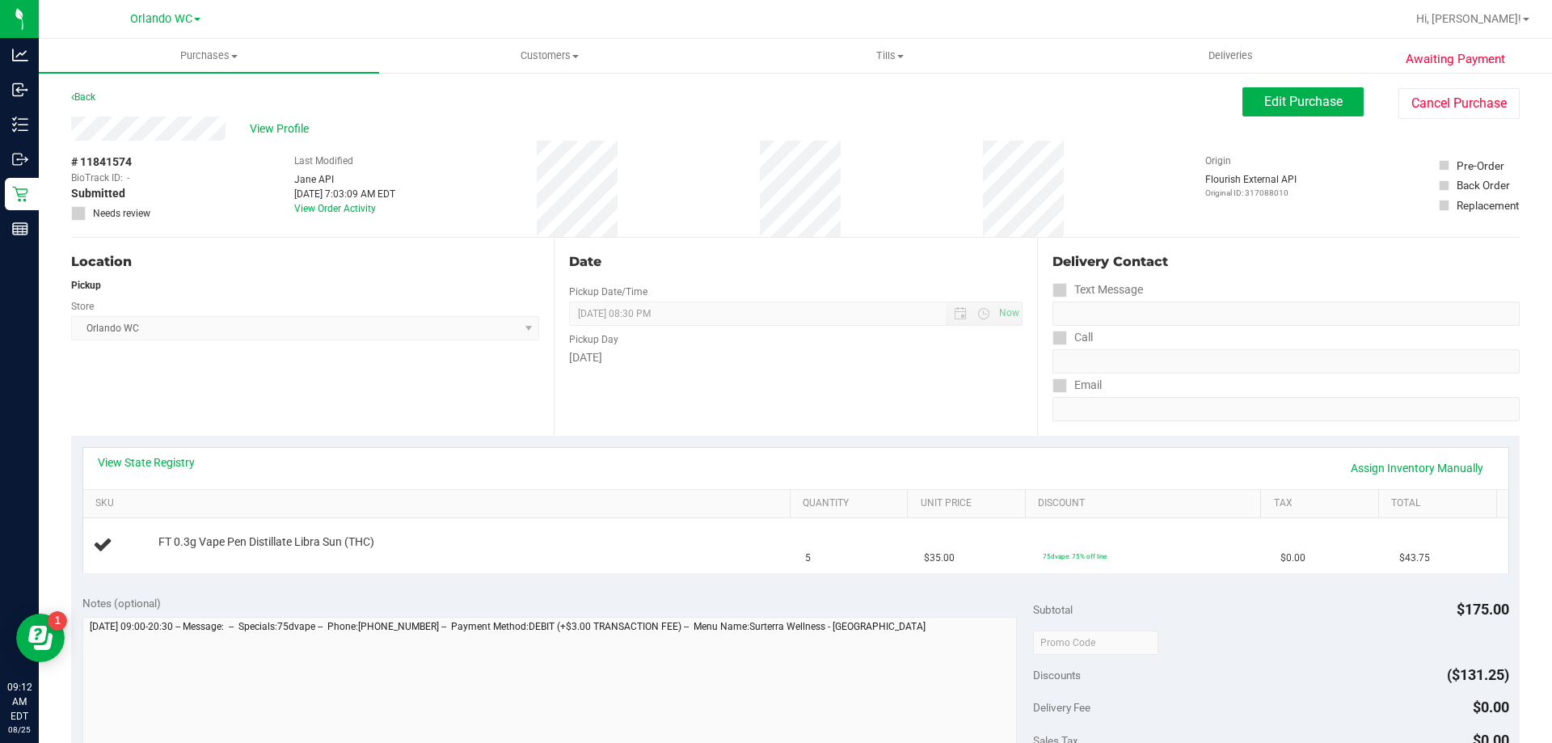
click at [158, 458] on link "View State Registry" at bounding box center [146, 462] width 97 height 16
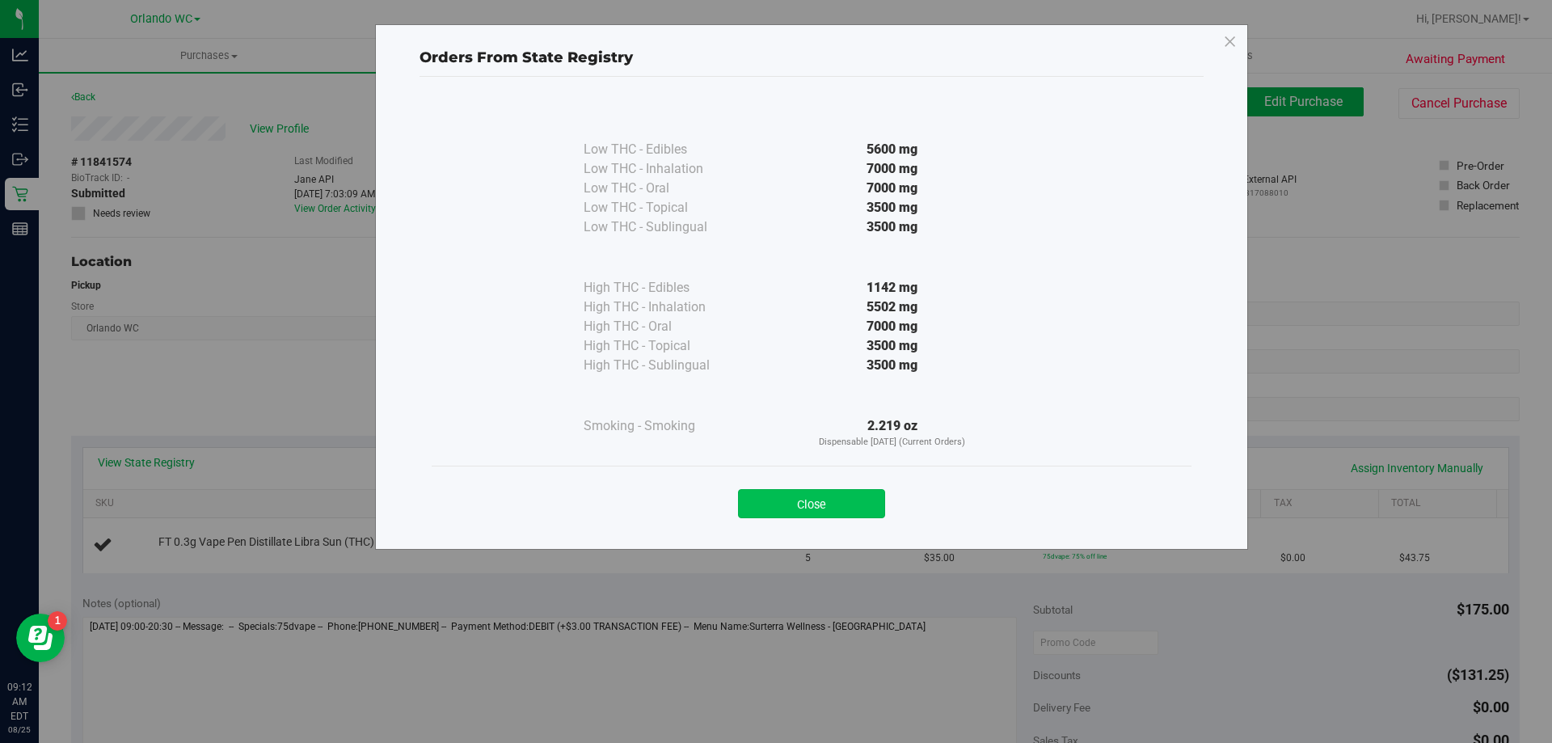
click at [809, 495] on button "Close" at bounding box center [811, 503] width 147 height 29
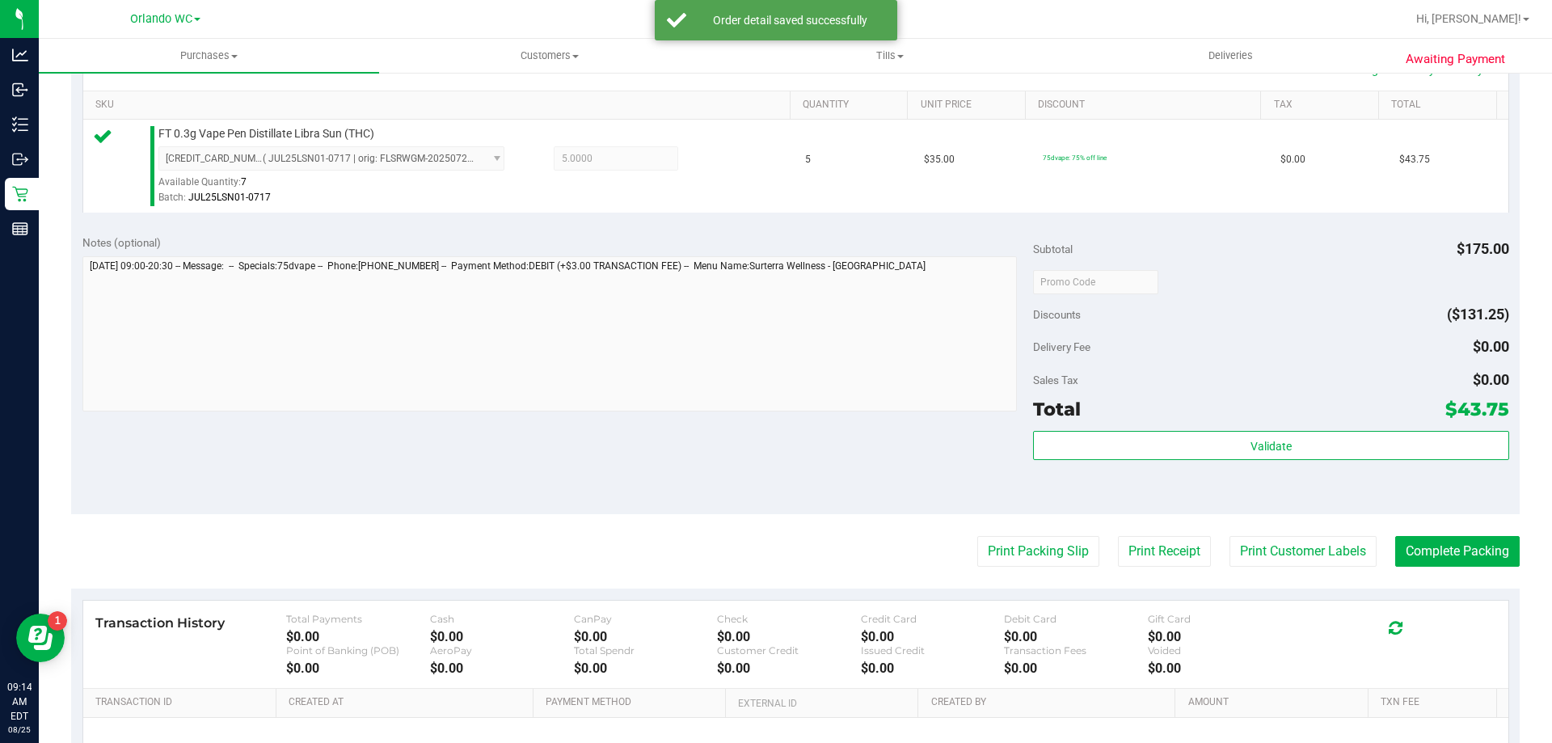
scroll to position [485, 0]
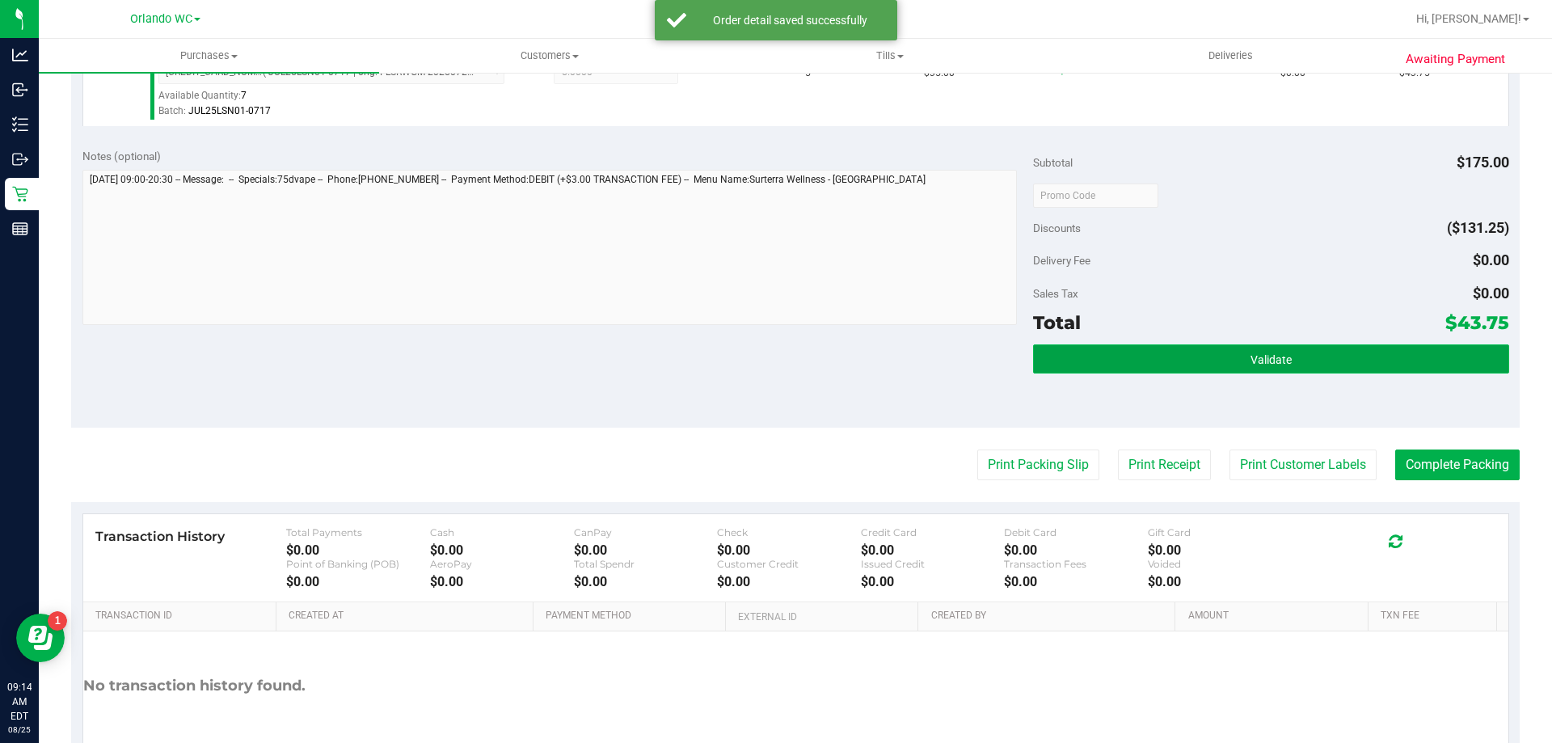
click at [1314, 353] on button "Validate" at bounding box center [1270, 358] width 475 height 29
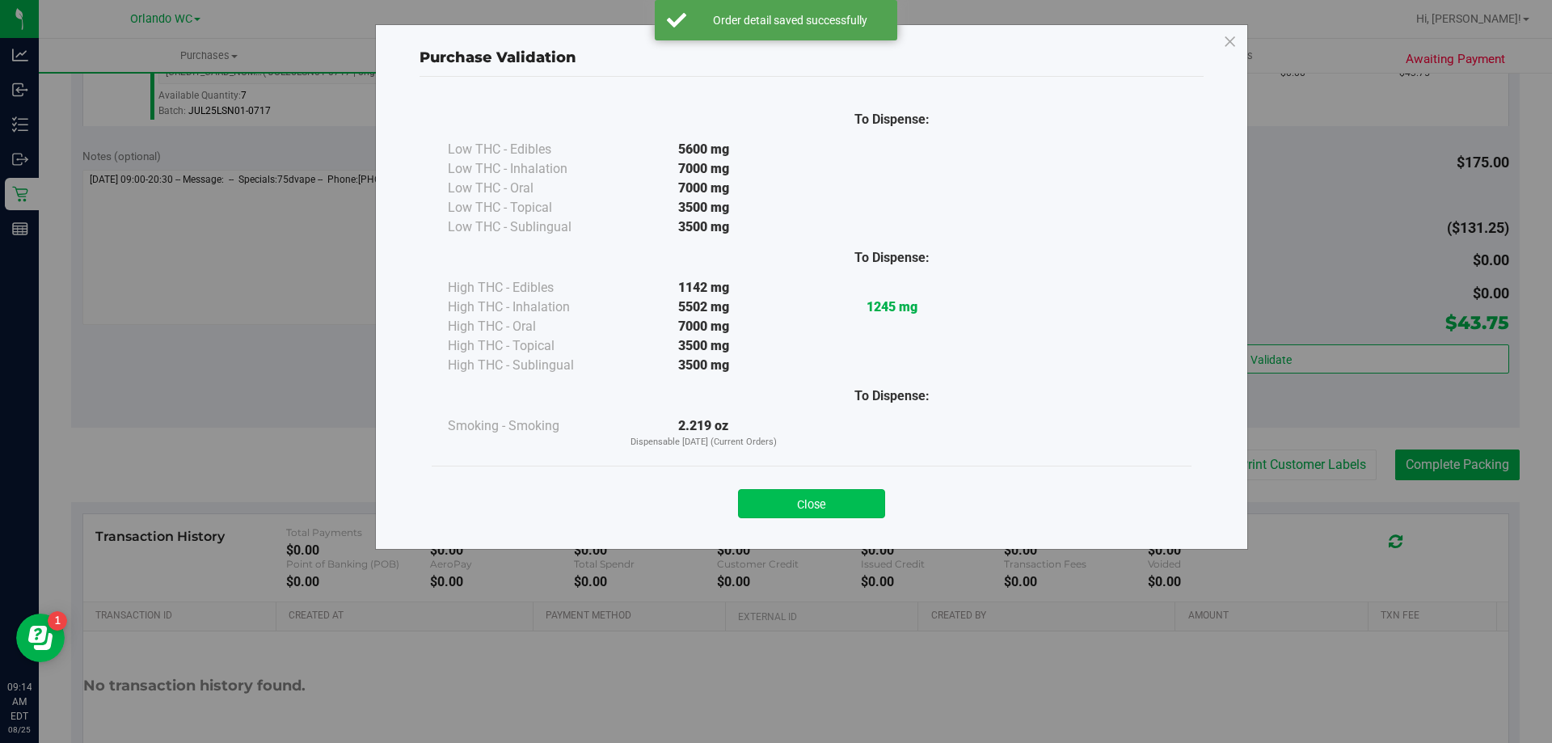
click at [831, 504] on button "Close" at bounding box center [811, 503] width 147 height 29
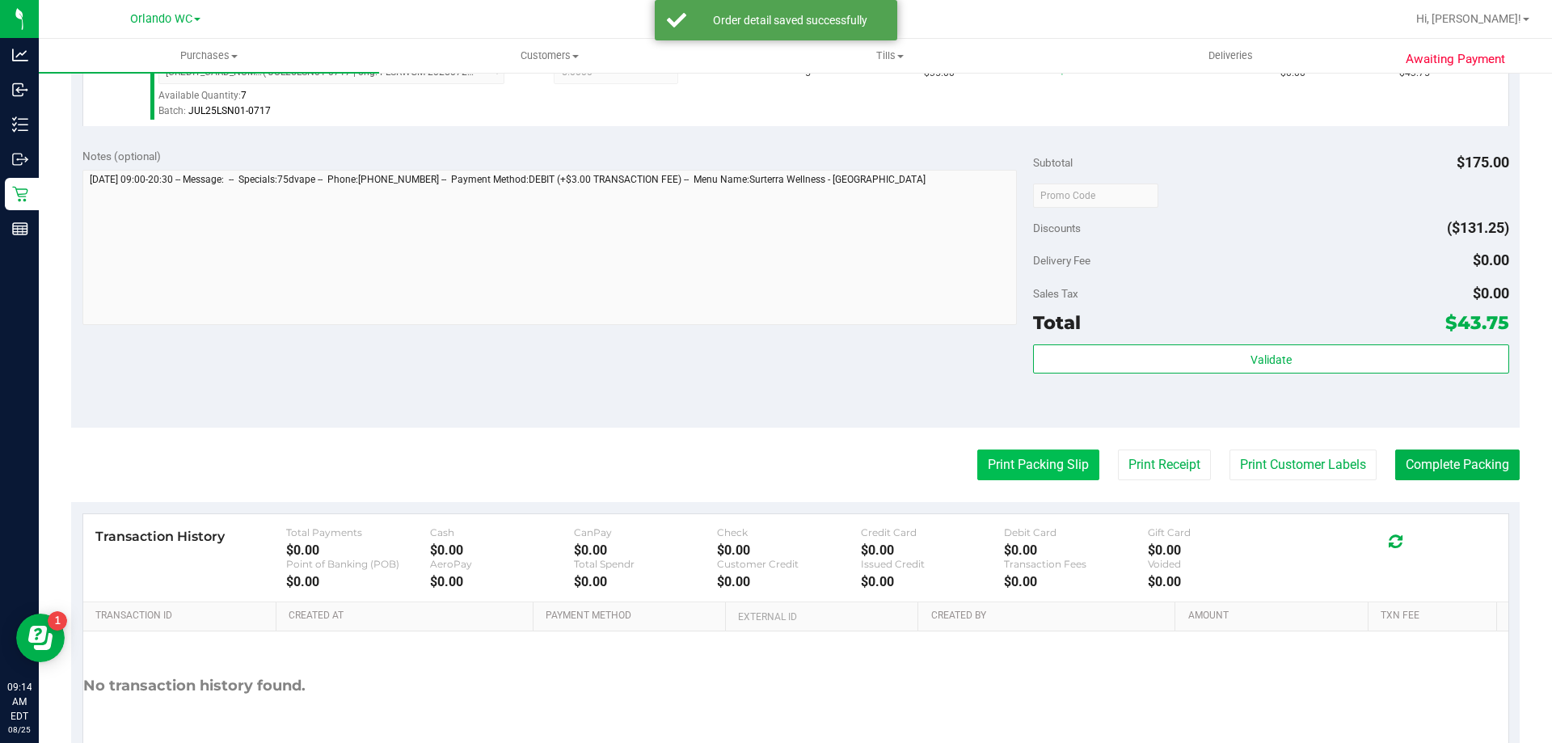
click at [1027, 471] on button "Print Packing Slip" at bounding box center [1038, 464] width 122 height 31
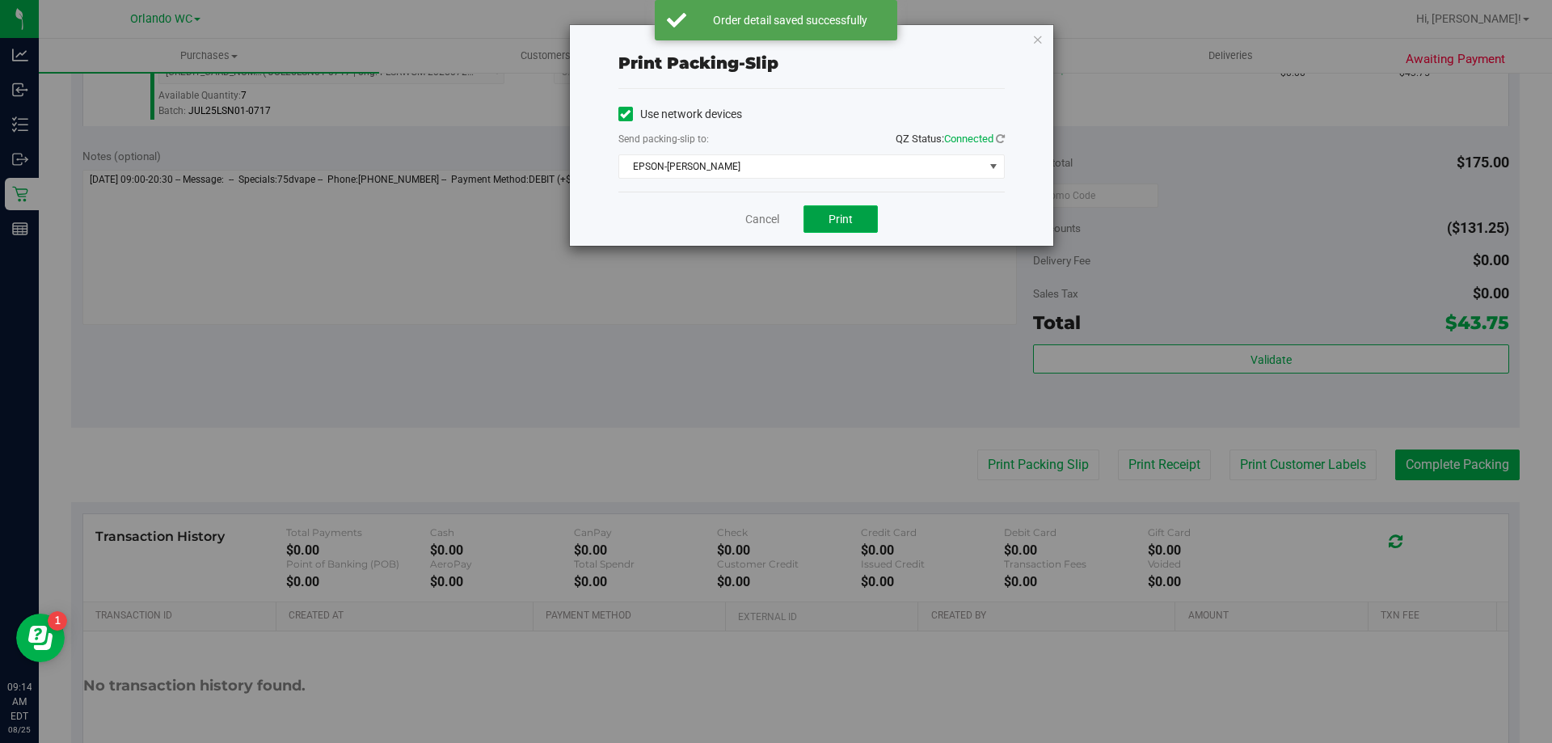
click at [843, 213] on span "Print" at bounding box center [841, 219] width 24 height 13
click at [750, 211] on link "Cancel" at bounding box center [762, 219] width 34 height 17
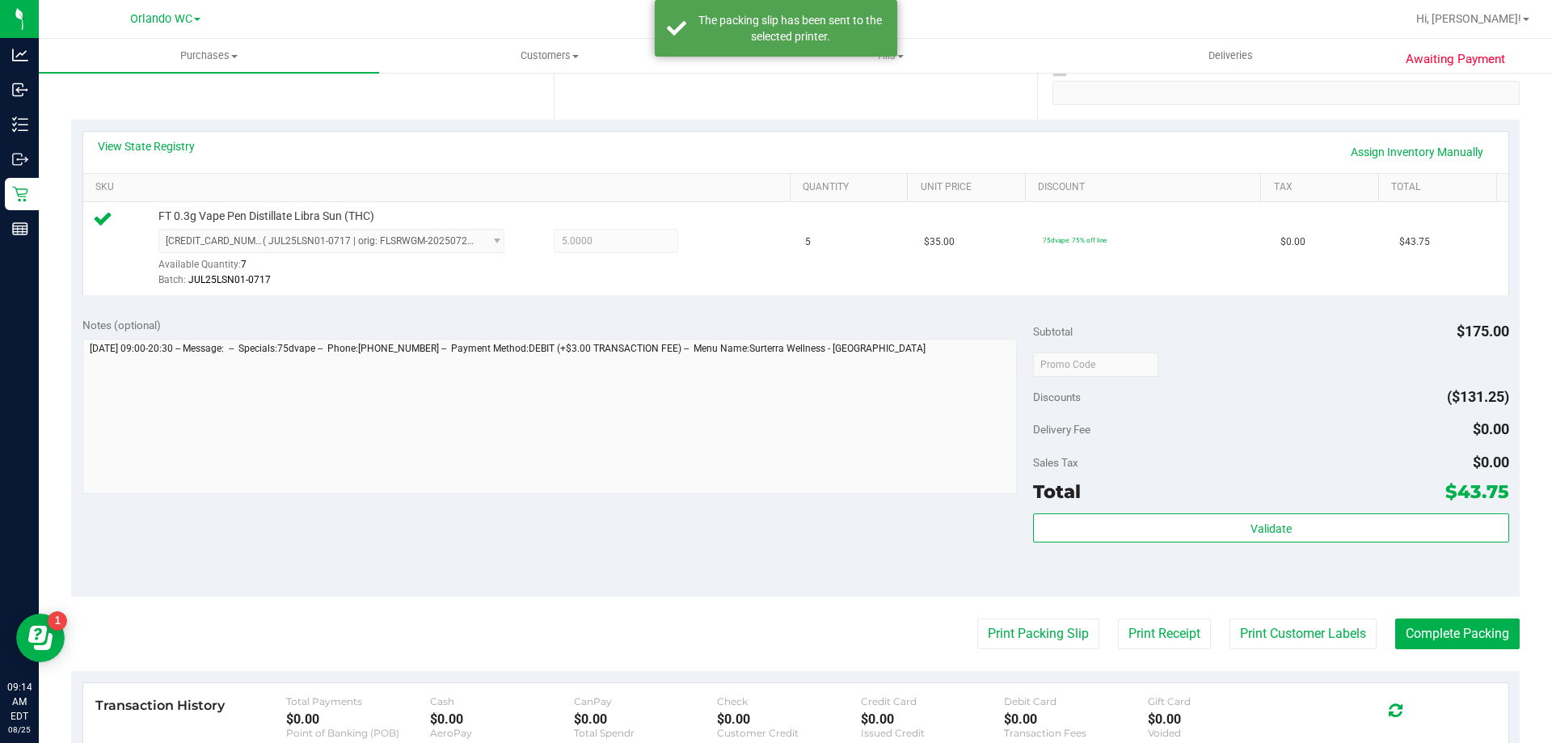
scroll to position [566, 0]
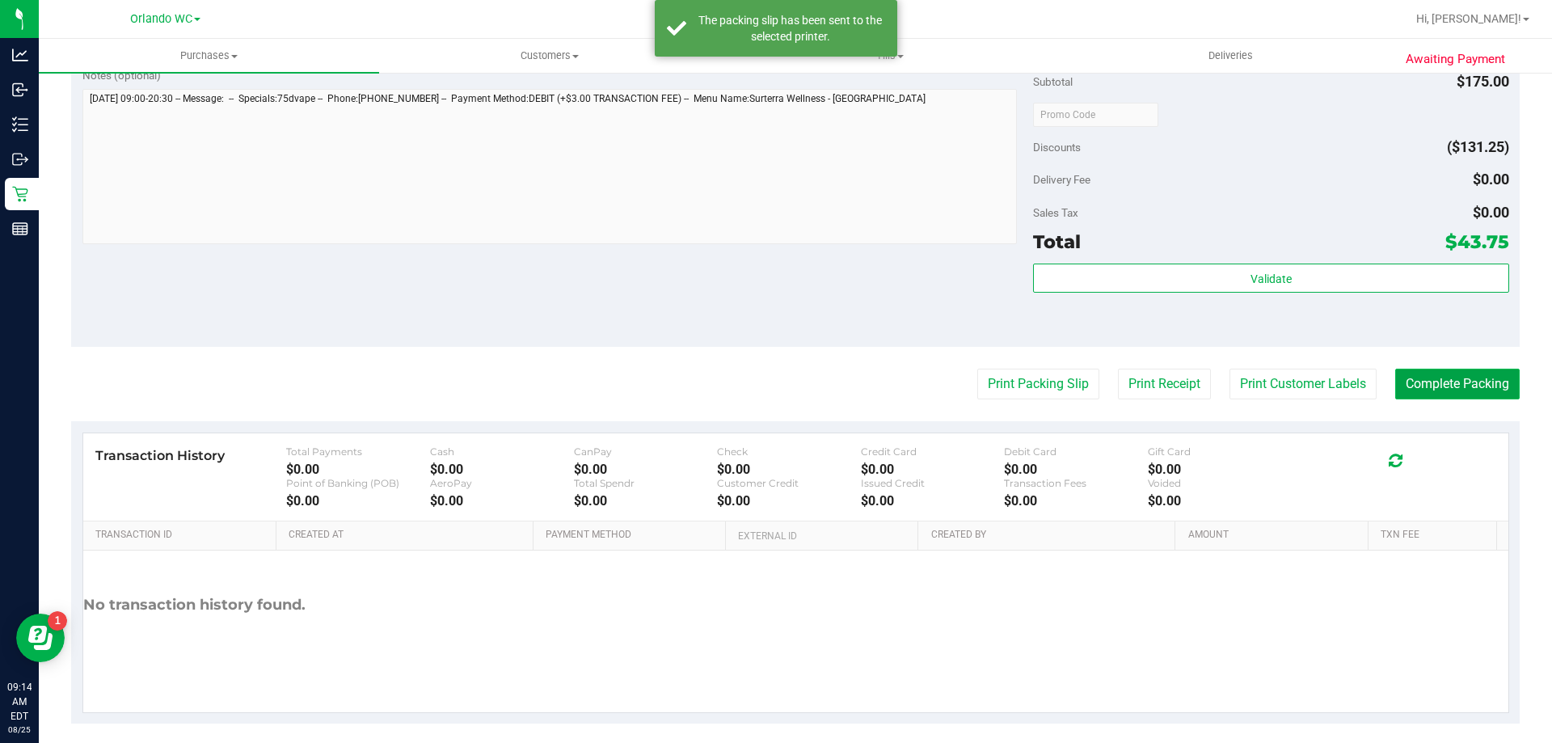
click at [1449, 394] on button "Complete Packing" at bounding box center [1457, 384] width 124 height 31
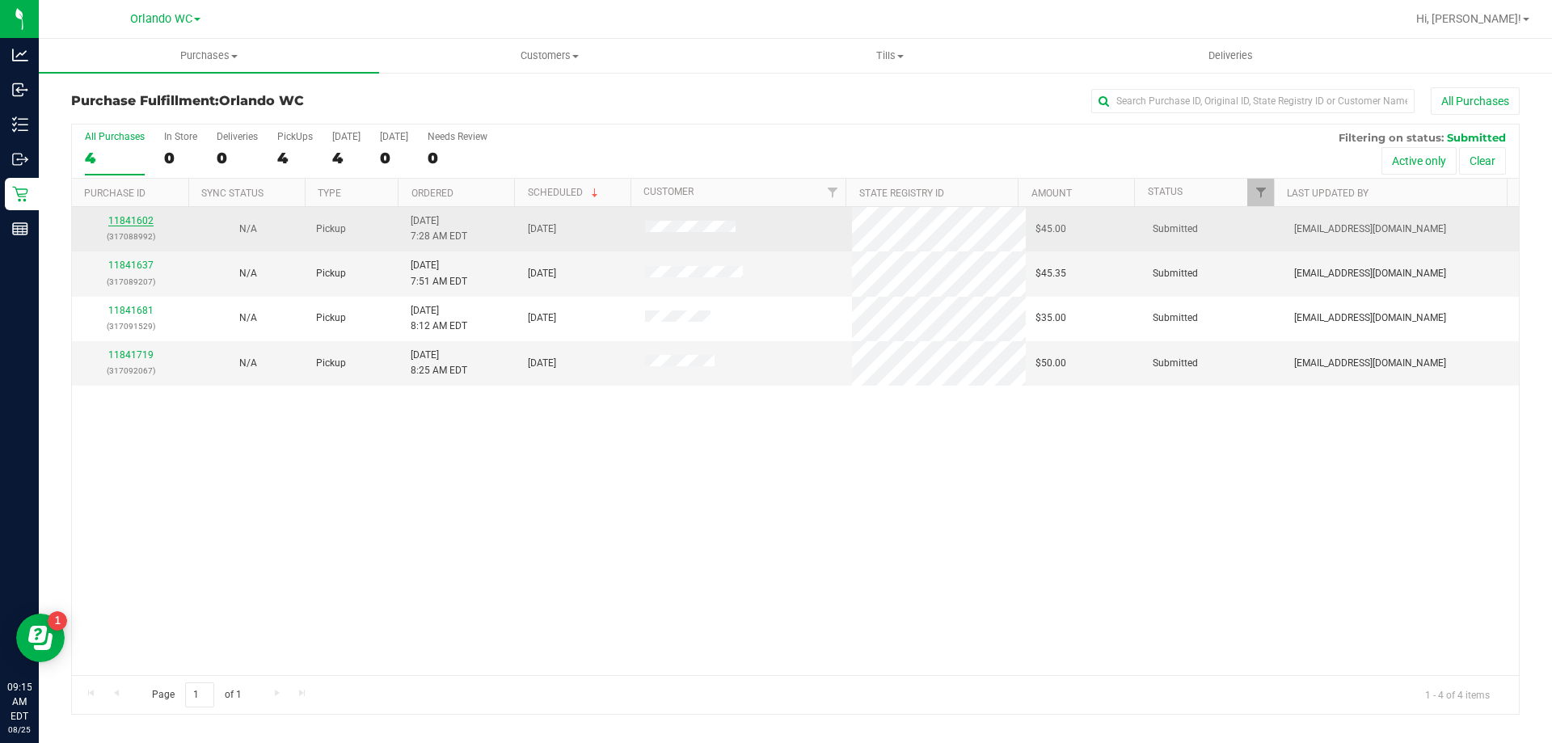
click at [137, 224] on link "11841602" at bounding box center [130, 220] width 45 height 11
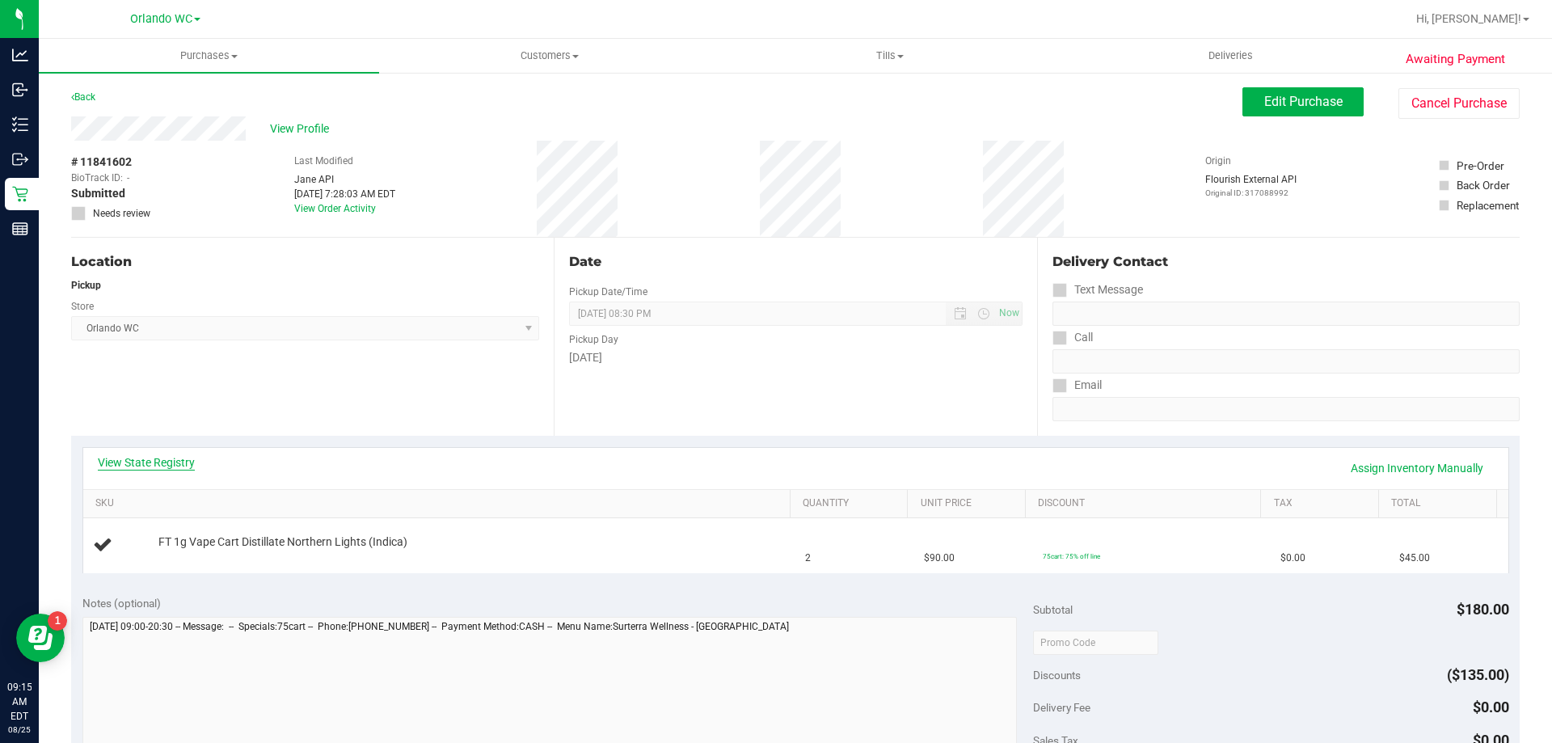
click at [179, 458] on link "View State Registry" at bounding box center [146, 462] width 97 height 16
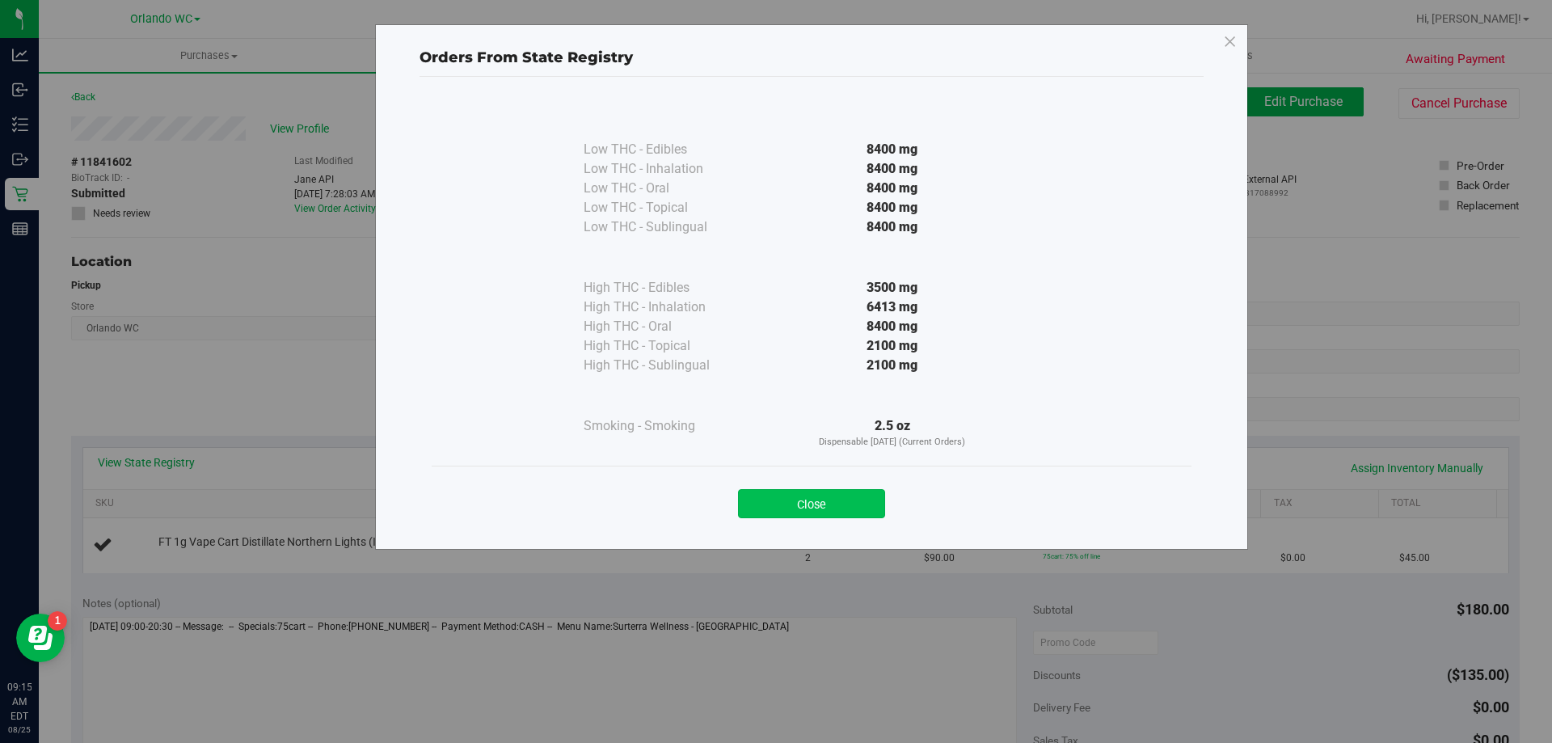
click at [816, 505] on button "Close" at bounding box center [811, 503] width 147 height 29
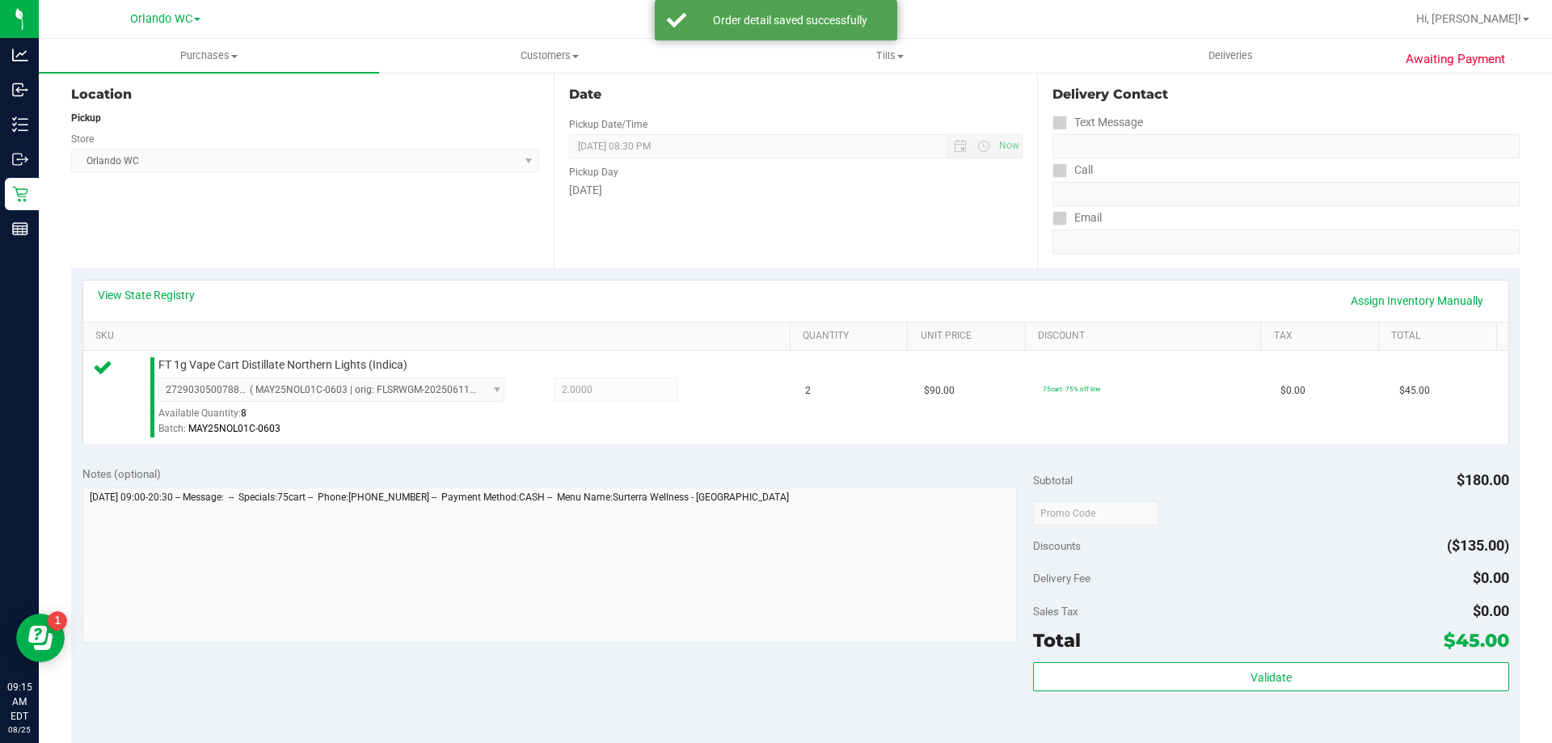
scroll to position [323, 0]
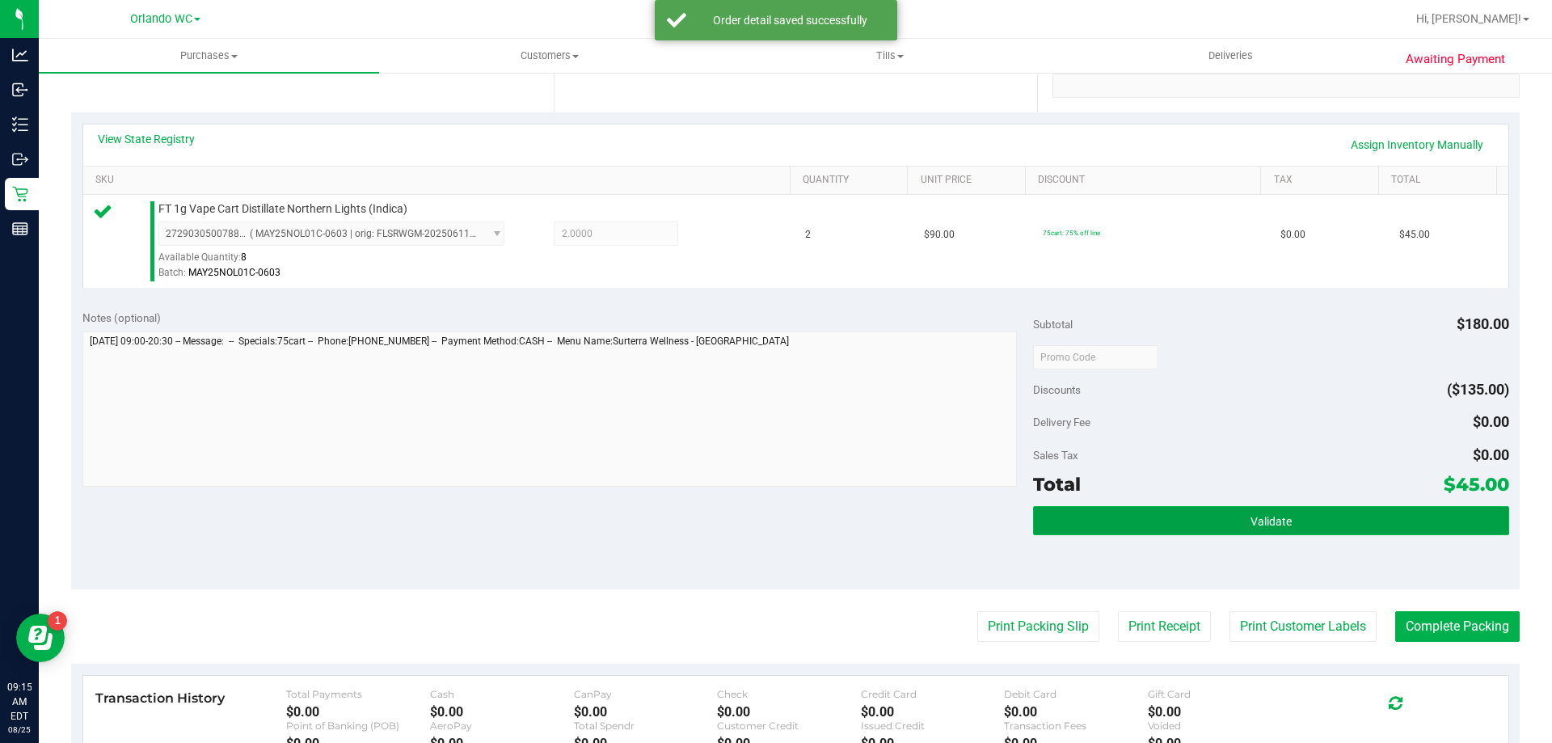
click at [1419, 526] on button "Validate" at bounding box center [1270, 520] width 475 height 29
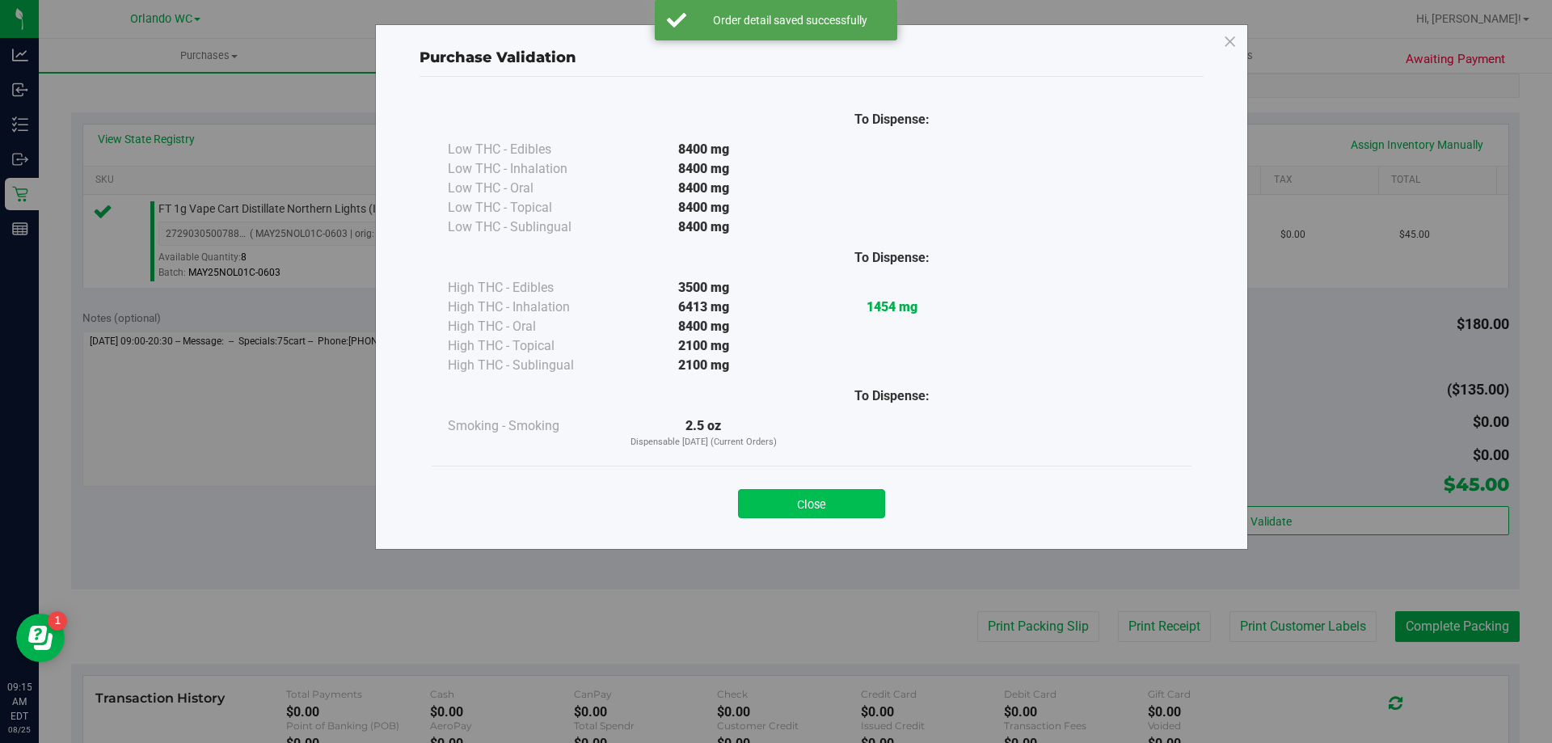
click at [821, 483] on div "Close" at bounding box center [812, 499] width 736 height 40
click at [820, 501] on button "Close" at bounding box center [811, 503] width 147 height 29
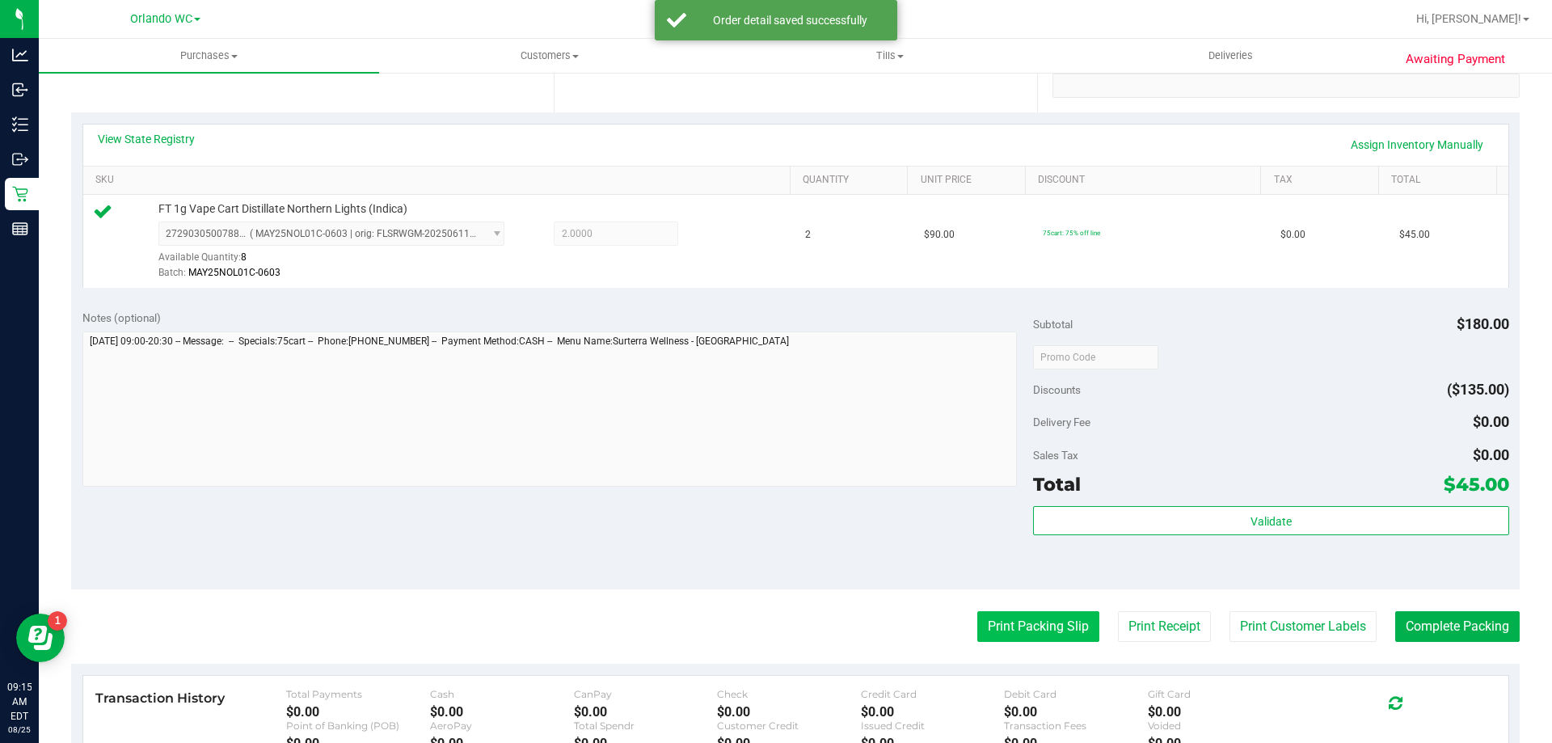
click at [987, 634] on button "Print Packing Slip" at bounding box center [1038, 626] width 122 height 31
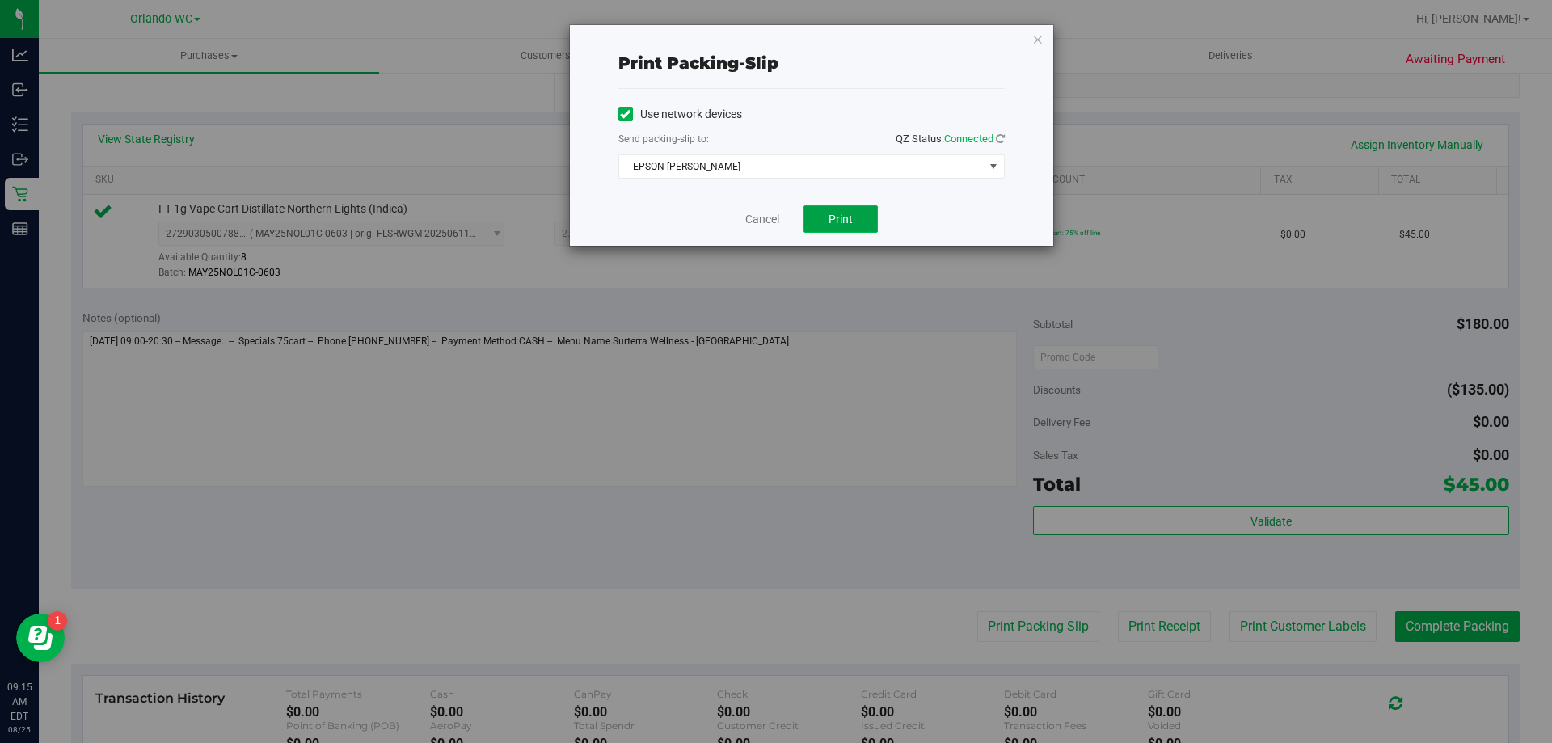
click at [819, 231] on button "Print" at bounding box center [841, 218] width 74 height 27
click at [756, 220] on link "Cancel" at bounding box center [762, 219] width 34 height 17
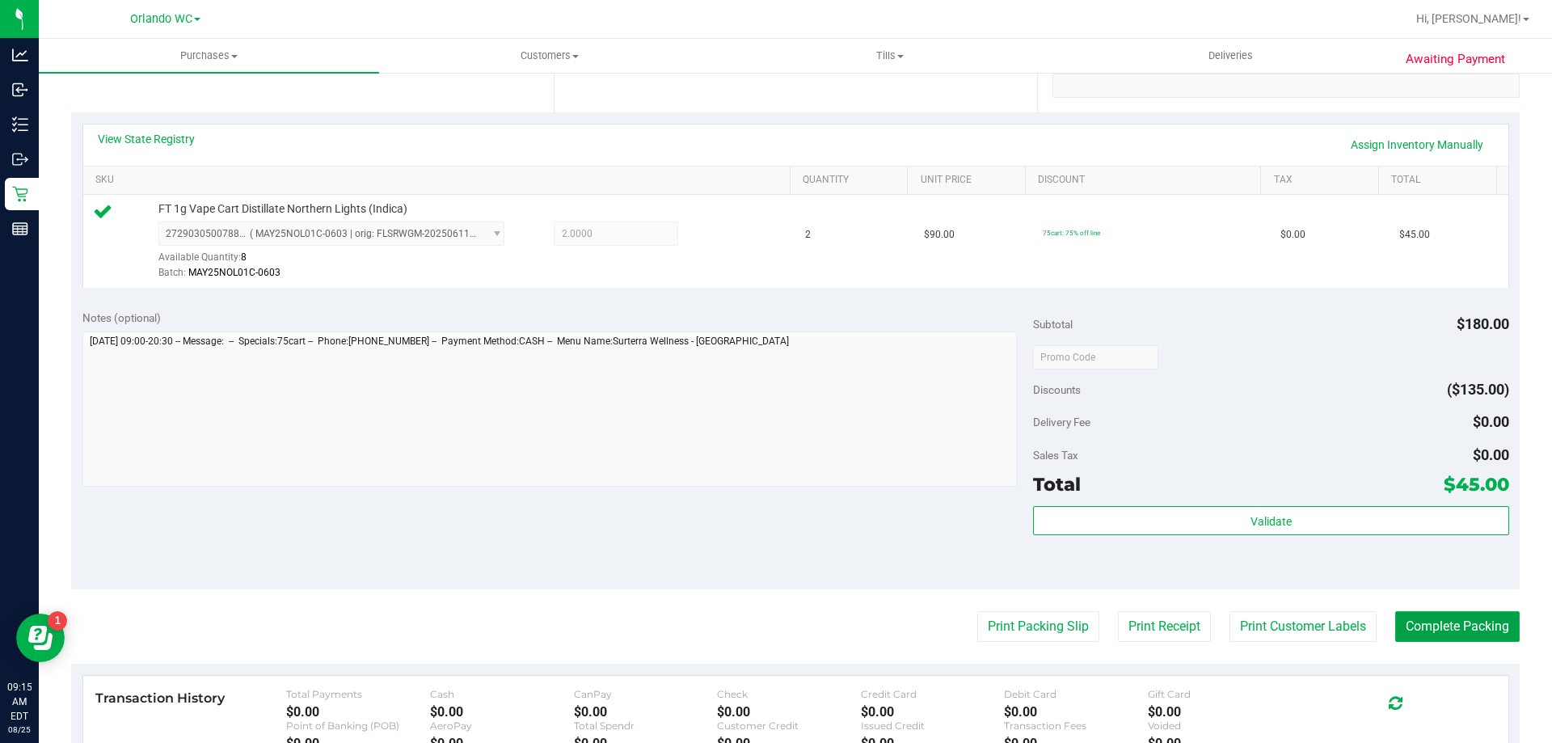
click at [1466, 631] on button "Complete Packing" at bounding box center [1457, 626] width 124 height 31
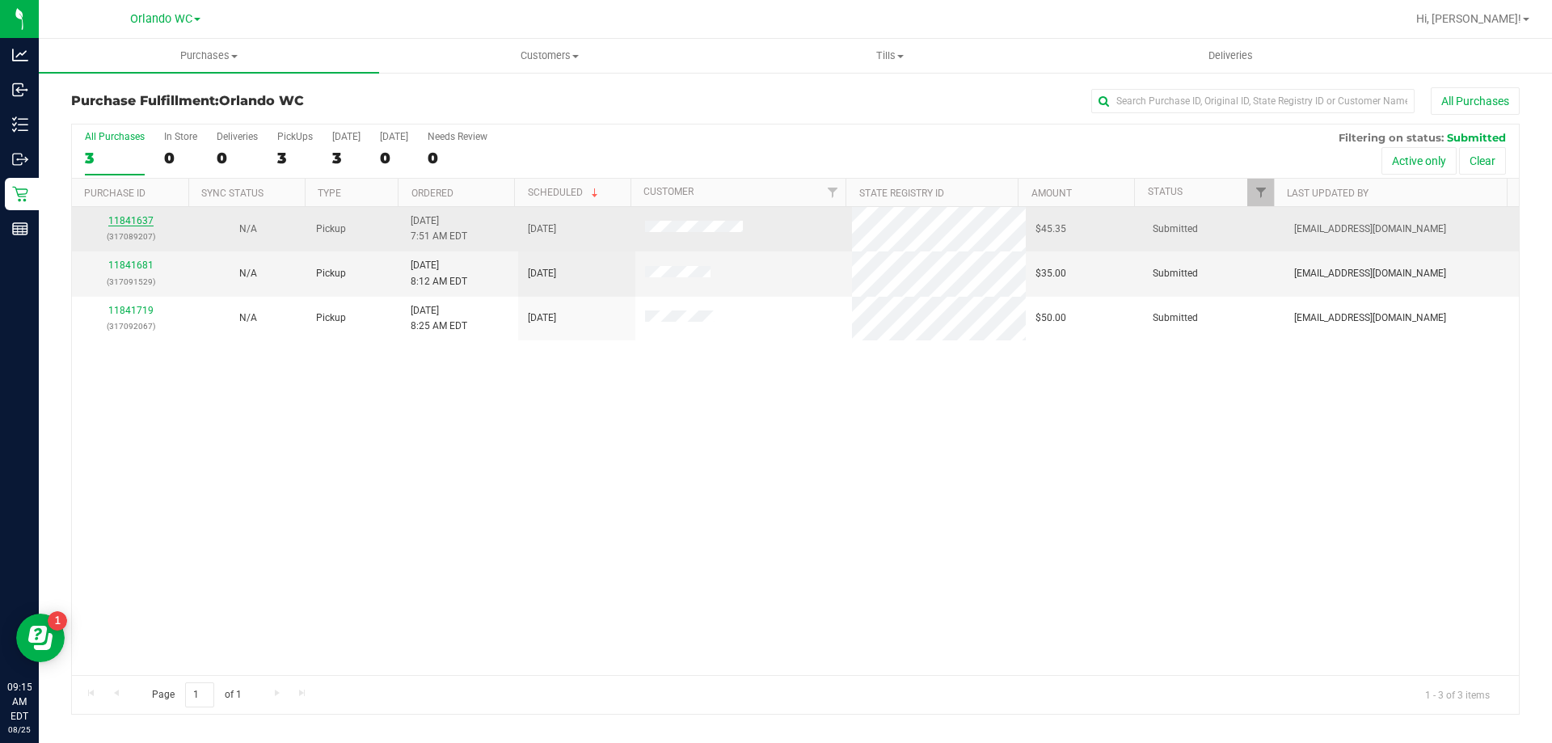
click at [141, 225] on link "11841637" at bounding box center [130, 220] width 45 height 11
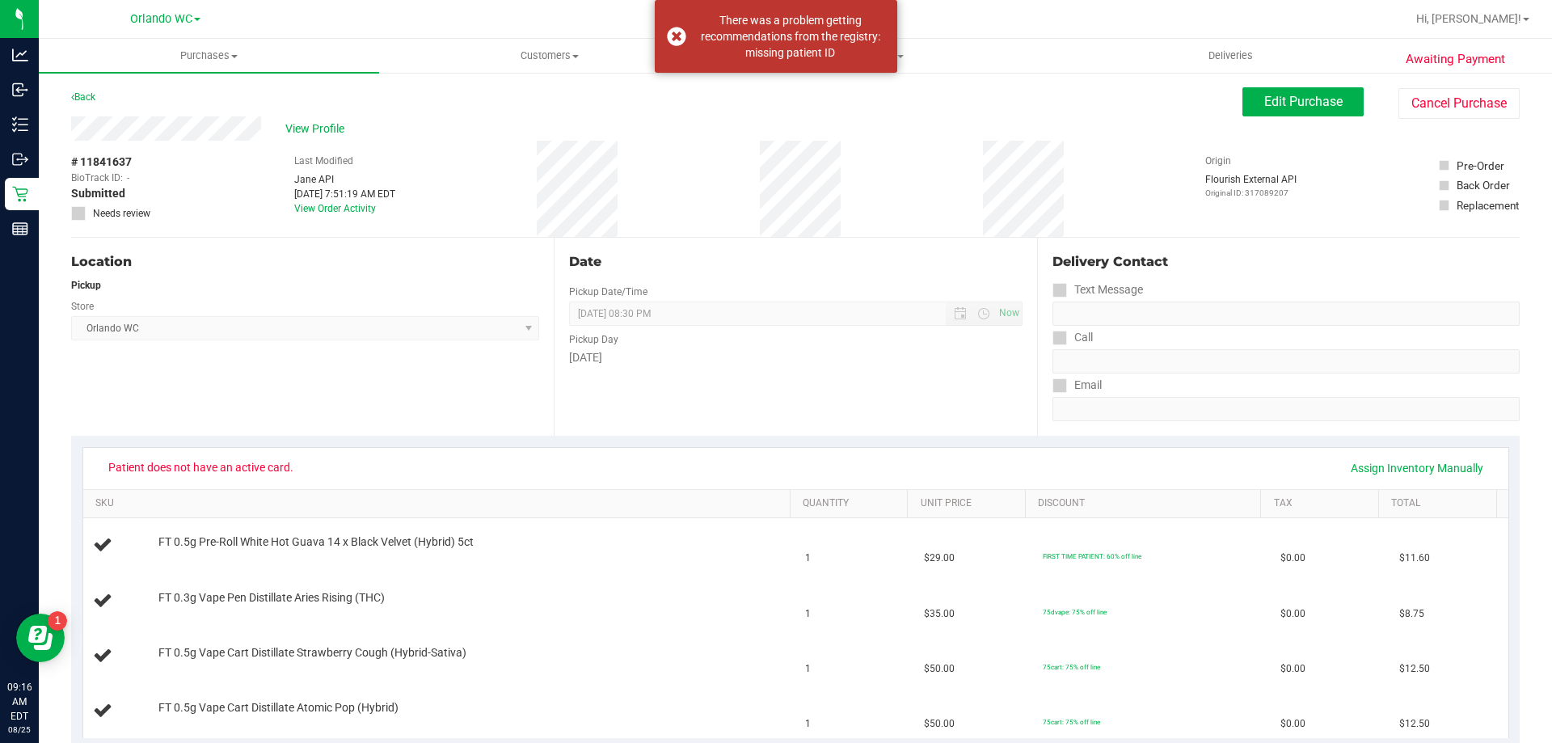
click at [100, 92] on div "Back Edit Purchase Cancel Purchase" at bounding box center [795, 101] width 1449 height 29
click at [94, 92] on link "Back" at bounding box center [83, 96] width 24 height 11
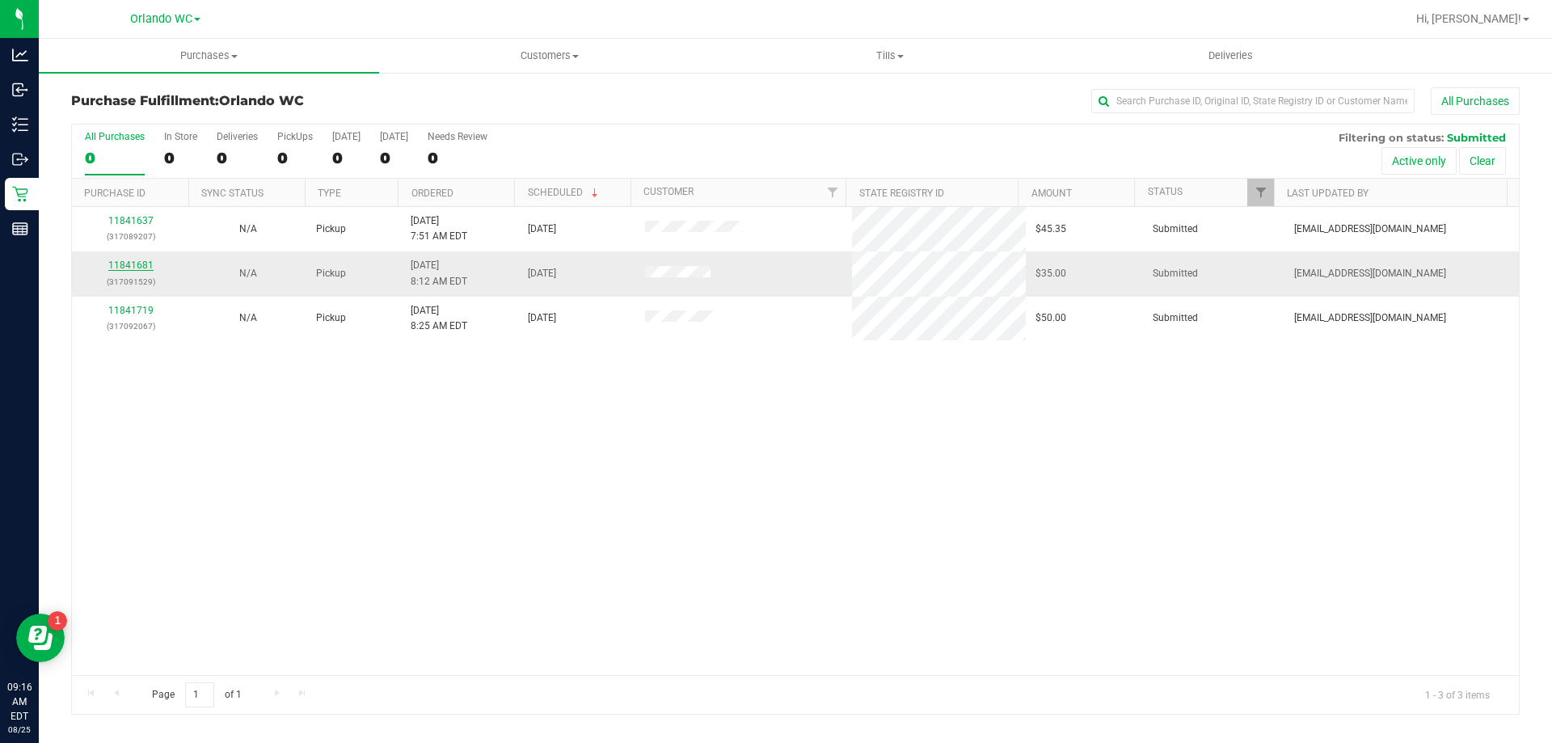
click at [123, 264] on link "11841681" at bounding box center [130, 264] width 45 height 11
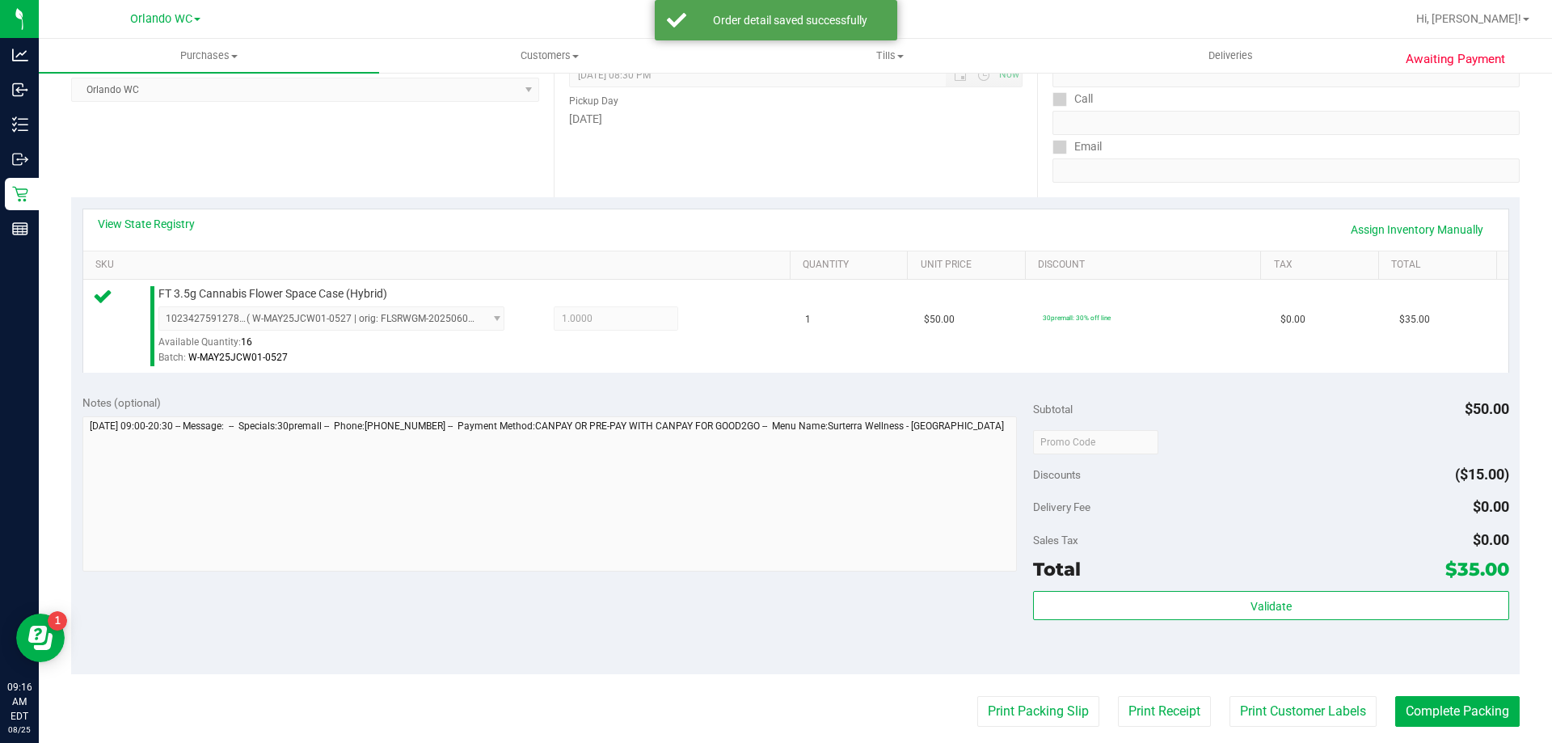
scroll to position [404, 0]
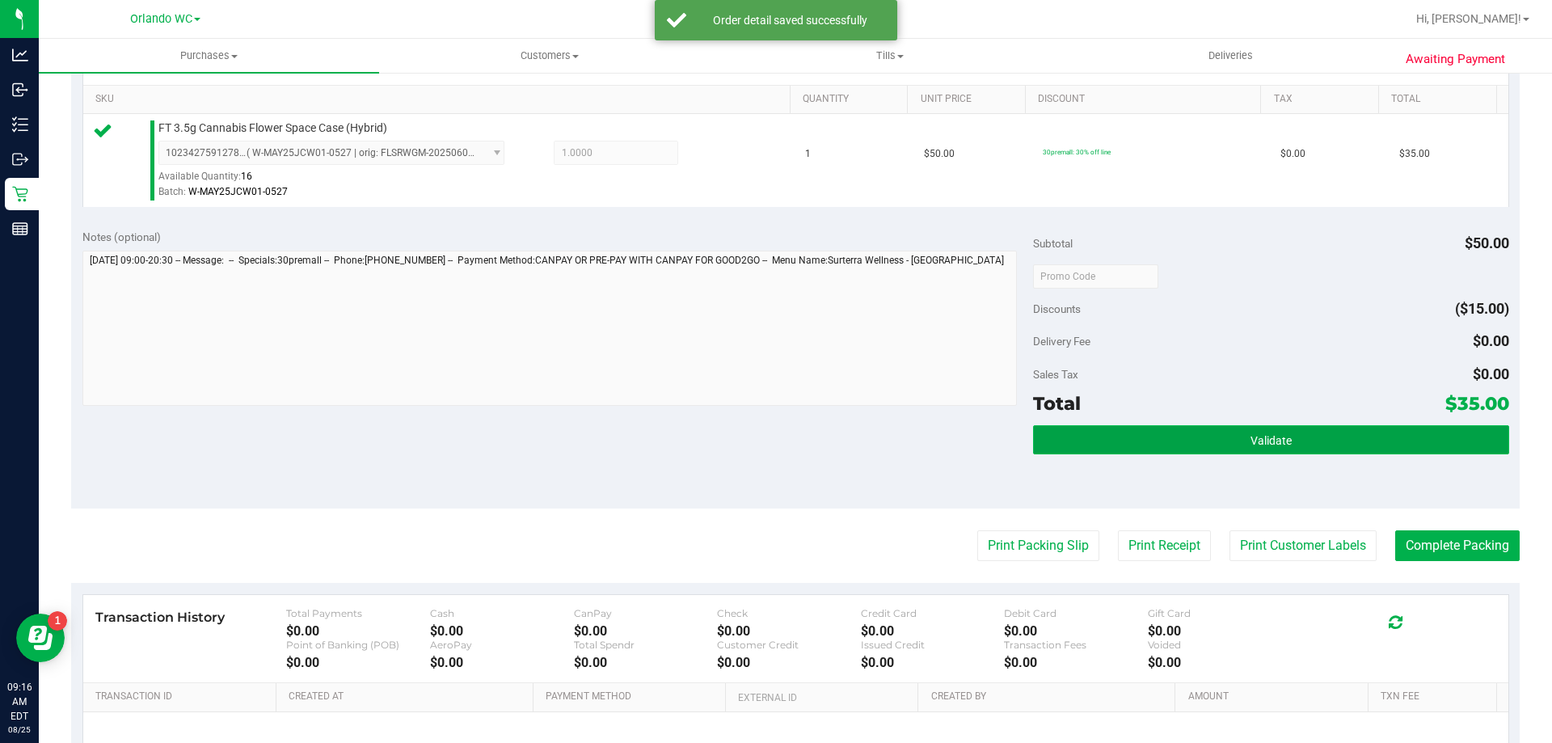
click at [1322, 426] on button "Validate" at bounding box center [1270, 439] width 475 height 29
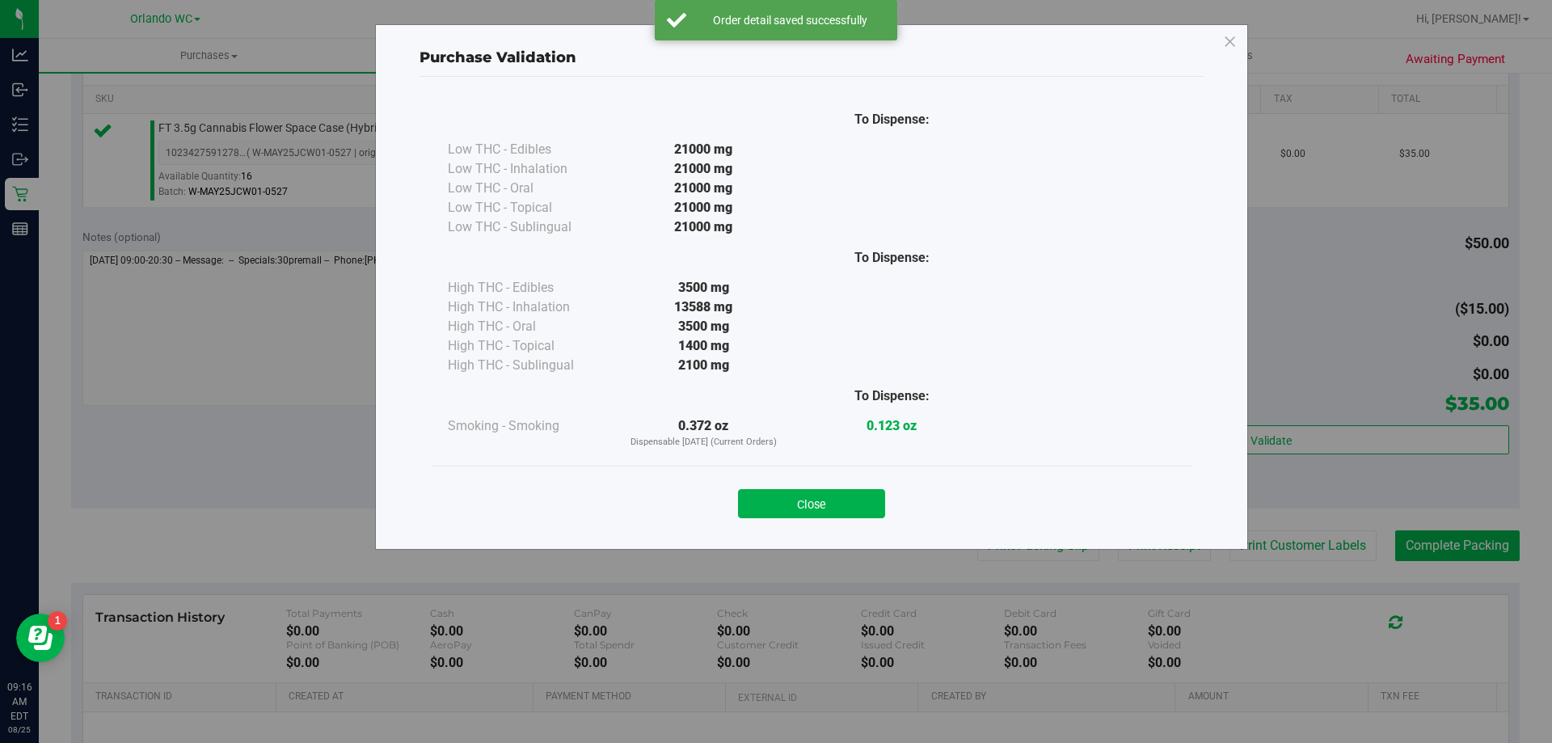
click at [855, 485] on div "Close" at bounding box center [812, 499] width 736 height 40
click at [855, 486] on div "Close" at bounding box center [812, 499] width 736 height 40
click at [855, 487] on div "Close" at bounding box center [812, 499] width 736 height 40
click at [851, 503] on button "Close" at bounding box center [811, 503] width 147 height 29
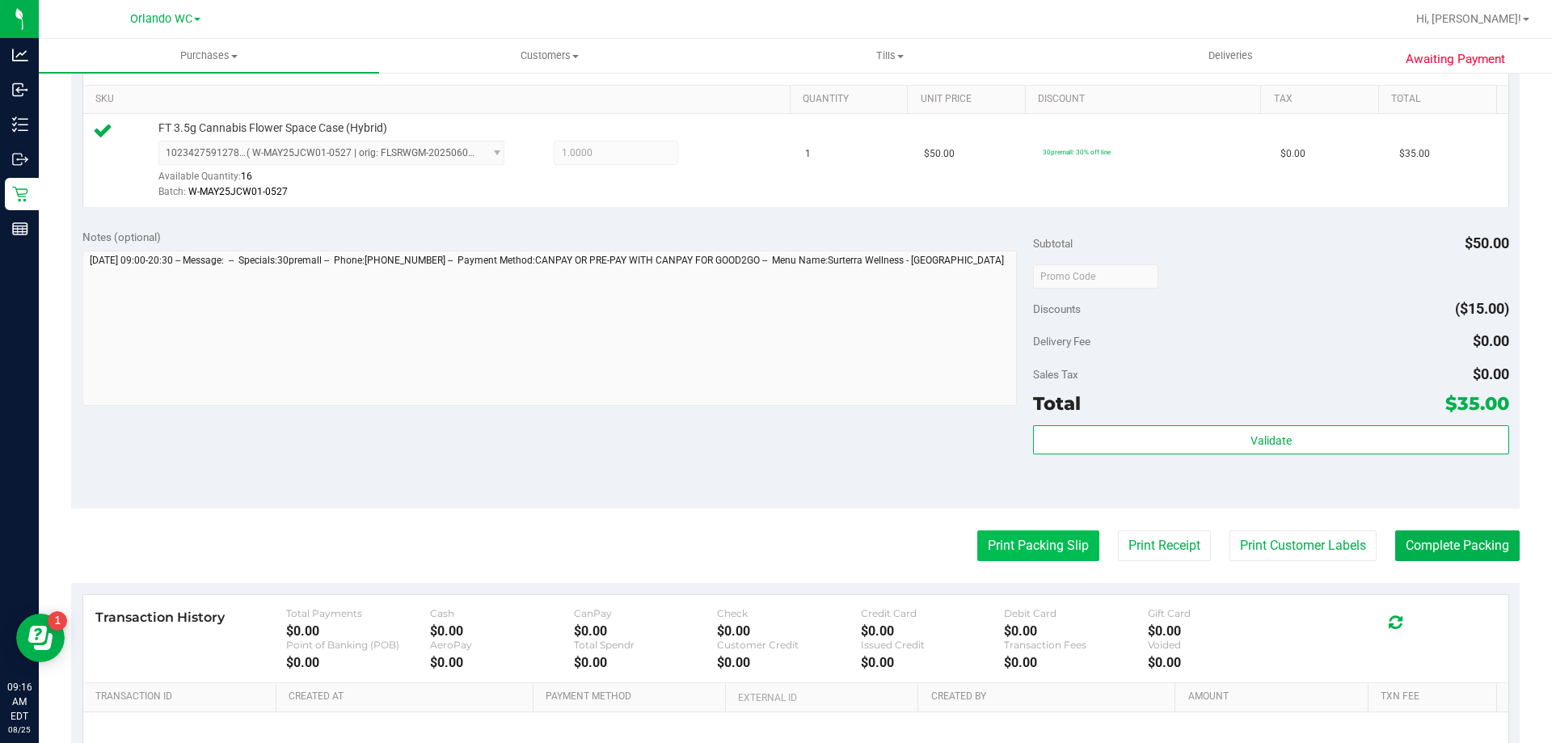
click at [1010, 543] on button "Print Packing Slip" at bounding box center [1038, 545] width 122 height 31
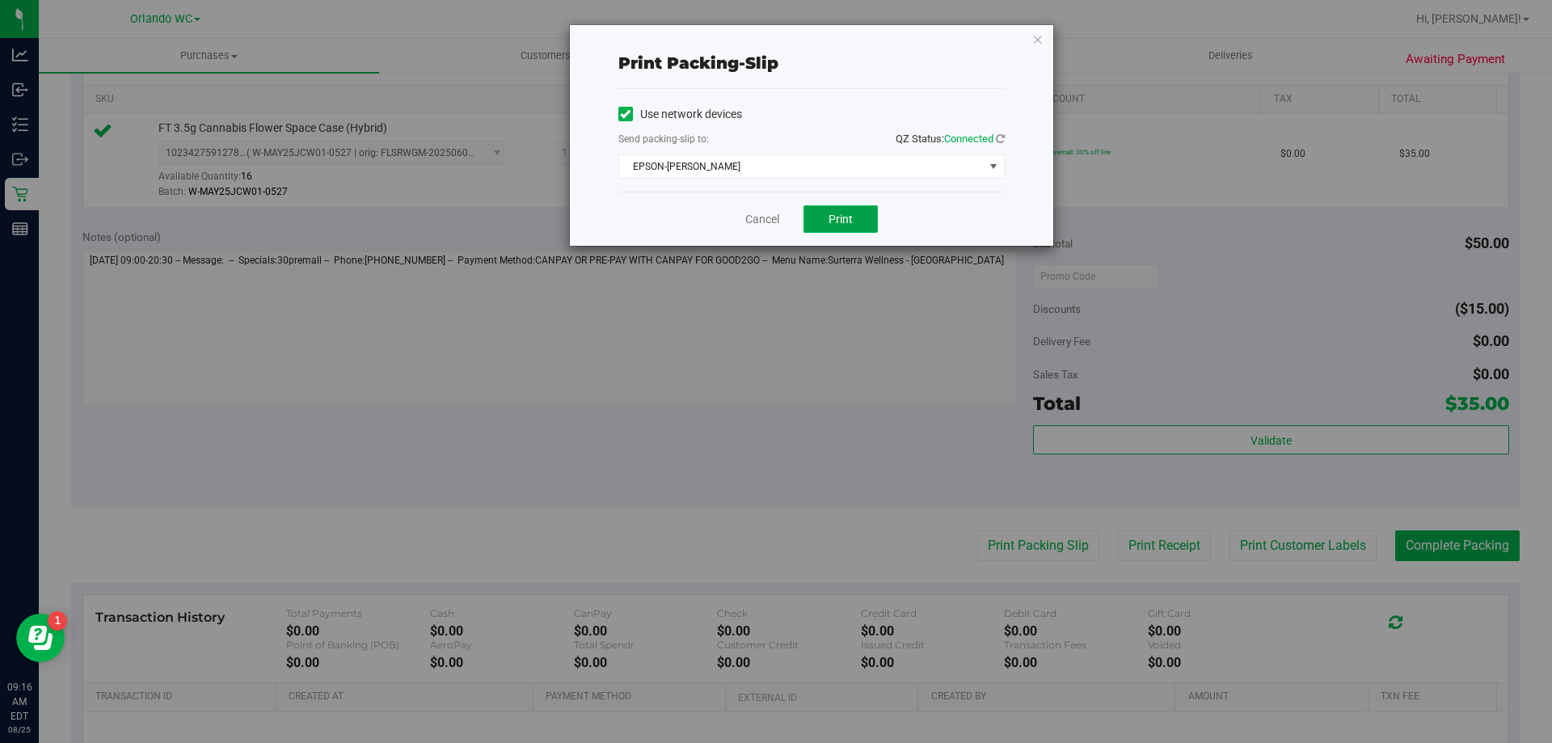
click at [841, 230] on button "Print" at bounding box center [841, 218] width 74 height 27
click at [751, 224] on link "Cancel" at bounding box center [762, 219] width 34 height 17
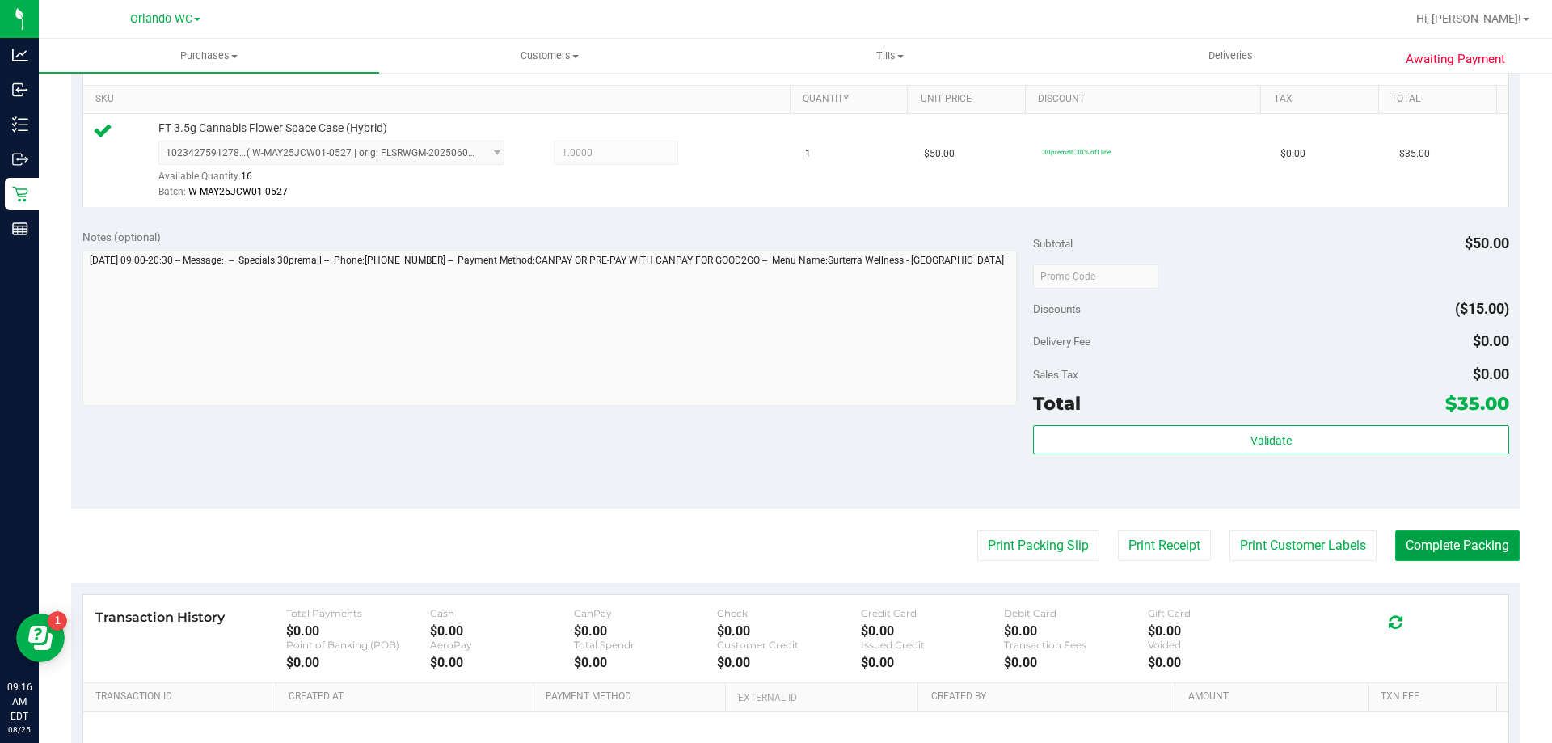
click at [1453, 556] on button "Complete Packing" at bounding box center [1457, 545] width 124 height 31
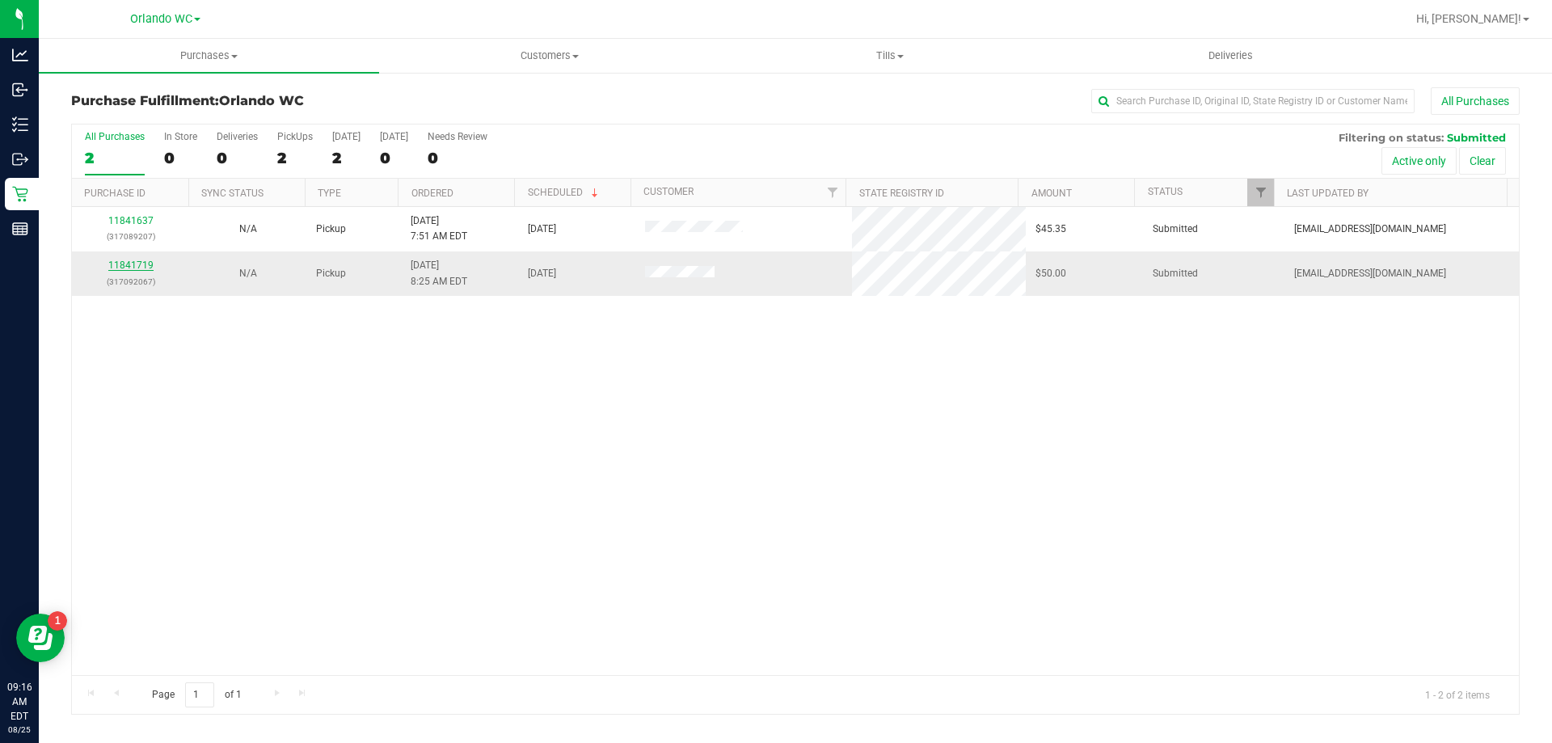
click at [128, 268] on link "11841719" at bounding box center [130, 264] width 45 height 11
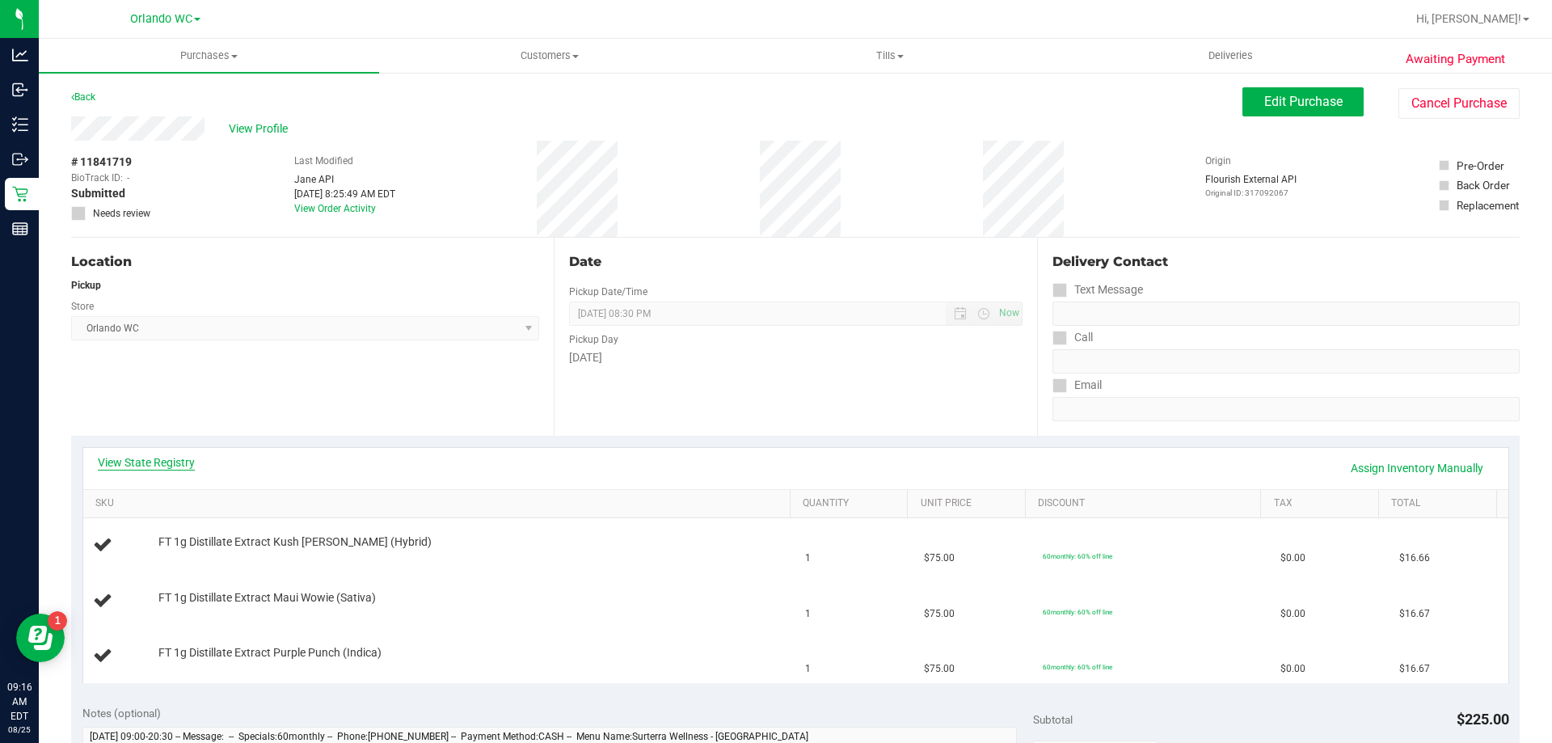
click at [133, 468] on link "View State Registry" at bounding box center [146, 462] width 97 height 16
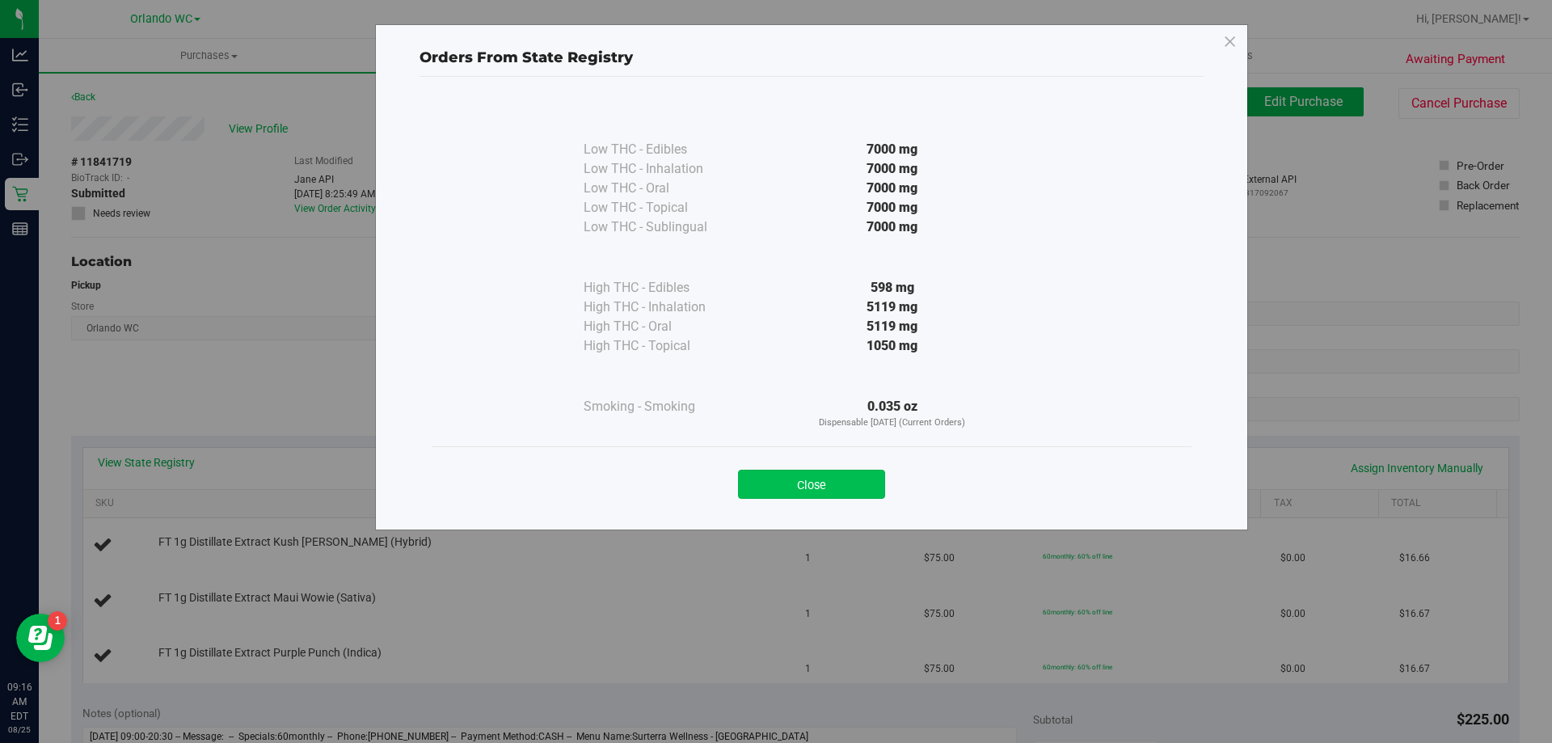
click at [799, 475] on button "Close" at bounding box center [811, 484] width 147 height 29
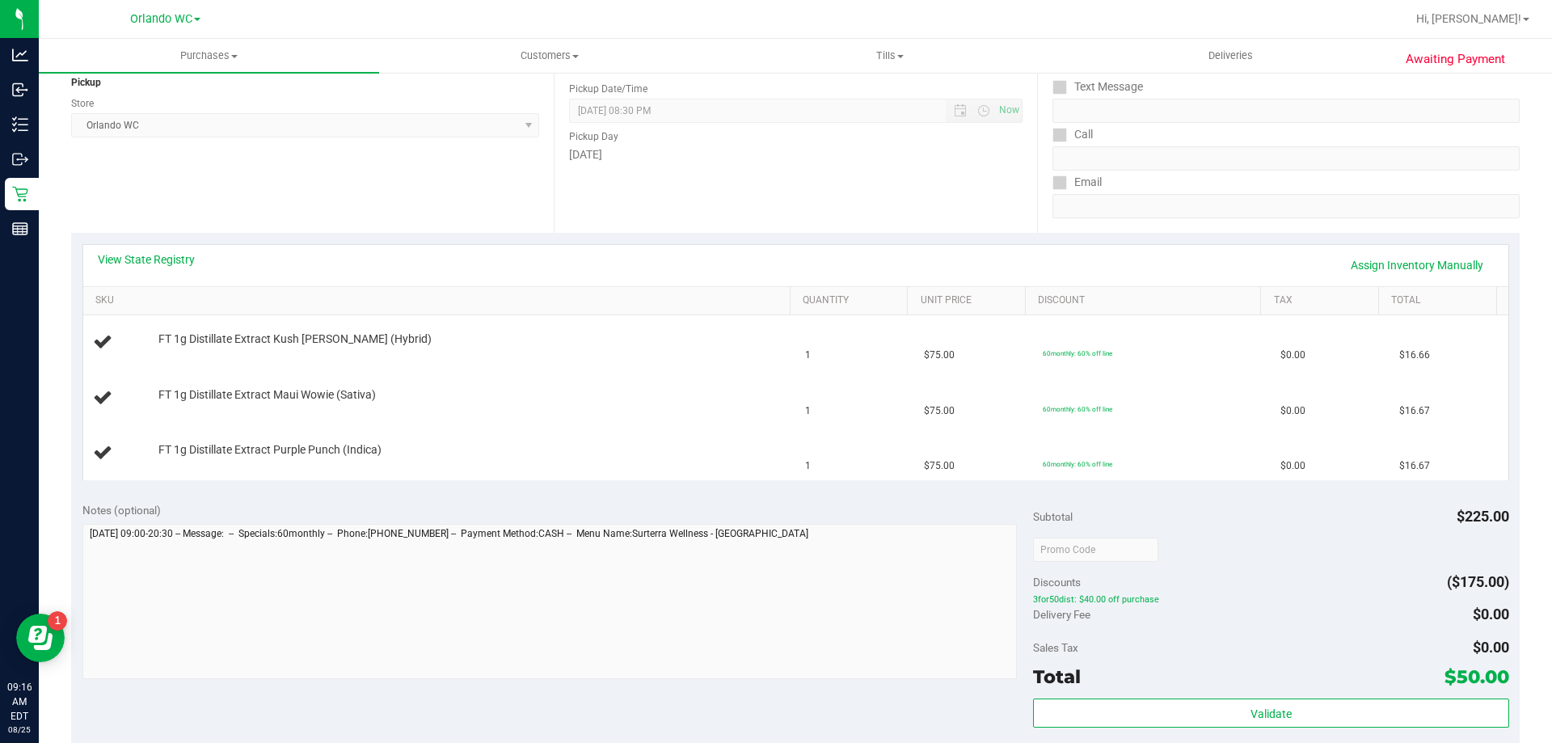
scroll to position [271, 0]
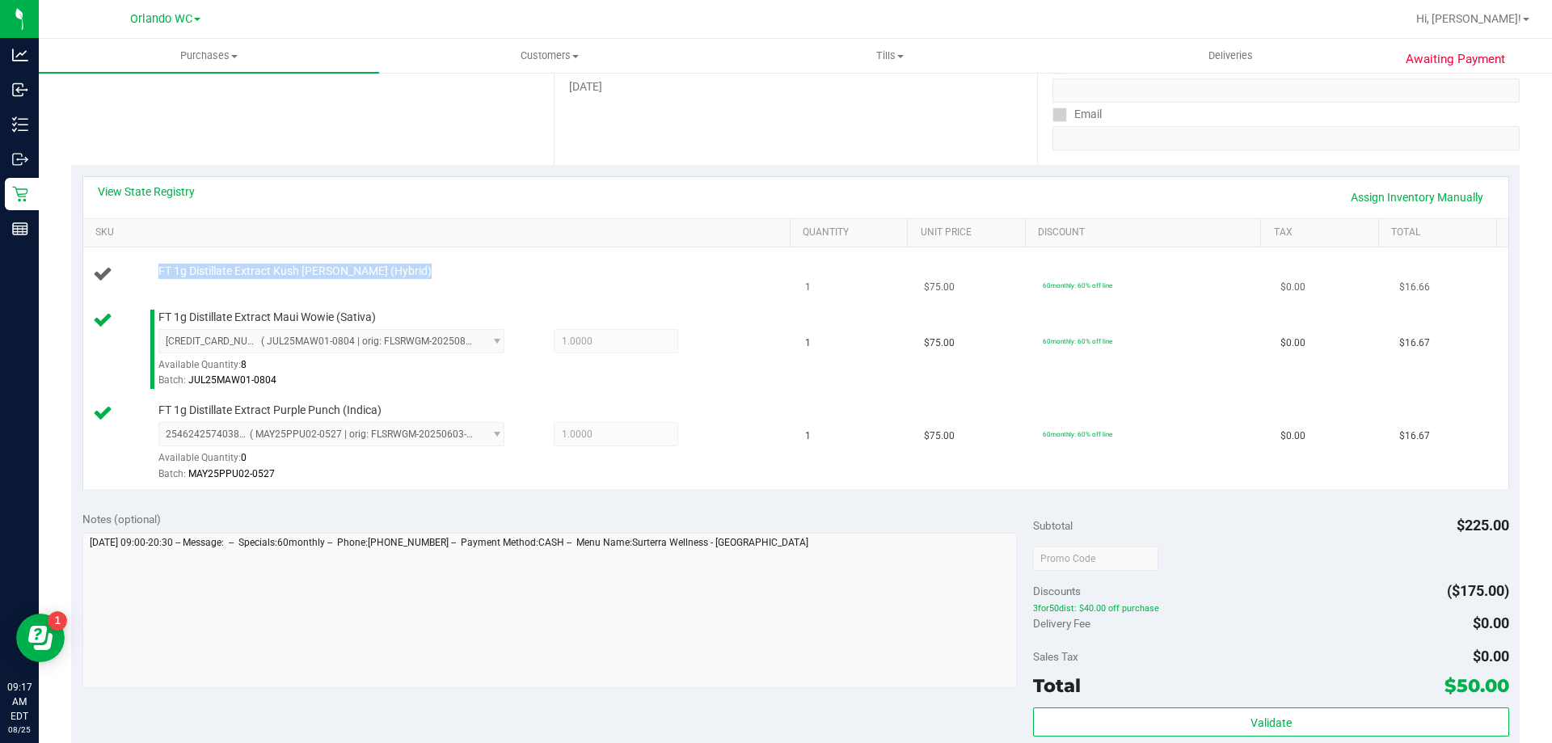
drag, startPoint x: 407, startPoint y: 283, endPoint x: 154, endPoint y: 264, distance: 252.9
click at [154, 264] on div "FT 1g Distillate Extract Kush Mintz (Hybrid)" at bounding box center [440, 275] width 694 height 22
copy div "FT 1g Distillate Extract Kush Mintz (Hybrid)"
click at [565, 162] on div "Date Pickup Date/Time 08/25/2025 Now 08/25/2025 08:30 PM Now Pickup Day Monday" at bounding box center [795, 66] width 483 height 198
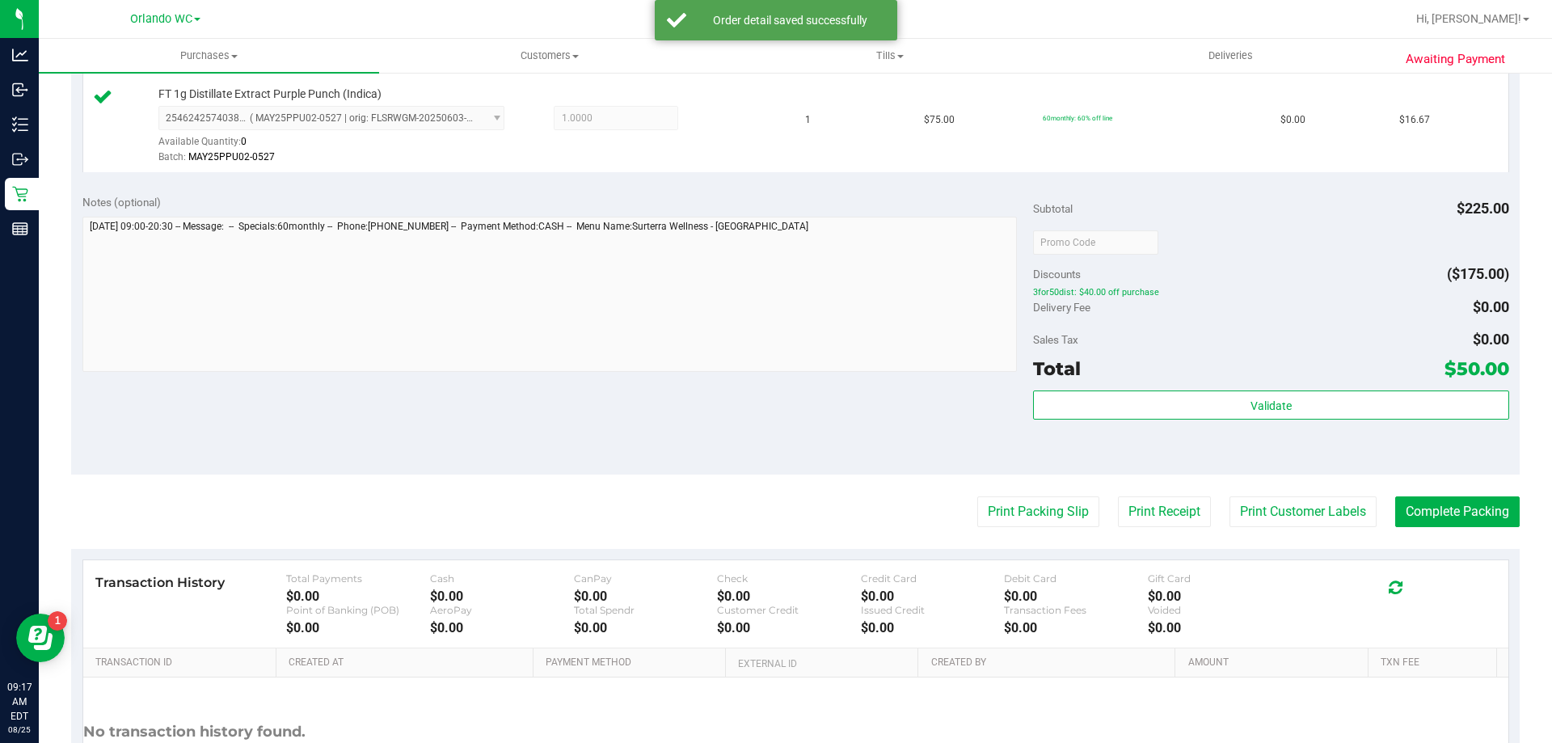
scroll to position [675, 0]
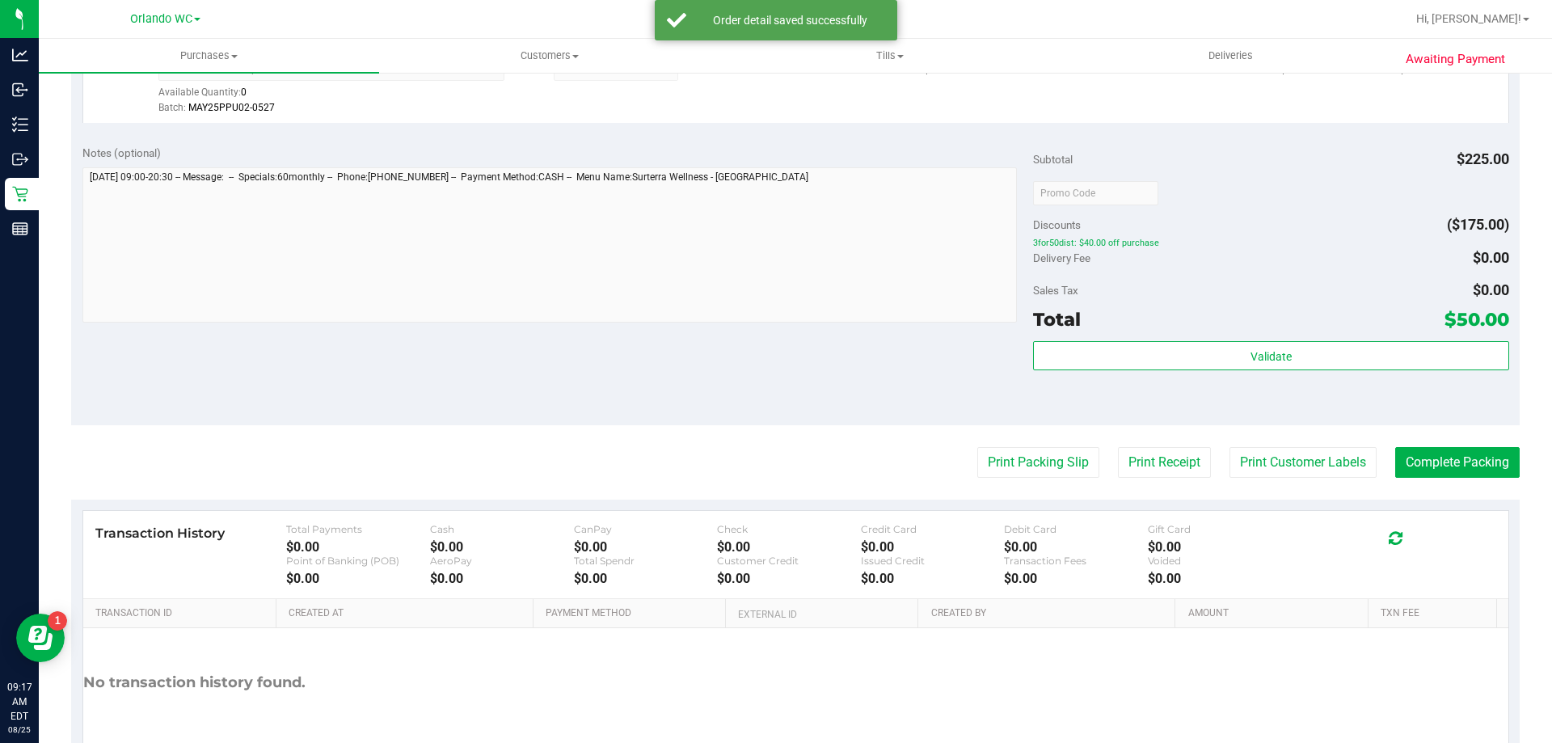
click at [1238, 393] on div "Validate" at bounding box center [1270, 377] width 475 height 73
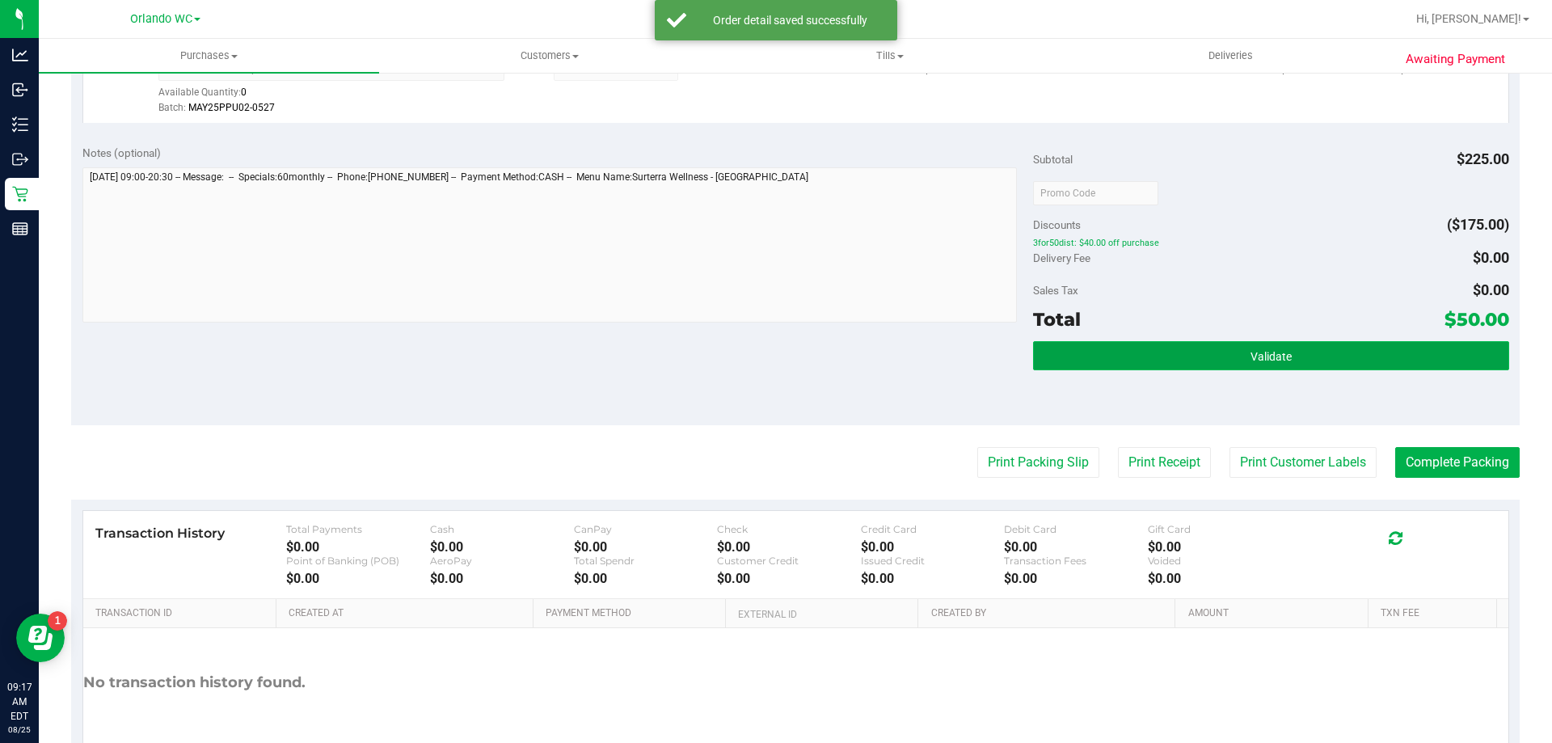
click at [1234, 365] on button "Validate" at bounding box center [1270, 355] width 475 height 29
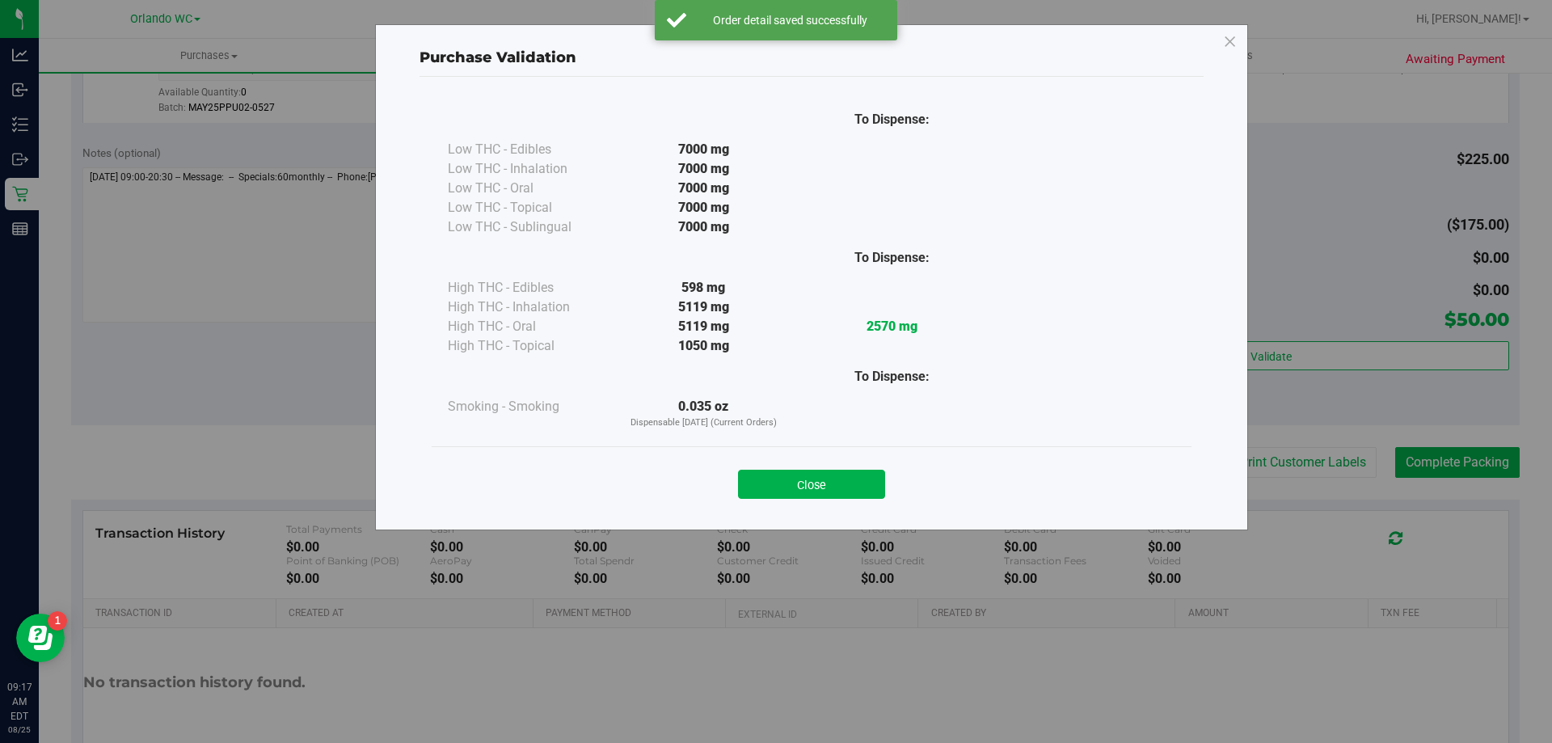
click at [825, 479] on button "Close" at bounding box center [811, 484] width 147 height 29
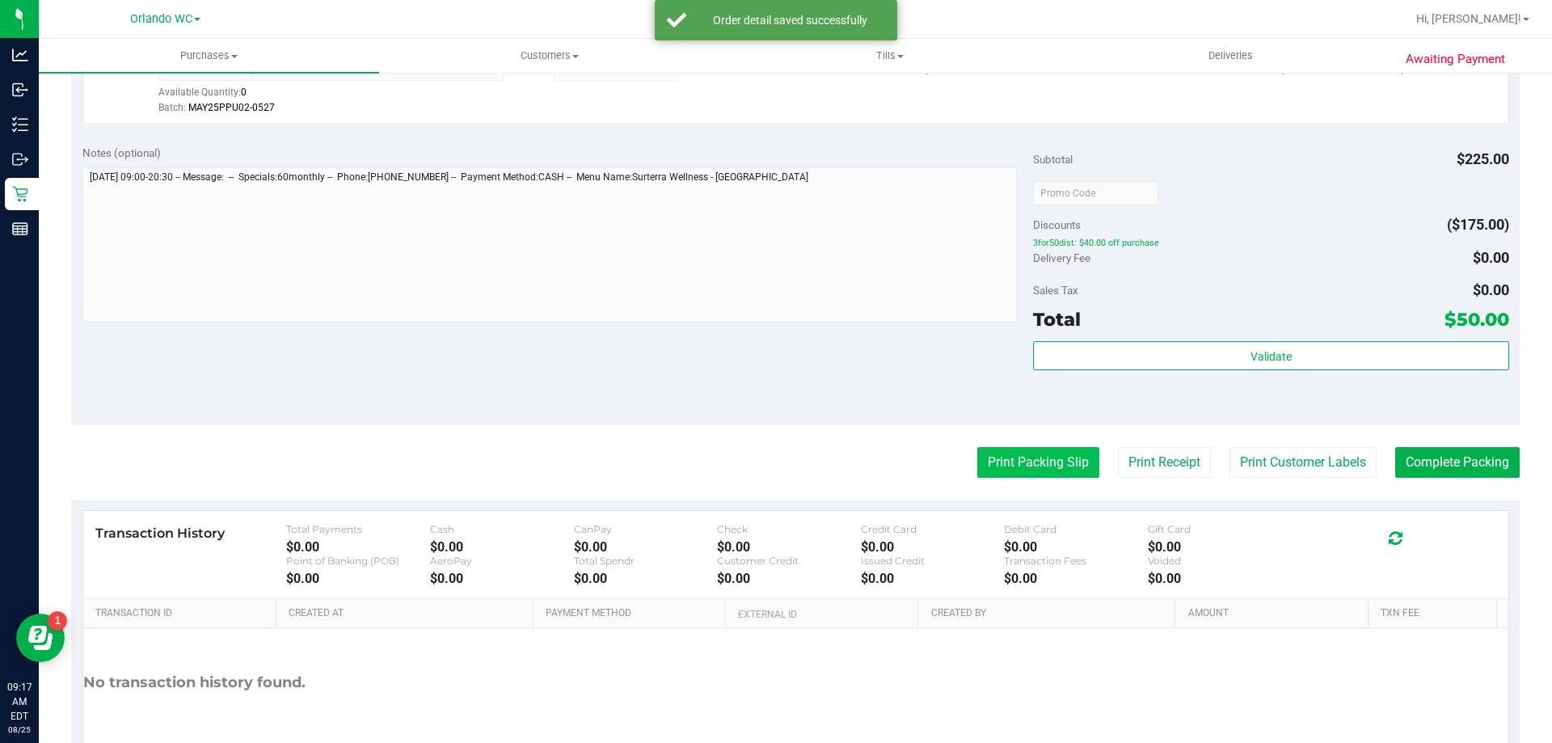
click at [1080, 456] on button "Print Packing Slip" at bounding box center [1038, 462] width 122 height 31
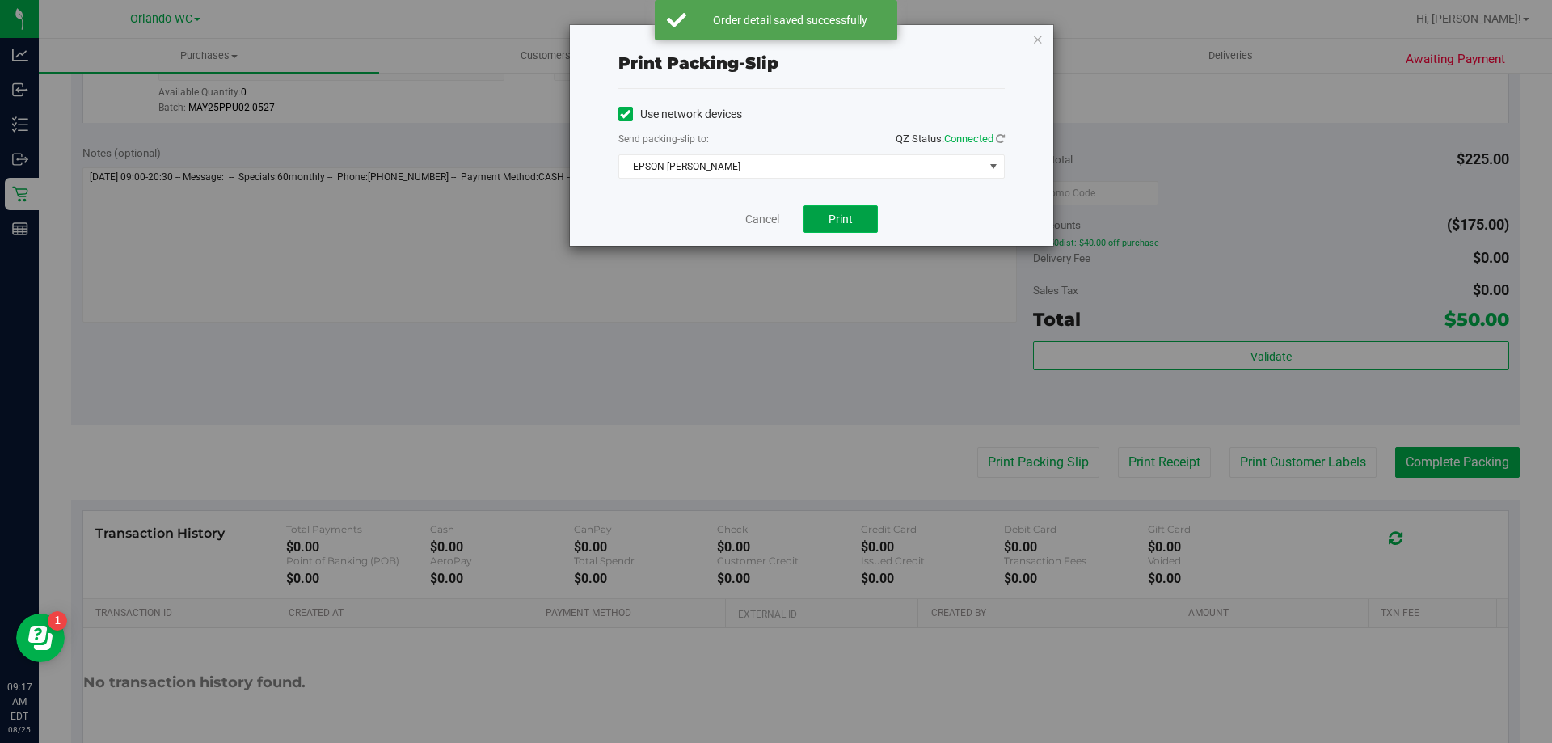
click at [833, 218] on span "Print" at bounding box center [841, 219] width 24 height 13
click at [749, 220] on link "Cancel" at bounding box center [762, 219] width 34 height 17
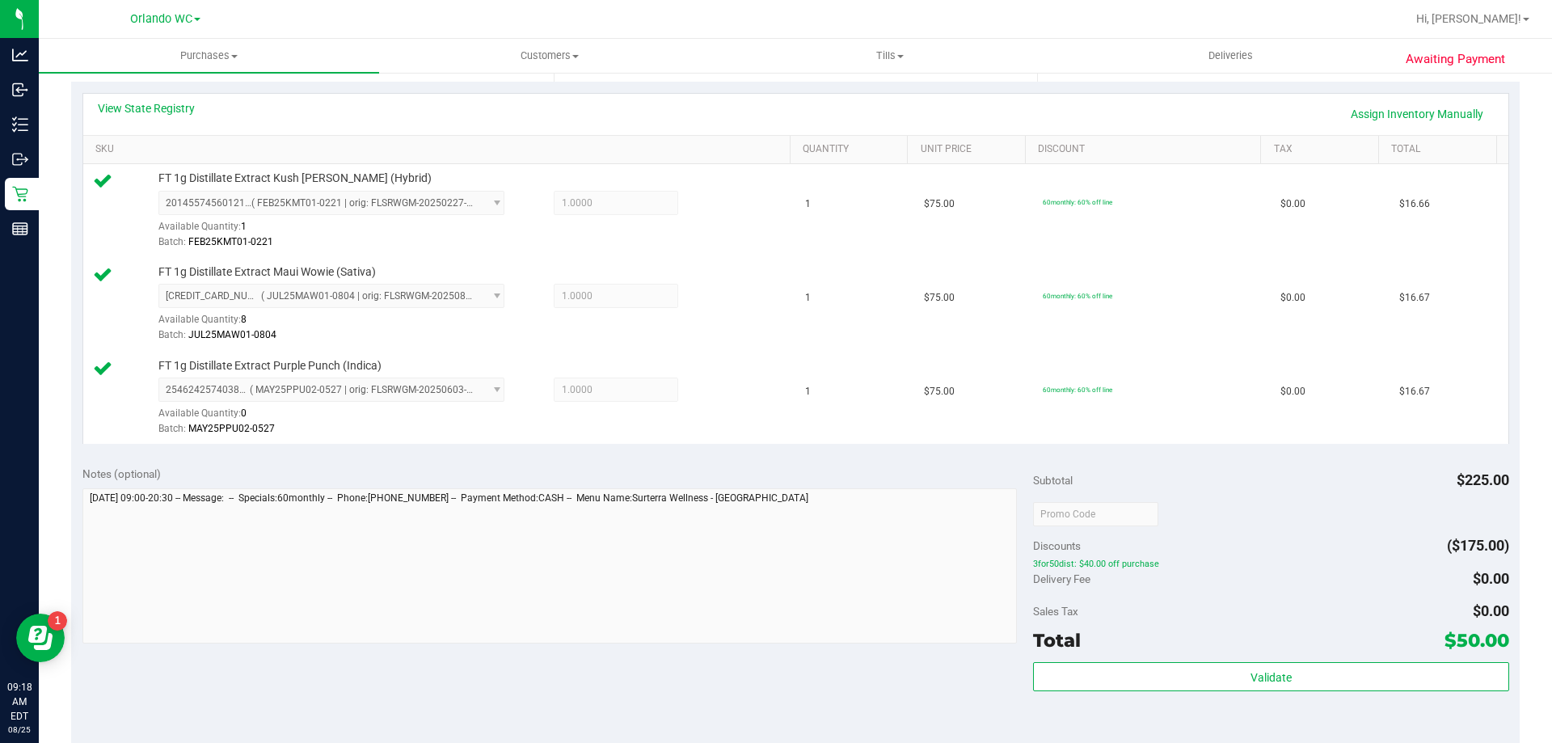
scroll to position [109, 0]
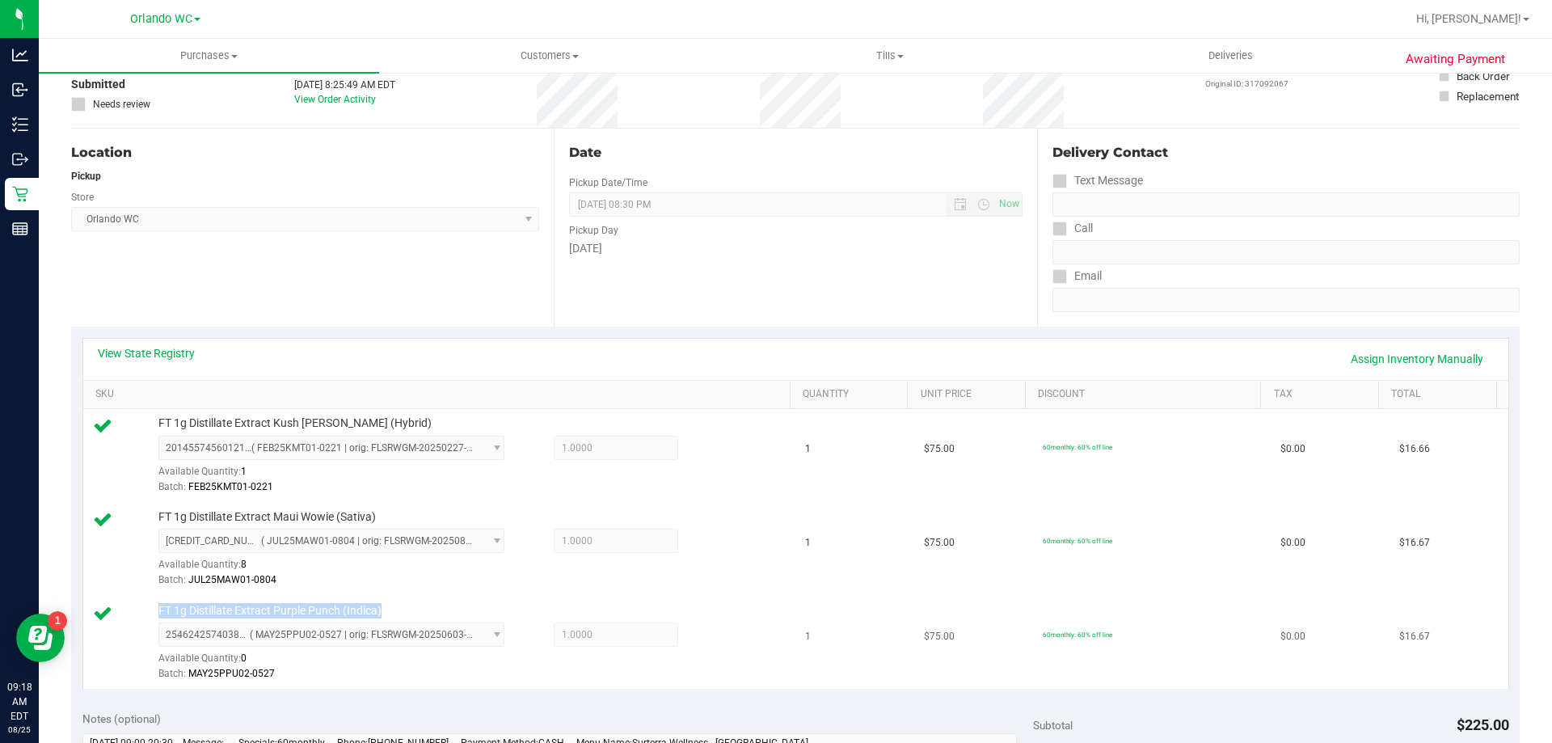
drag, startPoint x: 424, startPoint y: 612, endPoint x: 137, endPoint y: 598, distance: 288.1
click at [137, 598] on td "FT 1g Distillate Extract Purple Punch (Indica) 2546242574038692 ( MAY25PPU02-05…" at bounding box center [439, 643] width 713 height 93
copy div "FT 1g Distillate Extract Purple Punch (Indica)"
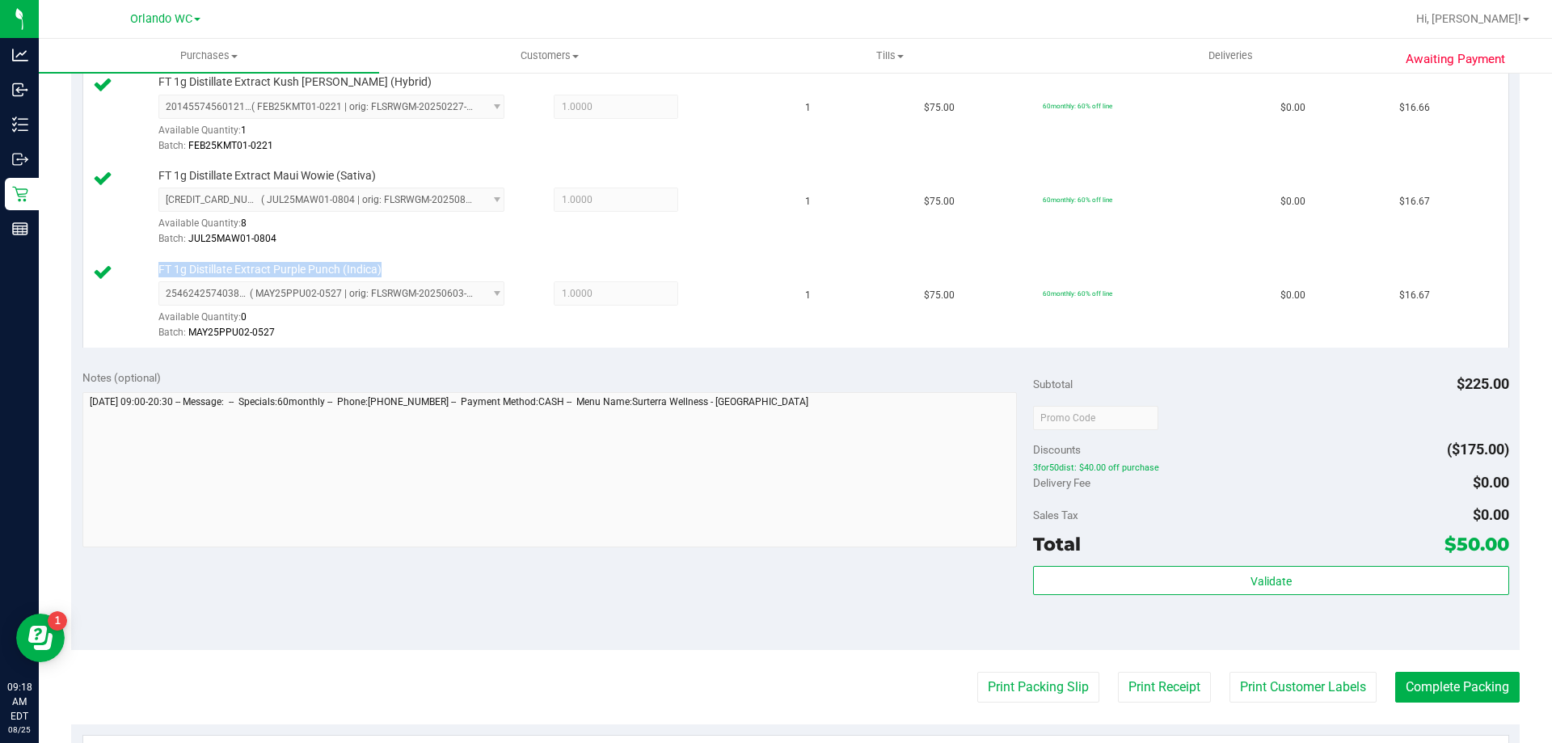
scroll to position [594, 0]
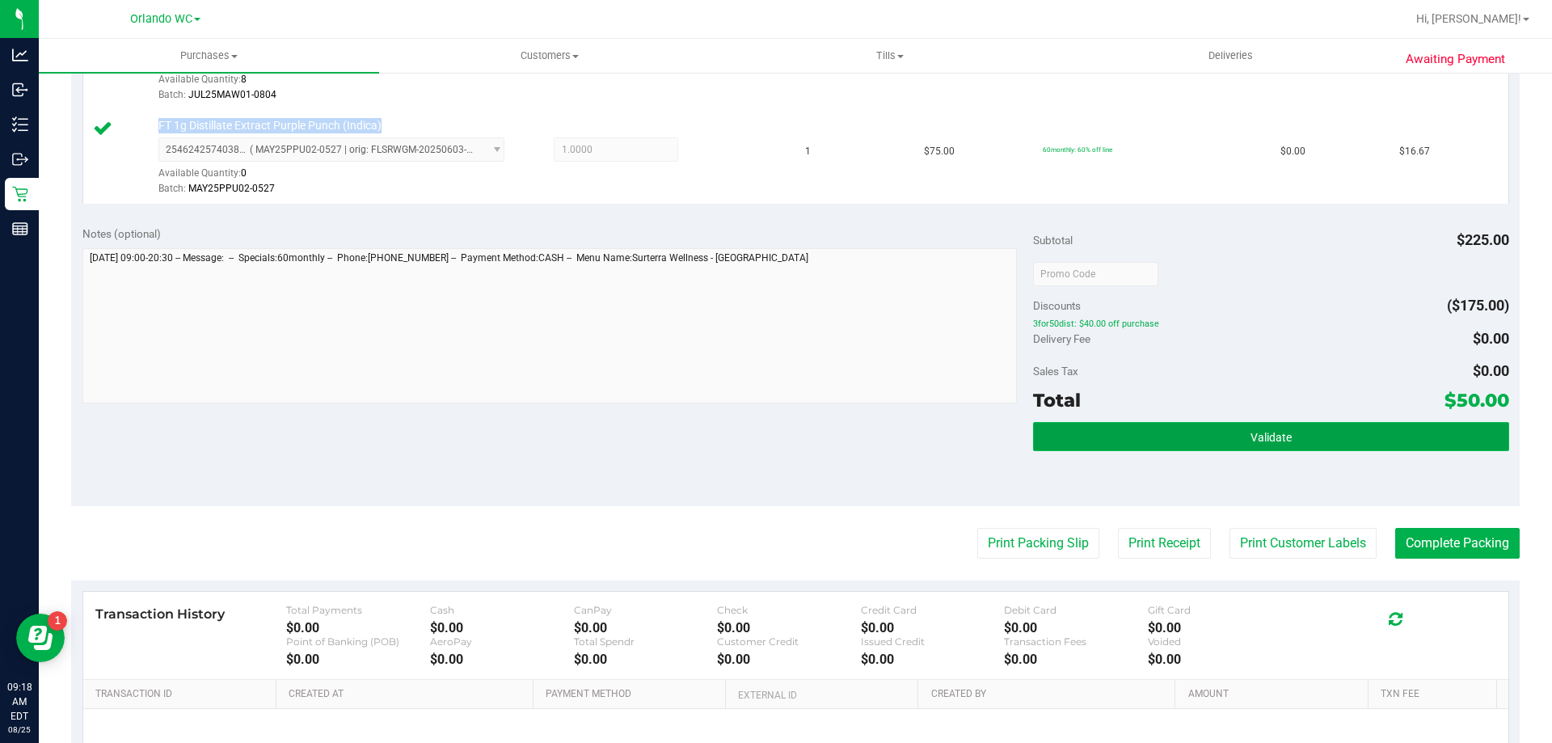
click at [1233, 433] on button "Validate" at bounding box center [1270, 436] width 475 height 29
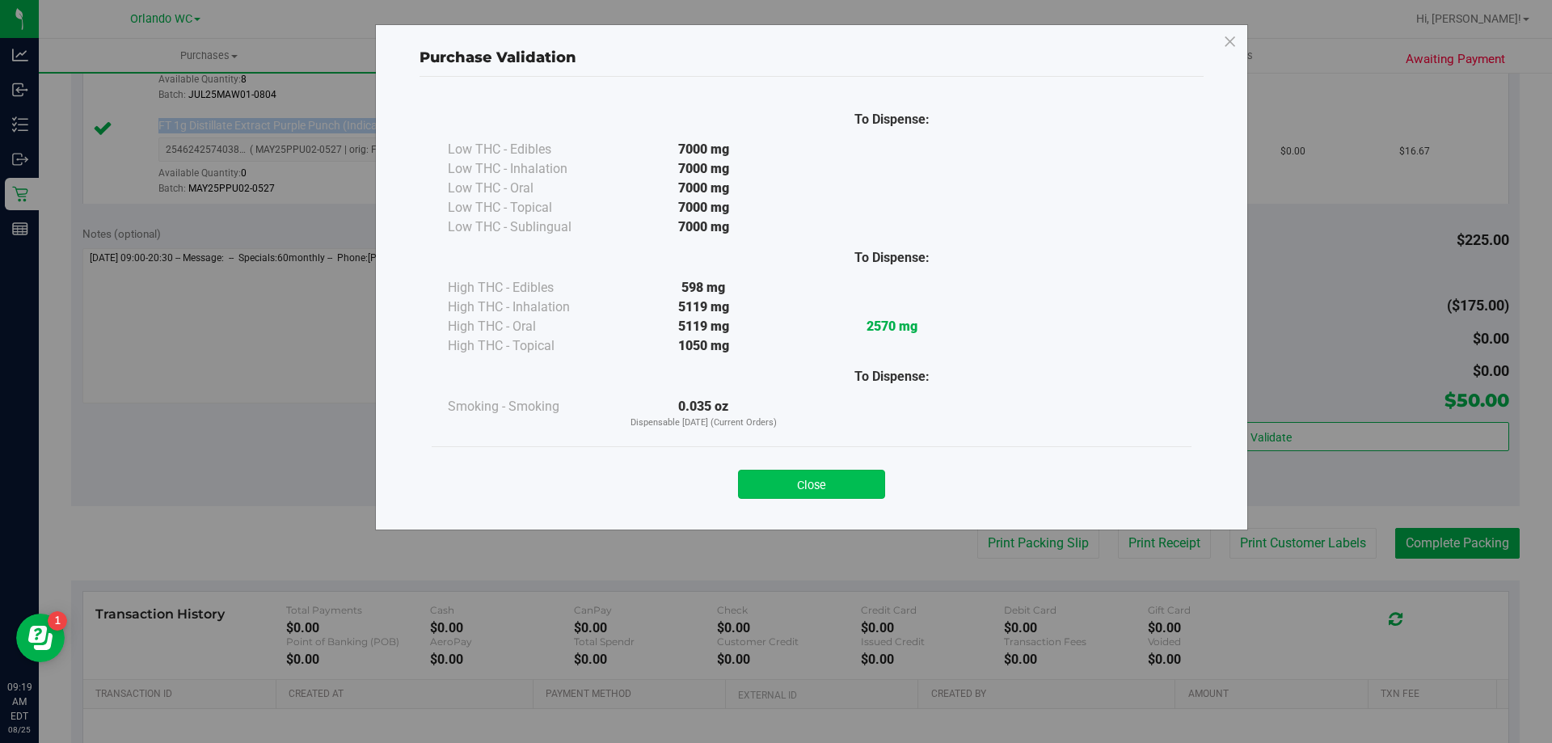
click at [851, 483] on button "Close" at bounding box center [811, 484] width 147 height 29
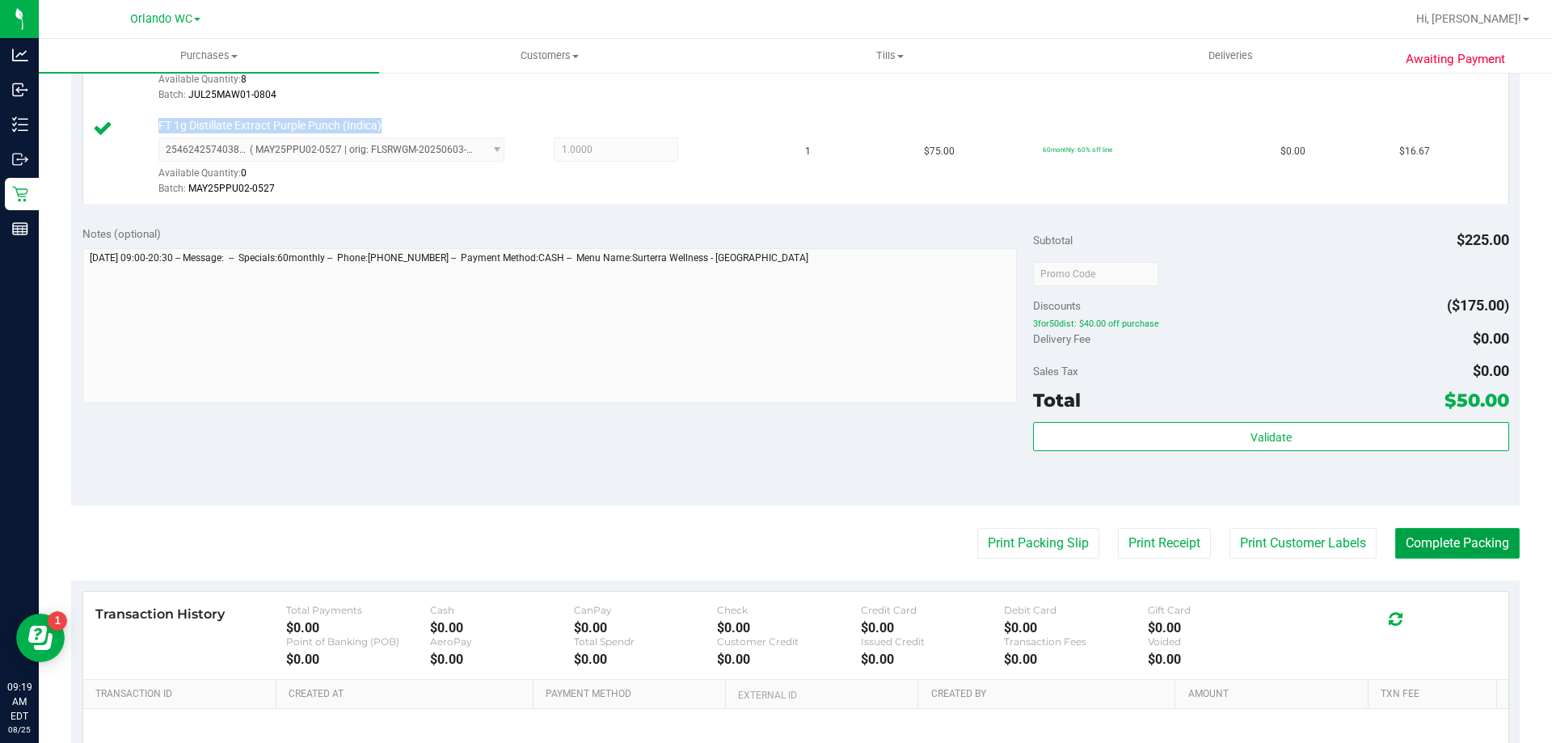
click at [1451, 536] on button "Complete Packing" at bounding box center [1457, 543] width 124 height 31
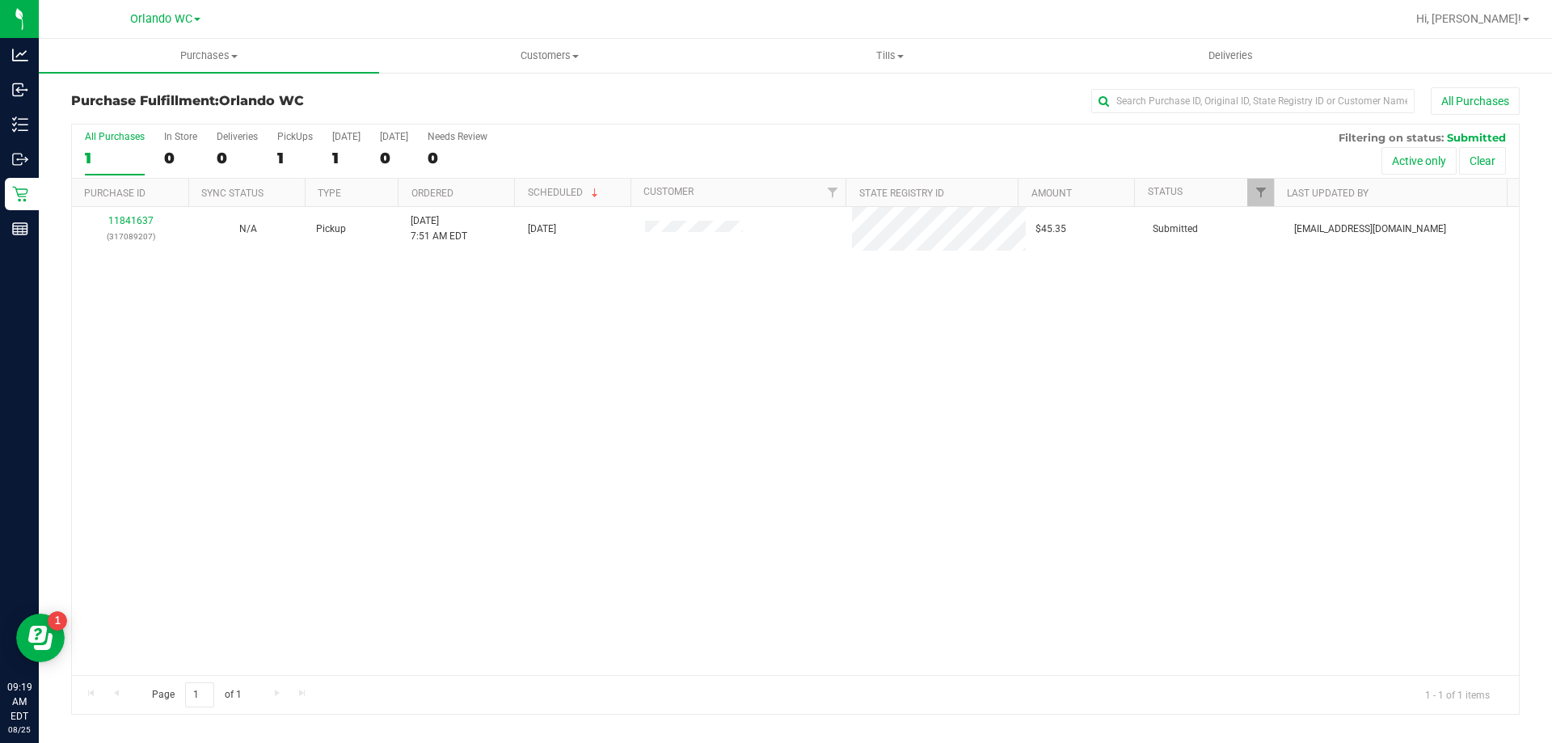
click at [205, 422] on div "11841637 (317089207) N/A Pickup 8/25/2025 7:51 AM EDT 8/25/2025 $45.35 Submitte…" at bounding box center [795, 441] width 1447 height 468
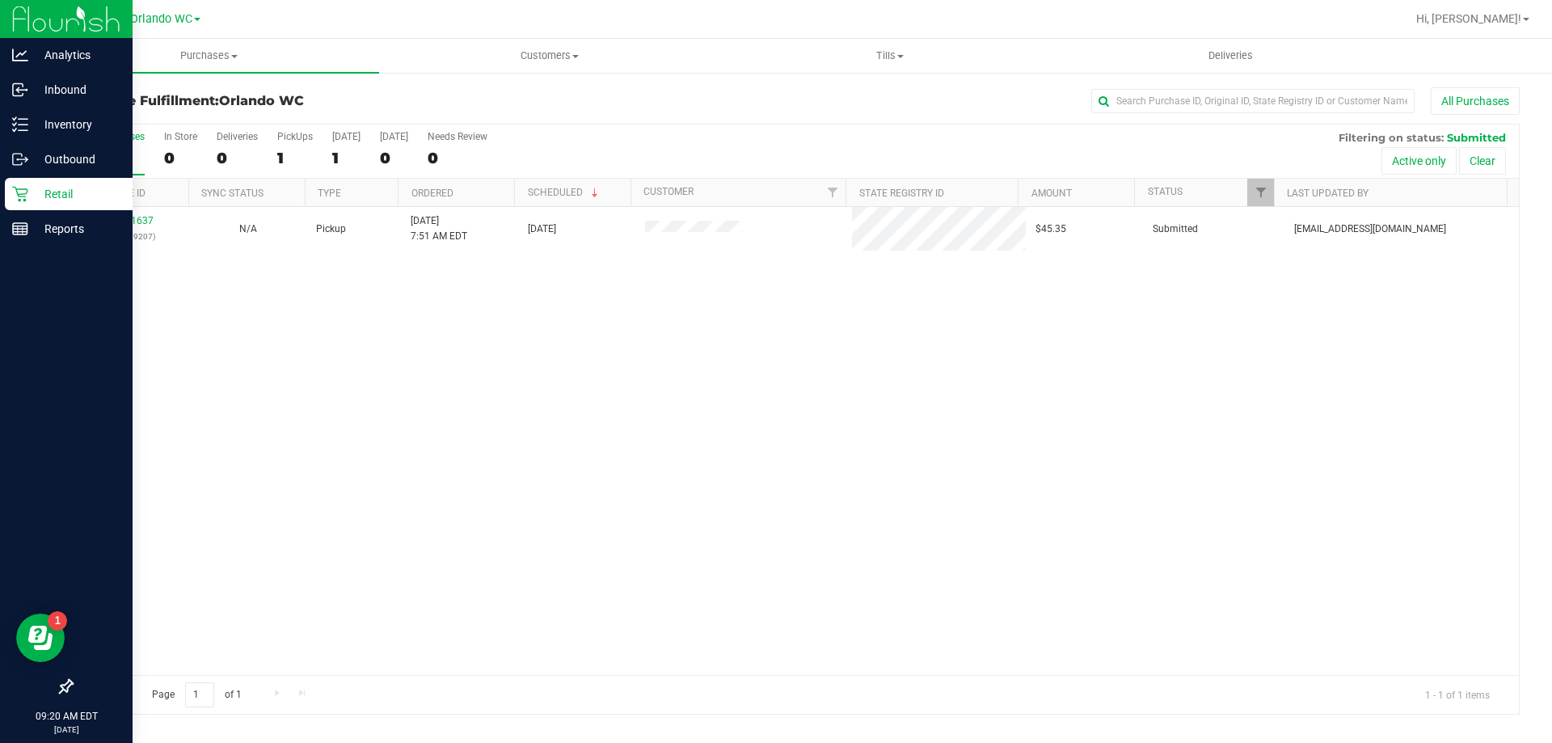
click at [11, 197] on div "Retail" at bounding box center [69, 194] width 128 height 32
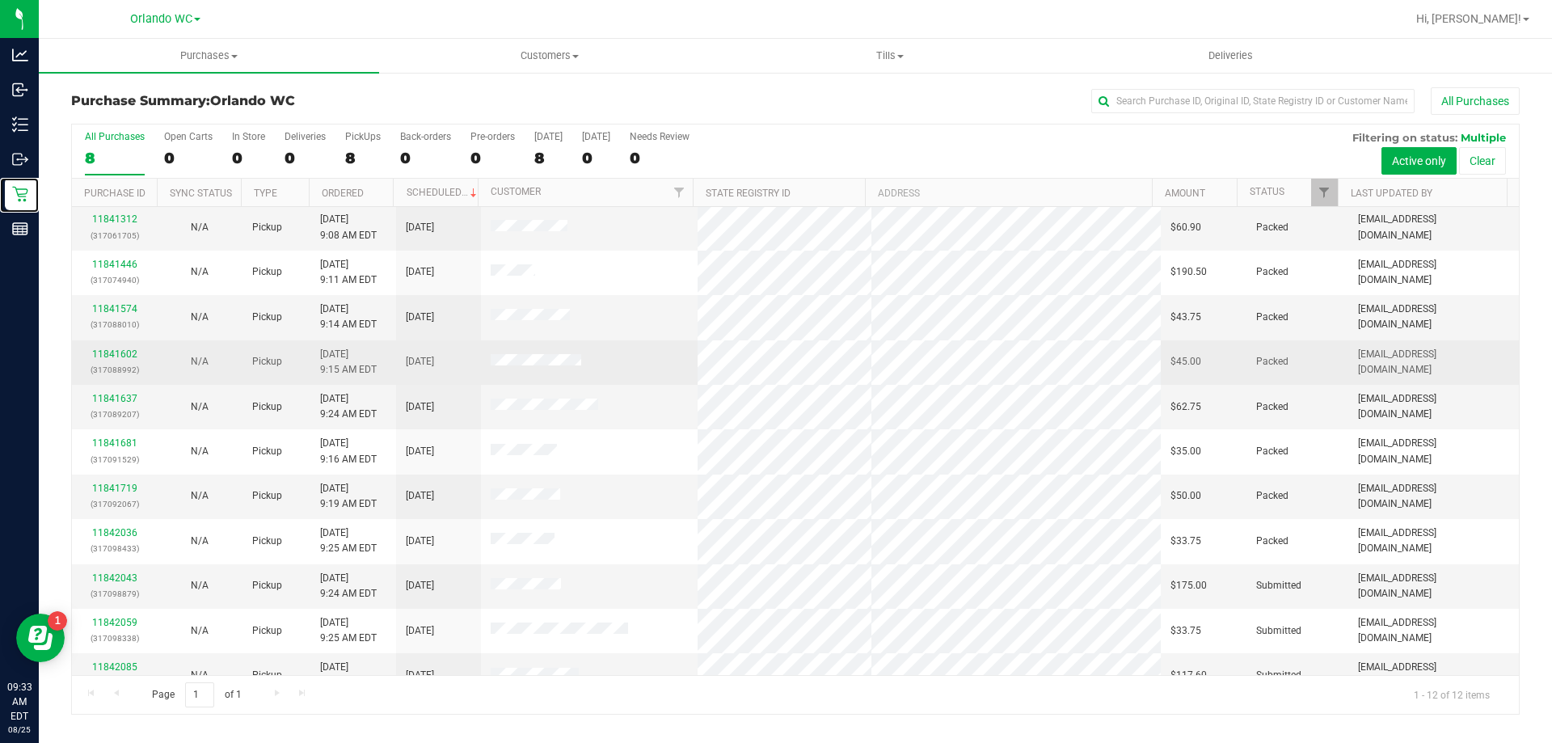
scroll to position [69, 0]
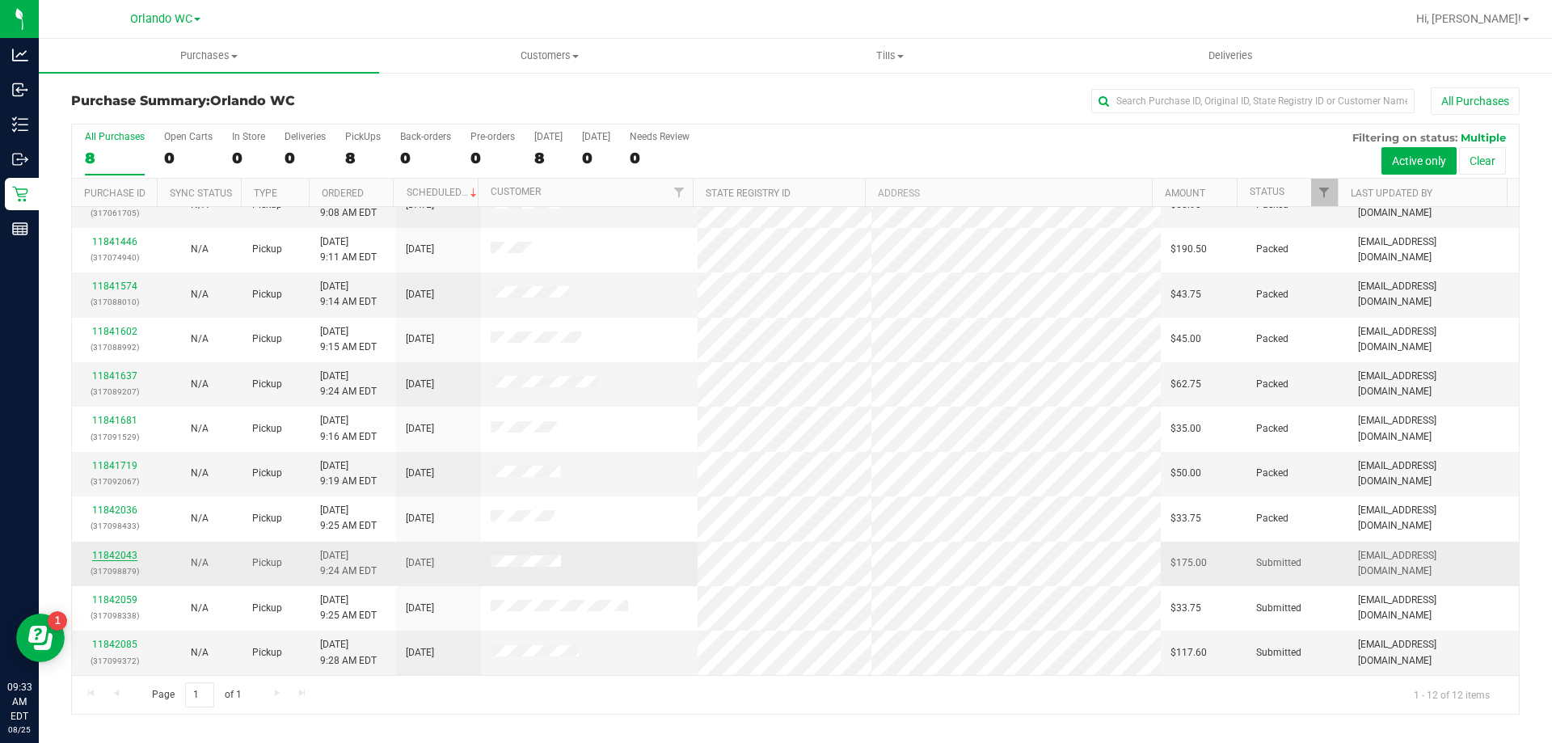
click at [123, 554] on link "11842043" at bounding box center [114, 555] width 45 height 11
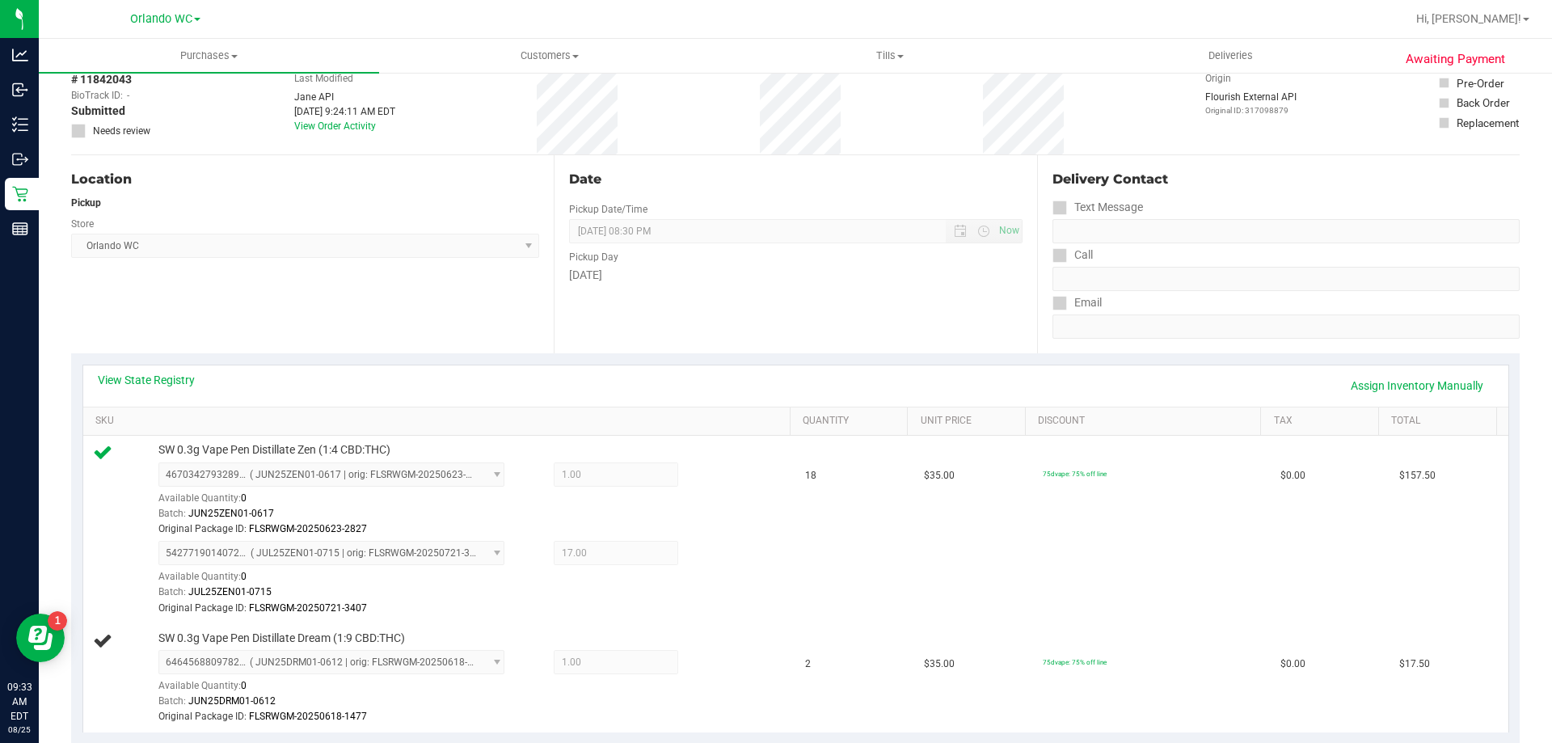
scroll to position [162, 0]
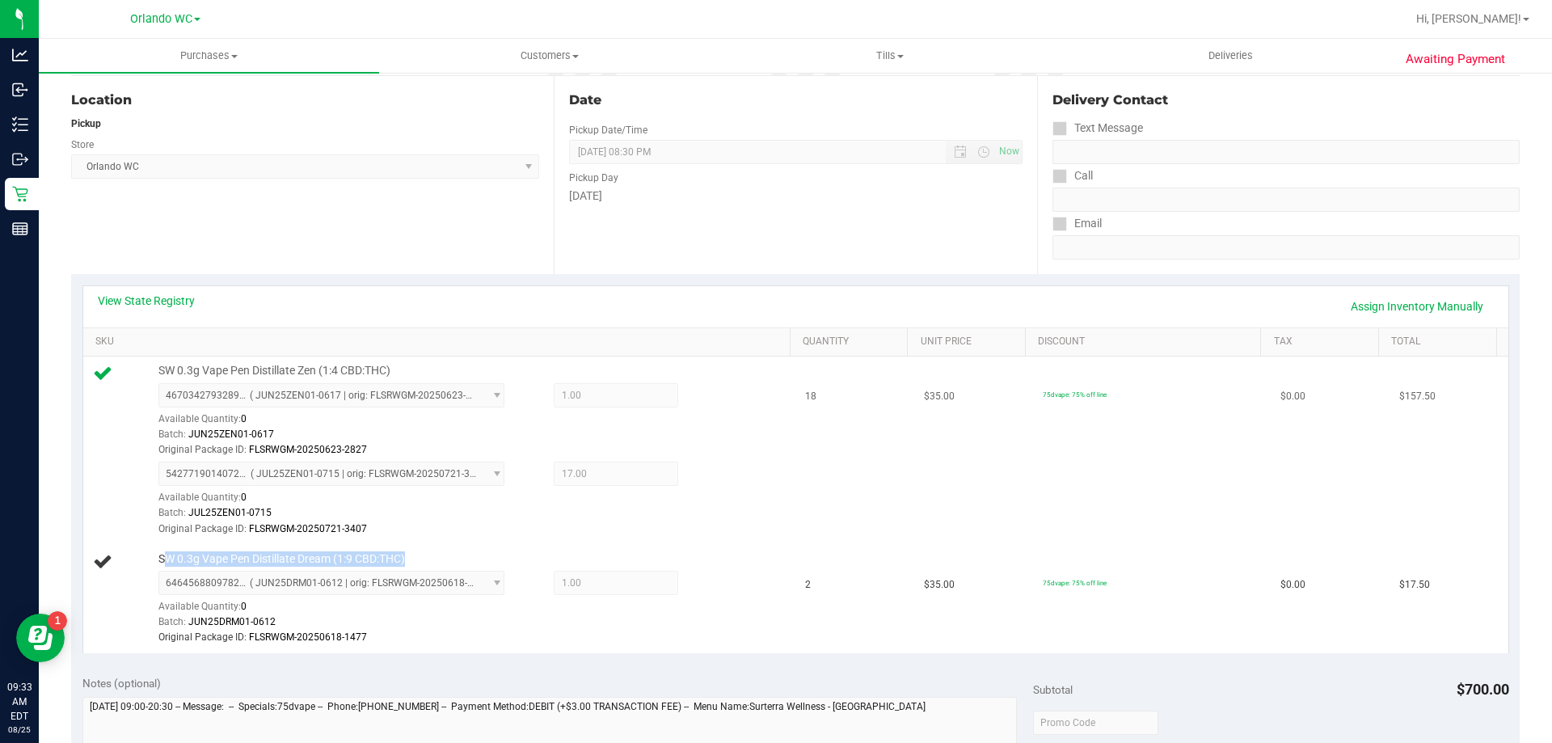
drag, startPoint x: 330, startPoint y: 553, endPoint x: 130, endPoint y: 491, distance: 208.9
click at [156, 555] on div "SW 0.3g Vape Pen Distillate Dream (1:9 CBD:THC) 6464568809782912 ( JUN25DRM01-0…" at bounding box center [466, 598] width 632 height 95
copy span "SW 0.3g Vape Pen Distillate Dream (1:9 CBD:THC)"
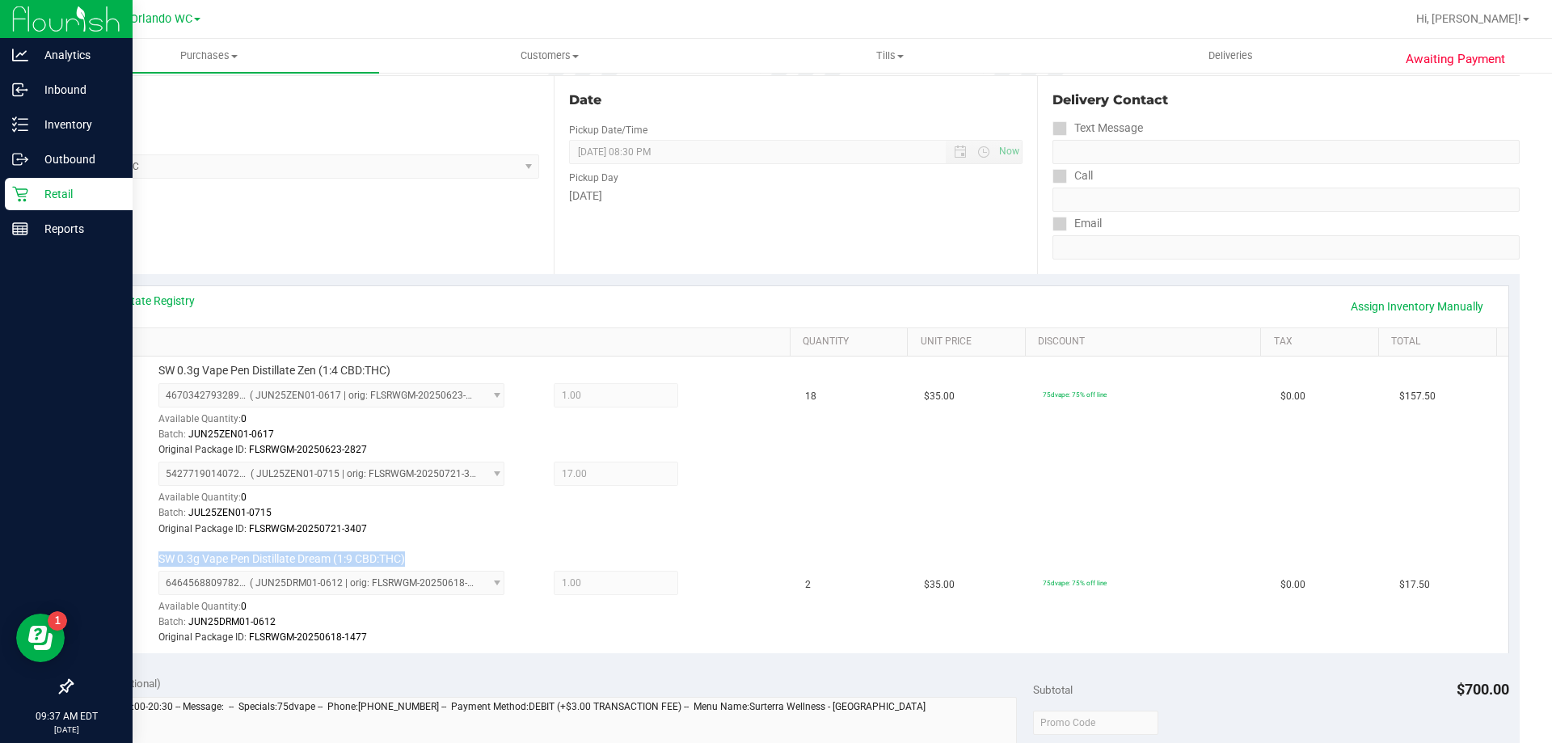
click at [28, 191] on p "Retail" at bounding box center [76, 193] width 97 height 19
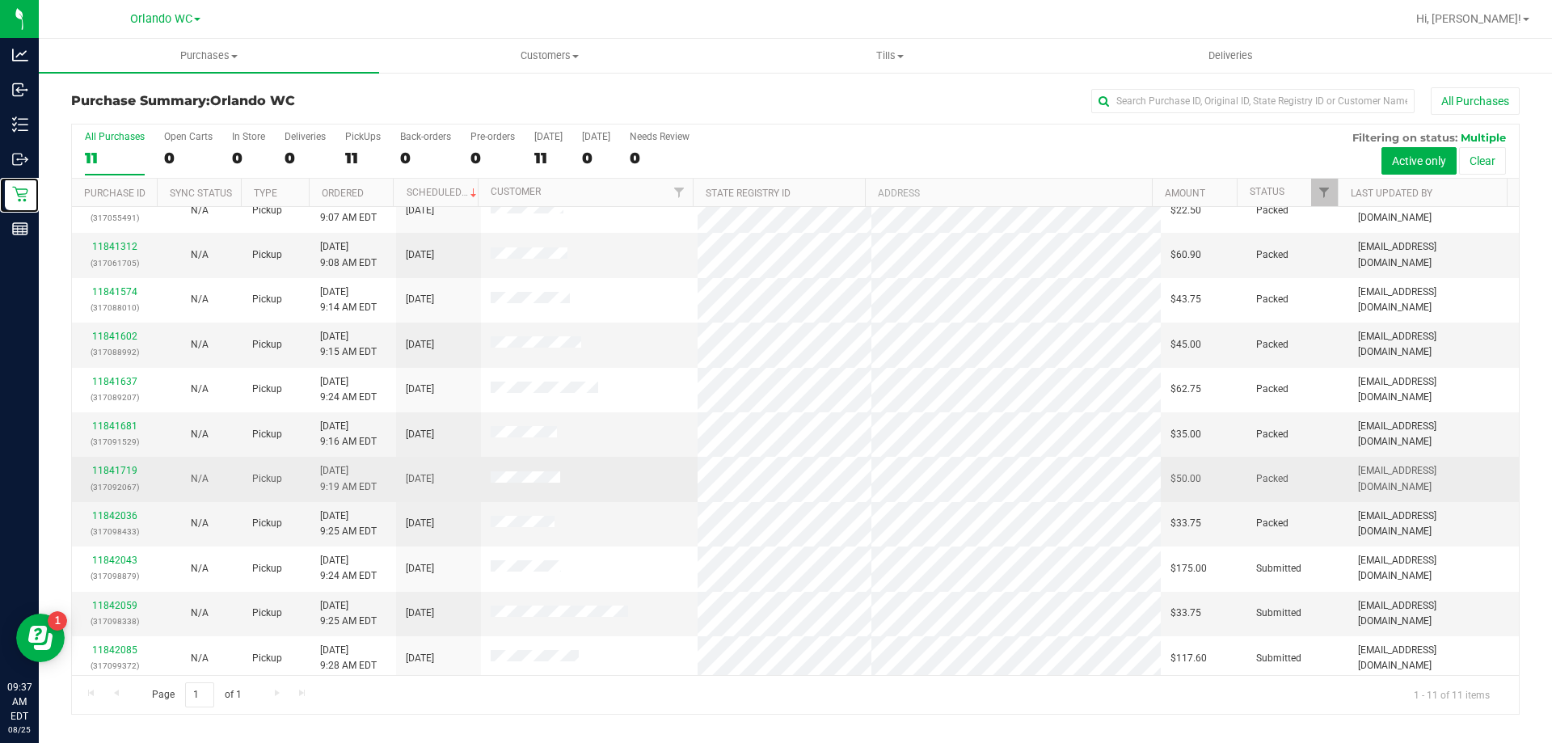
scroll to position [23, 0]
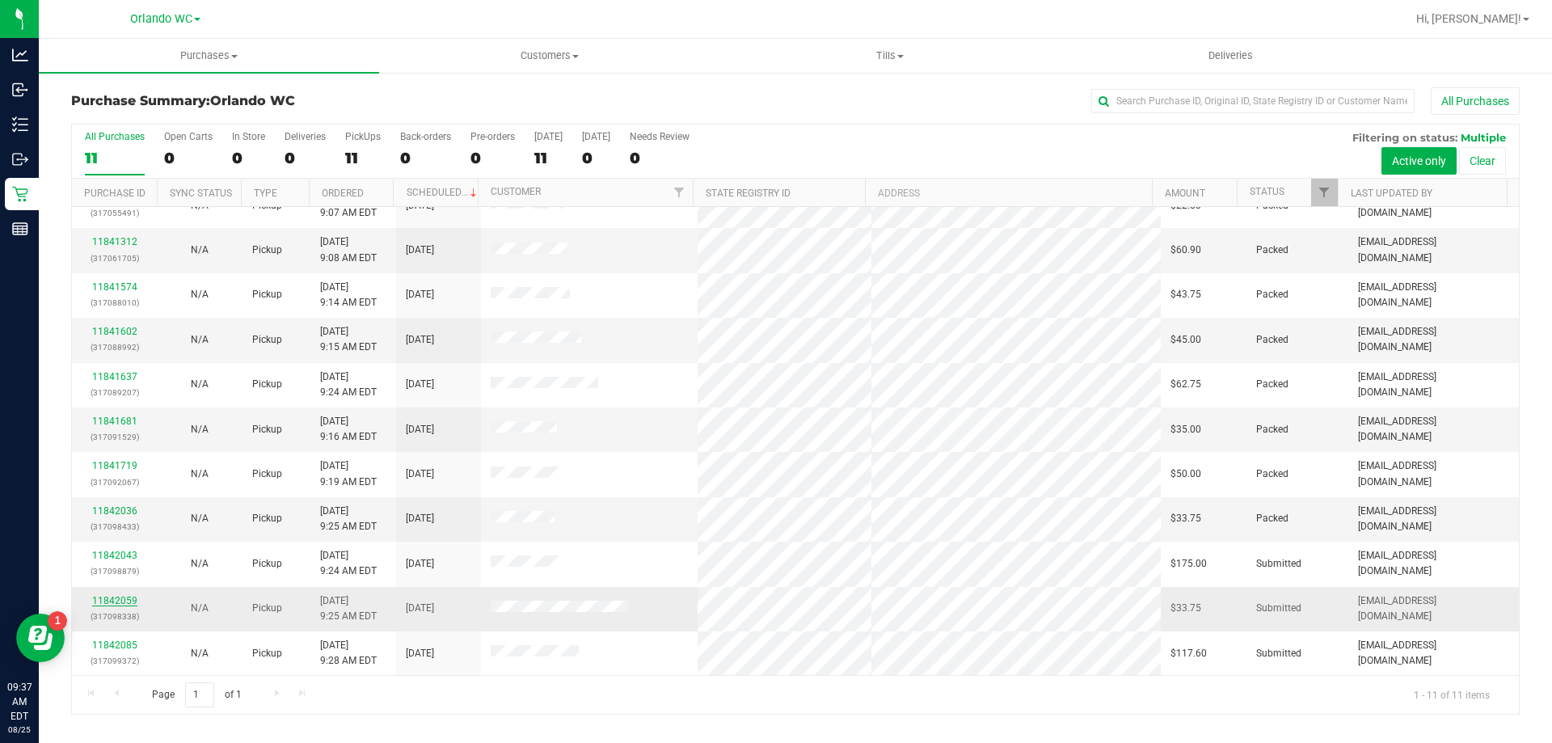
click at [112, 605] on link "11842059" at bounding box center [114, 600] width 45 height 11
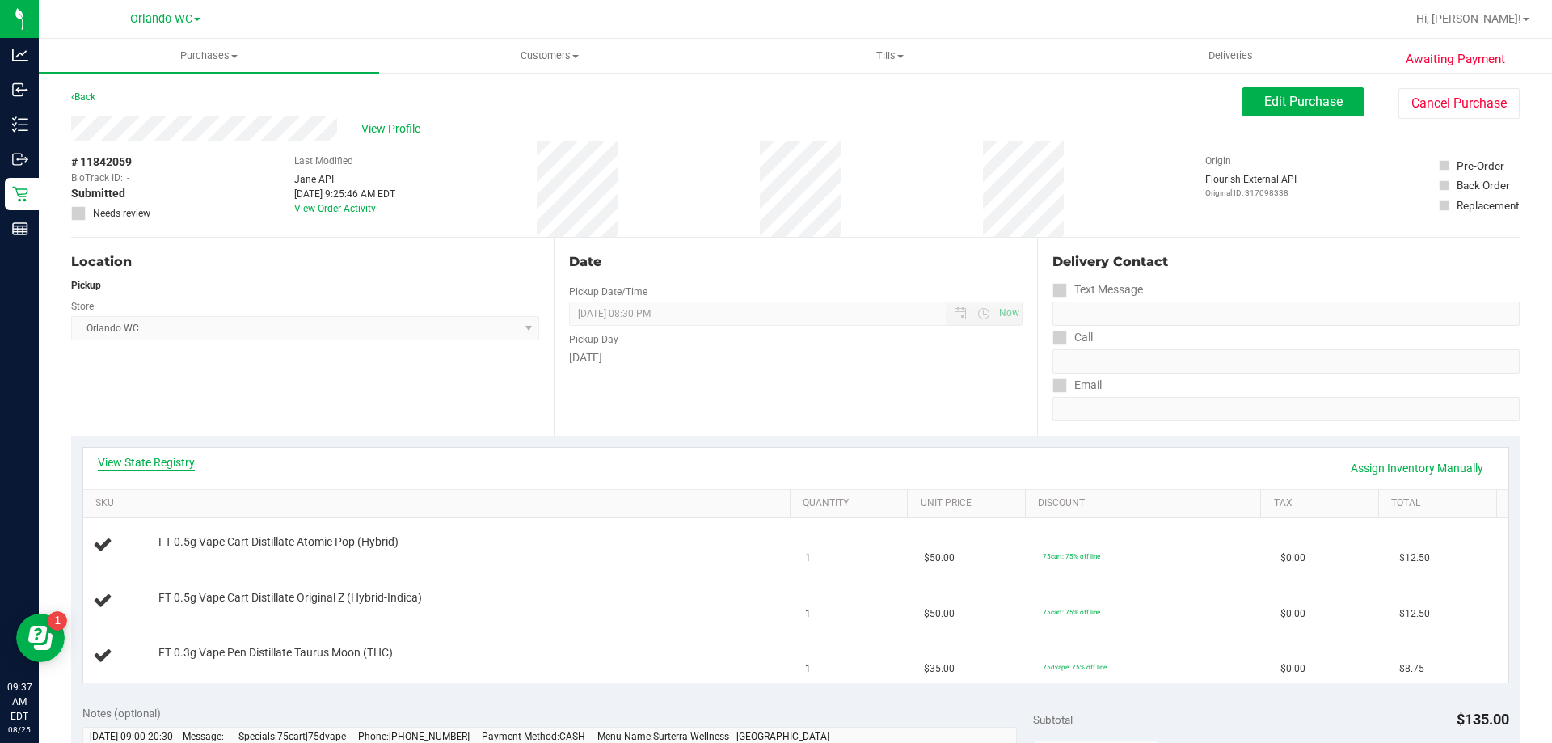
click at [140, 458] on link "View State Registry" at bounding box center [146, 462] width 97 height 16
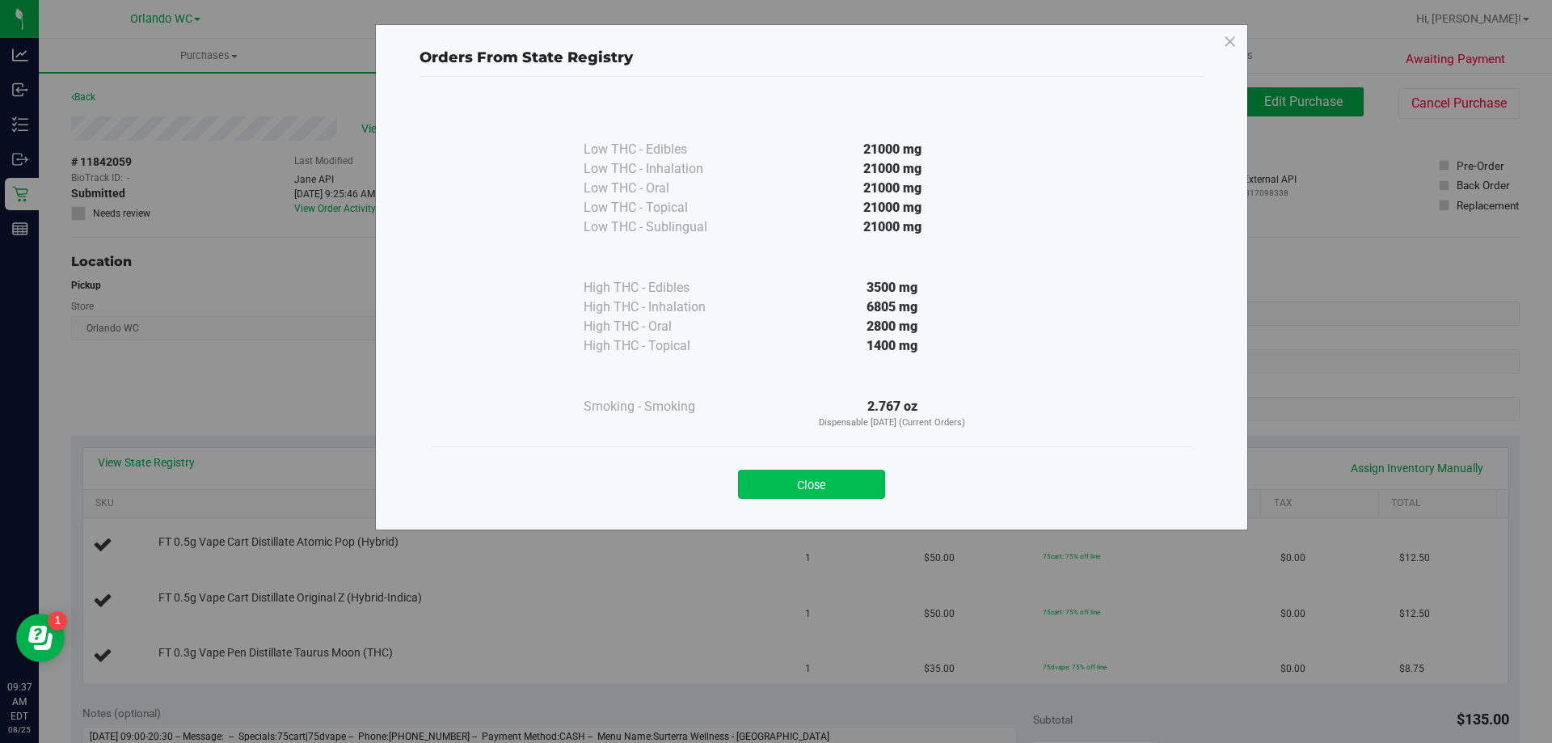
click at [881, 487] on button "Close" at bounding box center [811, 484] width 147 height 29
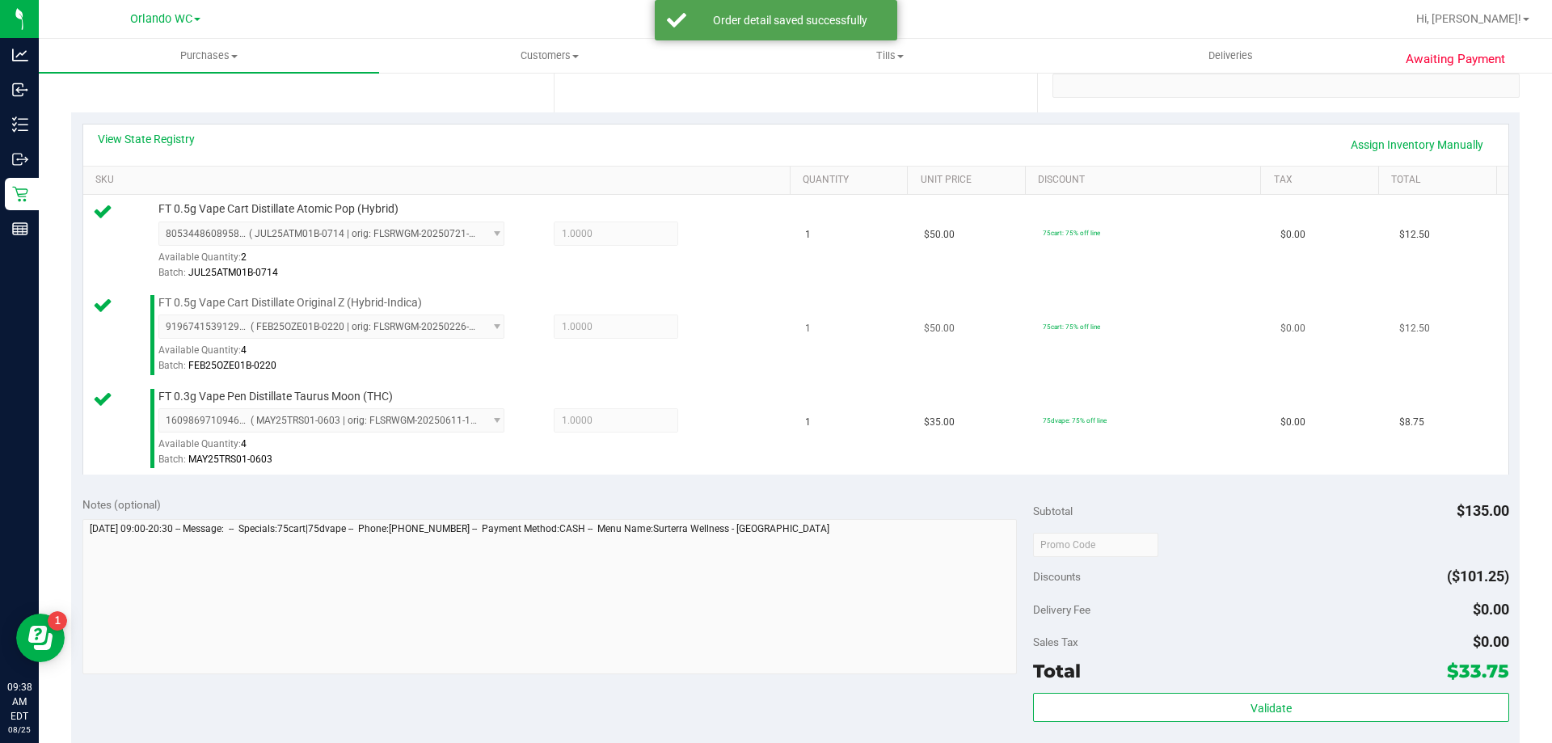
scroll to position [566, 0]
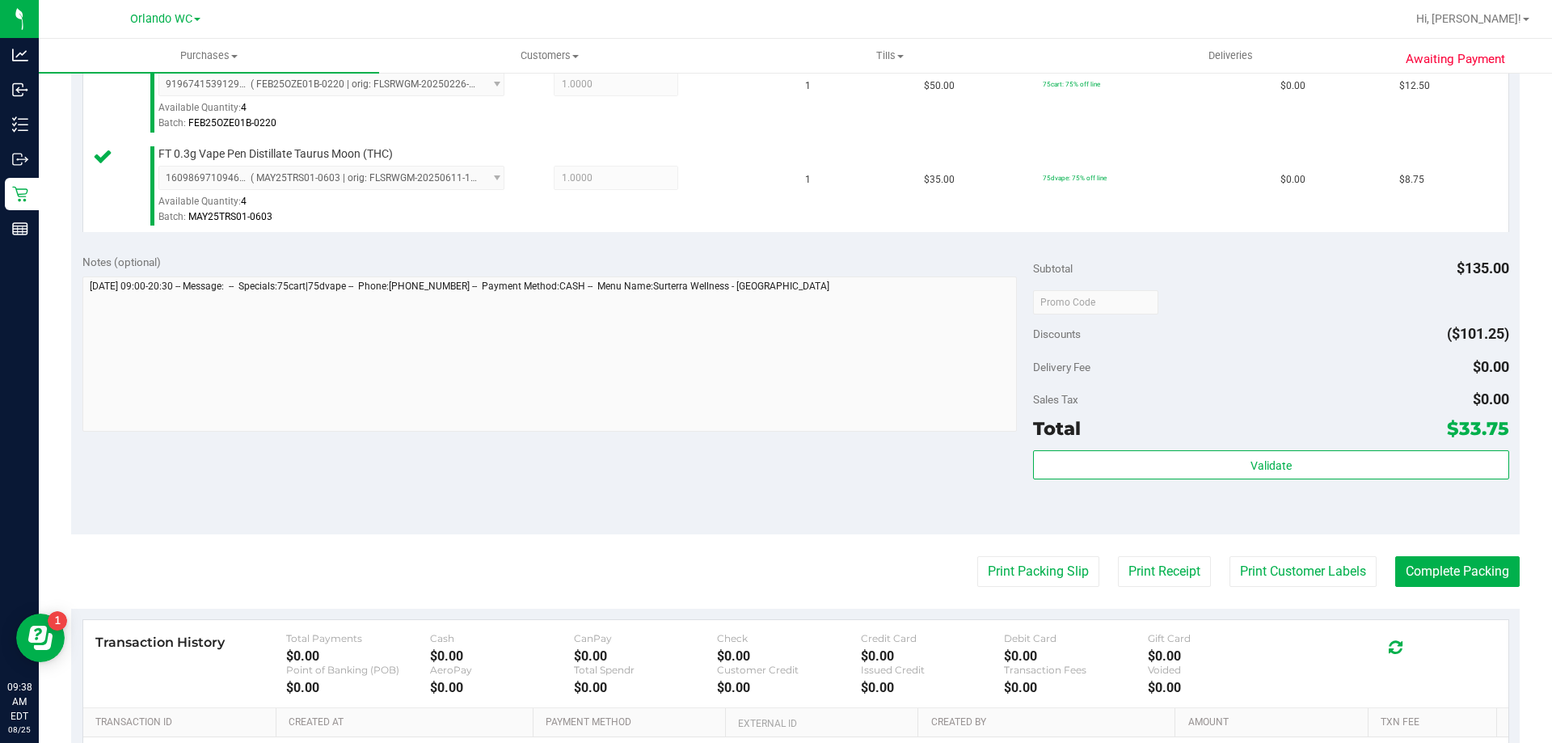
click at [1234, 496] on div "Validate" at bounding box center [1270, 486] width 475 height 73
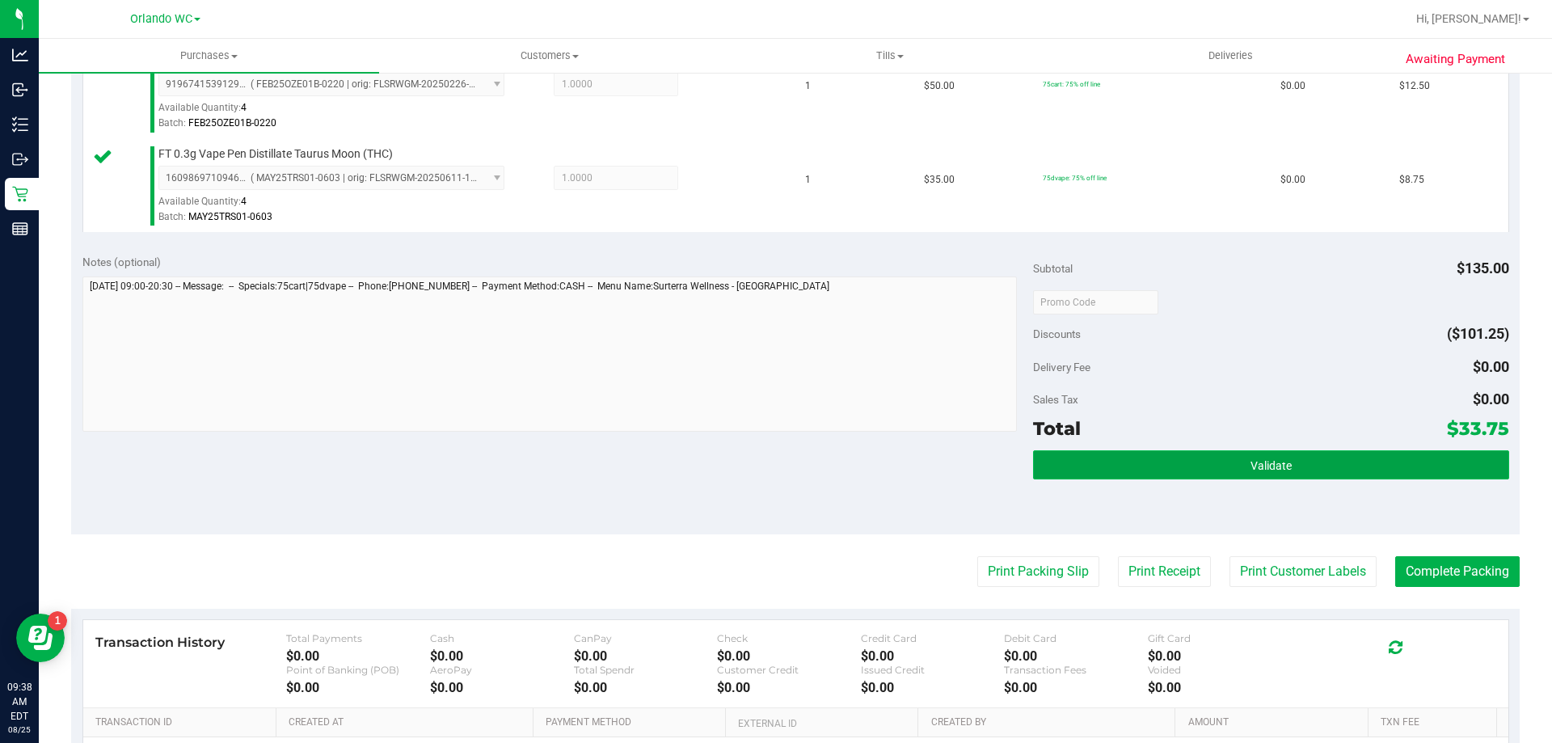
click at [1234, 475] on button "Validate" at bounding box center [1270, 464] width 475 height 29
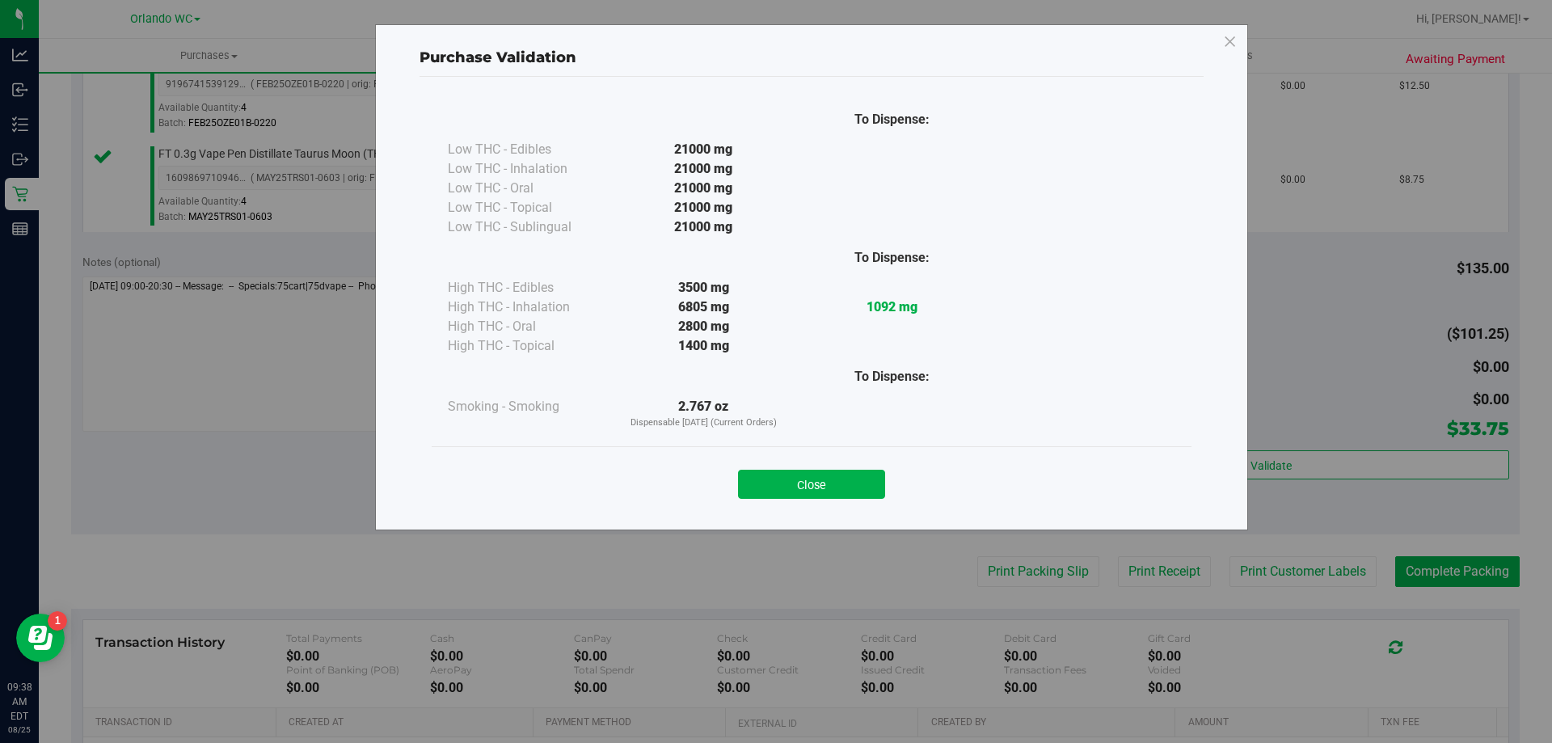
click at [836, 490] on button "Close" at bounding box center [811, 484] width 147 height 29
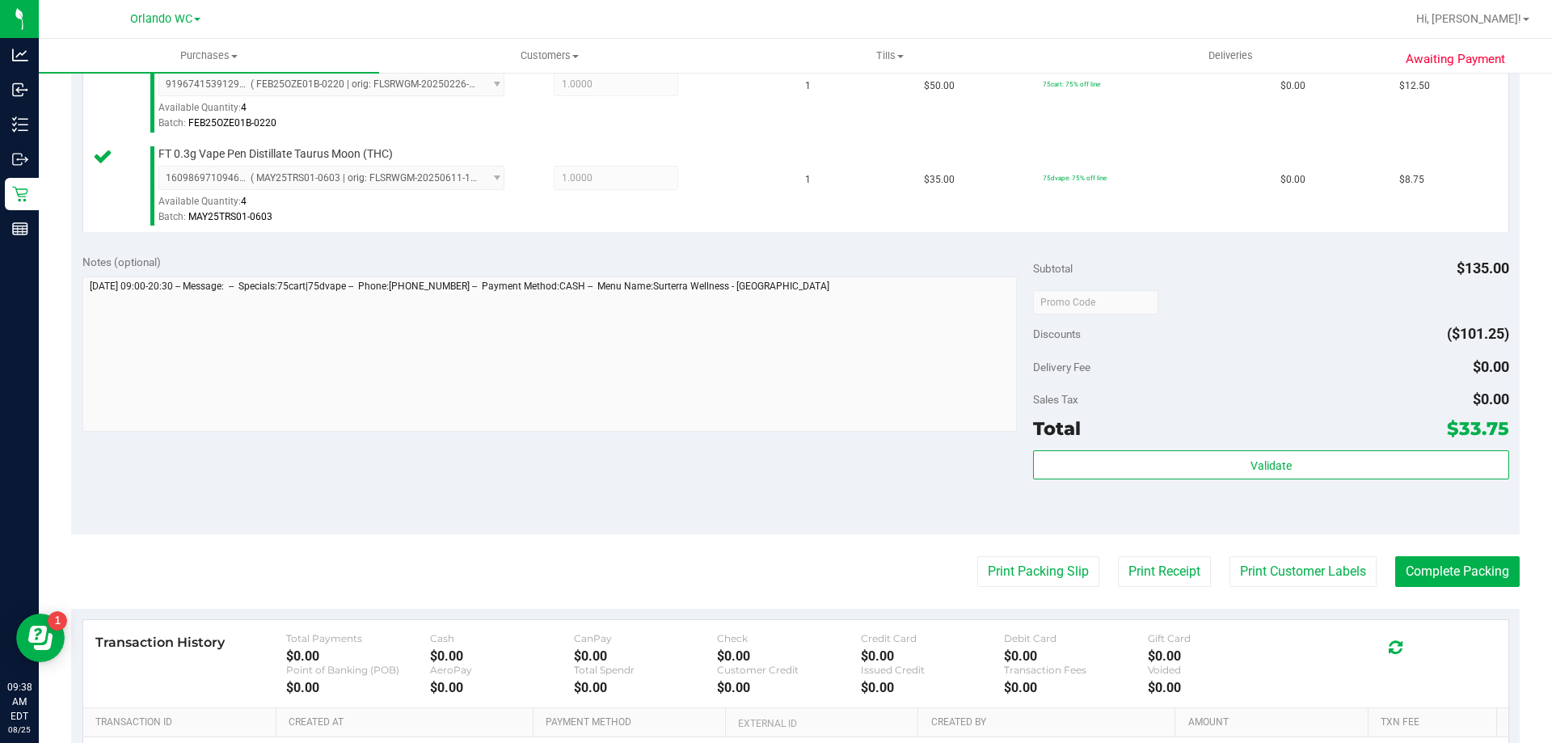
click at [960, 577] on div "Print Packing Slip Print Receipt Print Customer Labels Complete Packing" at bounding box center [795, 571] width 1449 height 31
click at [985, 567] on button "Print Packing Slip" at bounding box center [1038, 571] width 122 height 31
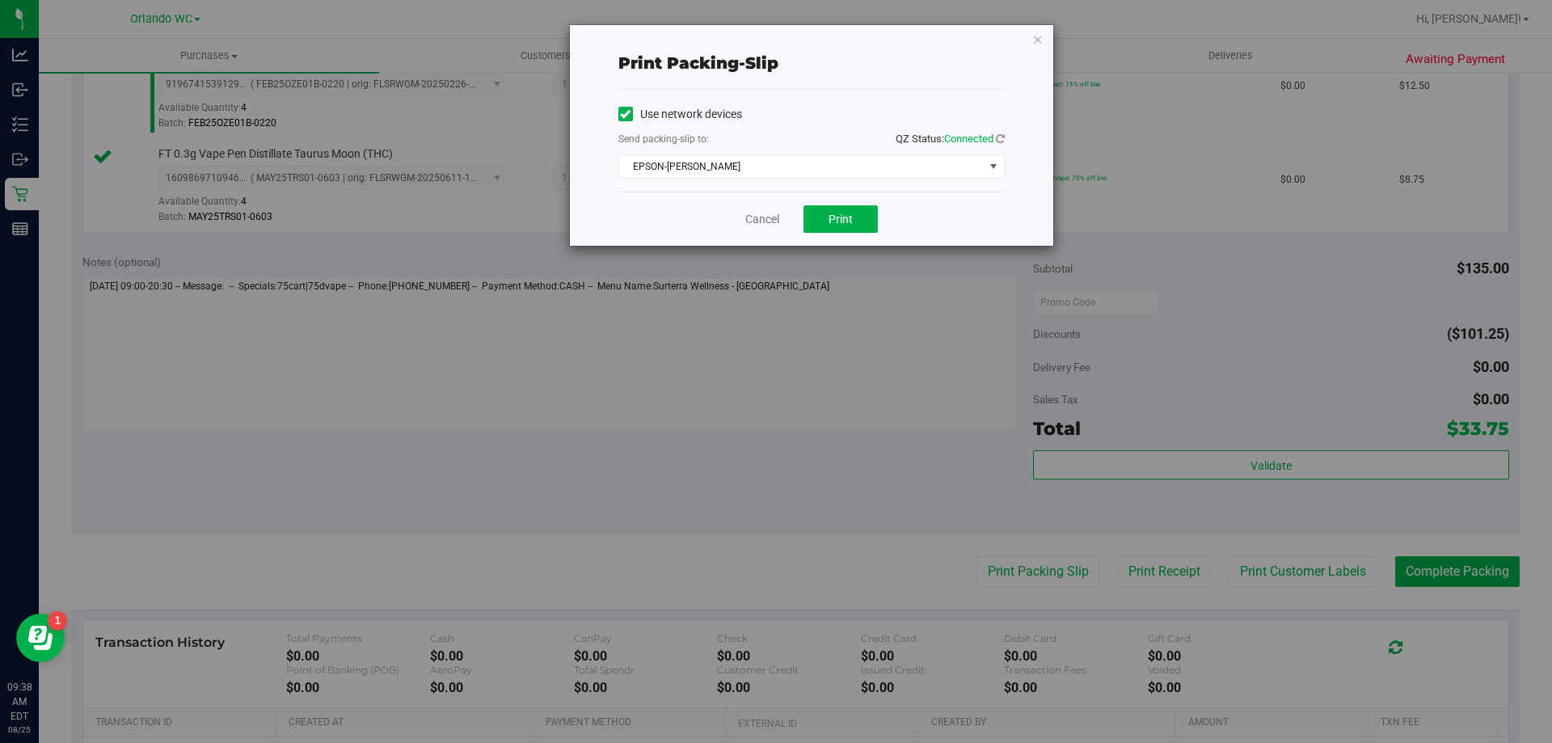
click at [846, 200] on div "Cancel Print" at bounding box center [811, 219] width 386 height 54
click at [846, 213] on span "Print" at bounding box center [841, 219] width 24 height 13
click at [756, 217] on link "Cancel" at bounding box center [762, 219] width 34 height 17
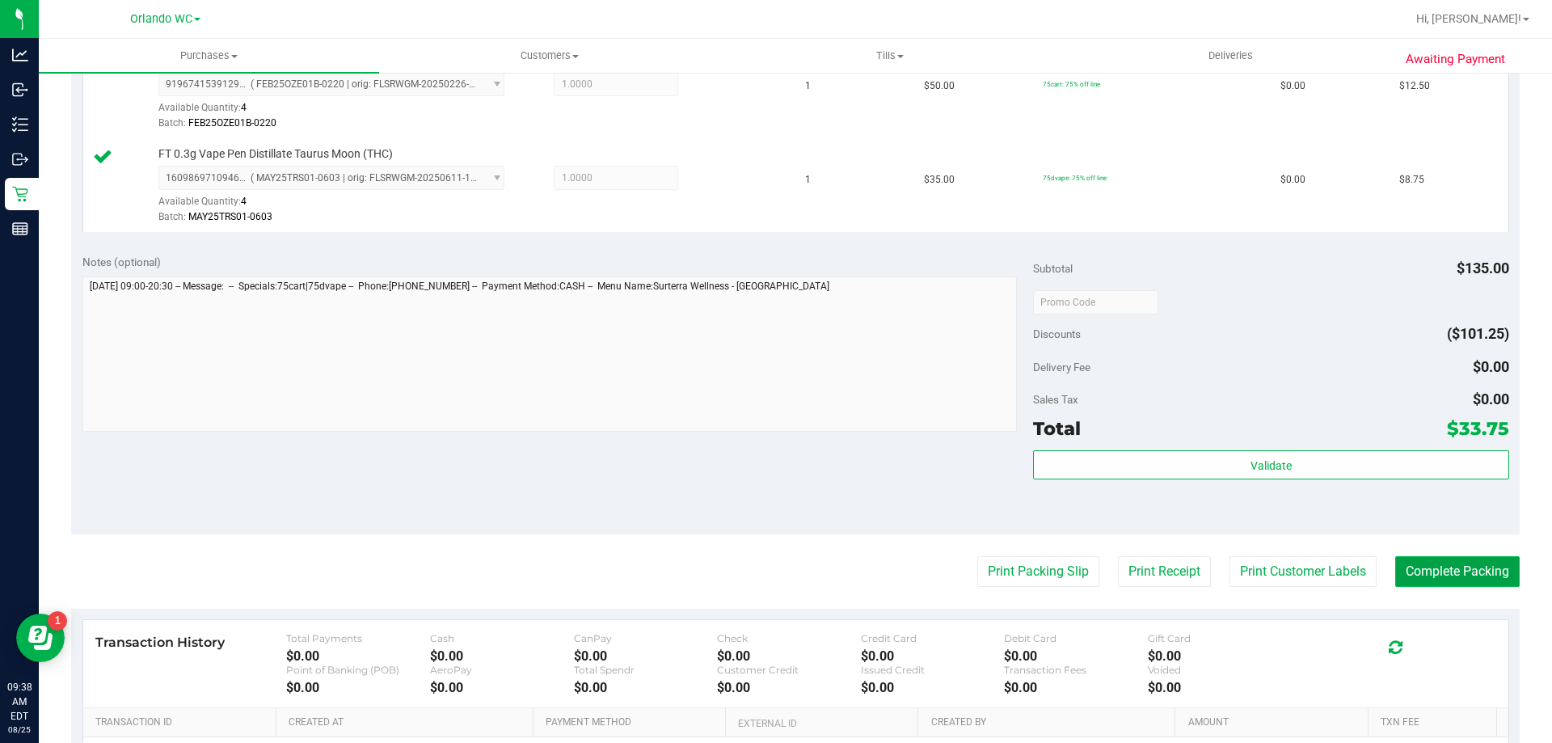
click at [1477, 563] on button "Complete Packing" at bounding box center [1457, 571] width 124 height 31
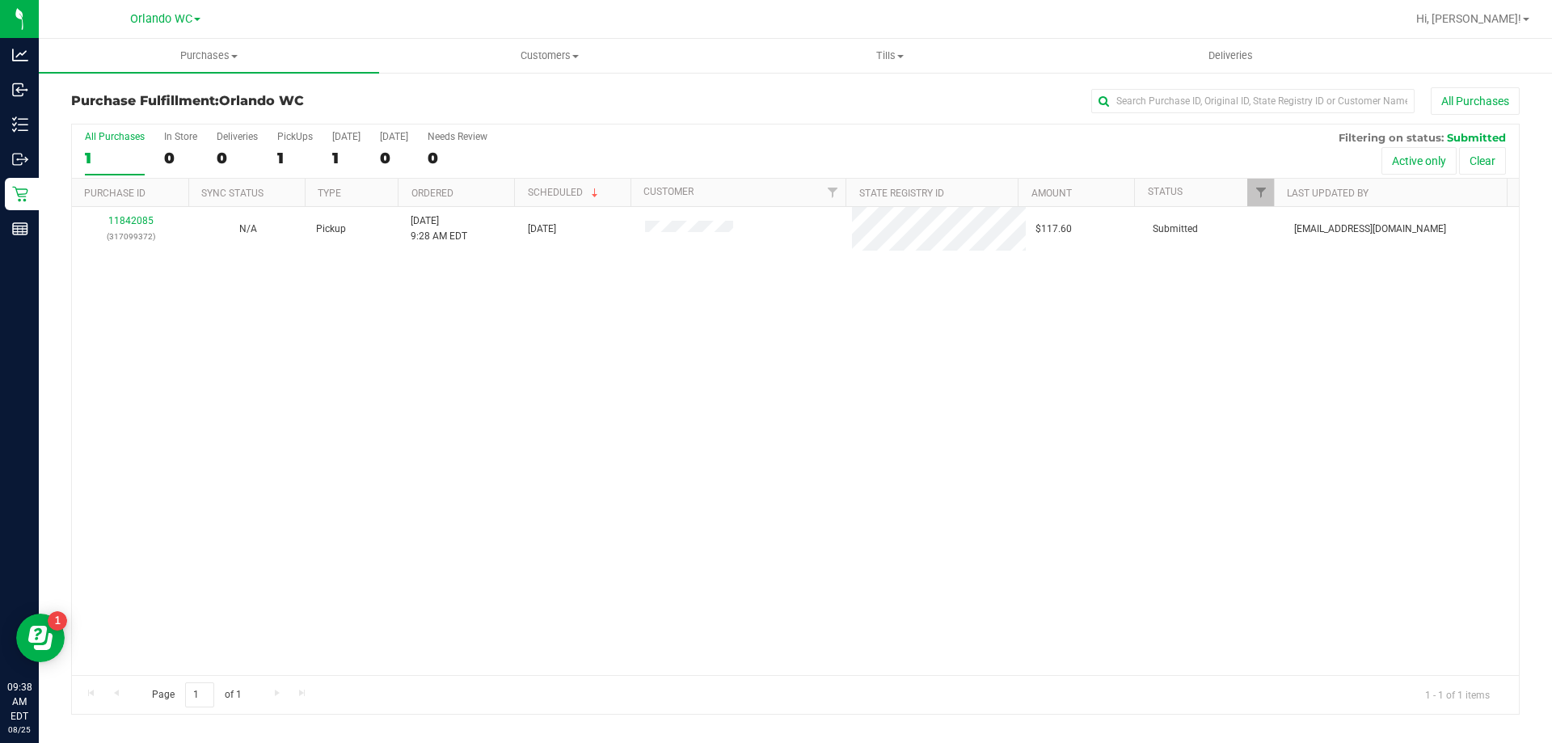
drag, startPoint x: 1010, startPoint y: 318, endPoint x: 719, endPoint y: 270, distance: 294.9
click at [1010, 318] on div "11842085 (317099372) N/A Pickup 8/25/2025 9:28 AM EDT 8/25/2025 $117.60 Submitt…" at bounding box center [795, 441] width 1447 height 468
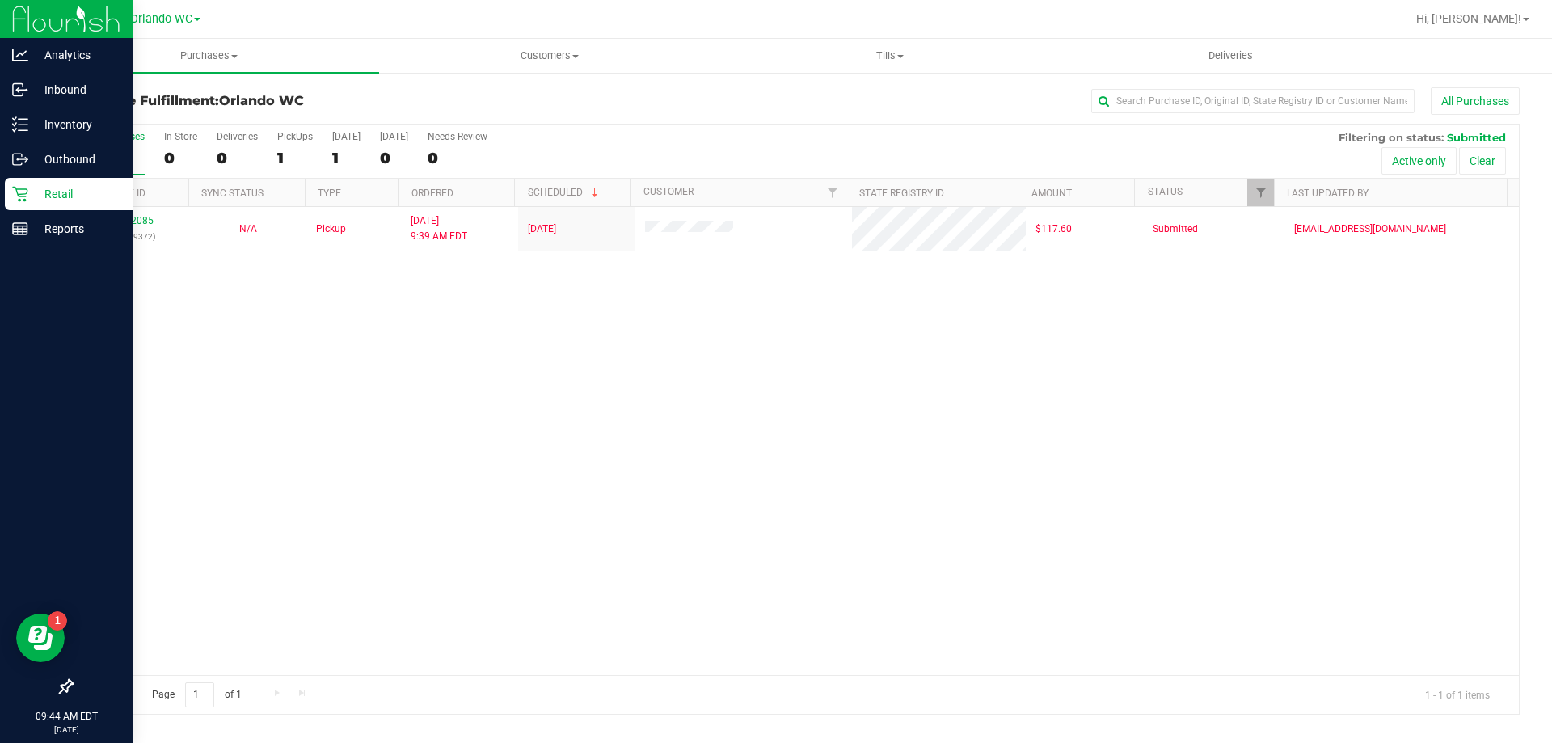
click at [29, 186] on p "Retail" at bounding box center [76, 193] width 97 height 19
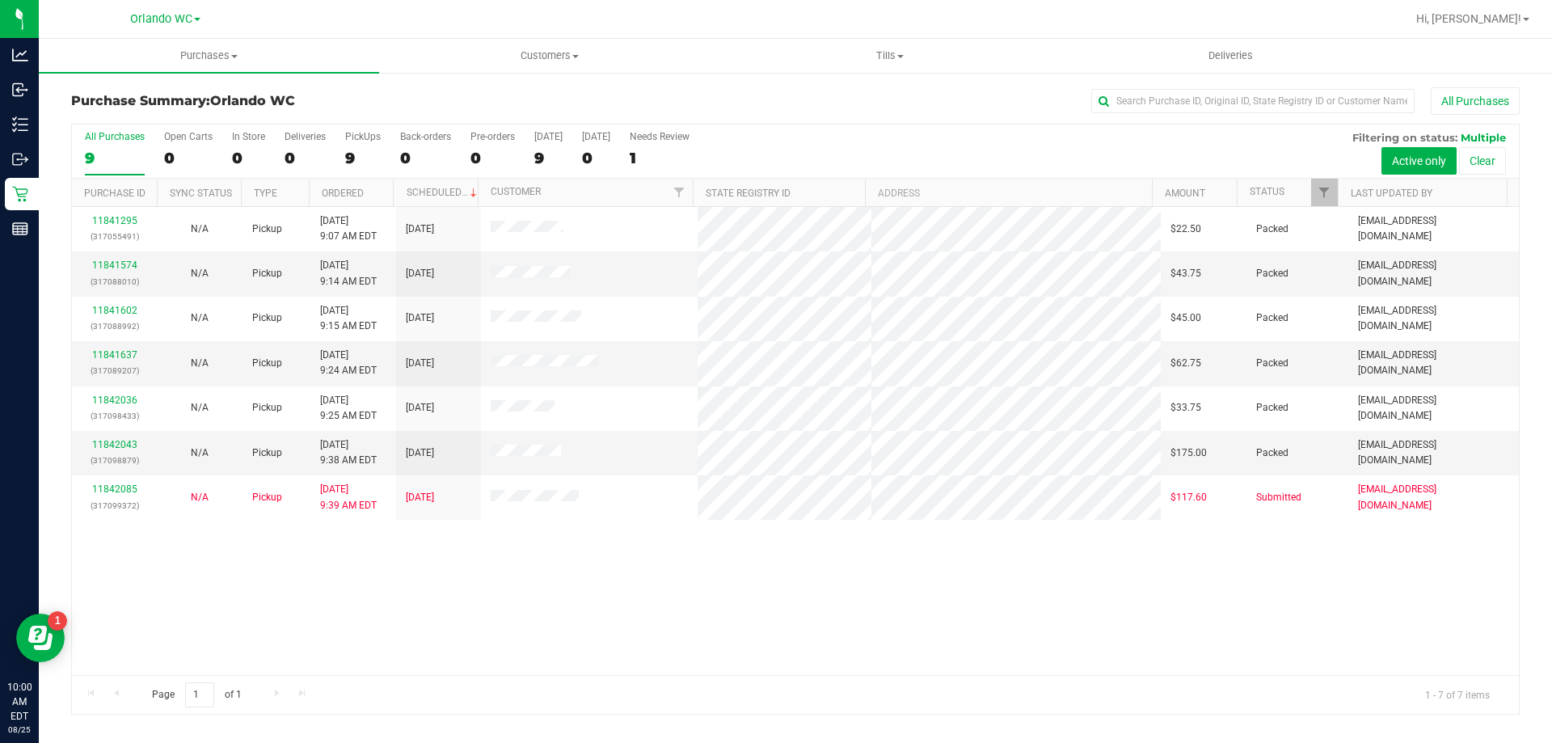
click at [124, 138] on div "All Purchases" at bounding box center [115, 136] width 60 height 11
click at [0, 0] on input "All Purchases 9" at bounding box center [0, 0] width 0 height 0
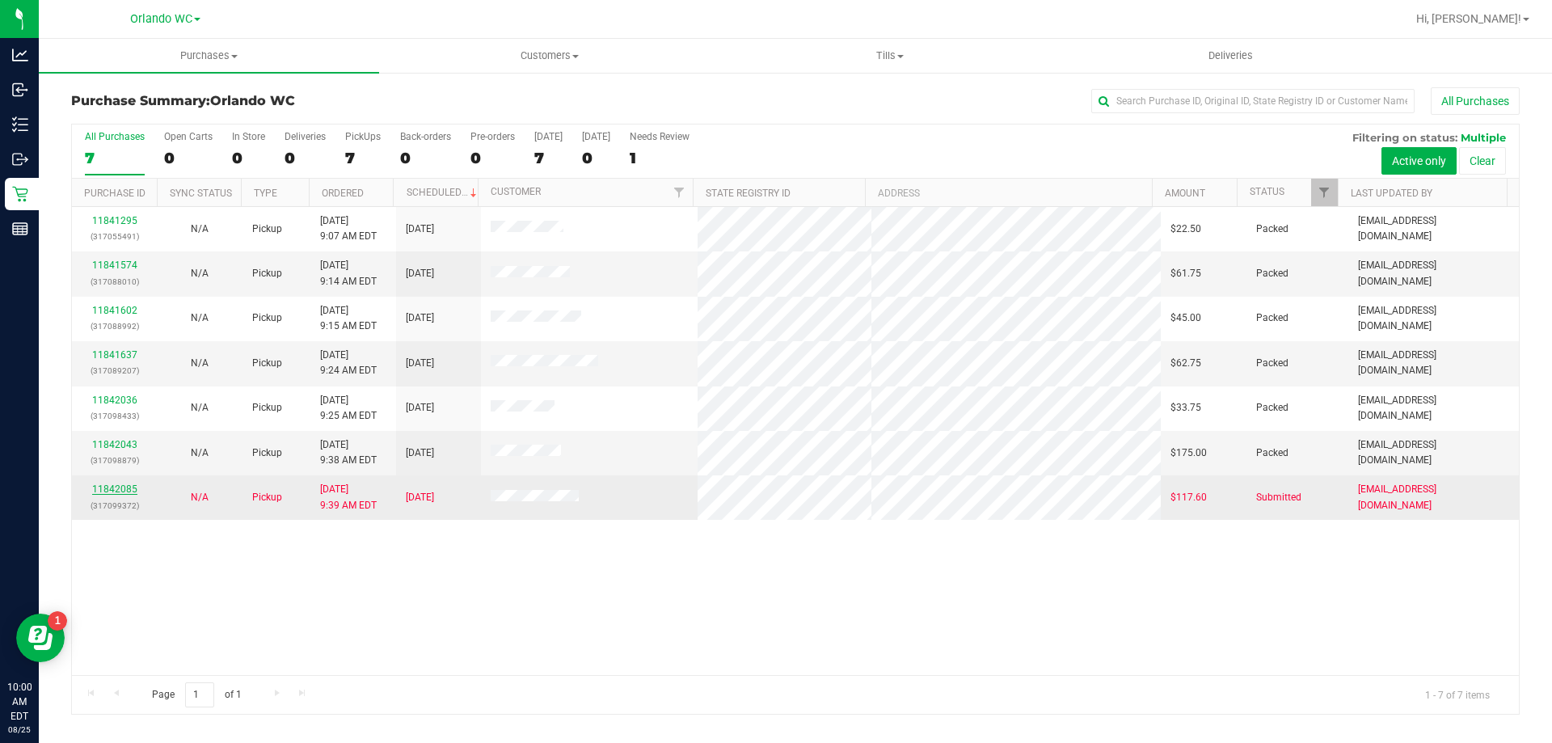
click at [111, 487] on link "11842085" at bounding box center [114, 488] width 45 height 11
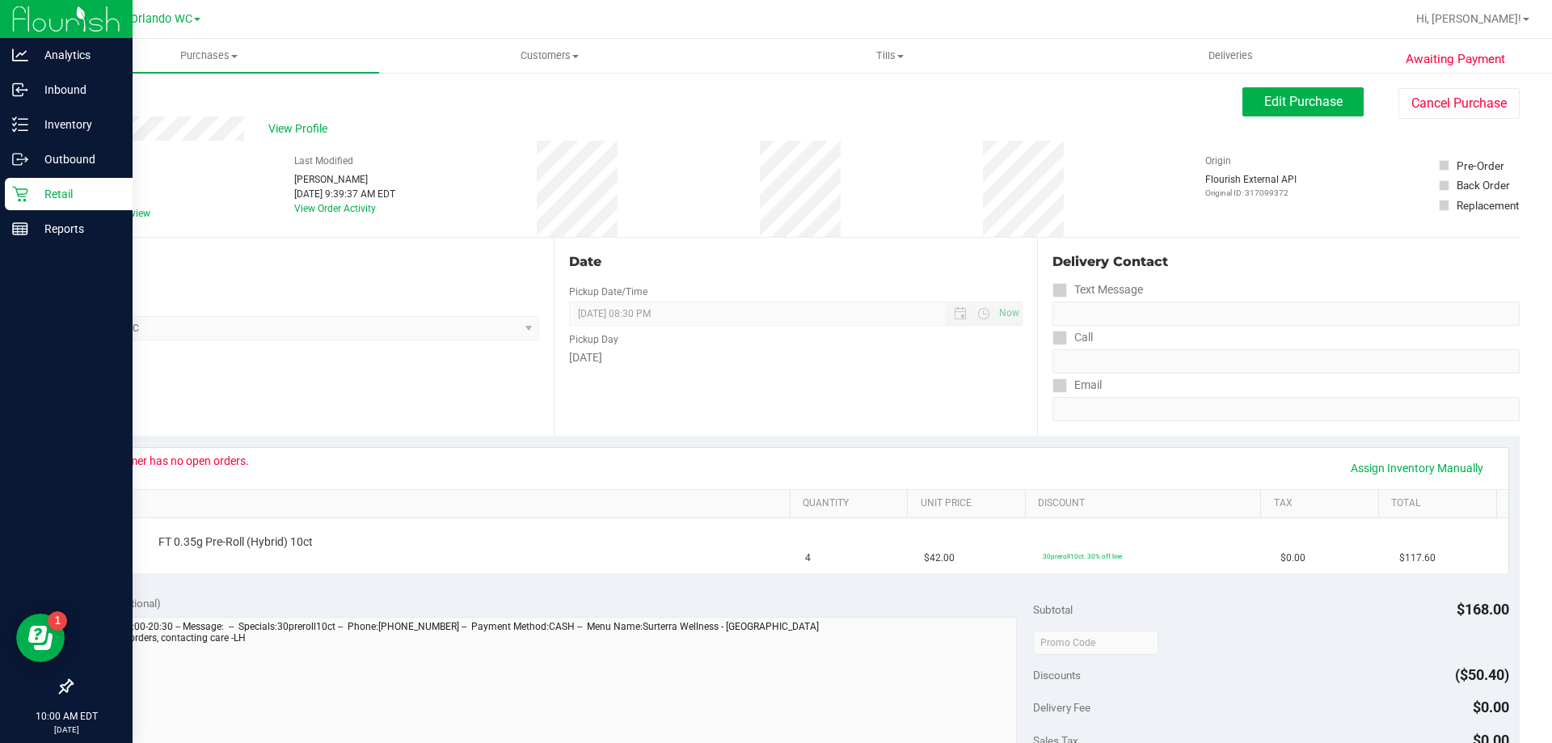
click at [26, 192] on icon at bounding box center [20, 194] width 16 height 16
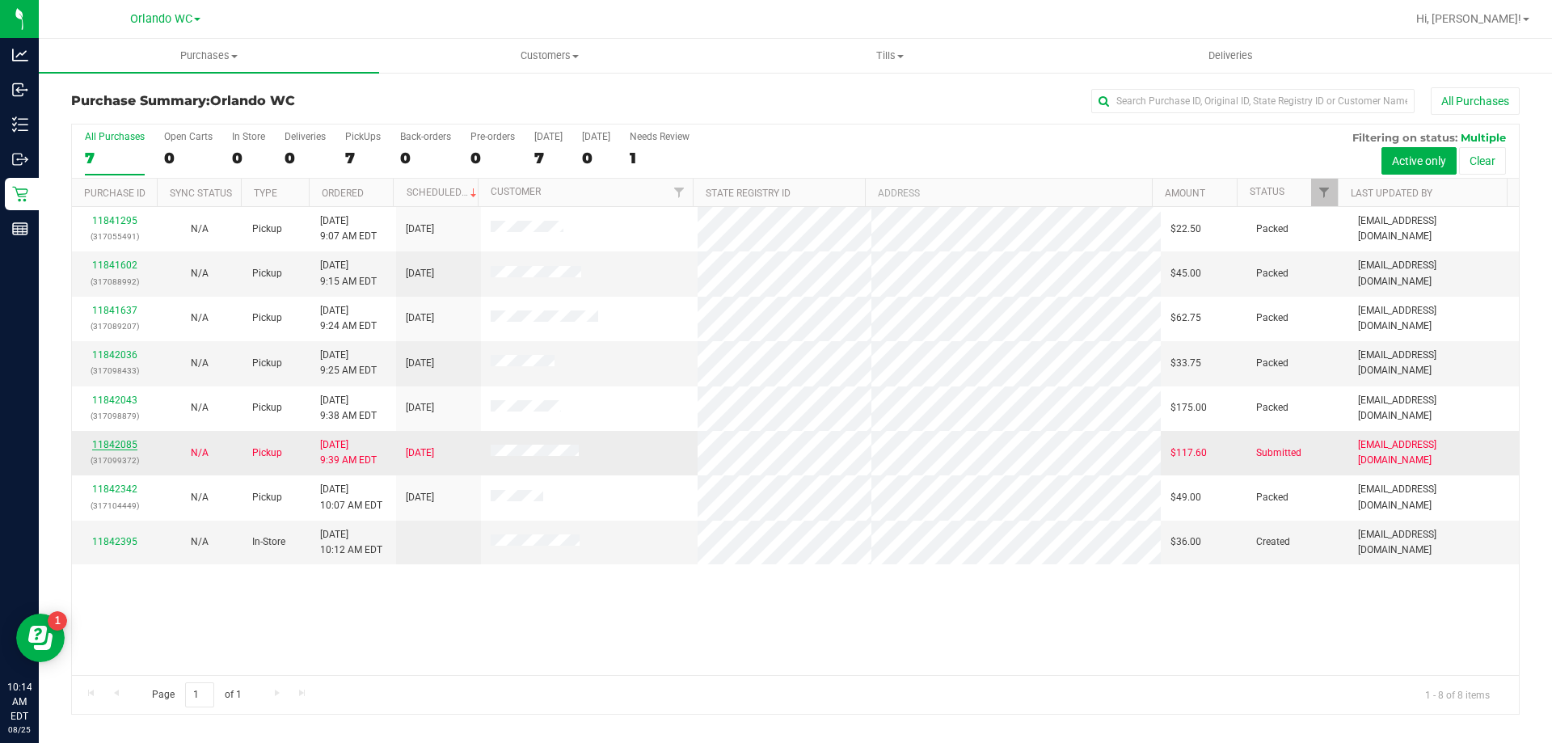
click at [106, 445] on link "11842085" at bounding box center [114, 444] width 45 height 11
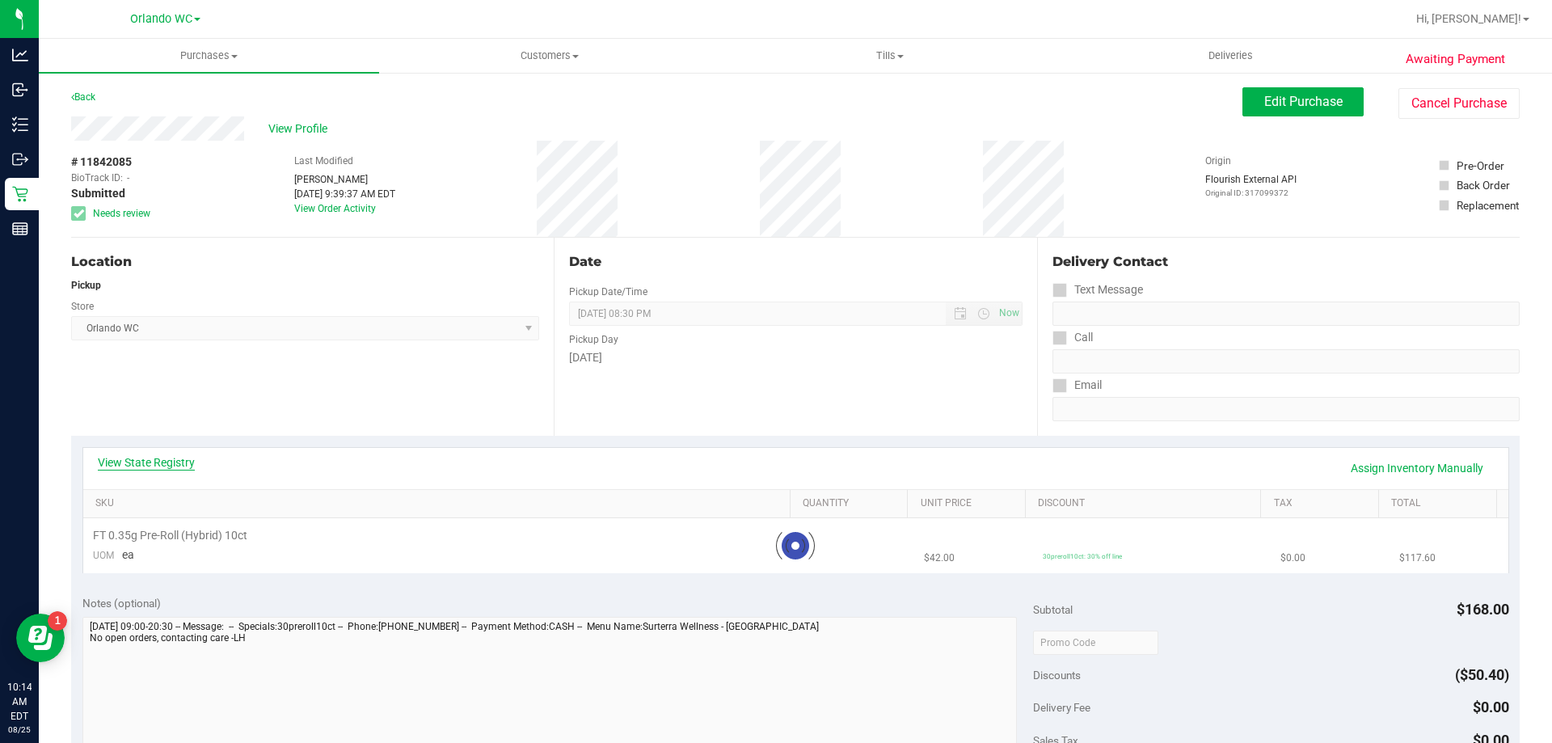
click at [141, 462] on link "View State Registry" at bounding box center [146, 462] width 97 height 16
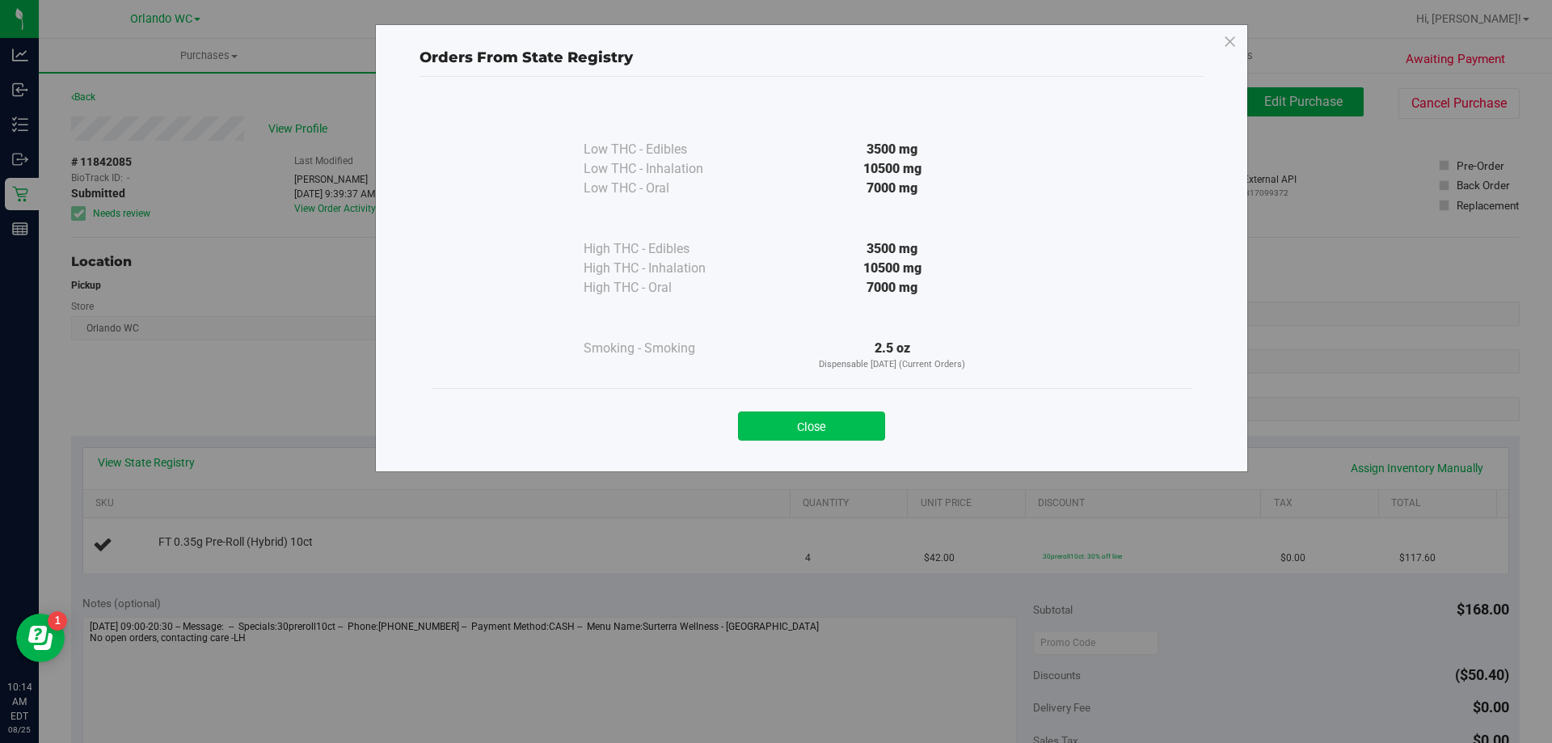
click at [799, 416] on button "Close" at bounding box center [811, 425] width 147 height 29
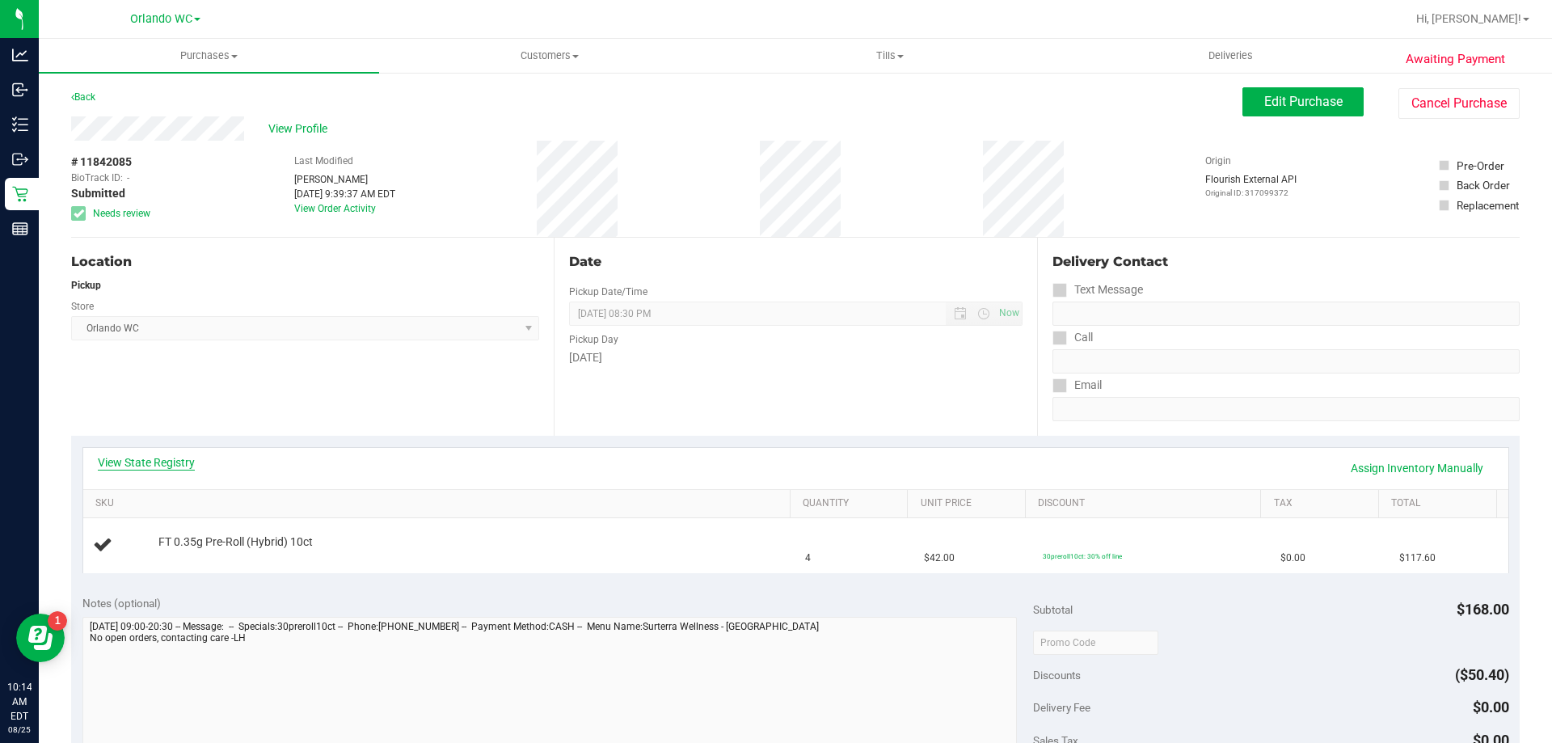
click at [165, 468] on link "View State Registry" at bounding box center [146, 462] width 97 height 16
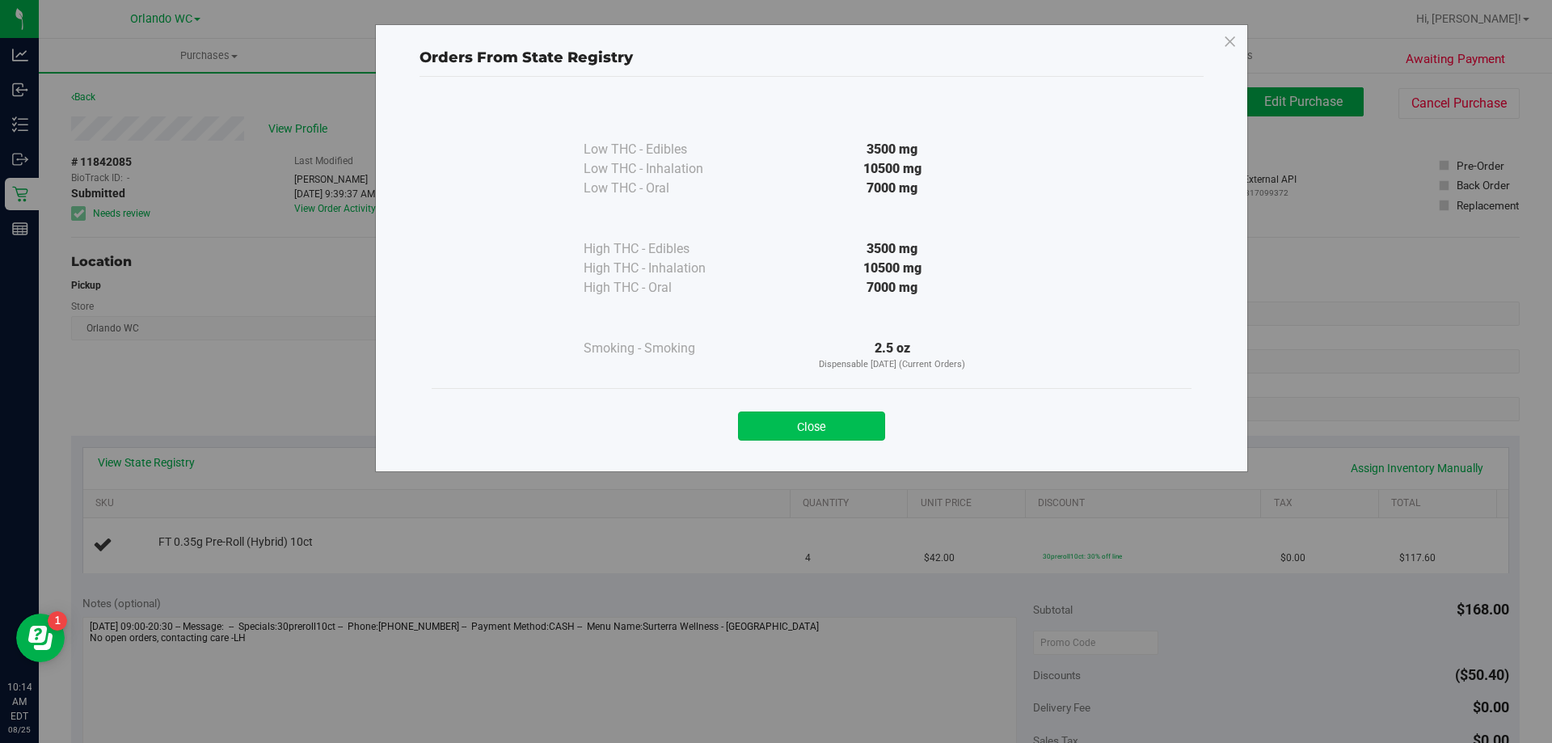
click at [838, 418] on button "Close" at bounding box center [811, 425] width 147 height 29
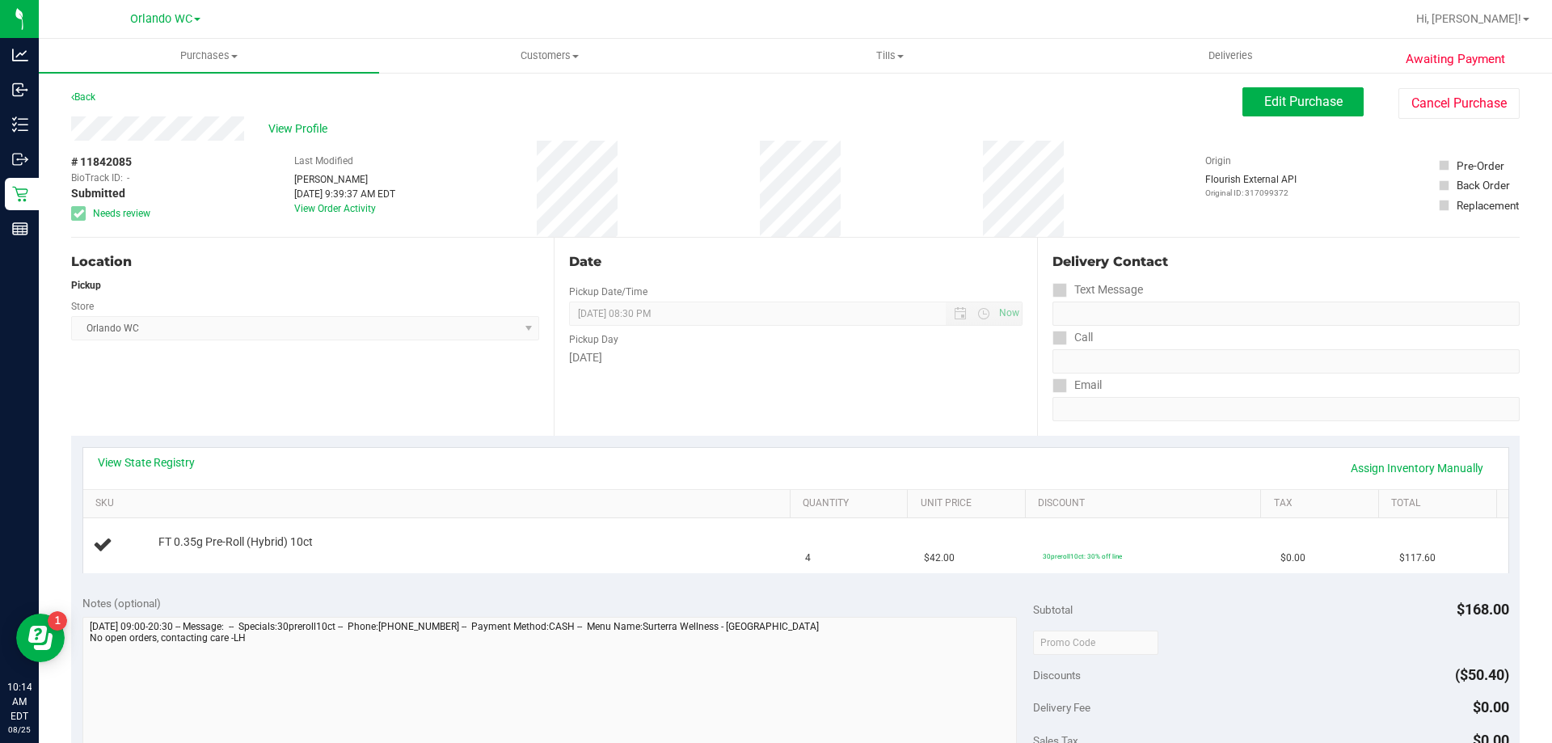
click at [714, 444] on div "View State Registry Assign Inventory Manually SKU Quantity Unit Price Discount …" at bounding box center [795, 510] width 1449 height 148
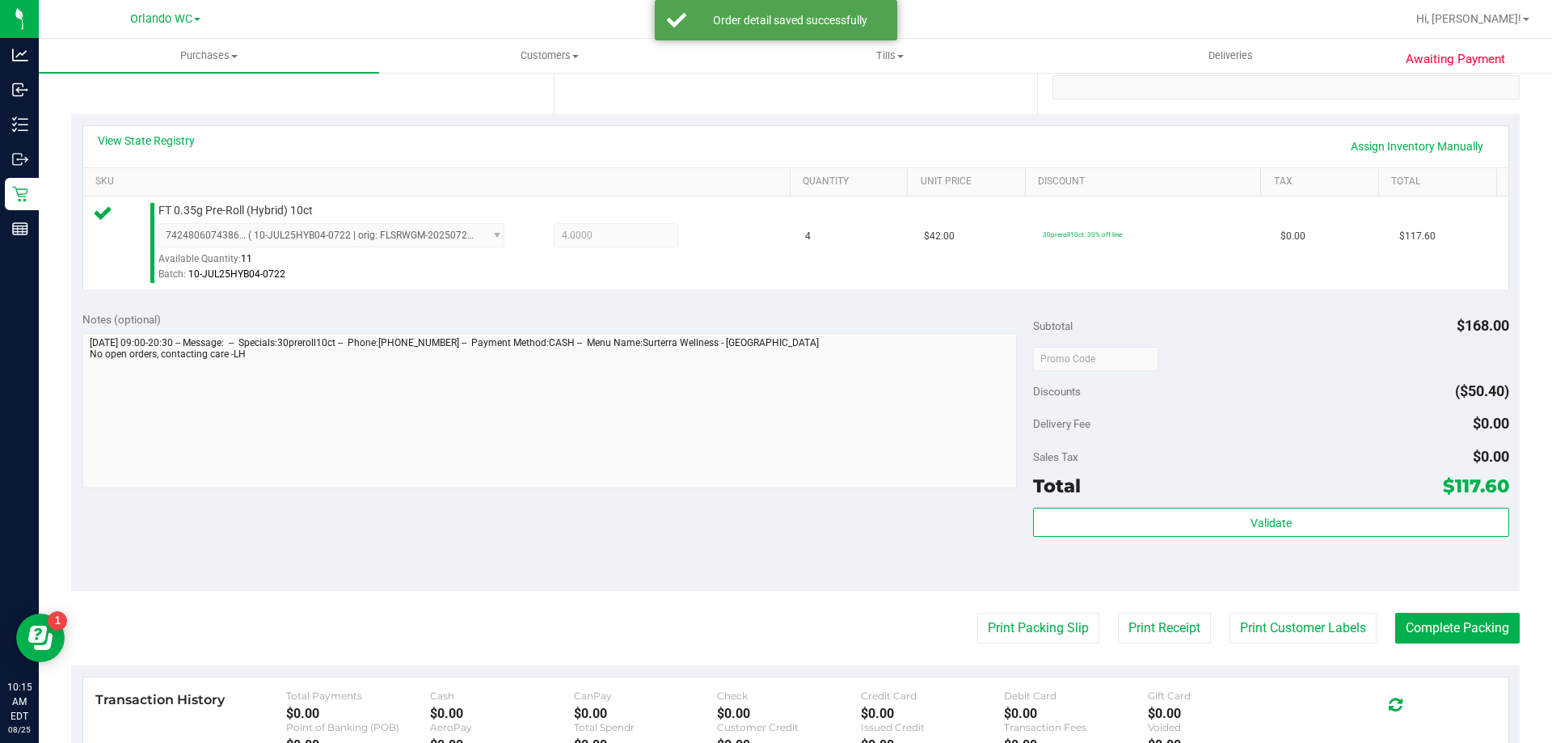
scroll to position [323, 0]
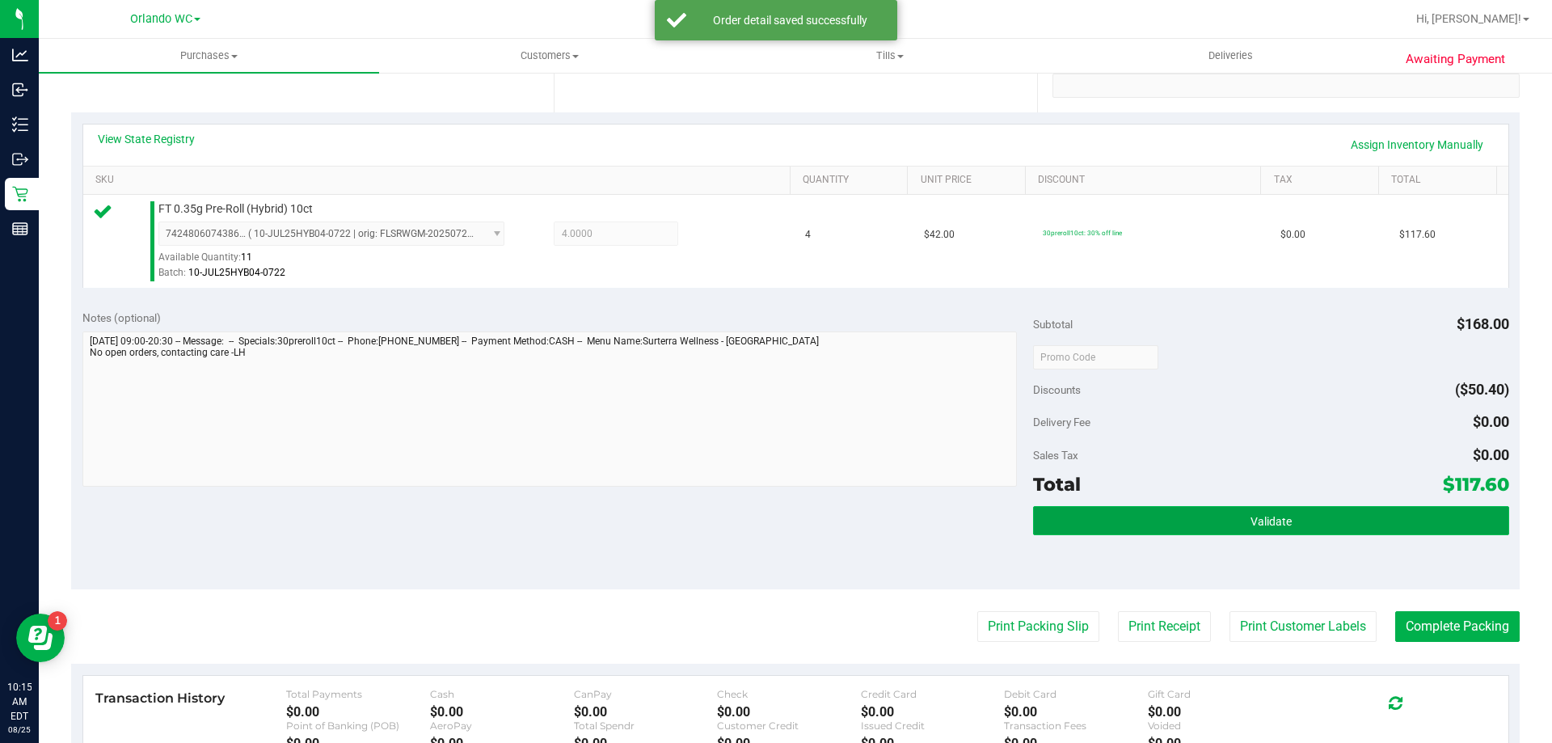
click at [1255, 529] on button "Validate" at bounding box center [1270, 520] width 475 height 29
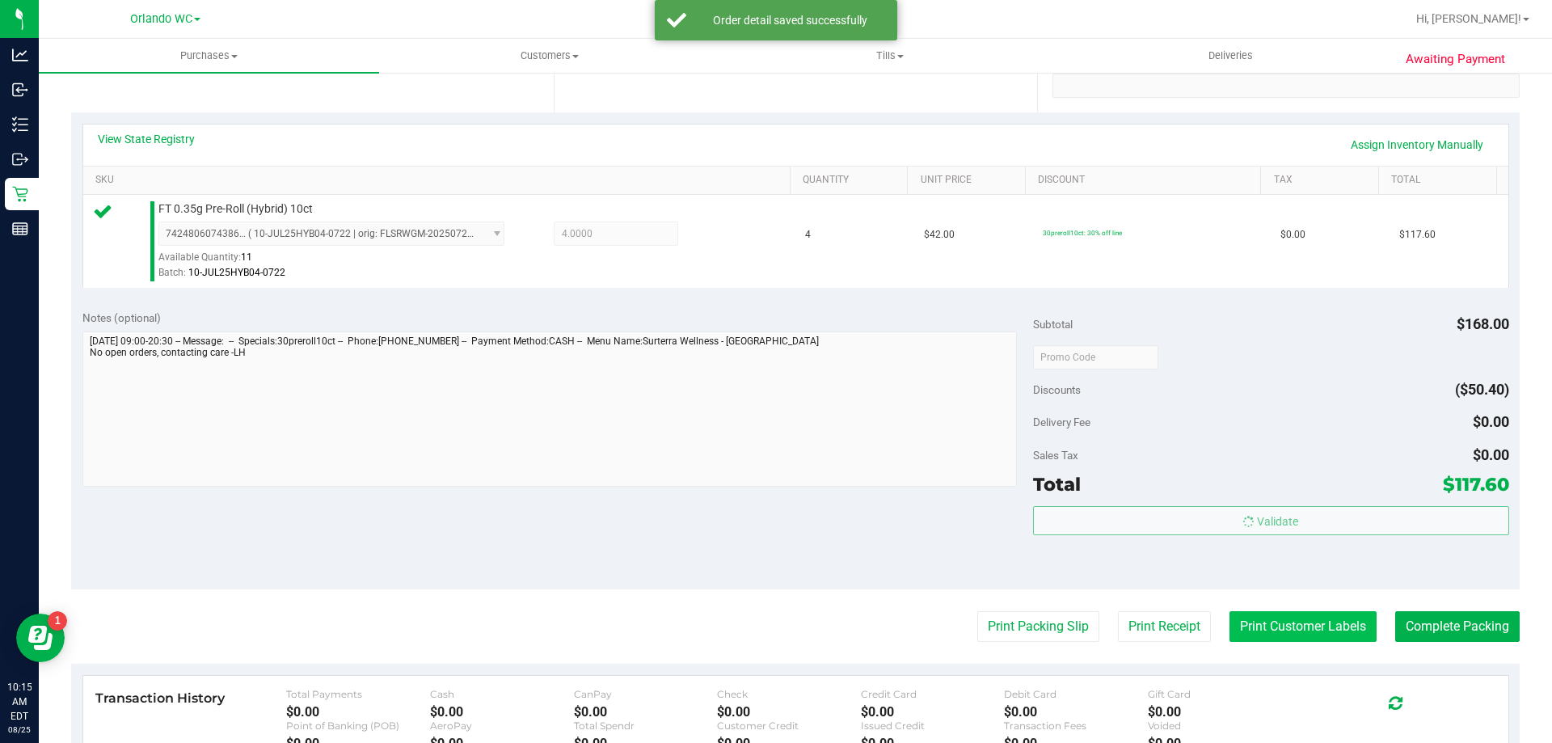
click at [1284, 618] on button "Print Customer Labels" at bounding box center [1303, 626] width 147 height 31
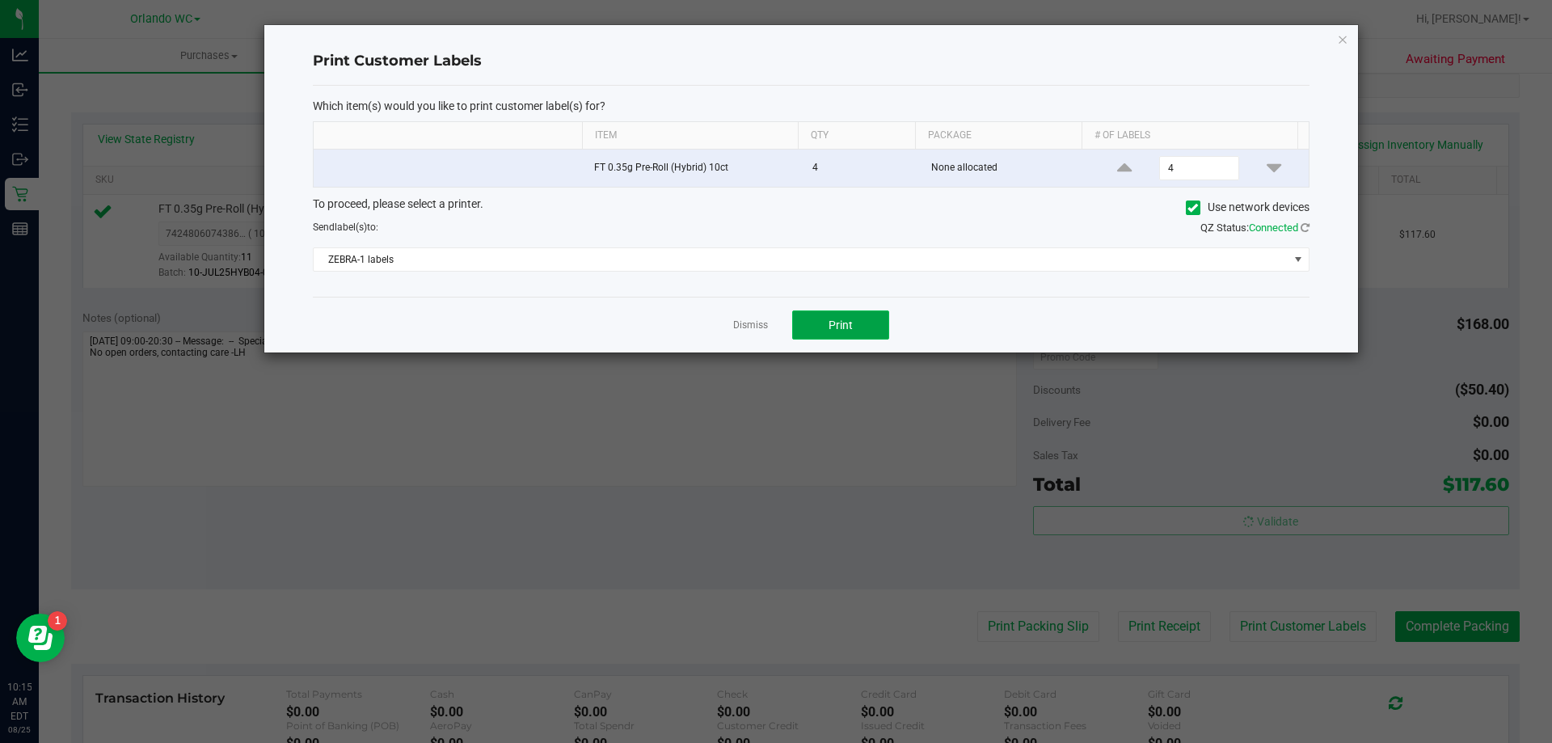
click at [854, 324] on button "Print" at bounding box center [840, 324] width 97 height 29
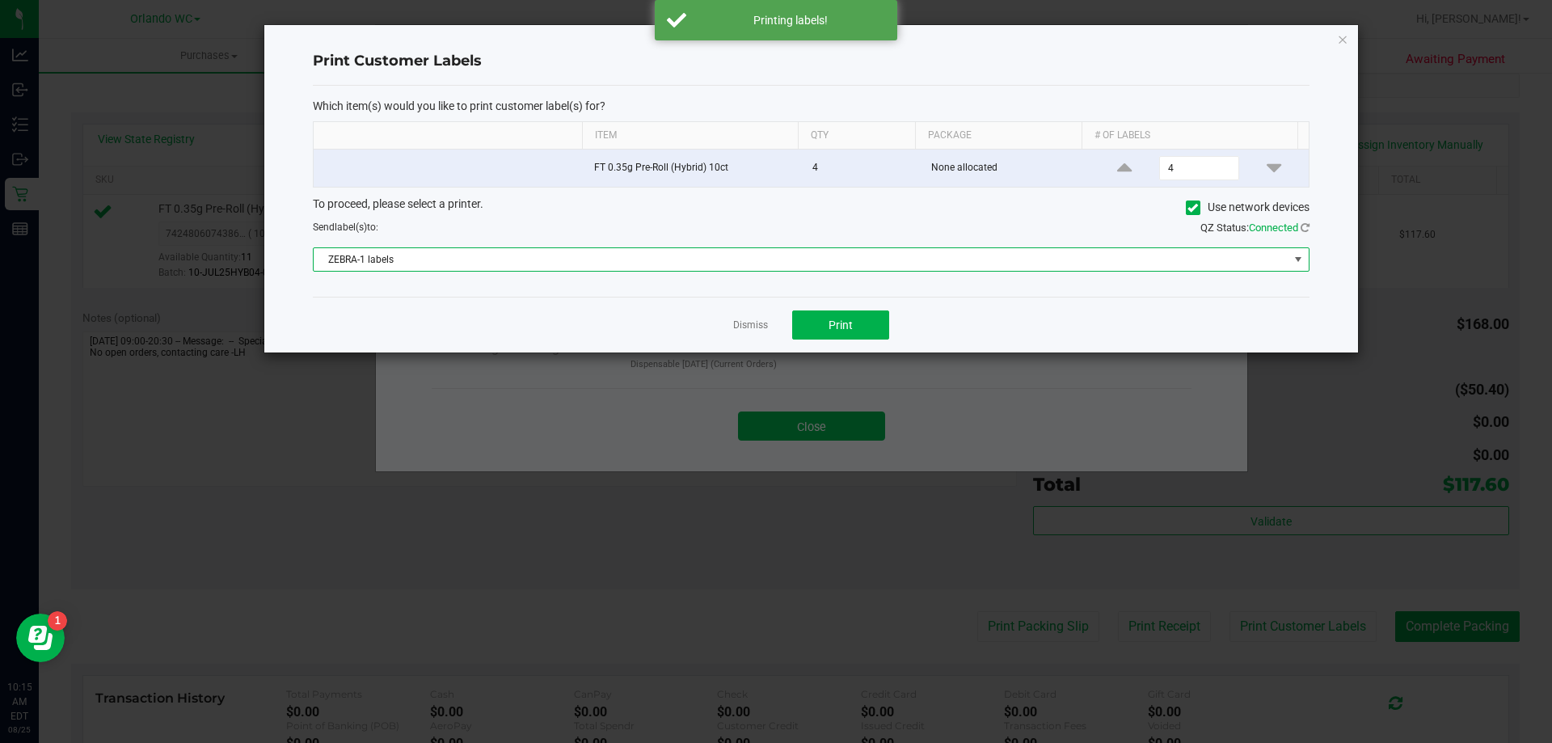
click at [699, 255] on span "ZEBRA-1 labels" at bounding box center [801, 259] width 975 height 23
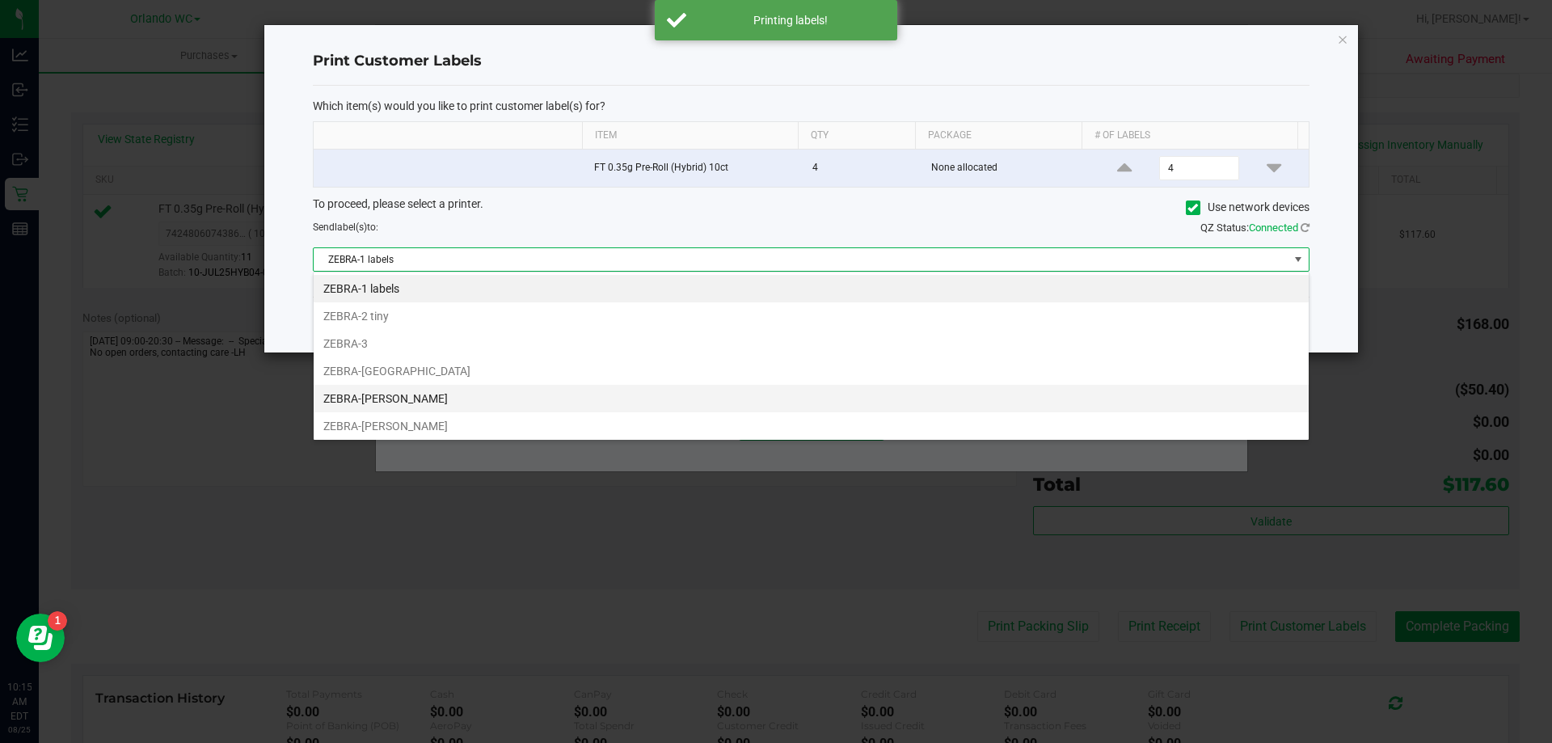
scroll to position [24, 996]
click at [500, 399] on li "ZEBRA-RODNEY-ATKINS" at bounding box center [811, 398] width 995 height 27
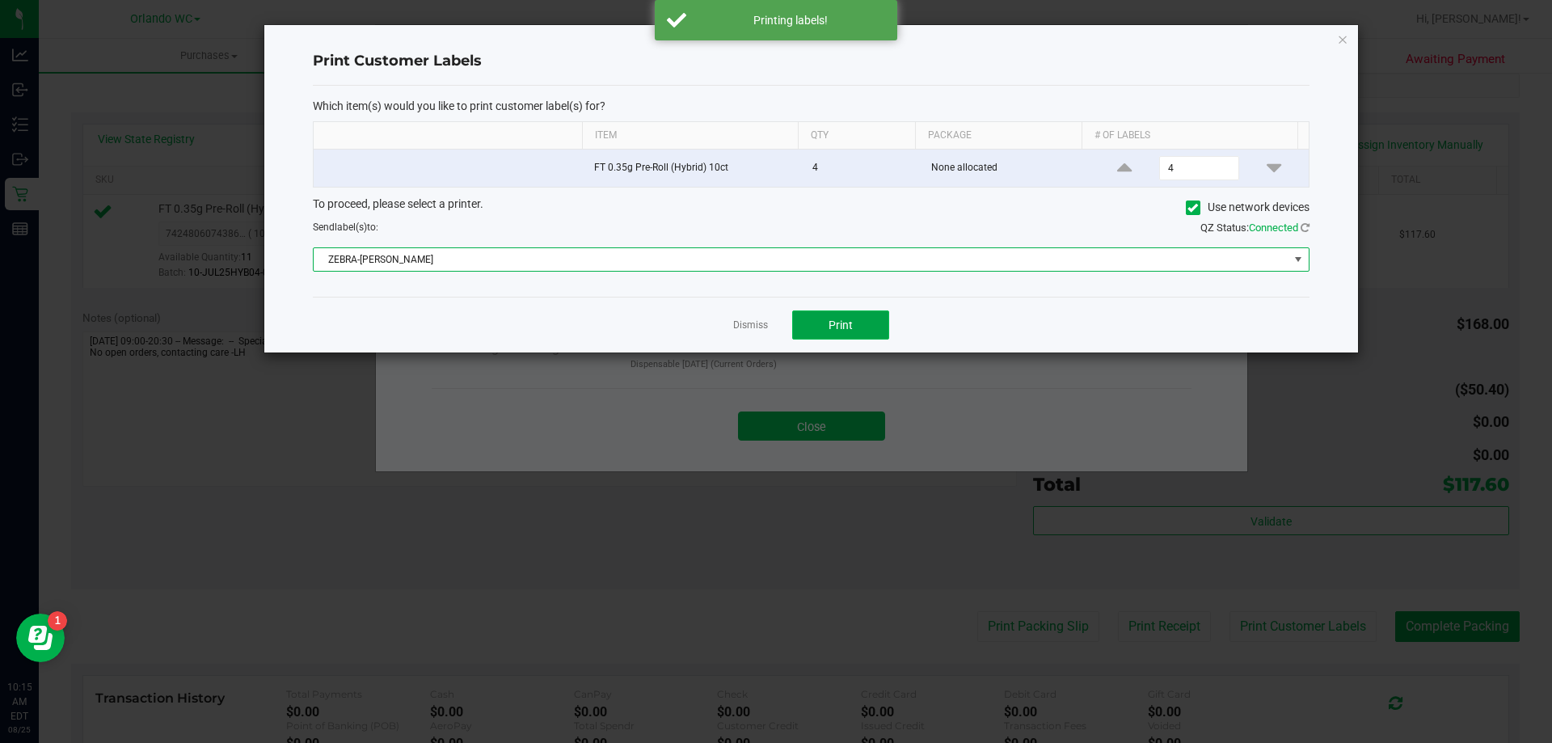
click at [865, 311] on button "Print" at bounding box center [840, 324] width 97 height 29
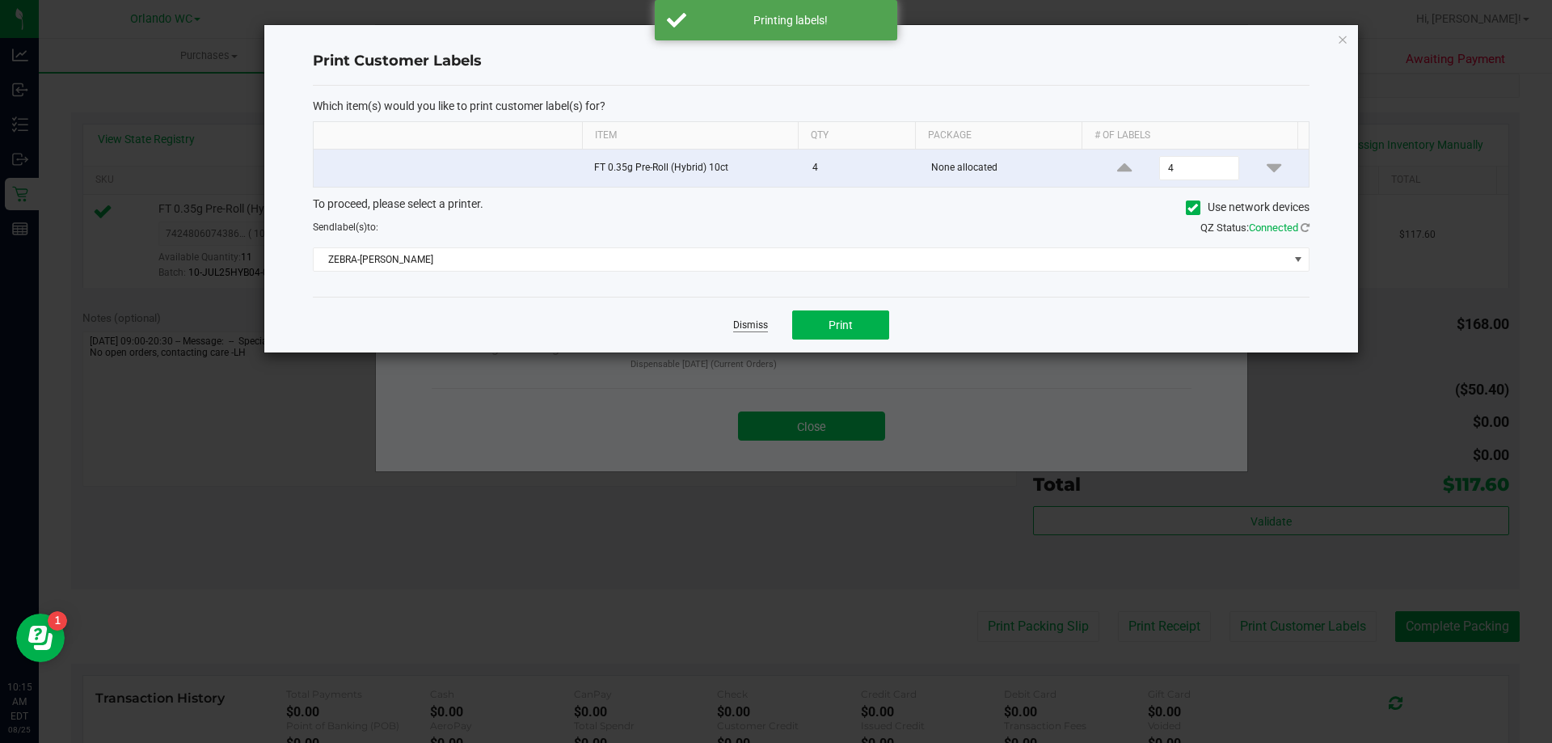
click at [760, 324] on link "Dismiss" at bounding box center [750, 325] width 35 height 14
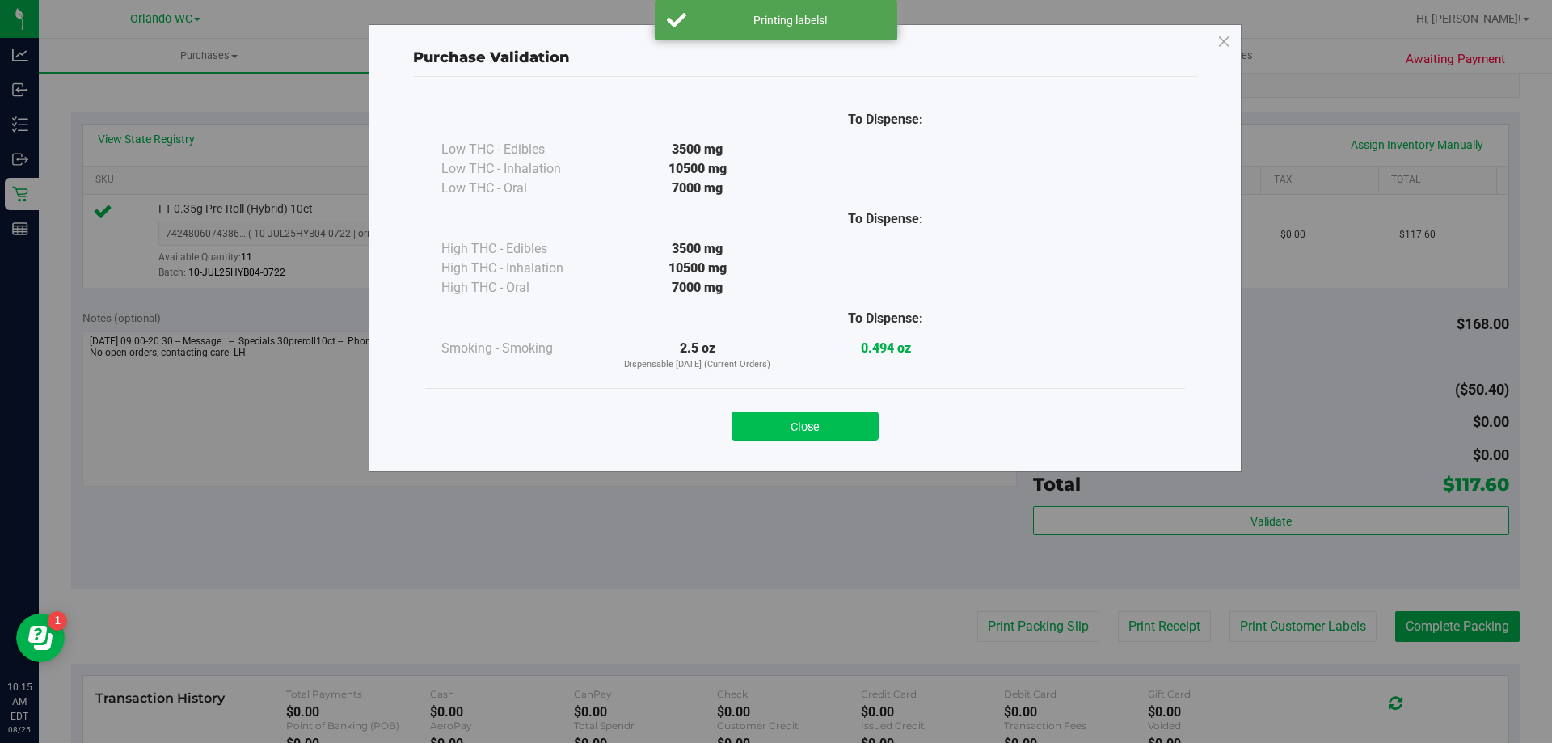
click at [833, 432] on button "Close" at bounding box center [805, 425] width 147 height 29
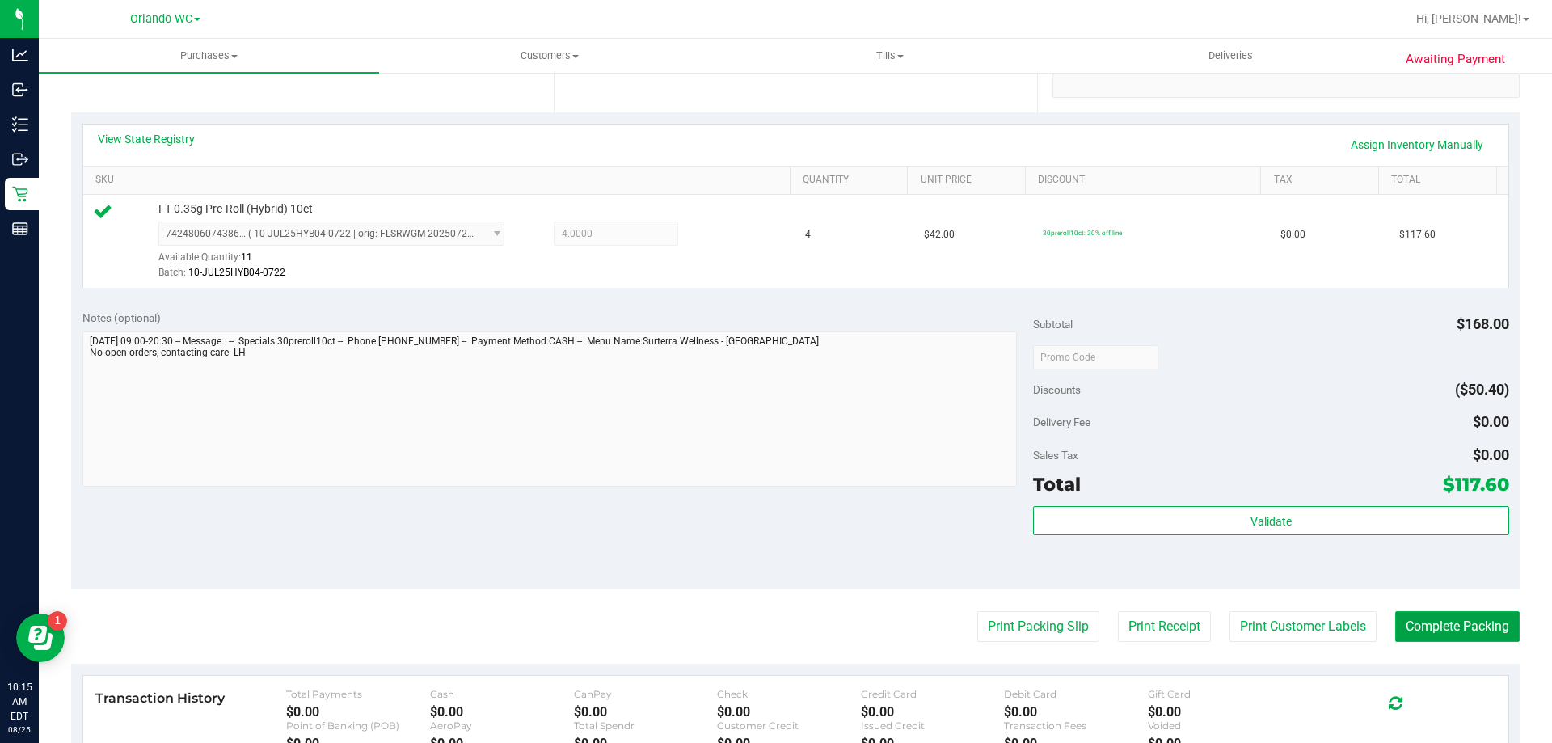
click at [1425, 611] on button "Complete Packing" at bounding box center [1457, 626] width 124 height 31
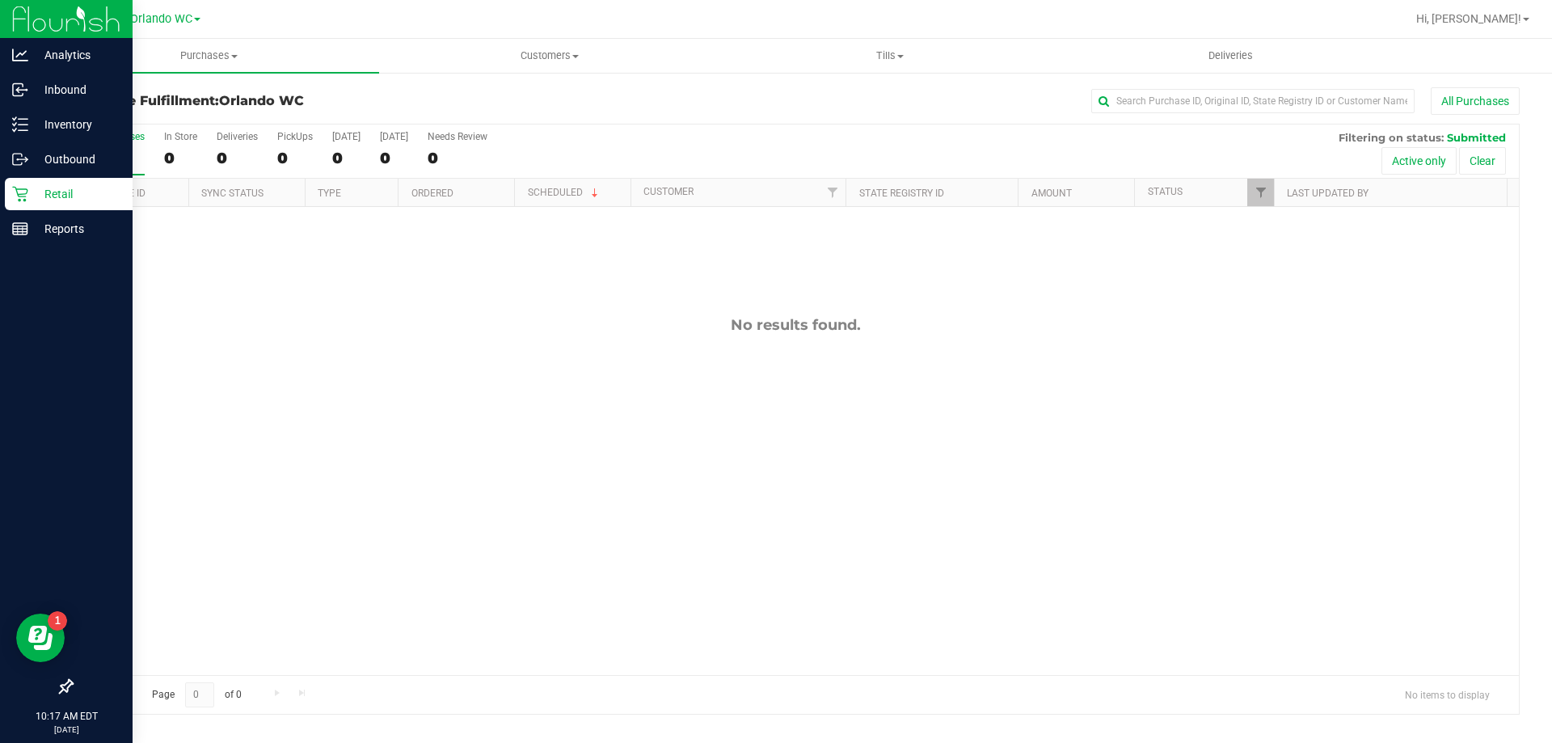
click at [30, 196] on p "Retail" at bounding box center [76, 193] width 97 height 19
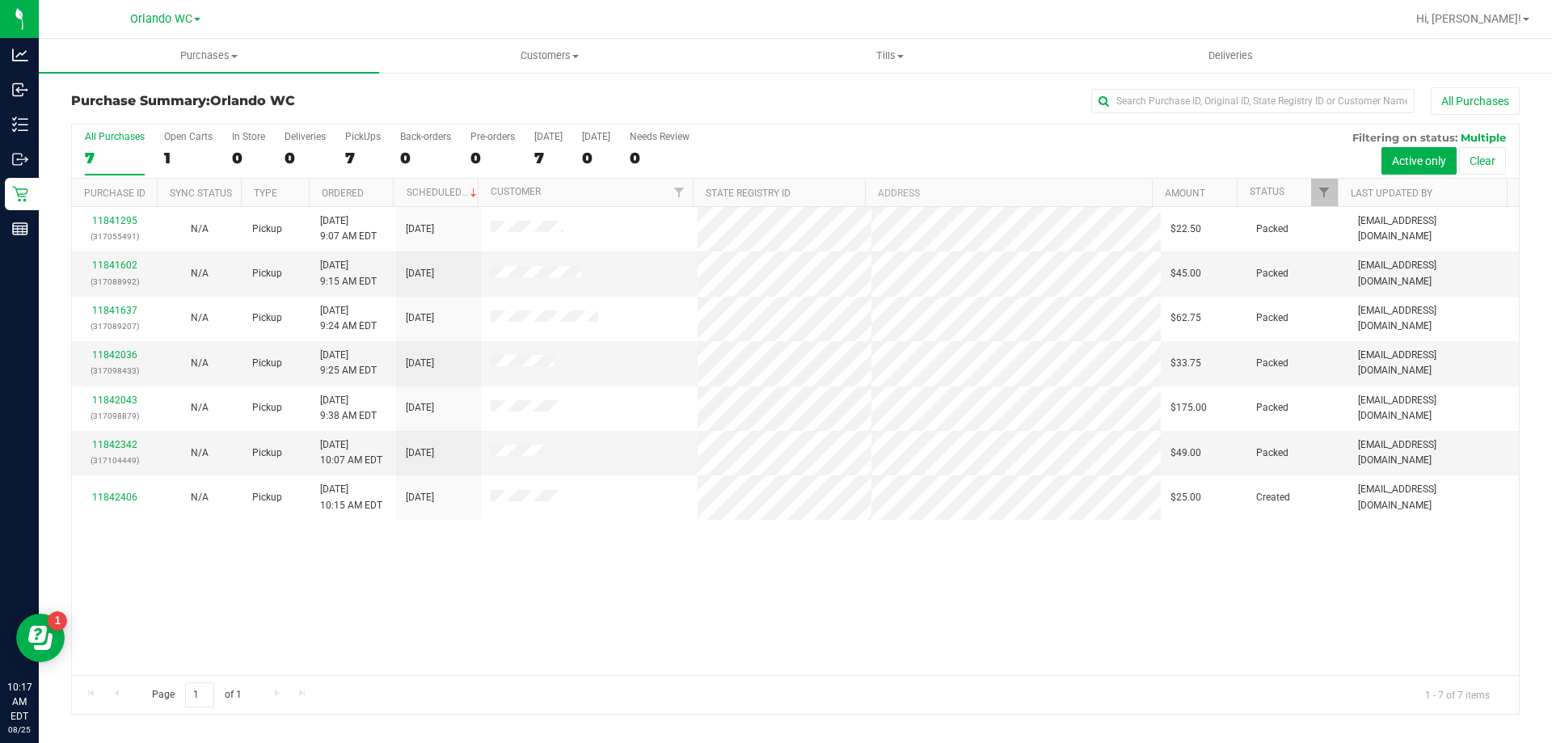
click at [103, 142] on label "All Purchases 7" at bounding box center [115, 153] width 60 height 44
click at [0, 0] on input "All Purchases 7" at bounding box center [0, 0] width 0 height 0
click at [107, 162] on div "7" at bounding box center [115, 158] width 60 height 19
click at [0, 0] on input "All Purchases 7" at bounding box center [0, 0] width 0 height 0
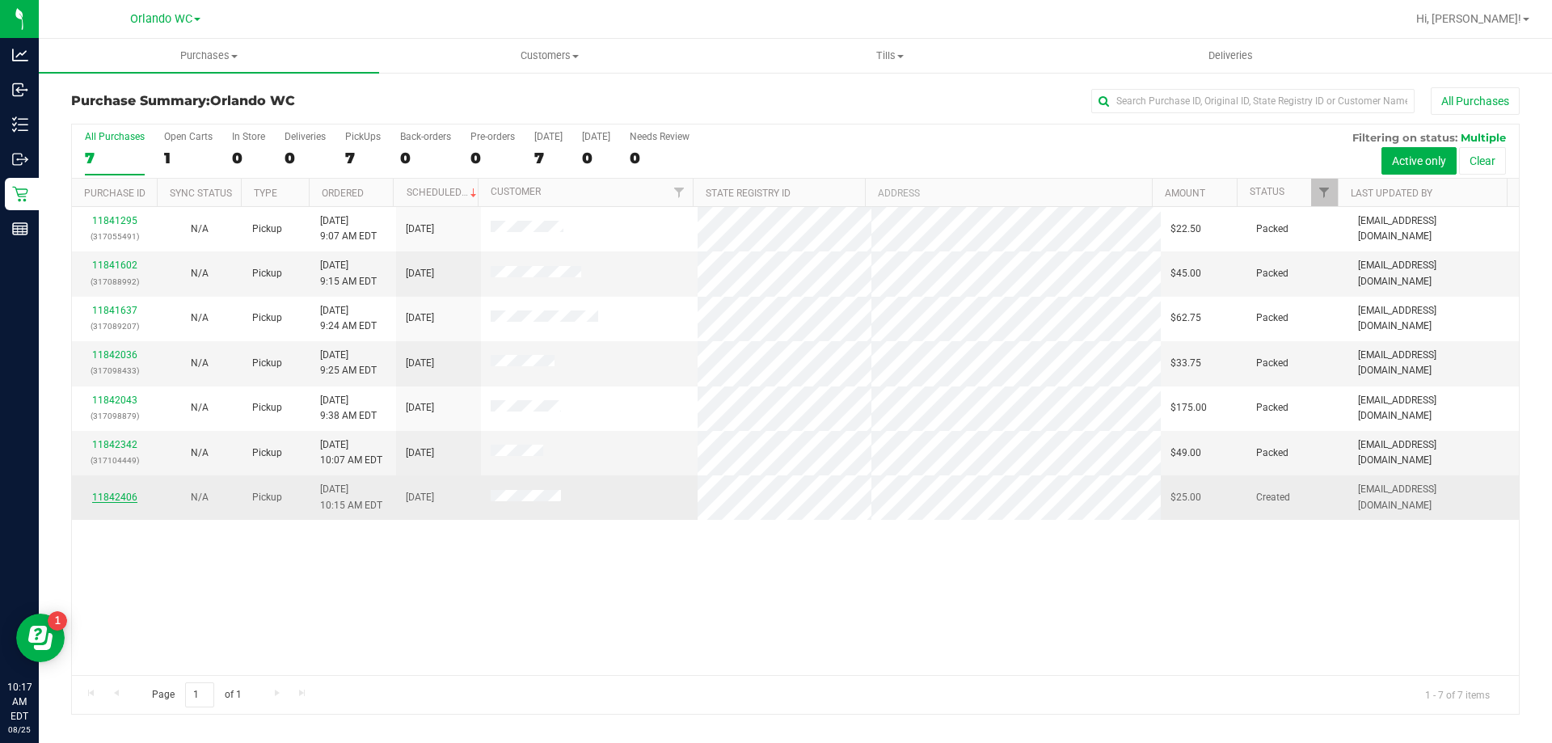
click at [105, 494] on link "11842406" at bounding box center [114, 496] width 45 height 11
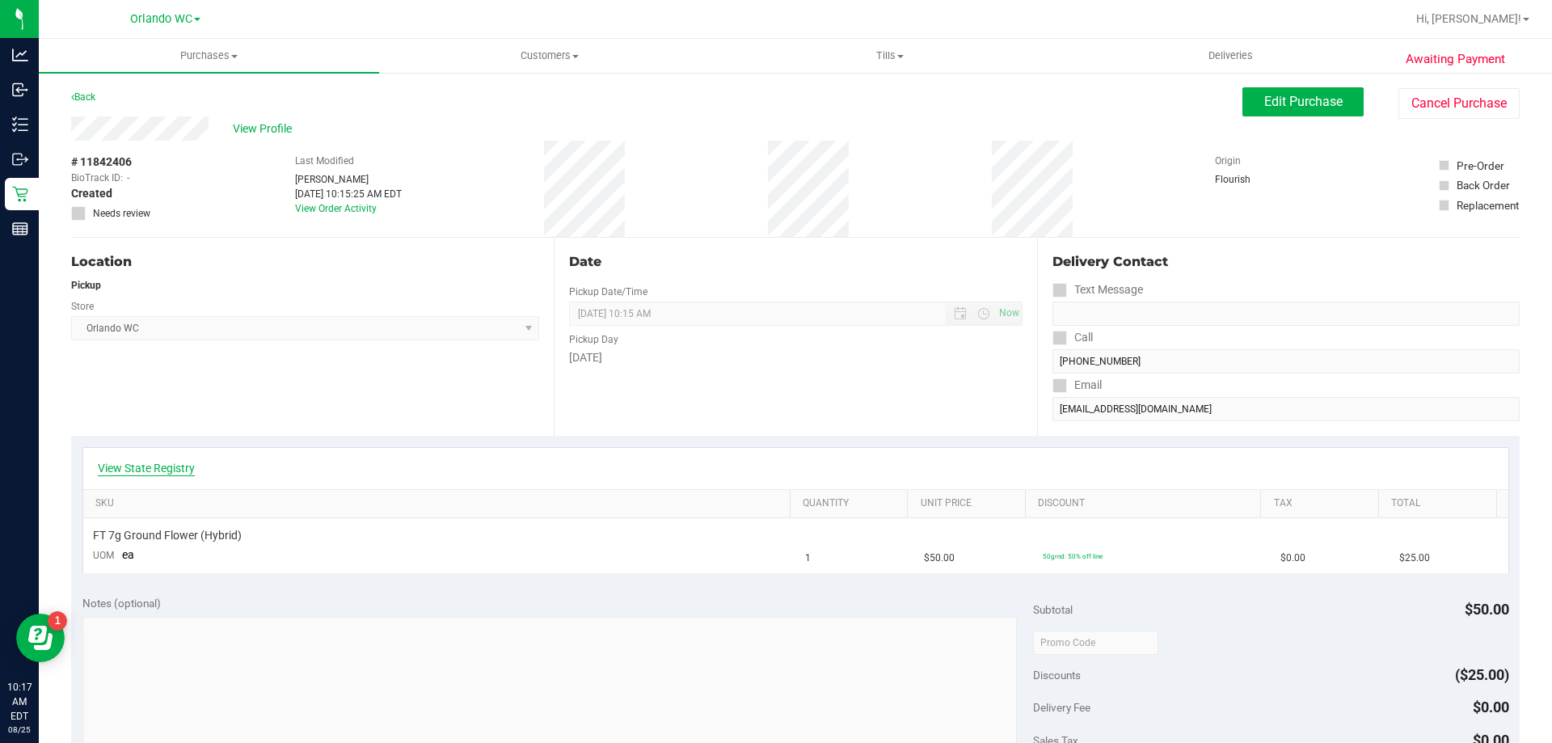
scroll to position [243, 0]
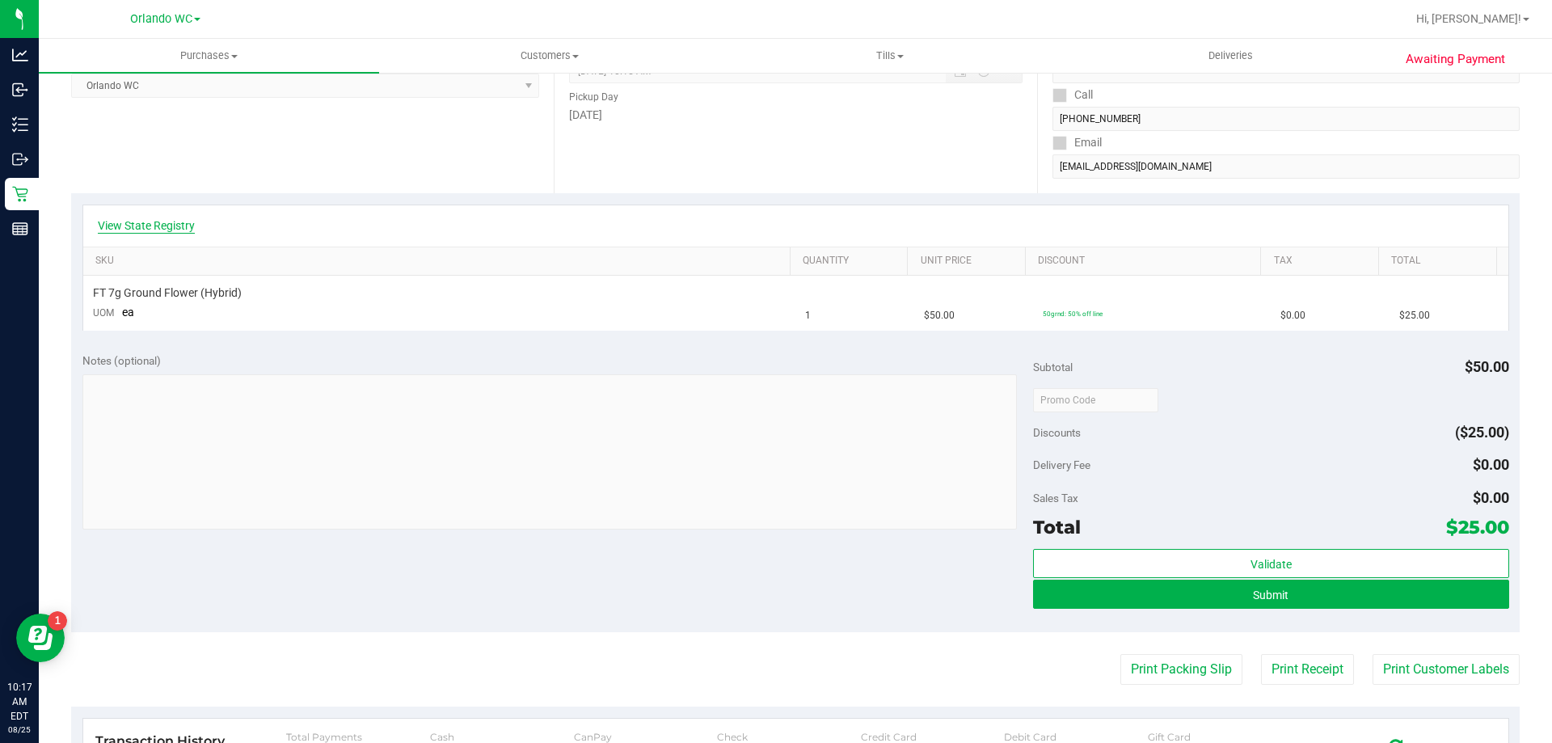
click at [162, 223] on link "View State Registry" at bounding box center [146, 225] width 97 height 16
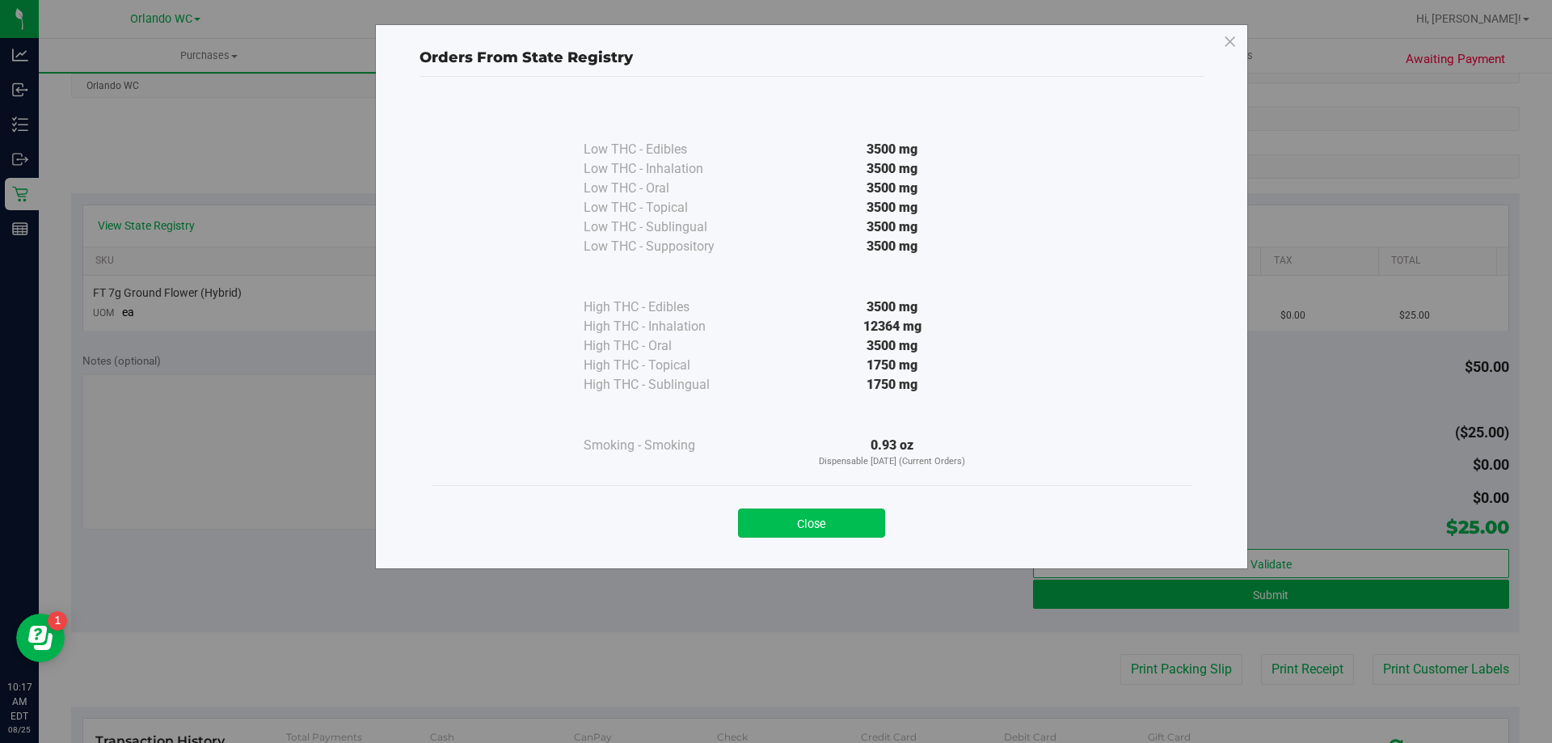
click at [761, 536] on button "Close" at bounding box center [811, 522] width 147 height 29
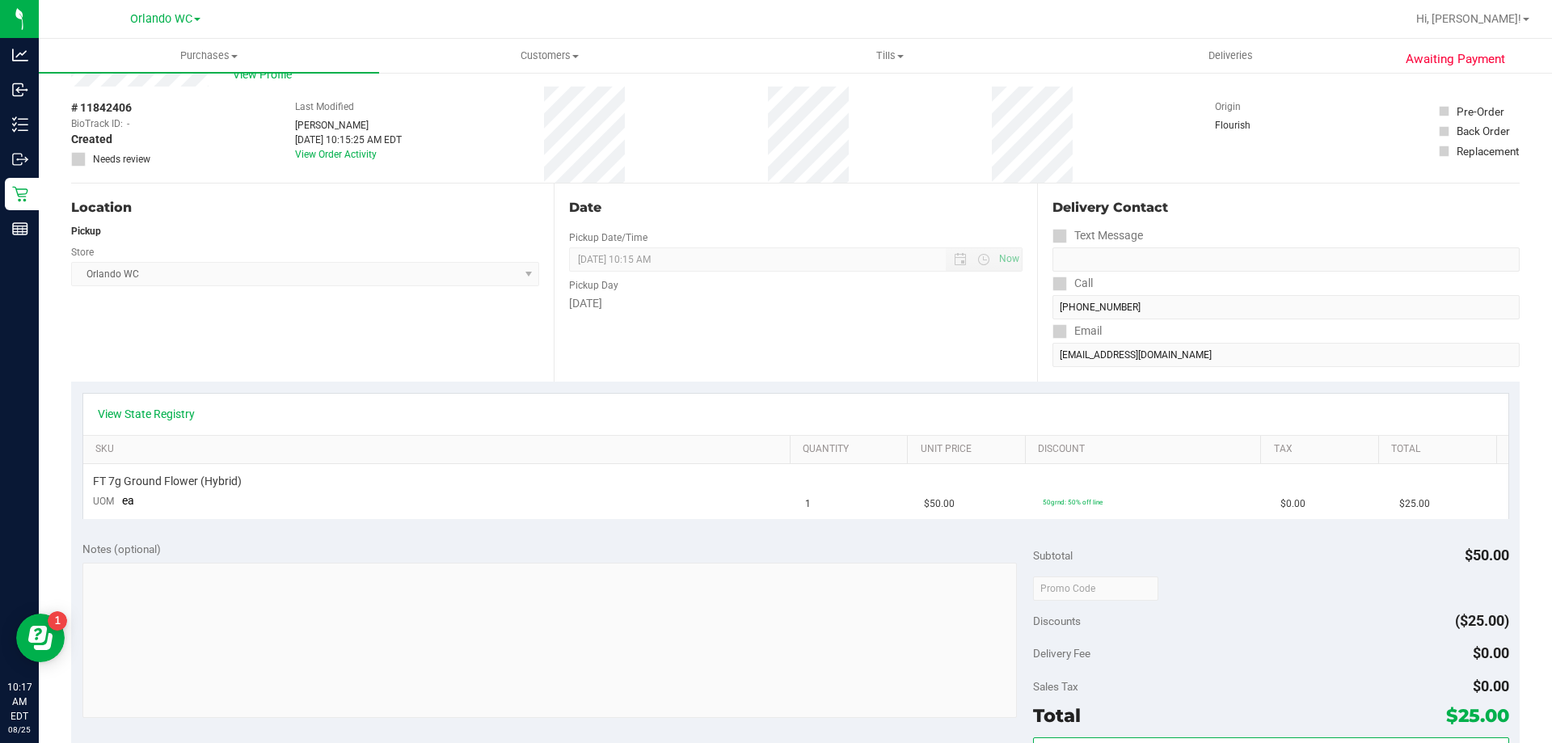
scroll to position [0, 0]
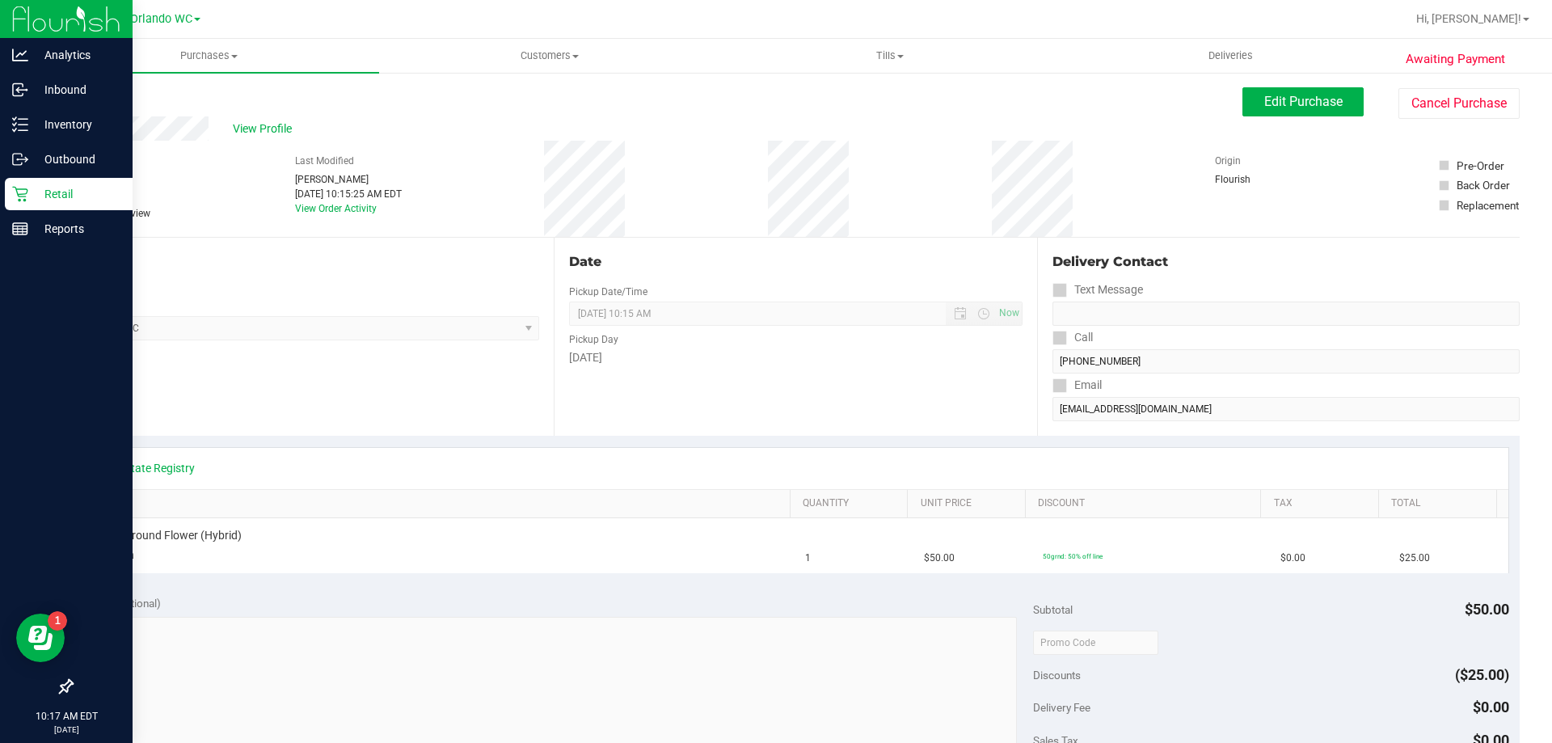
click at [0, 195] on link "Retail" at bounding box center [66, 195] width 133 height 35
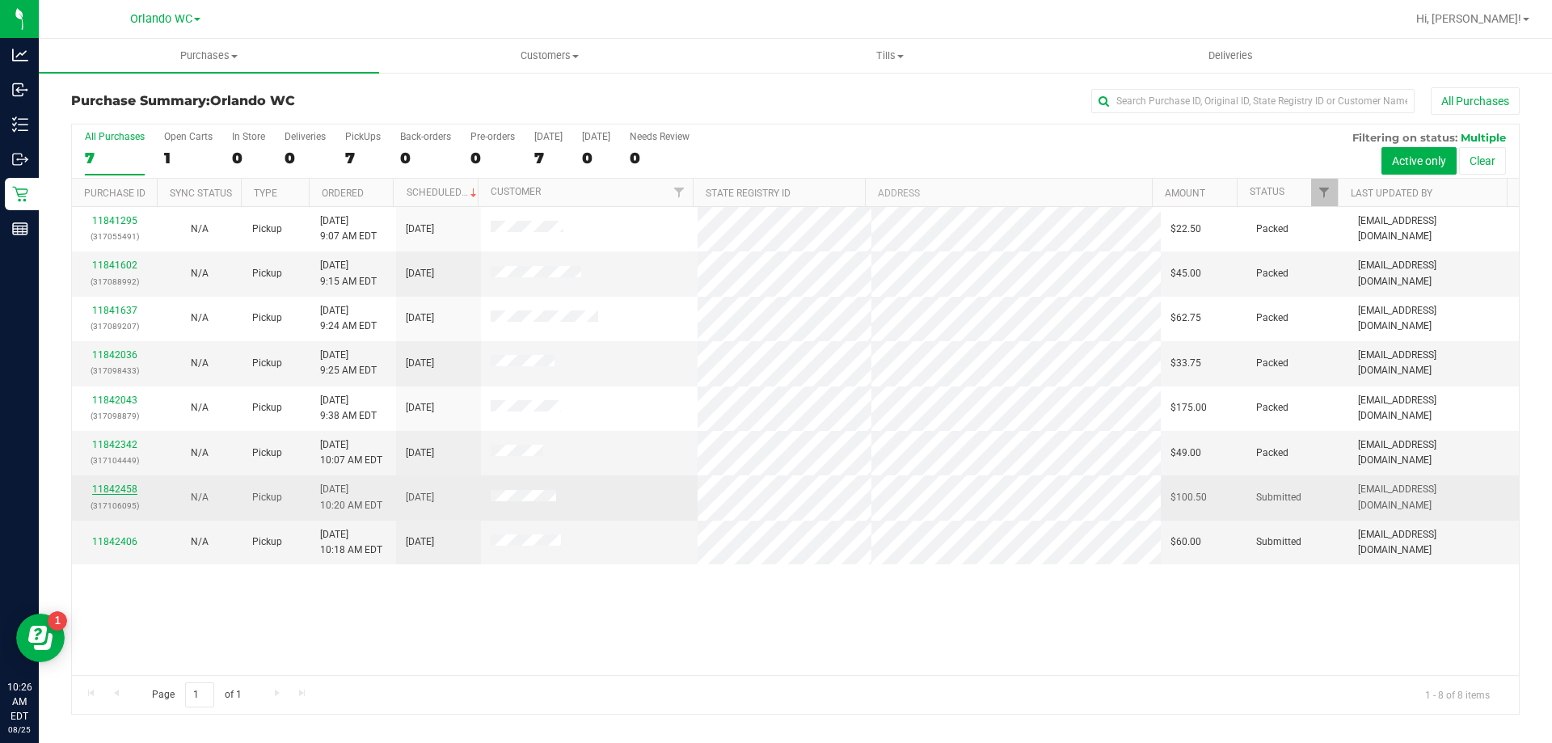
click at [108, 487] on link "11842458" at bounding box center [114, 488] width 45 height 11
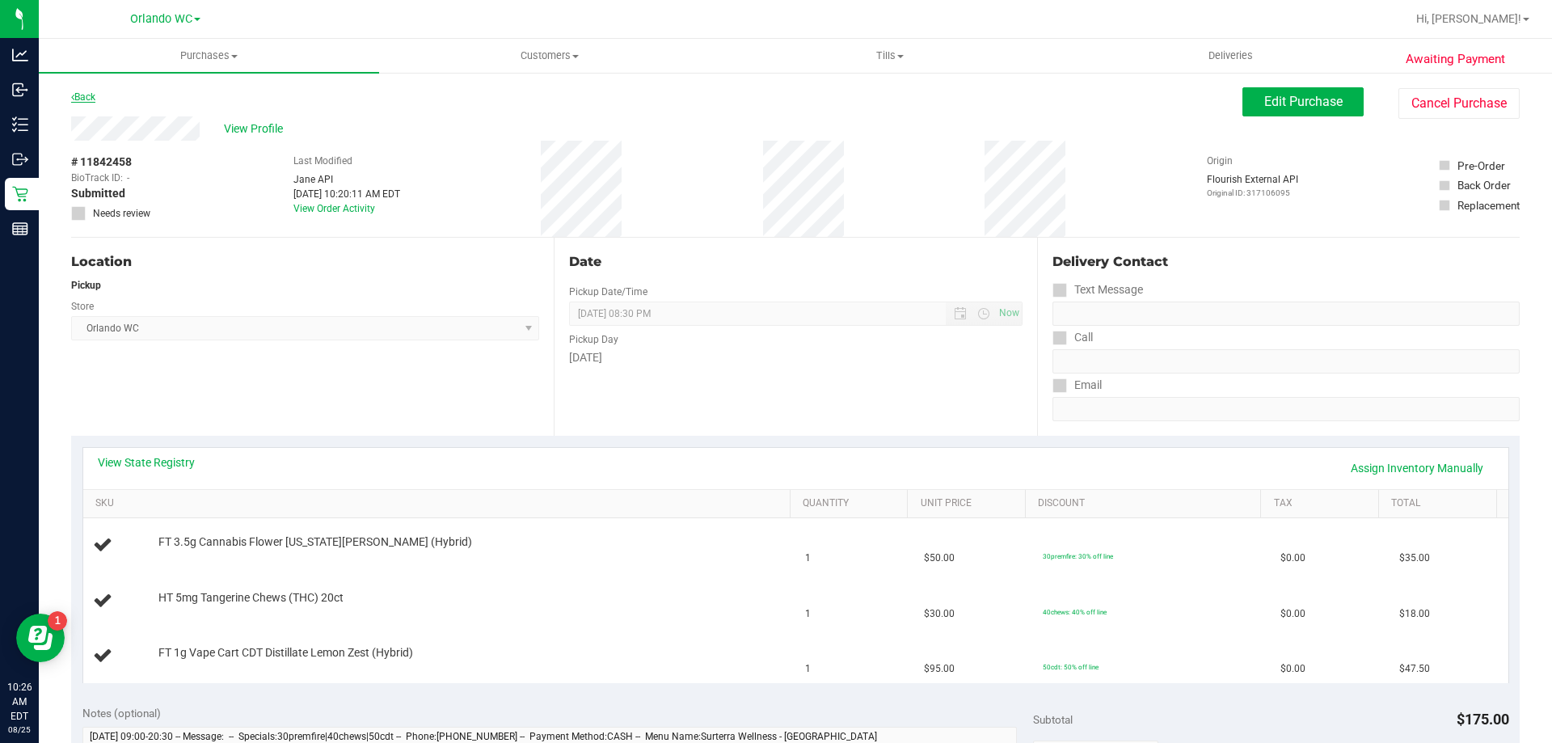
click at [95, 100] on link "Back" at bounding box center [83, 96] width 24 height 11
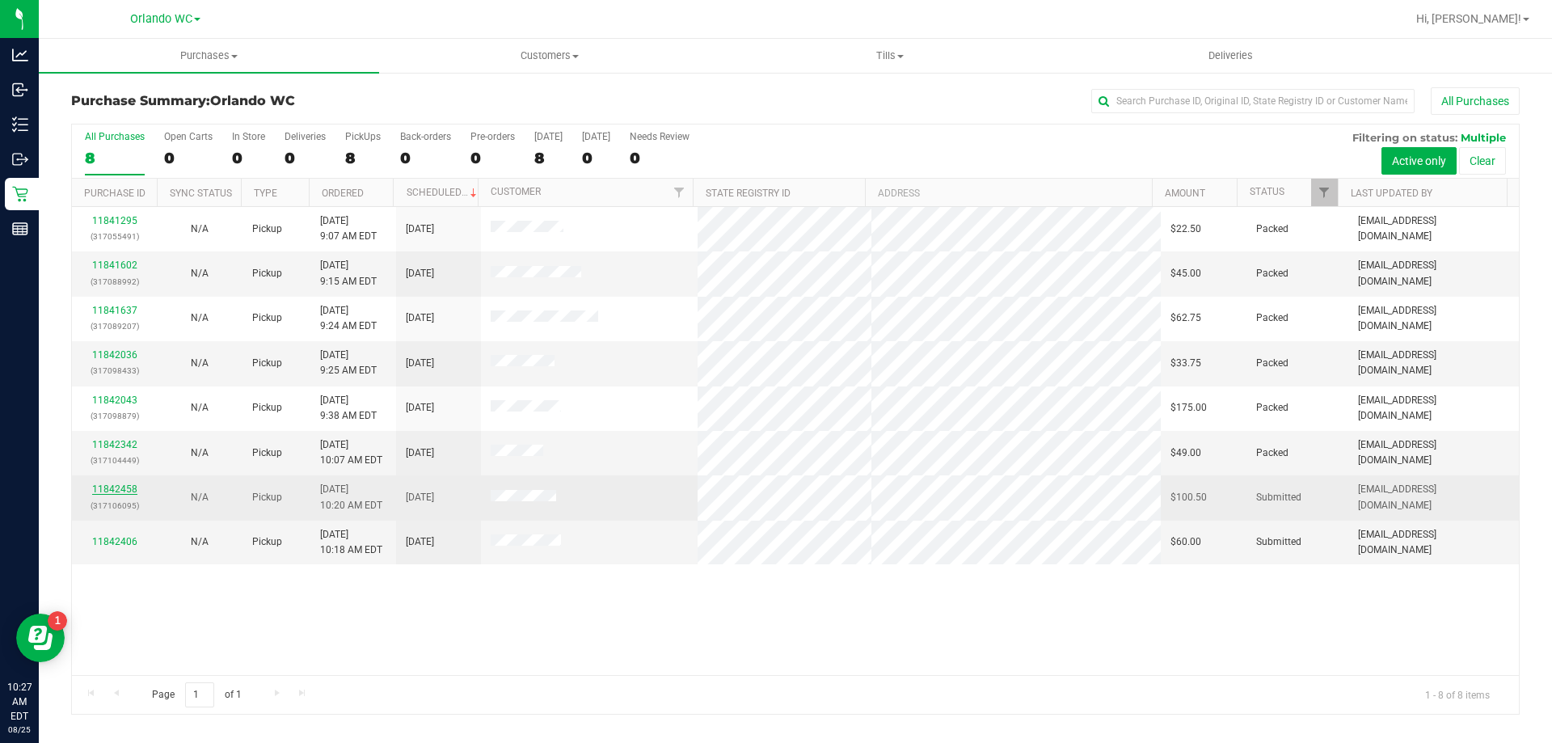
click at [117, 488] on link "11842458" at bounding box center [114, 488] width 45 height 11
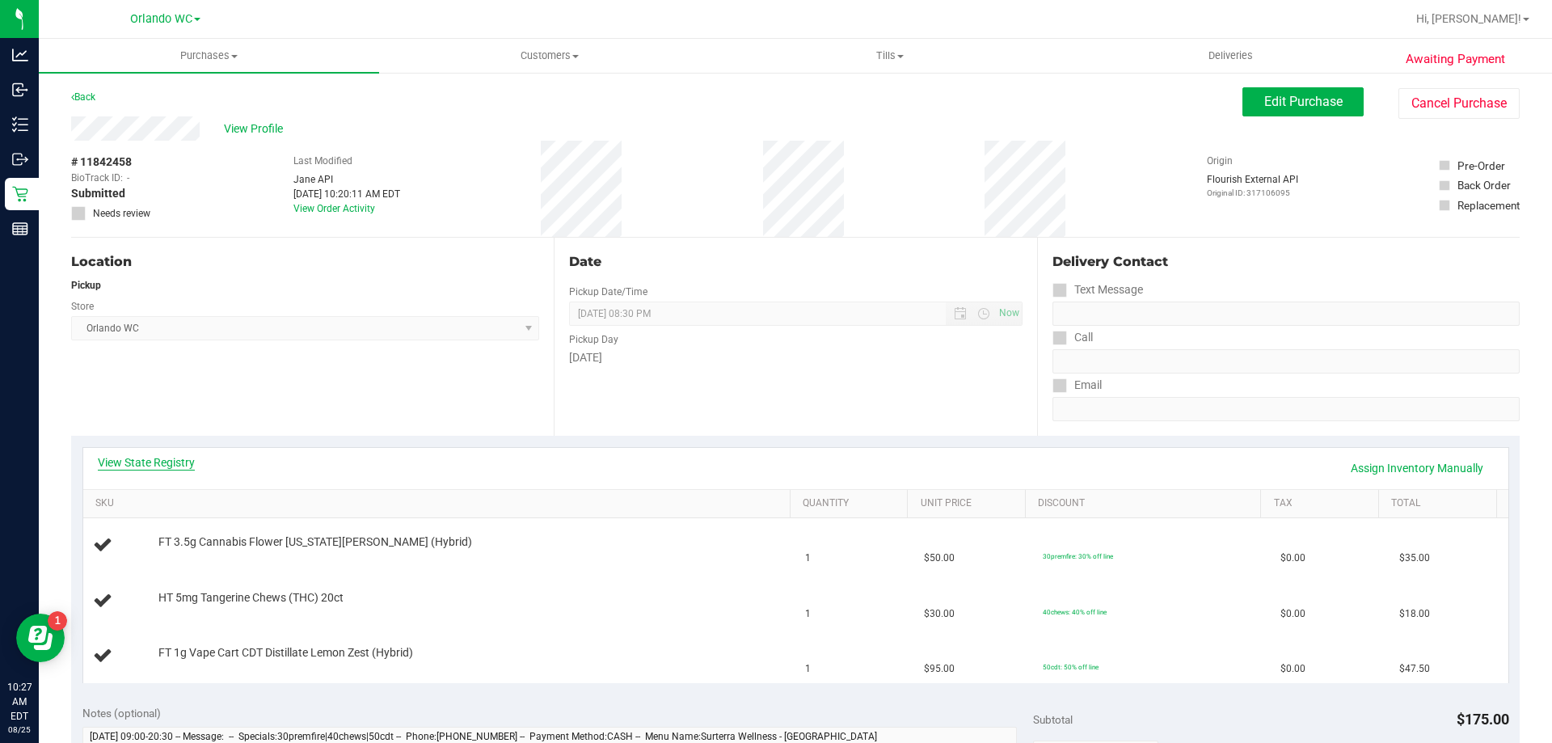
click at [155, 458] on link "View State Registry" at bounding box center [146, 462] width 97 height 16
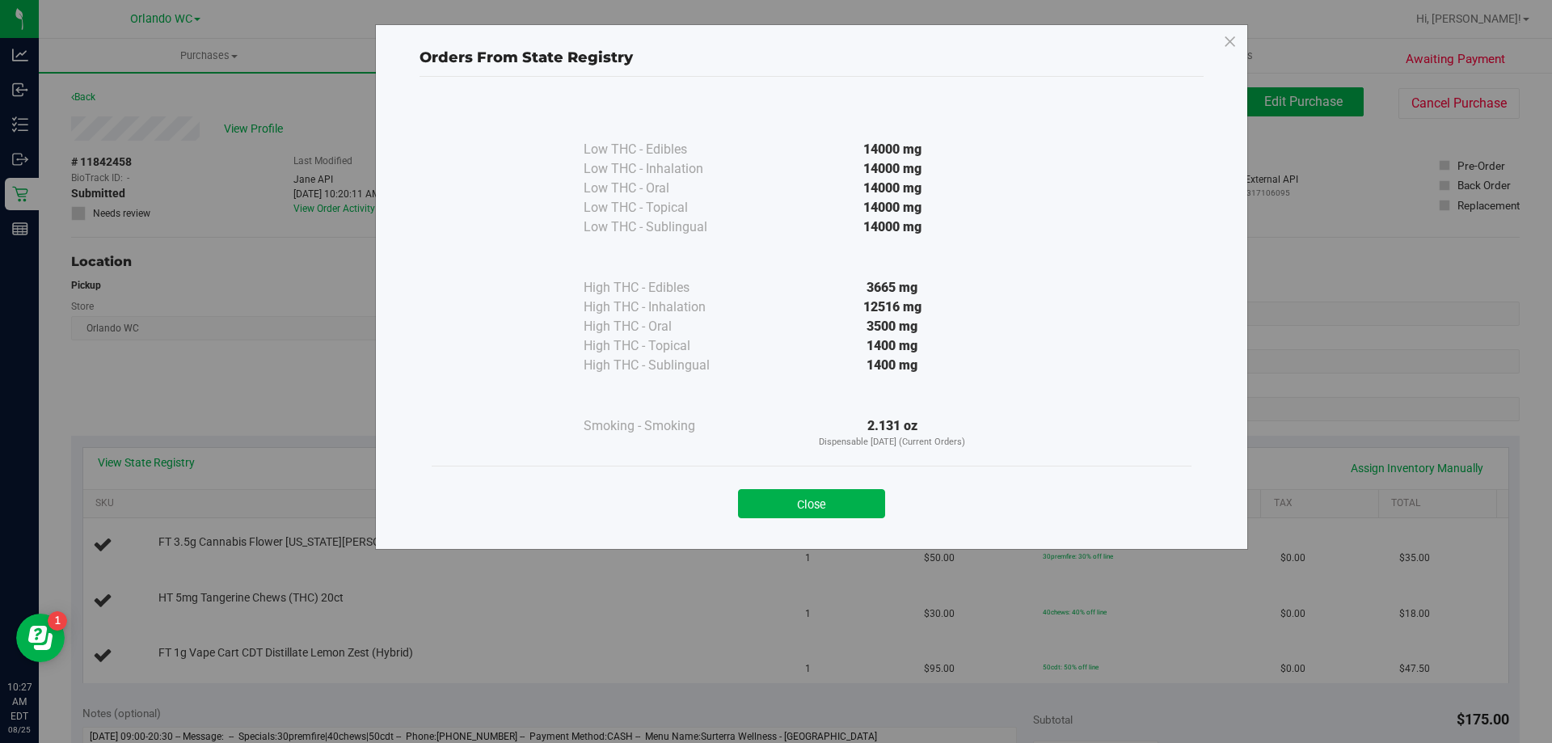
click at [859, 475] on div "Close" at bounding box center [812, 498] width 760 height 65
click at [774, 500] on button "Close" at bounding box center [811, 503] width 147 height 29
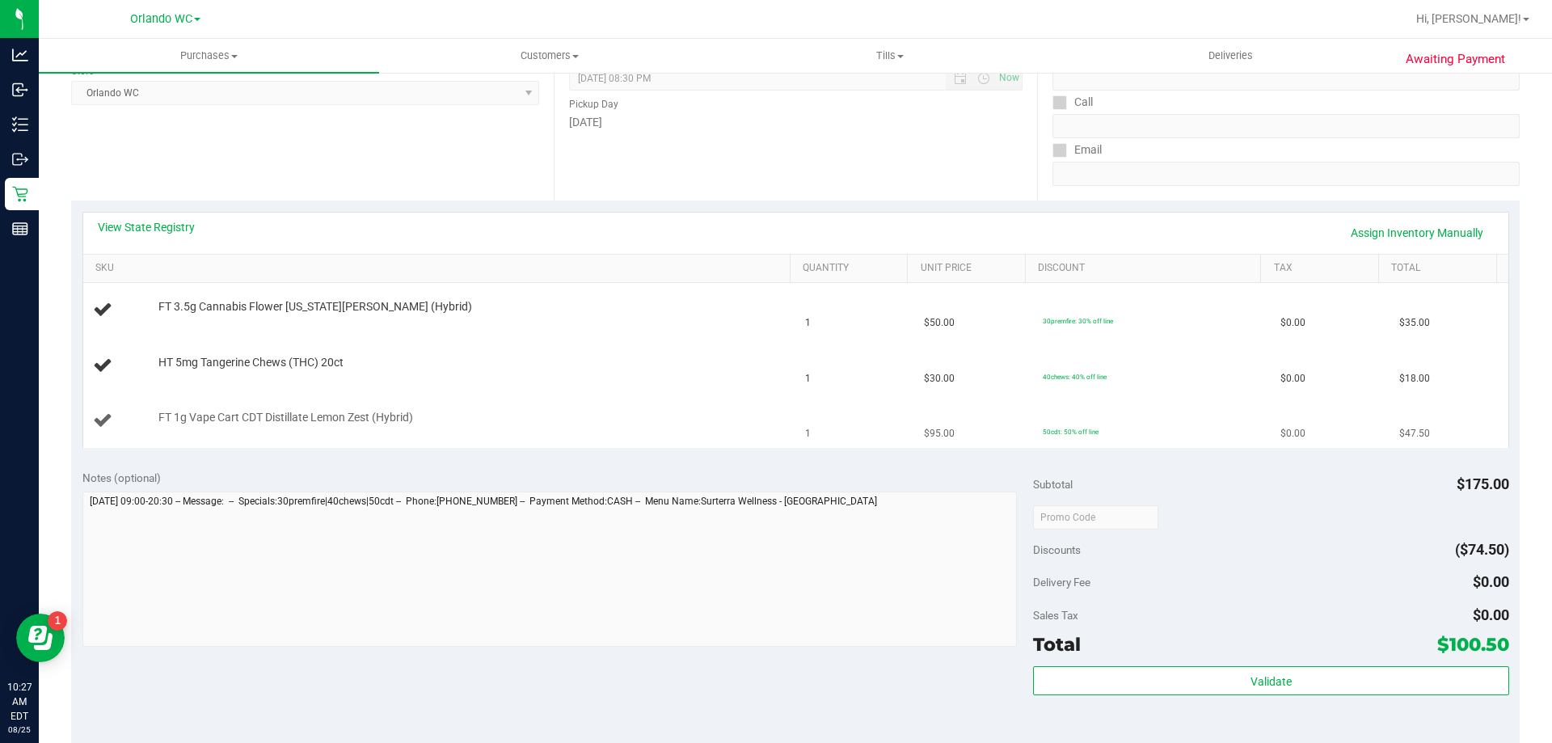
scroll to position [243, 0]
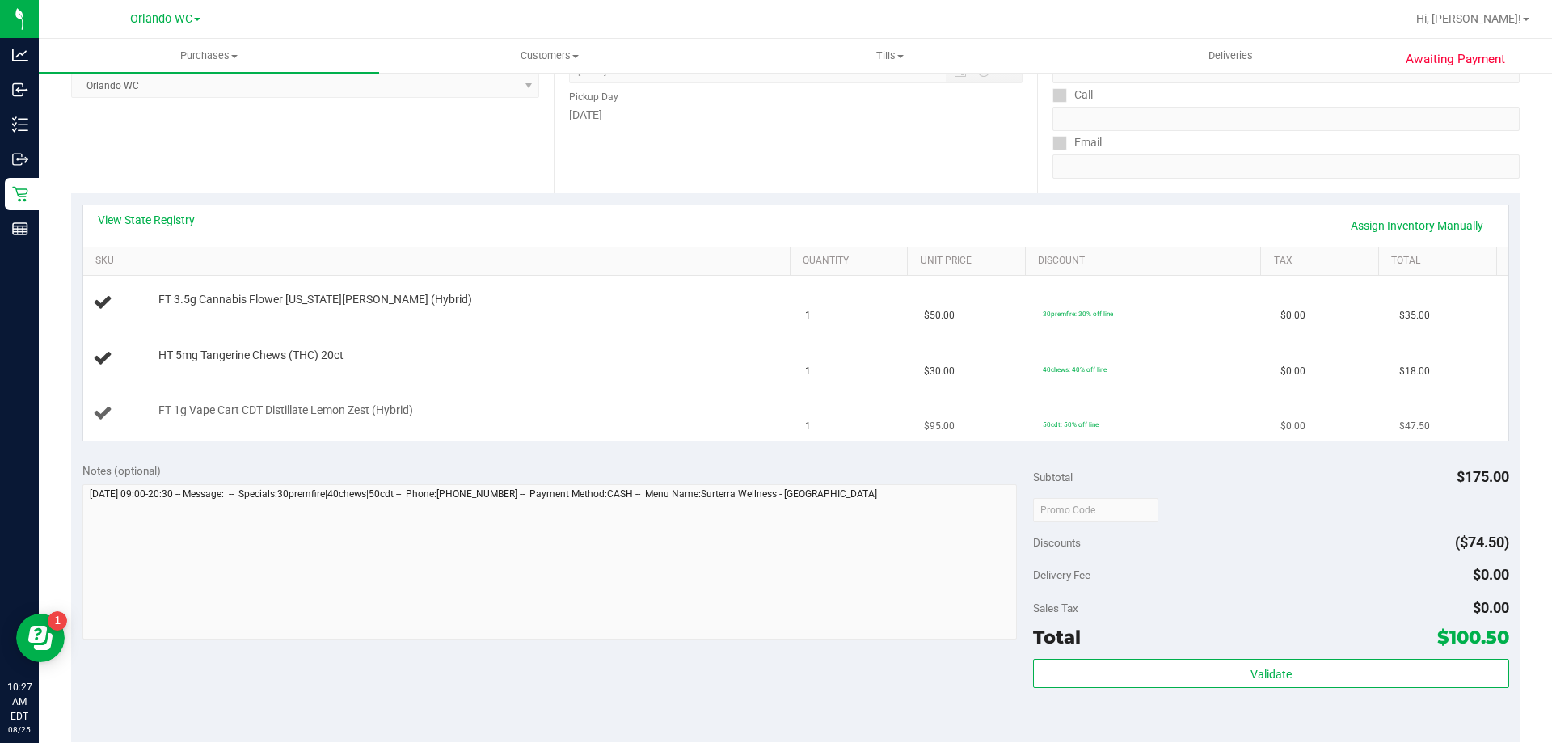
click at [578, 404] on div "FT 1g Vape Cart CDT Distillate Lemon Zest (Hybrid)" at bounding box center [466, 411] width 632 height 16
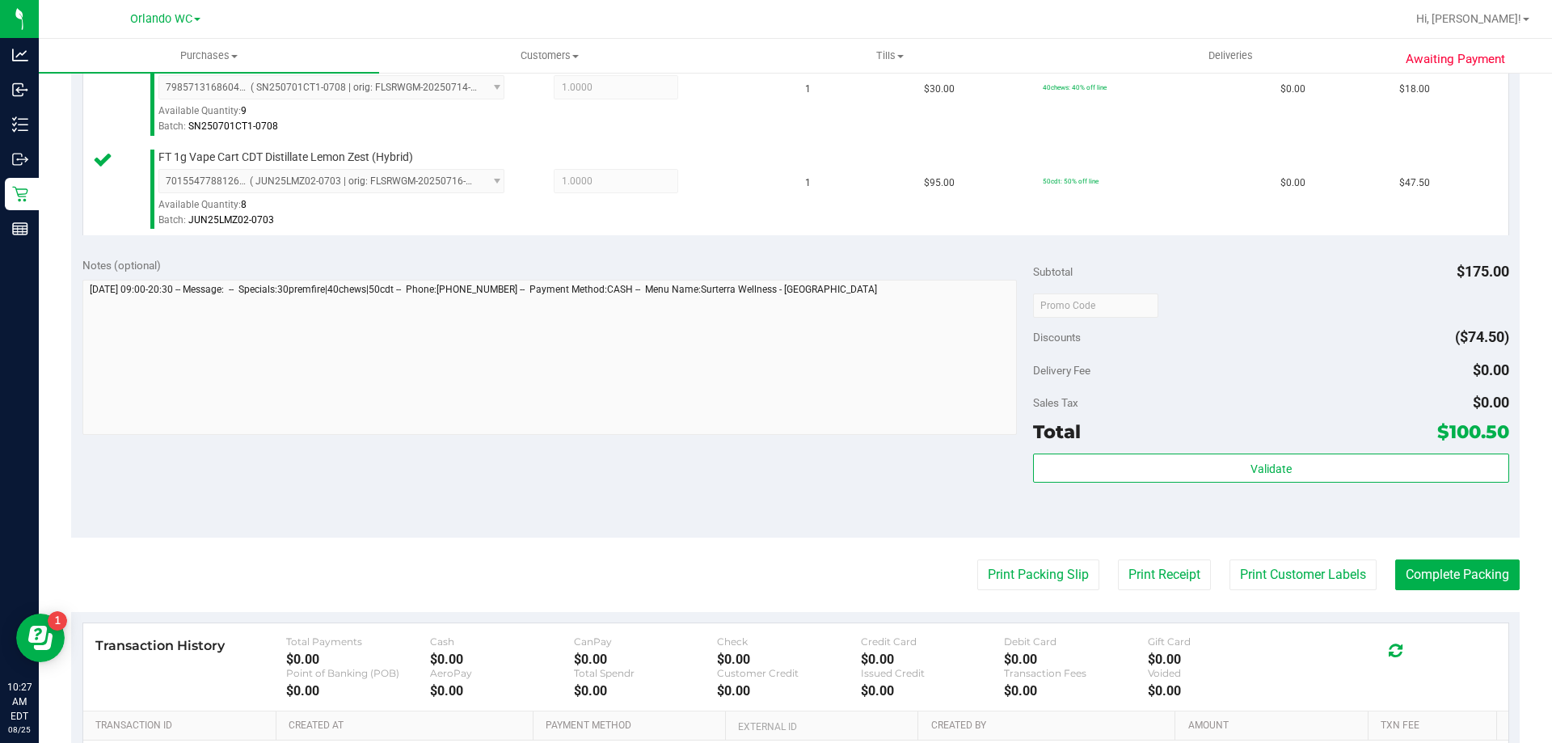
scroll to position [566, 0]
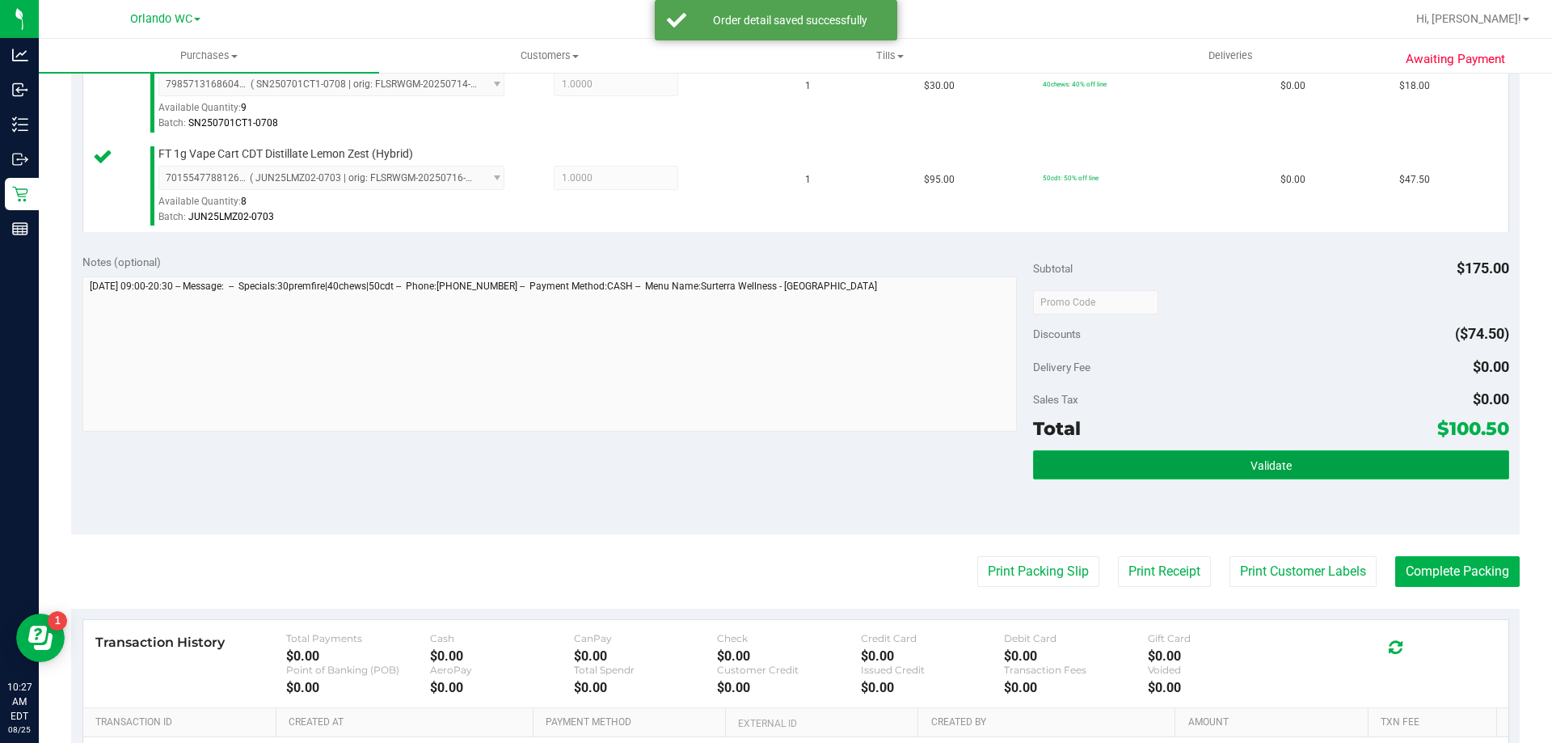
click at [1191, 451] on button "Validate" at bounding box center [1270, 464] width 475 height 29
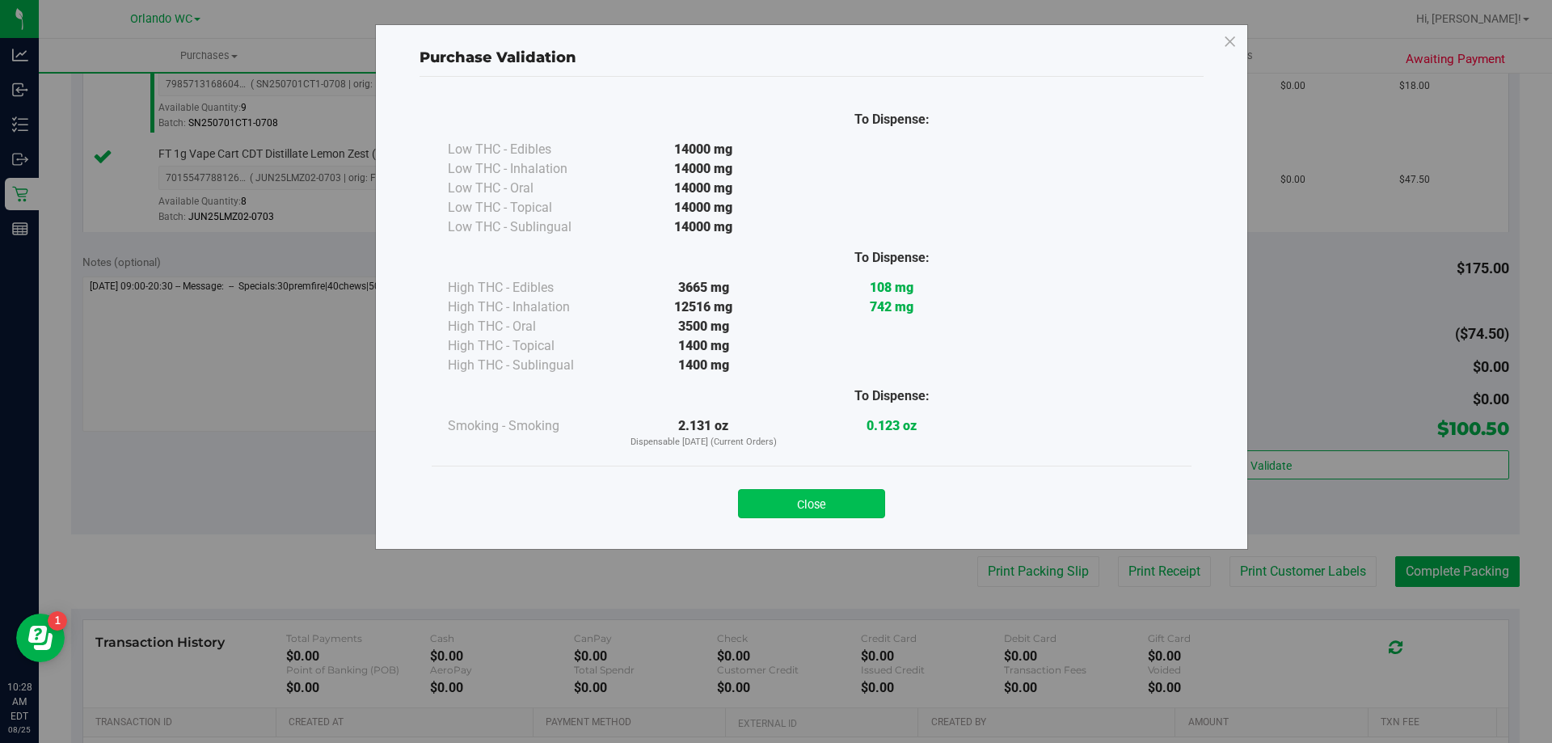
click at [875, 513] on button "Close" at bounding box center [811, 503] width 147 height 29
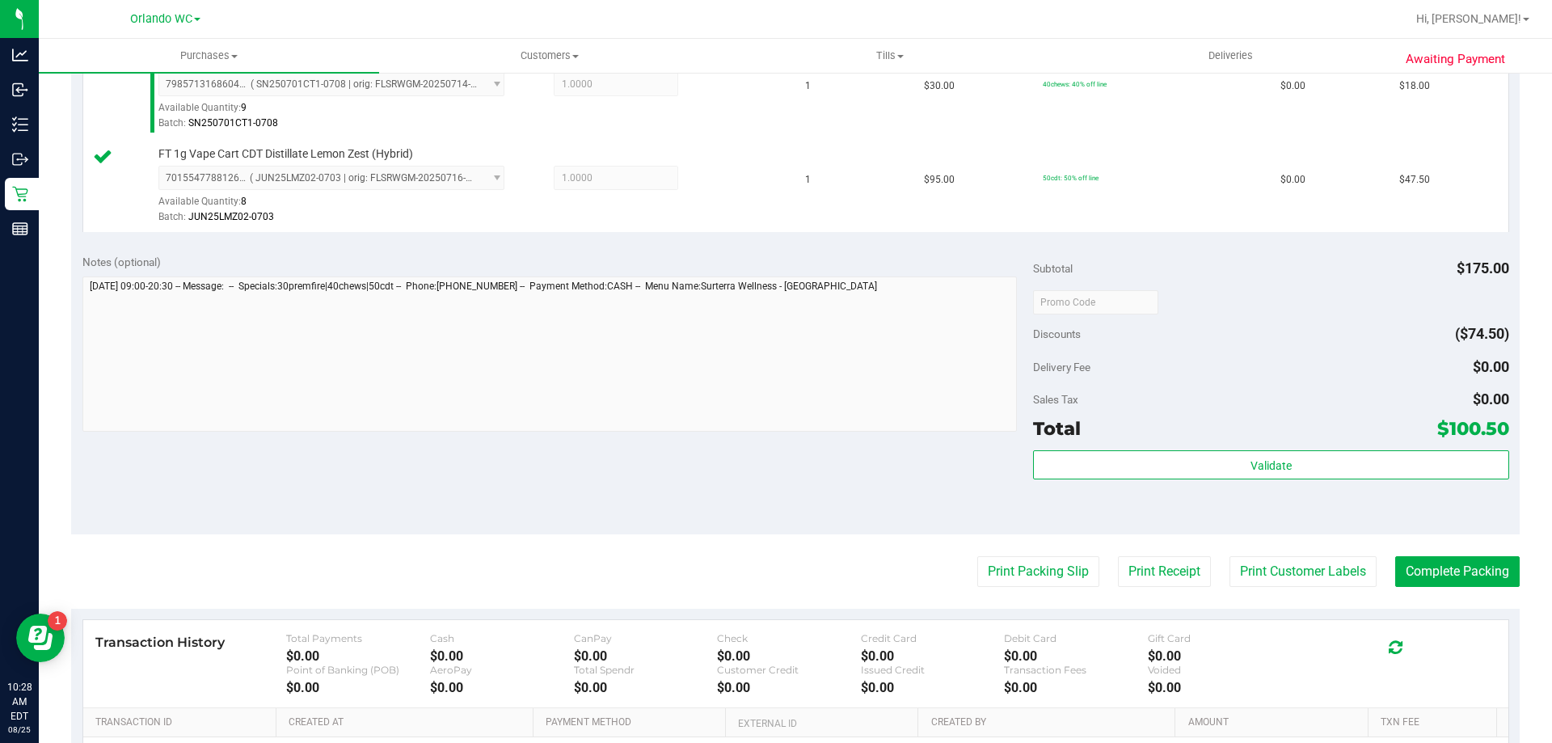
click at [972, 592] on purchase-details "Back Edit Purchase Cancel Purchase View Profile # 11842458 BioTrack ID: - Submi…" at bounding box center [795, 216] width 1449 height 1390
click at [1018, 586] on button "Print Packing Slip" at bounding box center [1038, 571] width 122 height 31
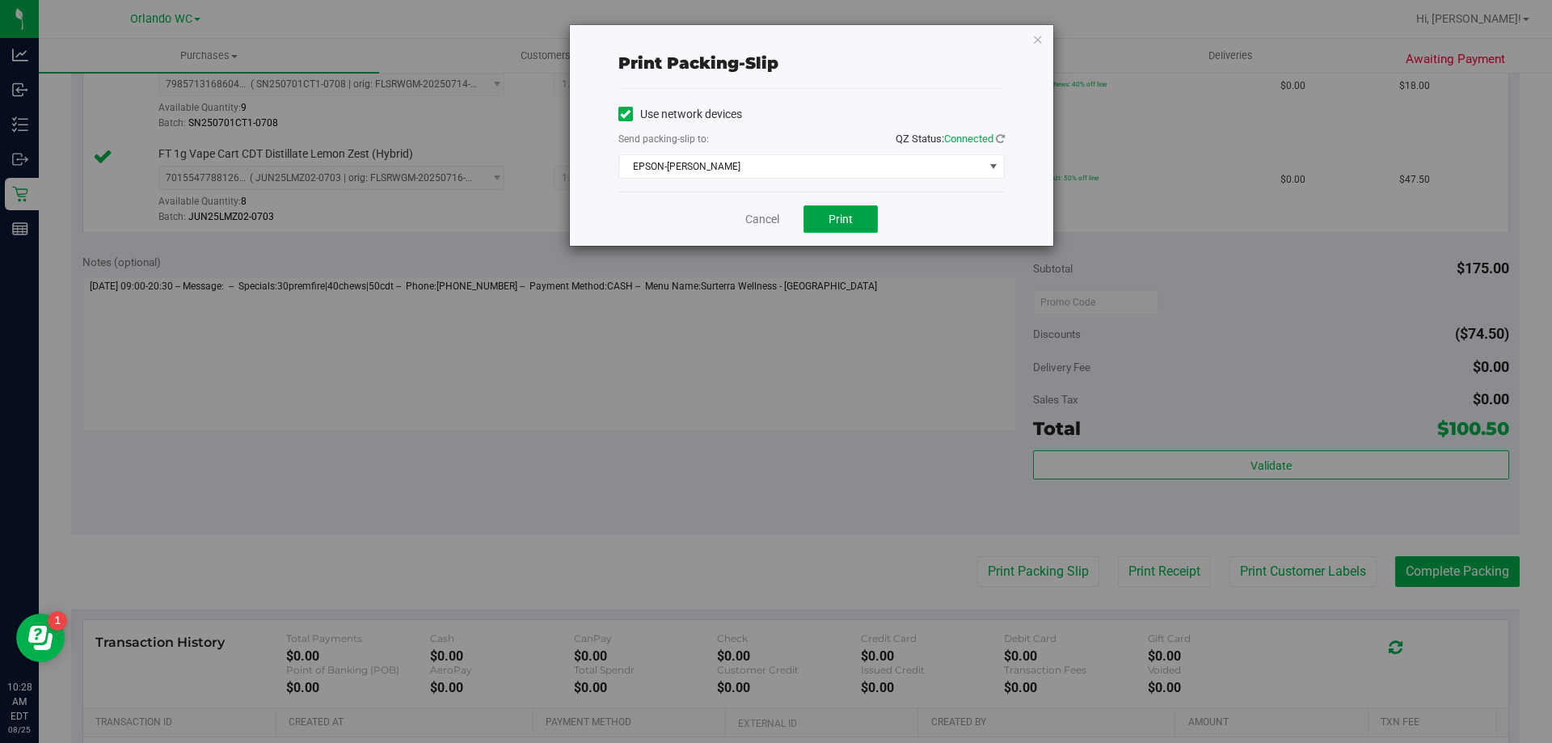
click at [829, 230] on button "Print" at bounding box center [841, 218] width 74 height 27
click at [752, 213] on link "Cancel" at bounding box center [762, 219] width 34 height 17
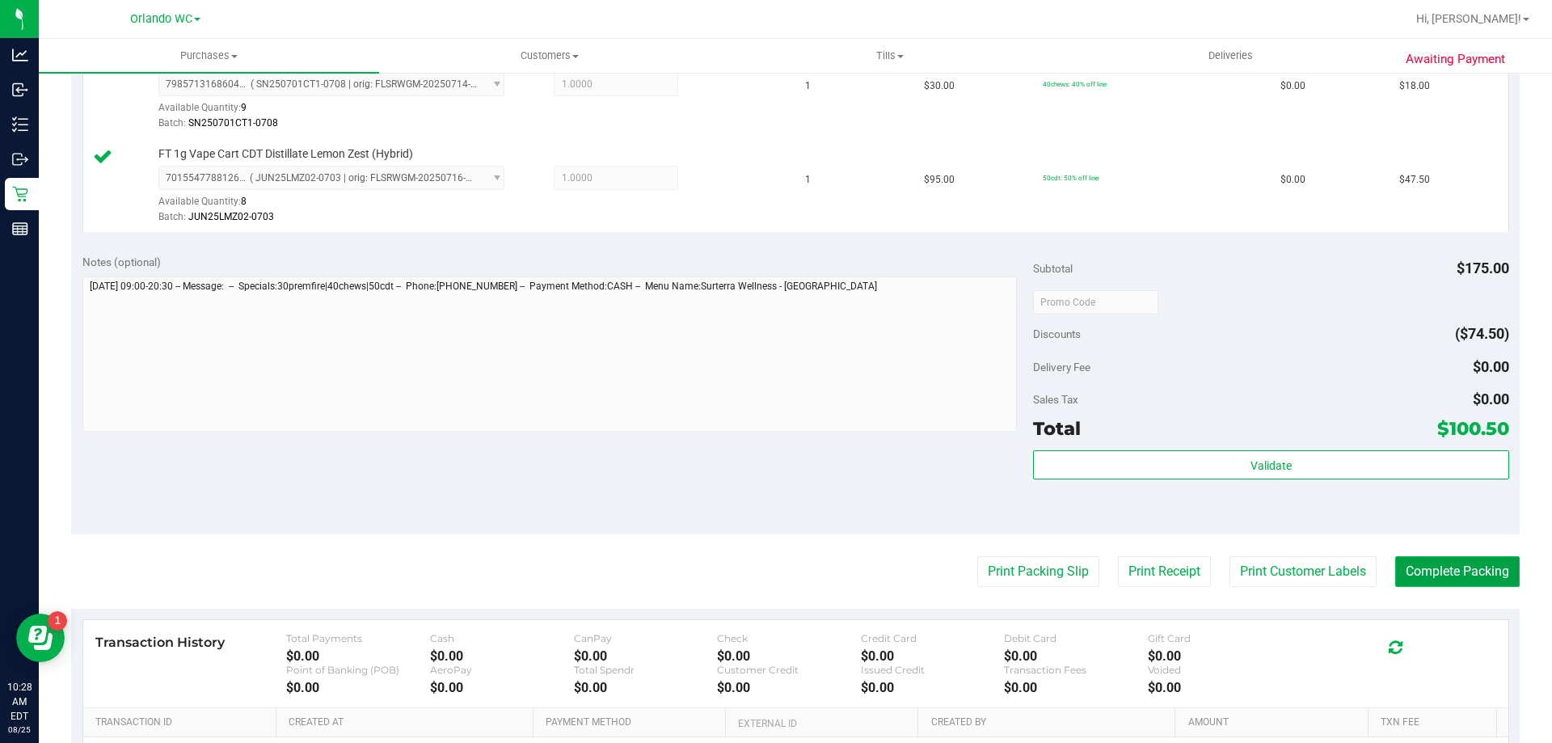
click at [1474, 562] on button "Complete Packing" at bounding box center [1457, 571] width 124 height 31
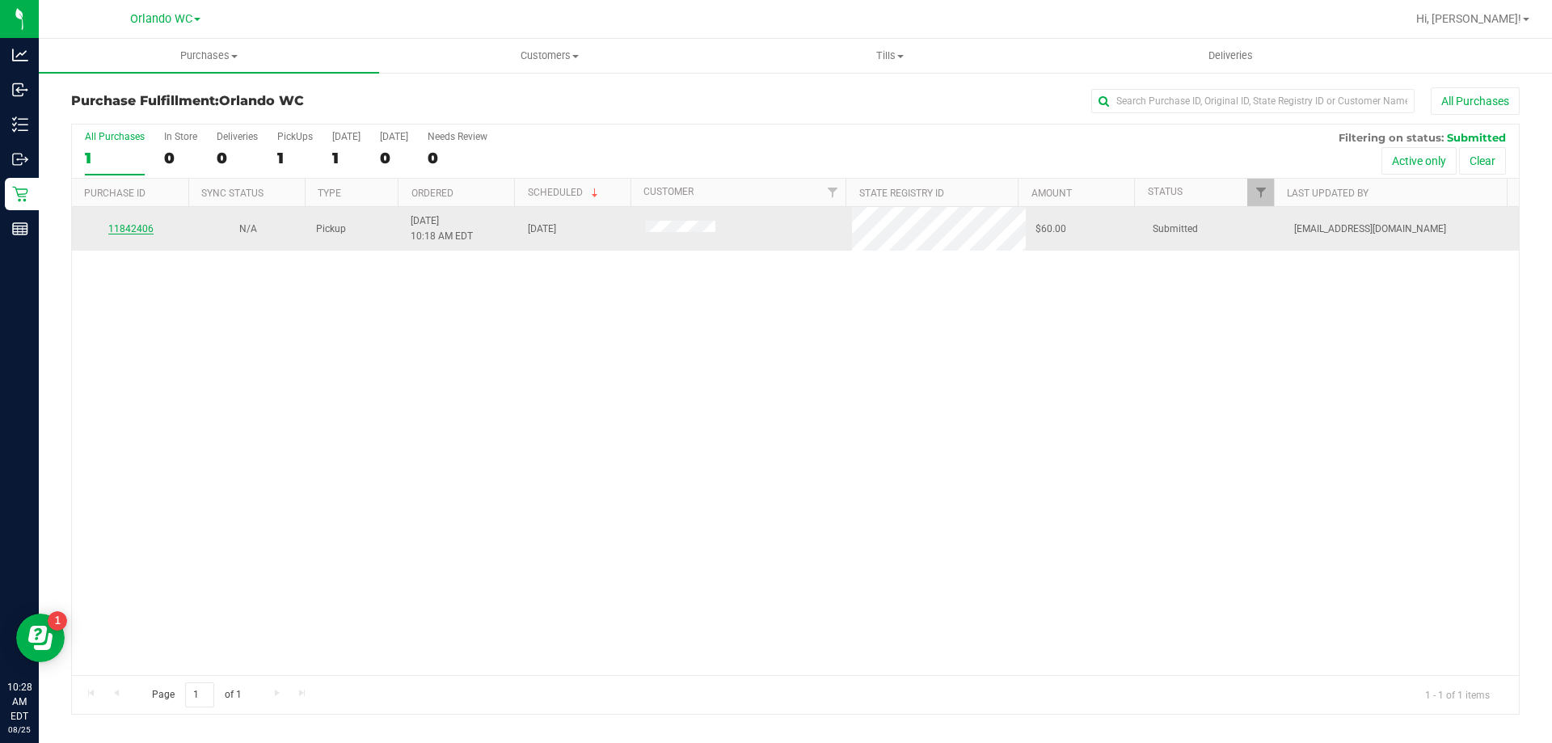
click at [136, 231] on link "11842406" at bounding box center [130, 228] width 45 height 11
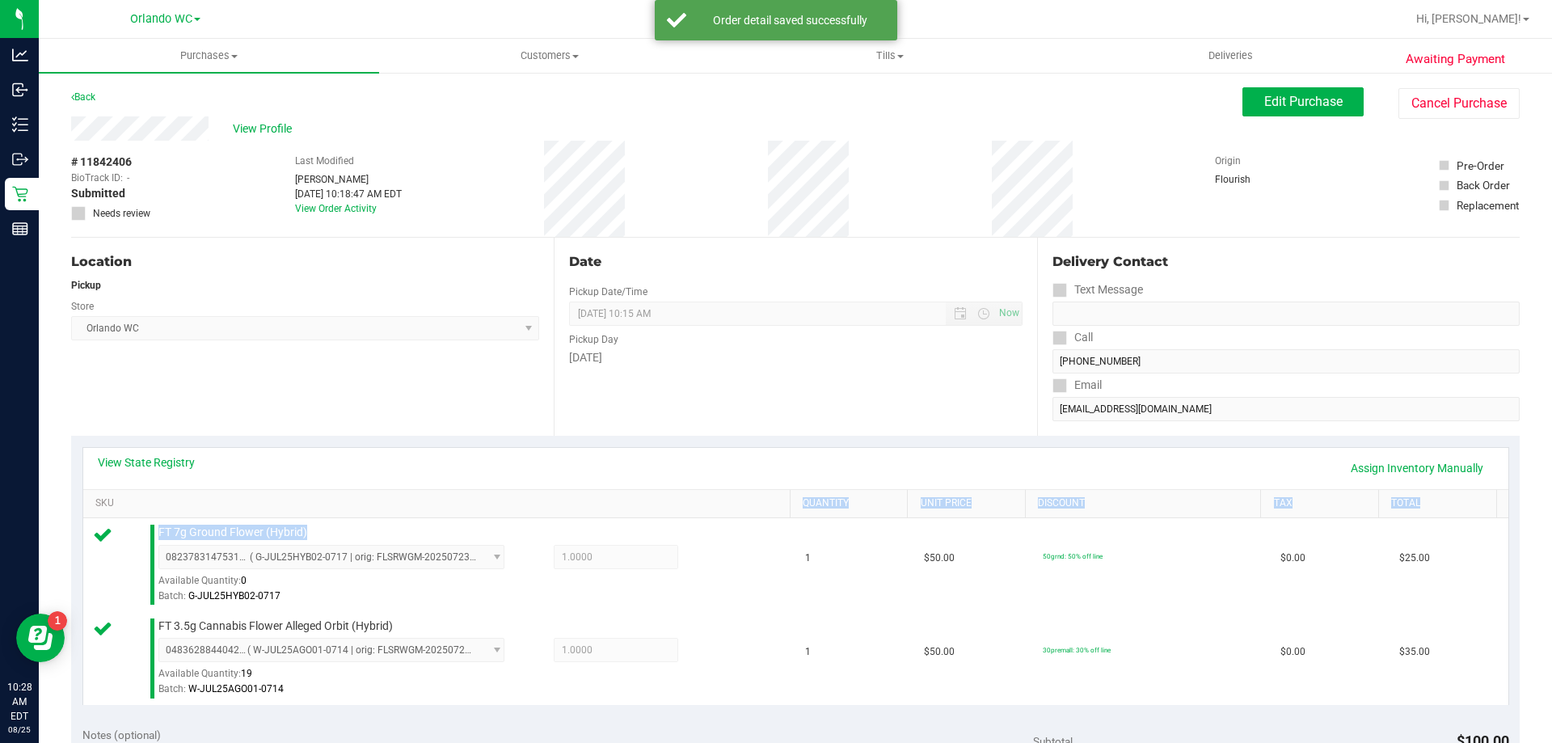
drag, startPoint x: 342, startPoint y: 524, endPoint x: 169, endPoint y: 514, distance: 173.3
click at [169, 514] on div "View State Registry Assign Inventory Manually SKU Quantity Unit Price Discount …" at bounding box center [795, 576] width 1427 height 258
click at [179, 559] on span "0823783147531541 ( G-JUL25HYB02-0717 | orig: FLSRWGM-20250723-664 ) 08237831475…" at bounding box center [331, 557] width 346 height 24
click at [198, 525] on span "FT 7g Ground Flower (Hybrid)" at bounding box center [232, 532] width 149 height 15
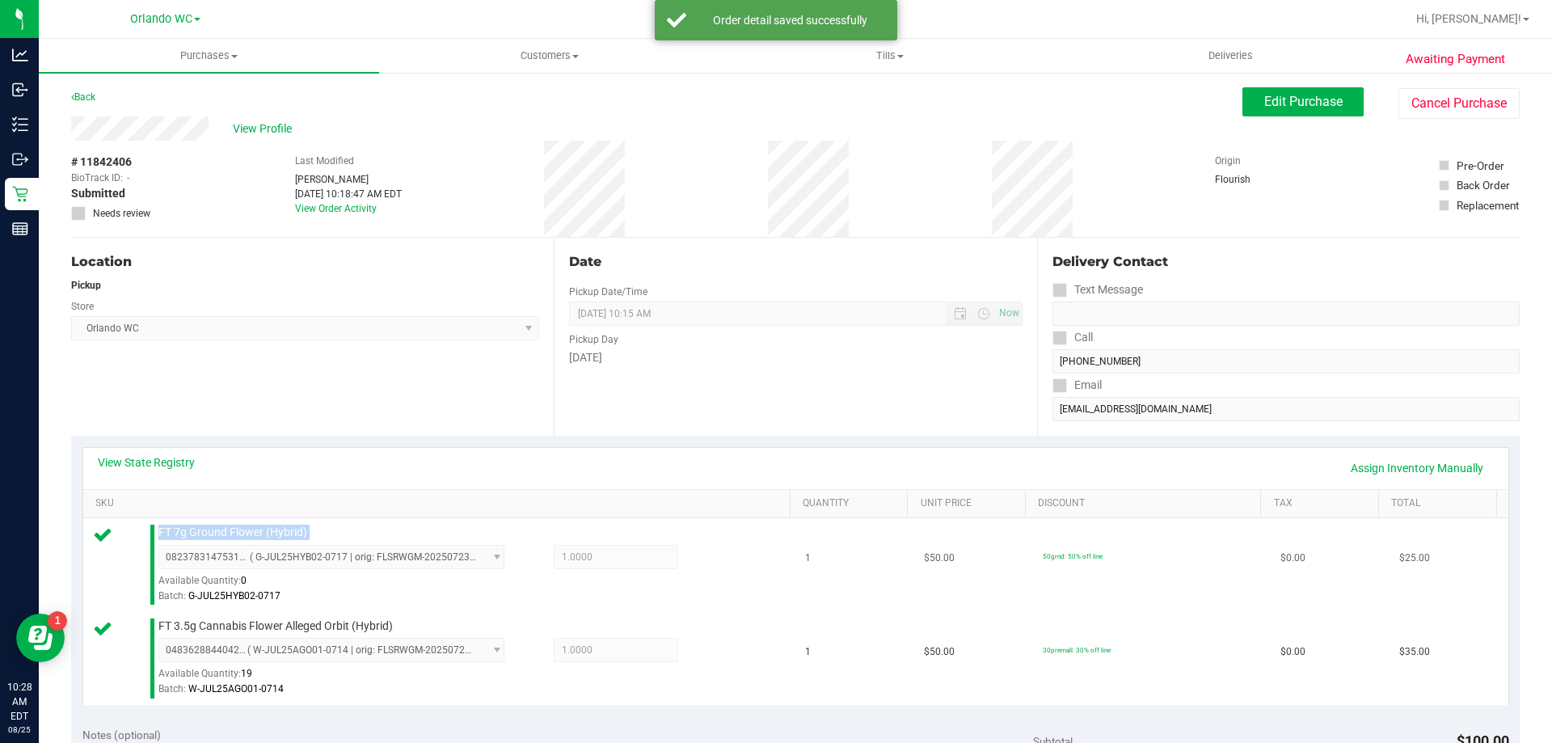
click at [198, 525] on span "FT 7g Ground Flower (Hybrid)" at bounding box center [232, 532] width 149 height 15
copy div "FT 7g Ground Flower (Hybrid)"
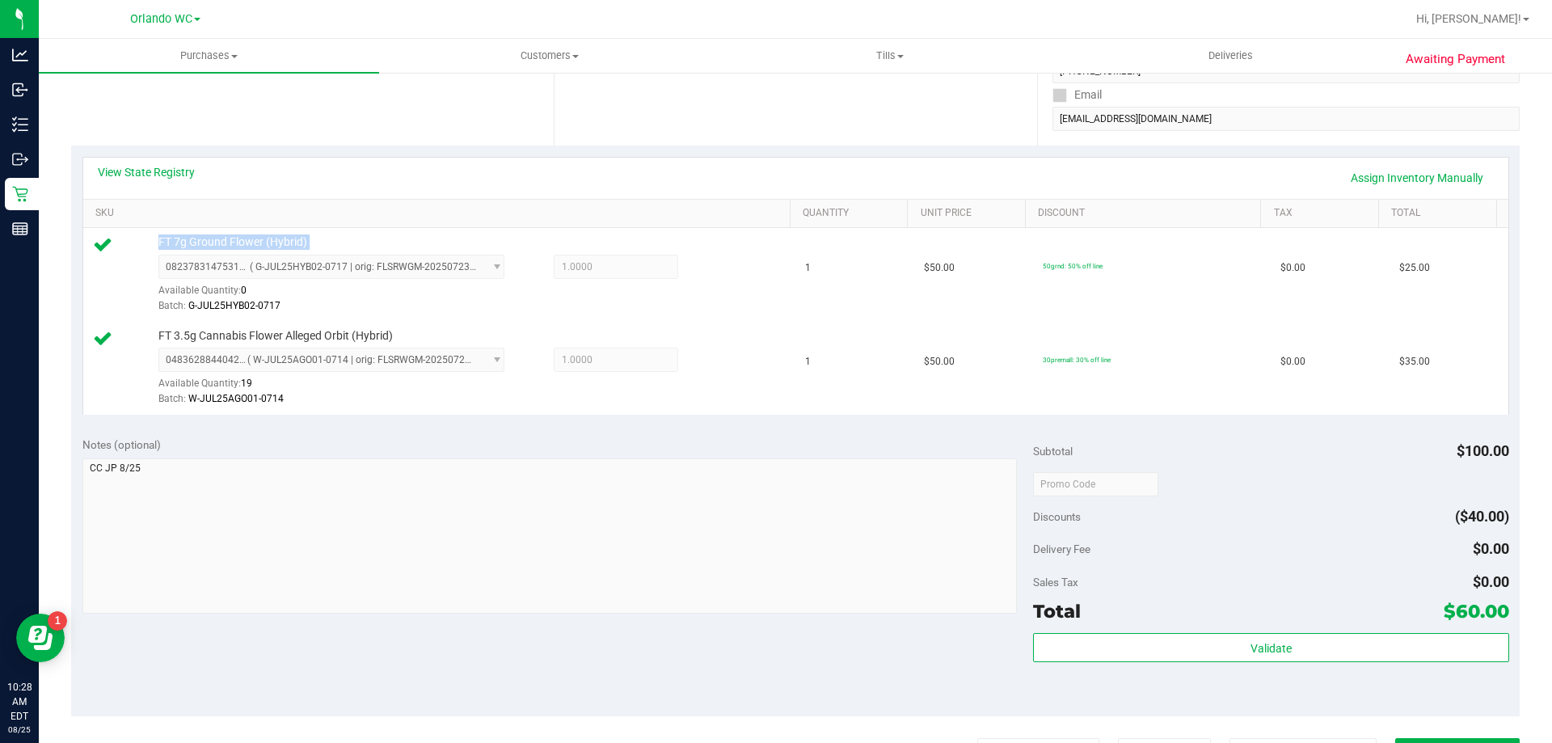
scroll to position [323, 0]
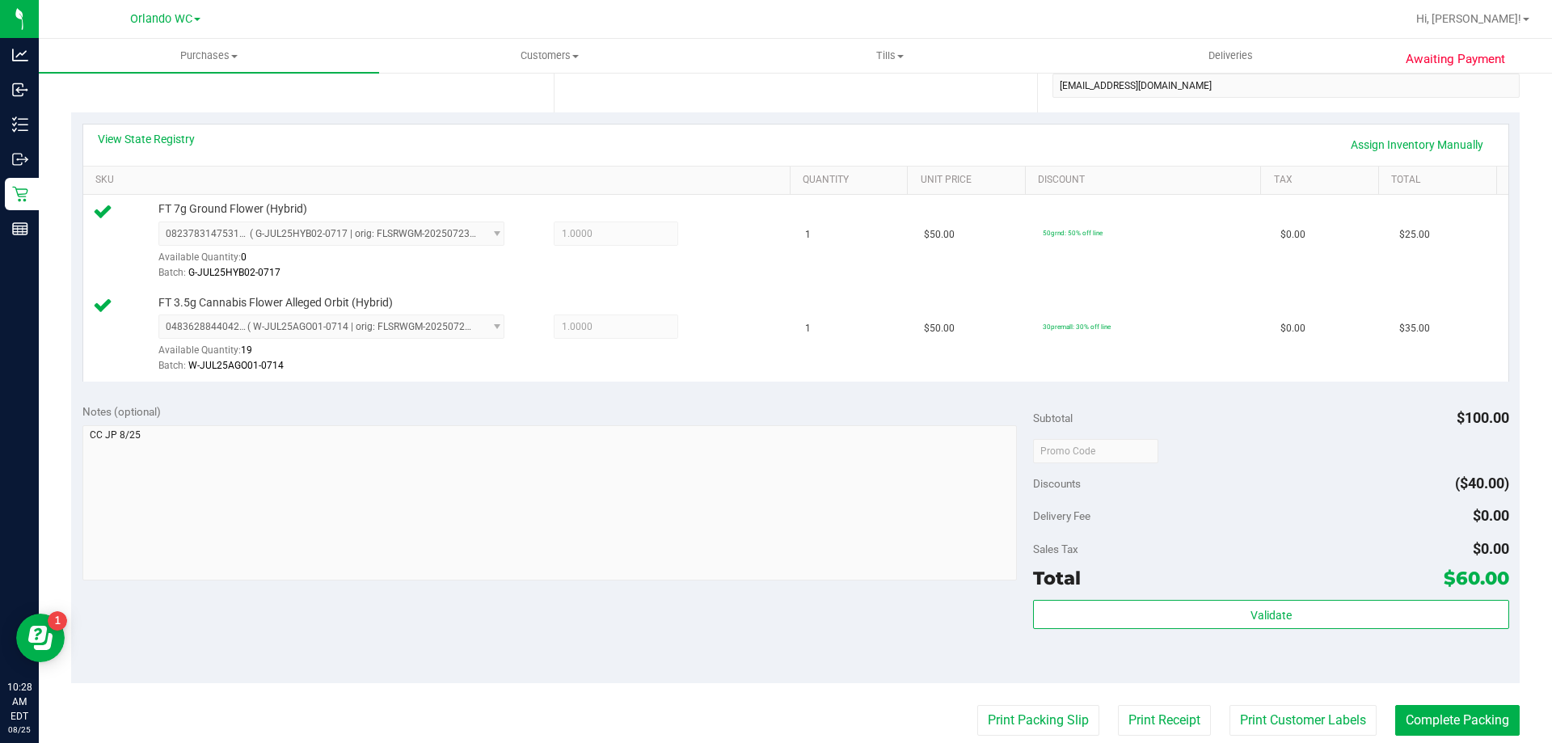
click at [1247, 597] on div "Subtotal $100.00 Discounts ($40.00) Delivery Fee $0.00 Sales Tax $0.00 Total $6…" at bounding box center [1270, 537] width 475 height 269
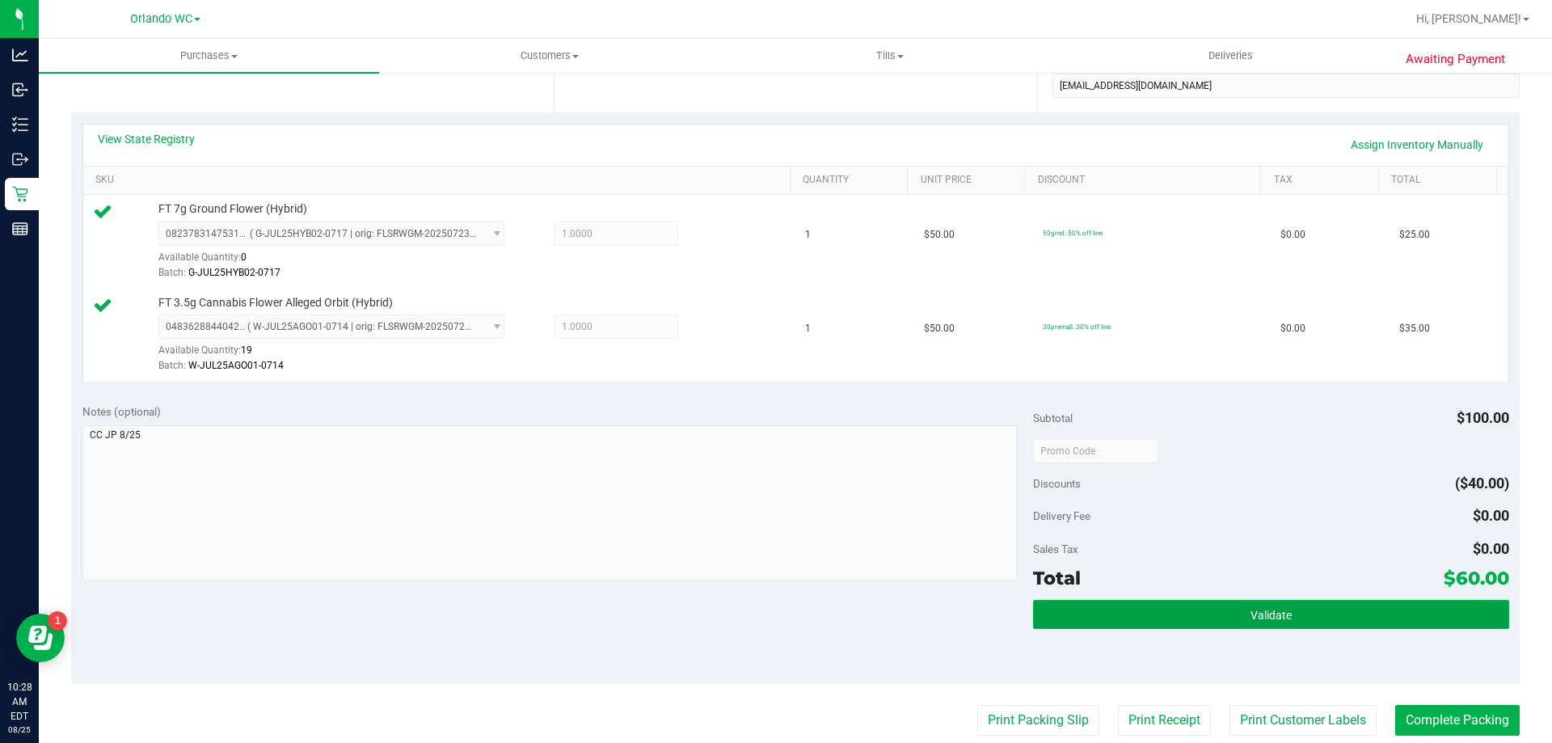
click at [1251, 615] on span "Validate" at bounding box center [1271, 615] width 41 height 13
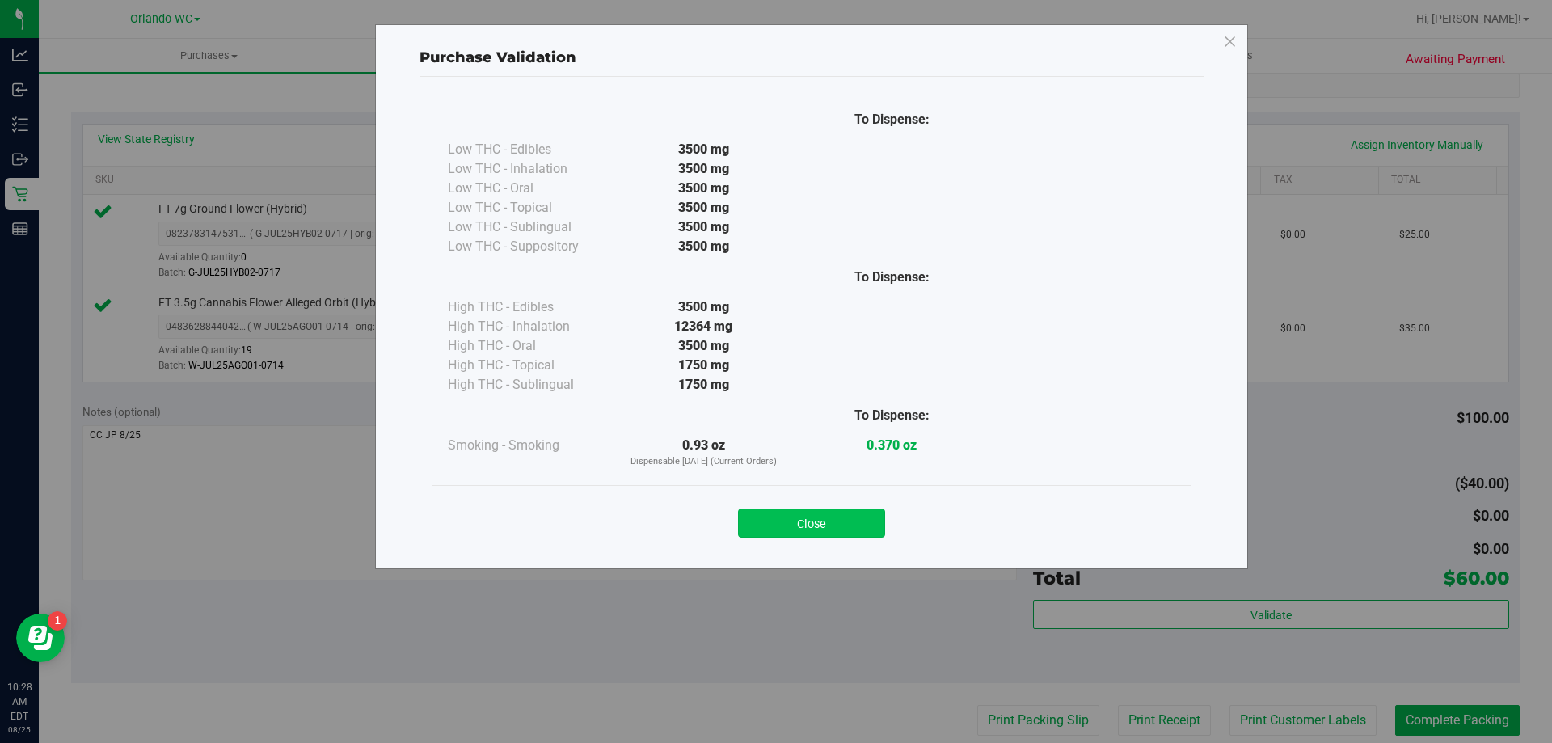
click at [855, 521] on button "Close" at bounding box center [811, 522] width 147 height 29
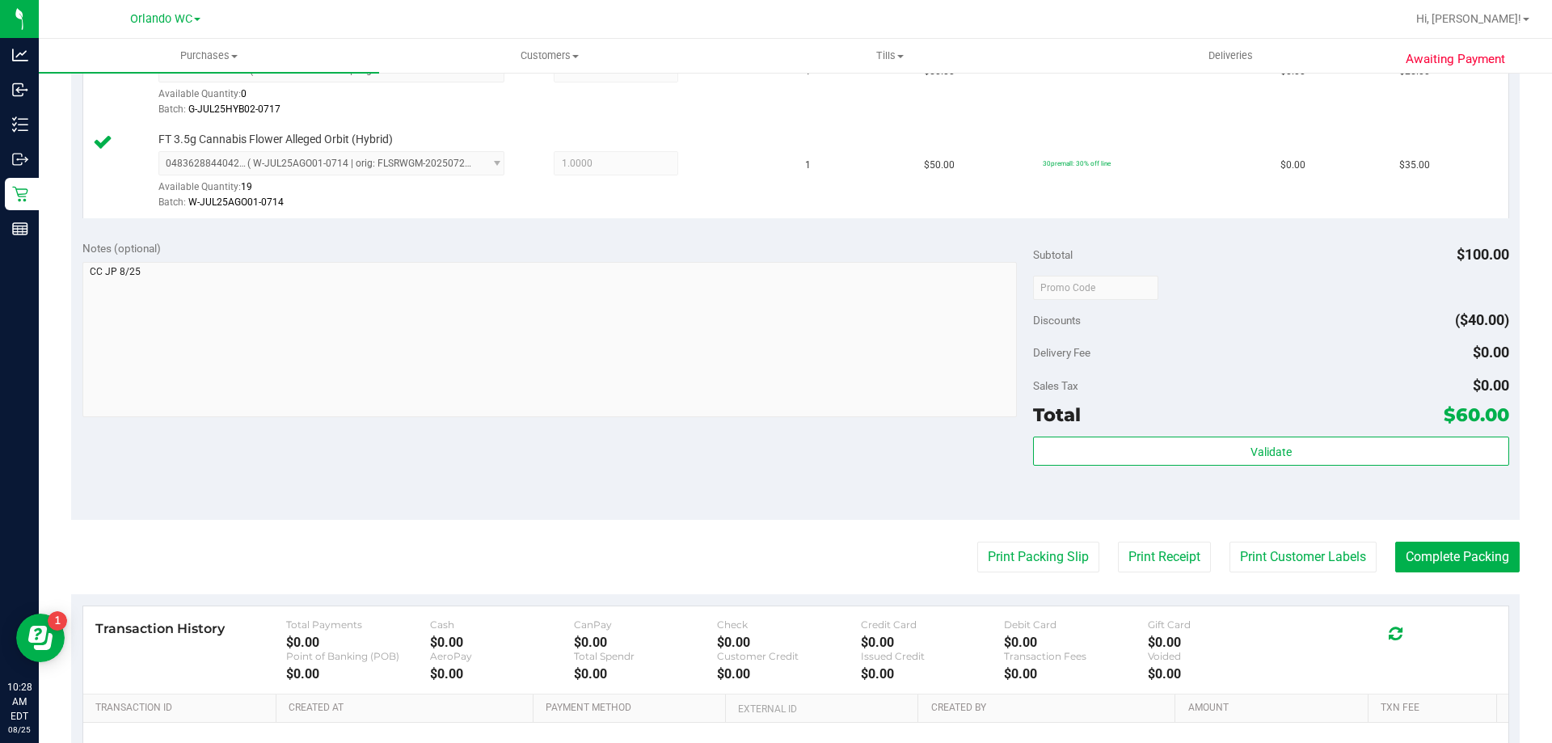
scroll to position [566, 0]
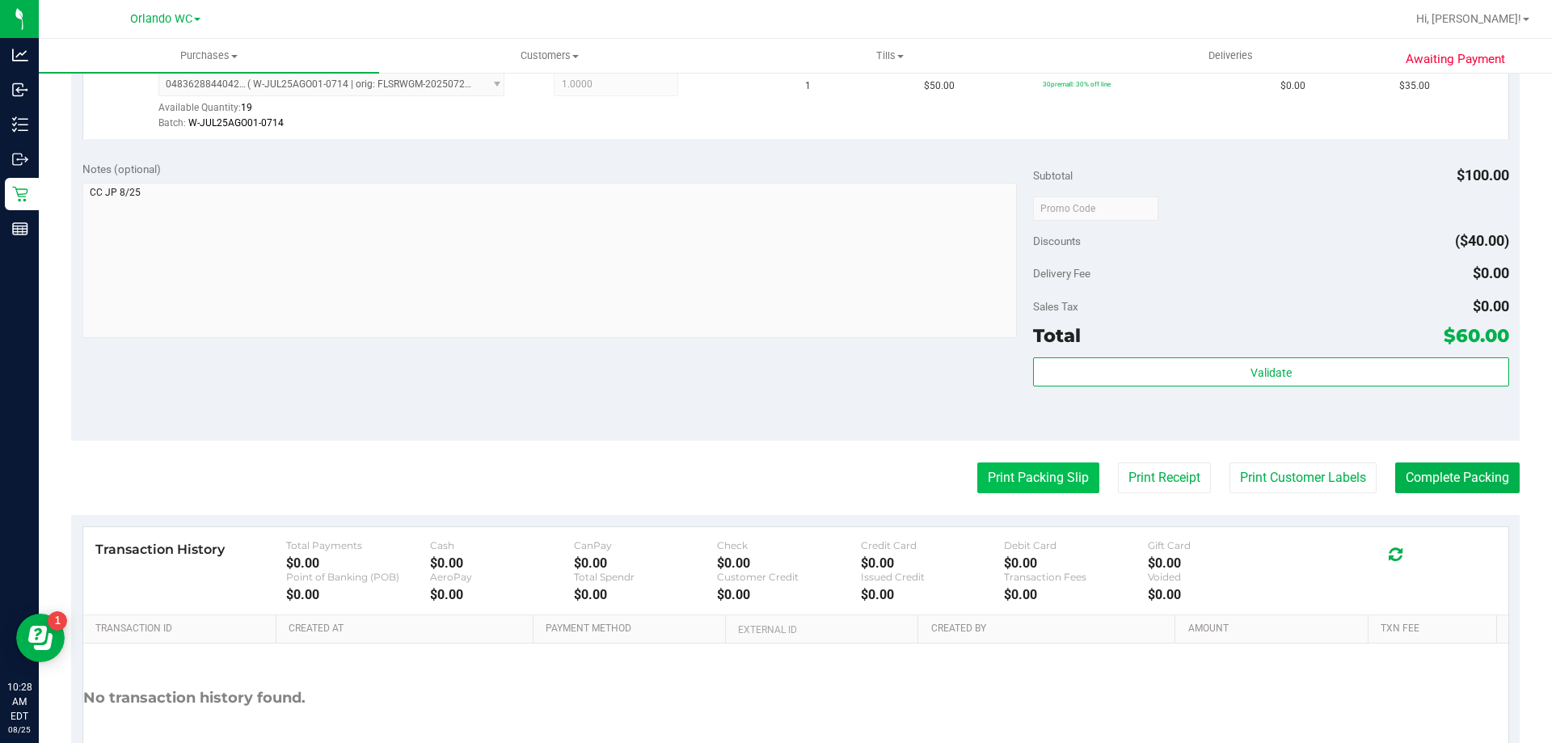
click at [1003, 475] on button "Print Packing Slip" at bounding box center [1038, 477] width 122 height 31
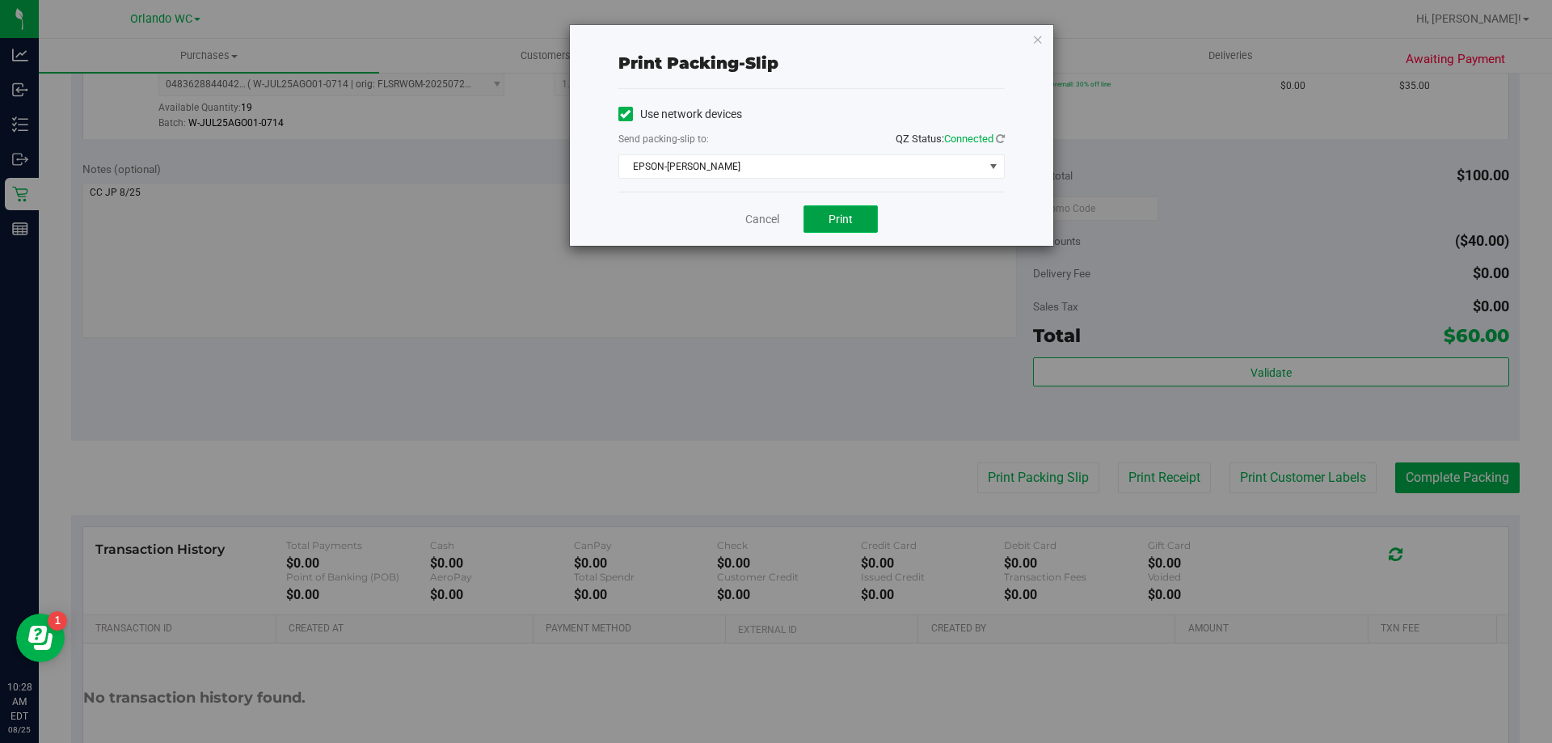
click at [854, 229] on button "Print" at bounding box center [841, 218] width 74 height 27
click at [756, 221] on link "Cancel" at bounding box center [762, 219] width 34 height 17
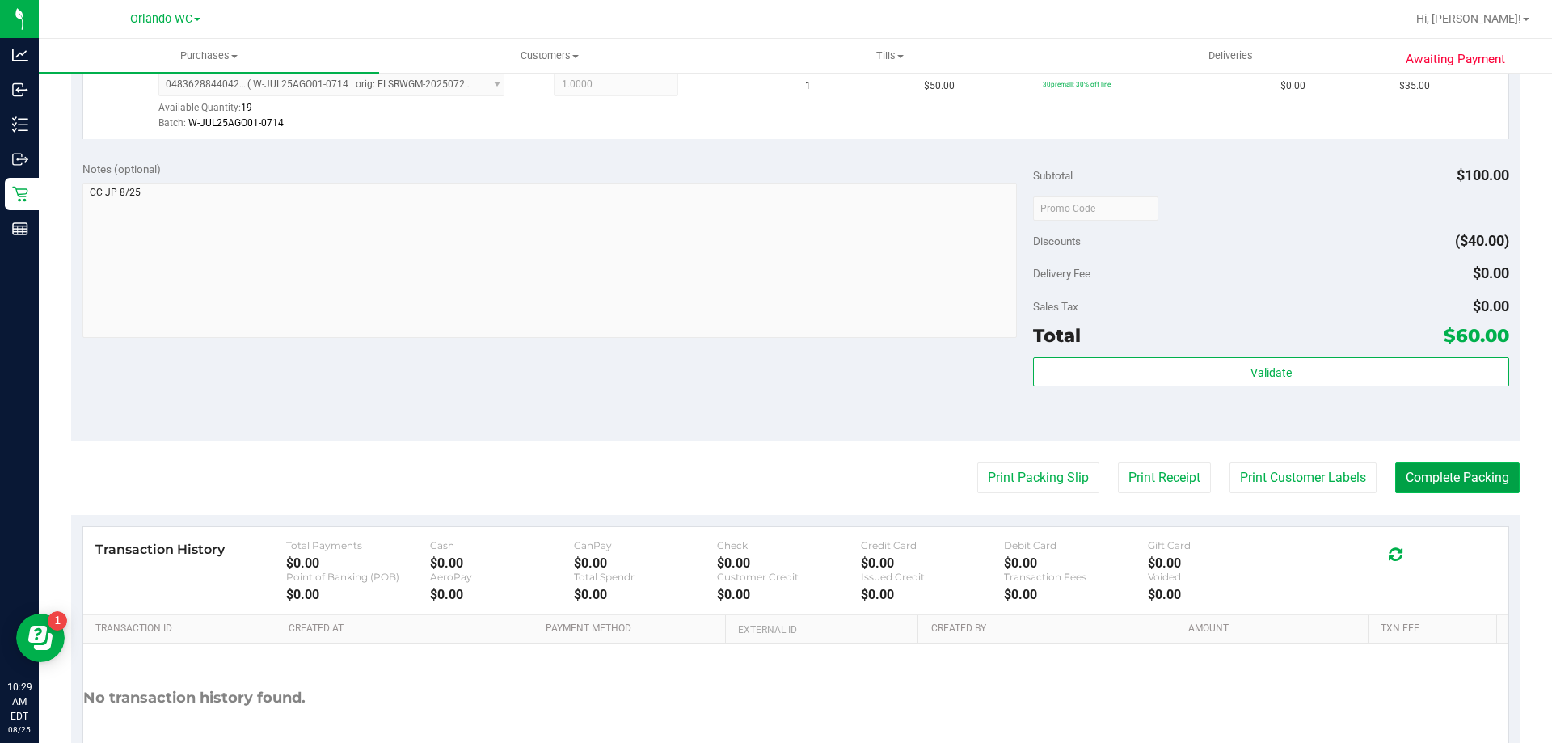
click at [1486, 493] on button "Complete Packing" at bounding box center [1457, 477] width 124 height 31
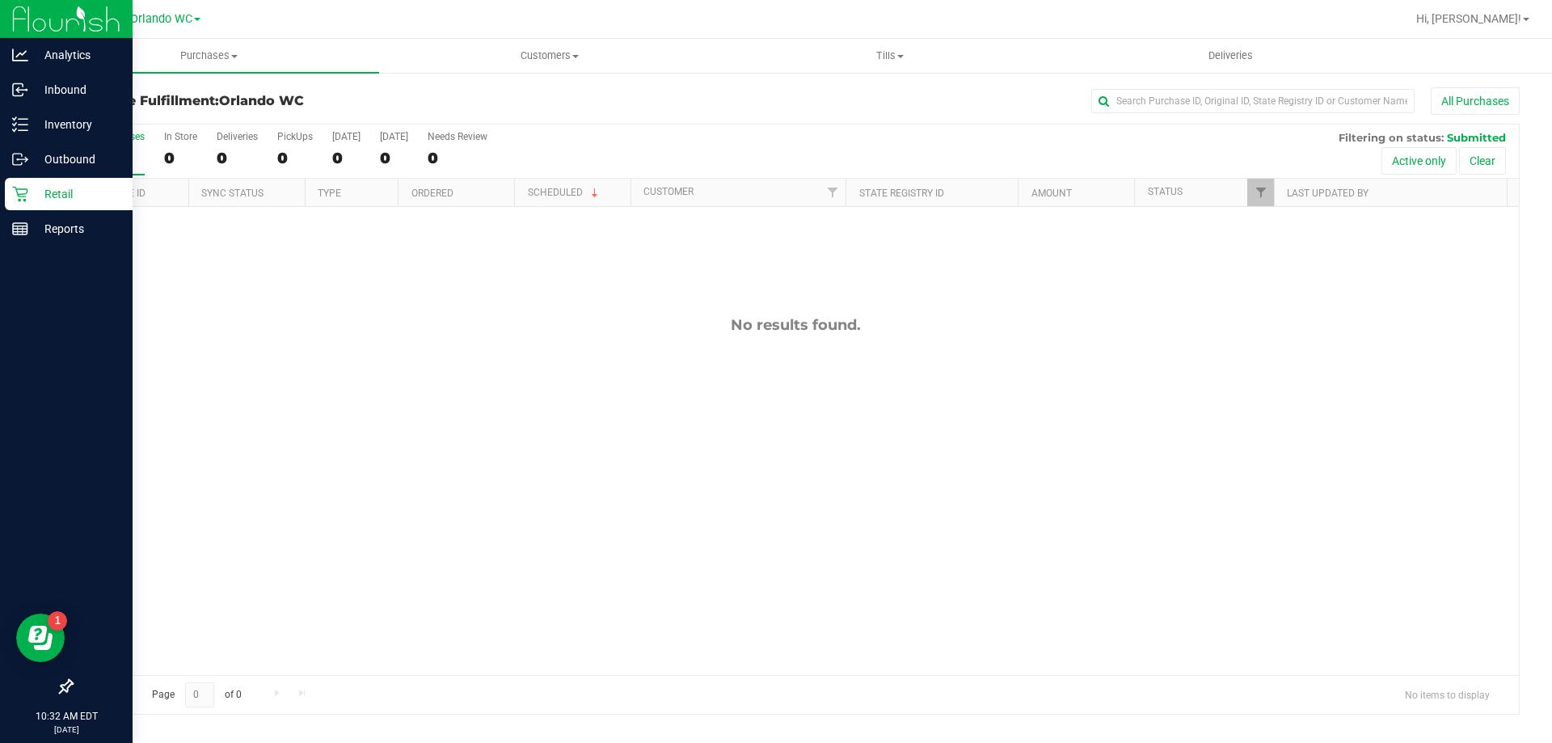
click at [31, 192] on p "Retail" at bounding box center [76, 193] width 97 height 19
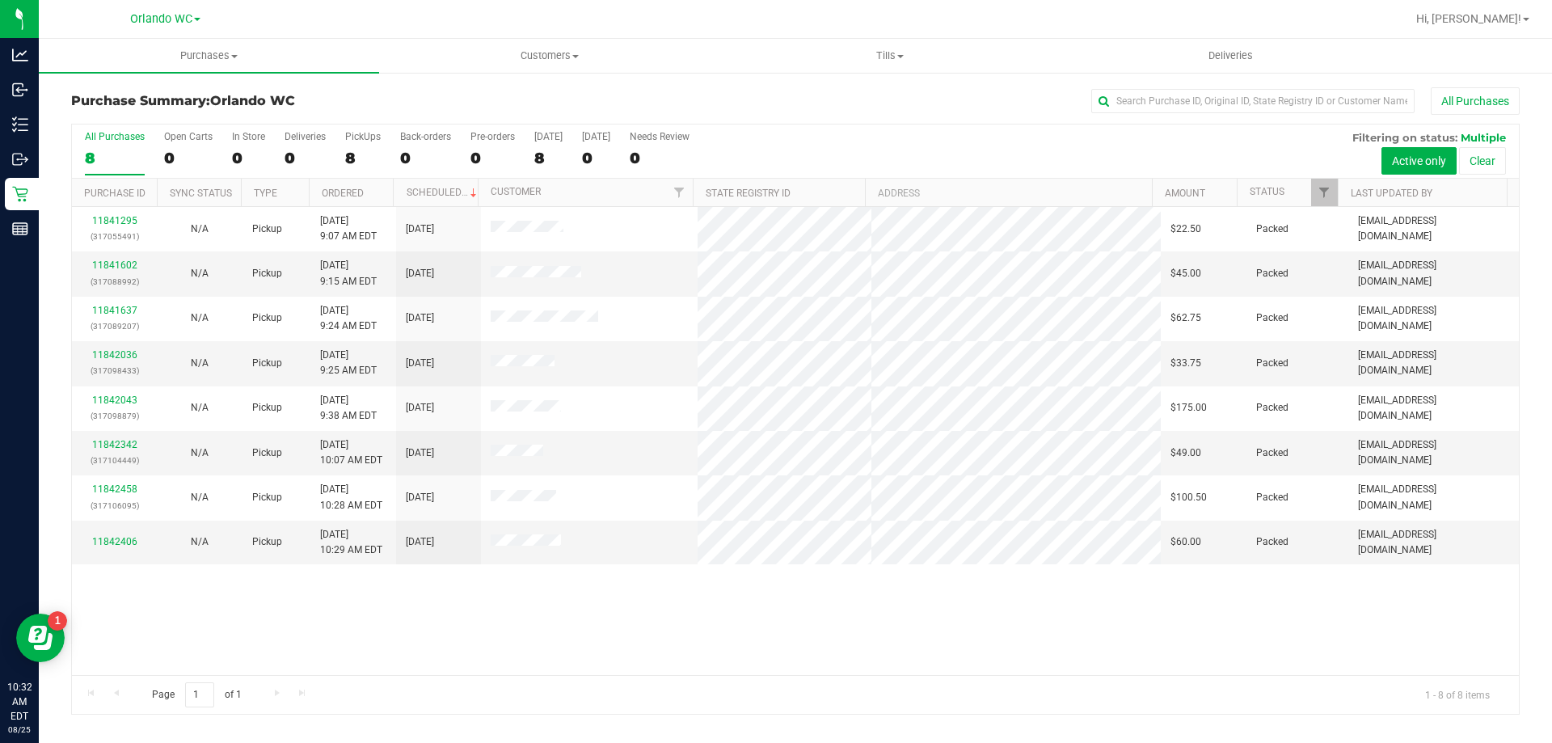
click at [124, 162] on div "8" at bounding box center [115, 158] width 60 height 19
click at [0, 0] on input "All Purchases 8" at bounding box center [0, 0] width 0 height 0
click at [619, 635] on div "11841295 (317055491) N/A Pickup 8/25/2025 9:07 AM EDT 8/25/2025 $22.50 Packed e…" at bounding box center [795, 441] width 1447 height 468
